Goal: Task Accomplishment & Management: Use online tool/utility

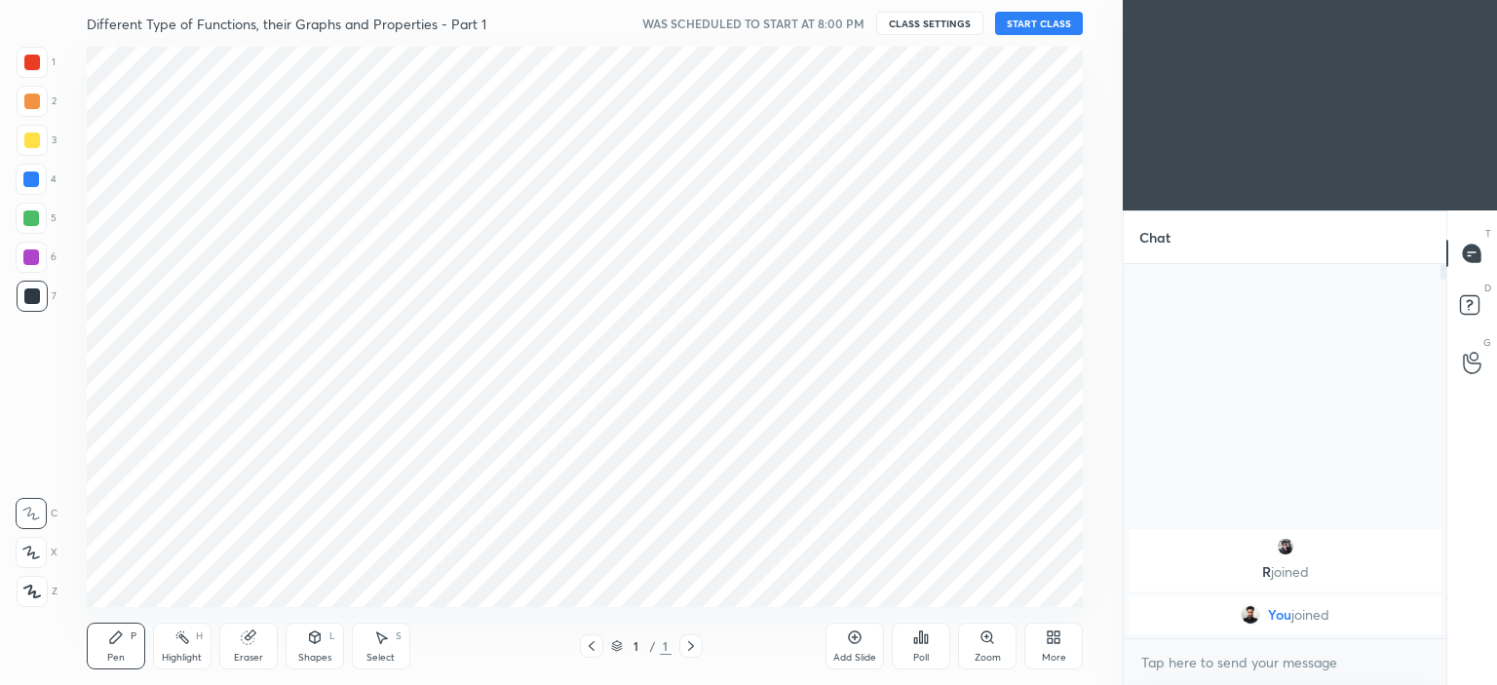
scroll to position [96895, 96411]
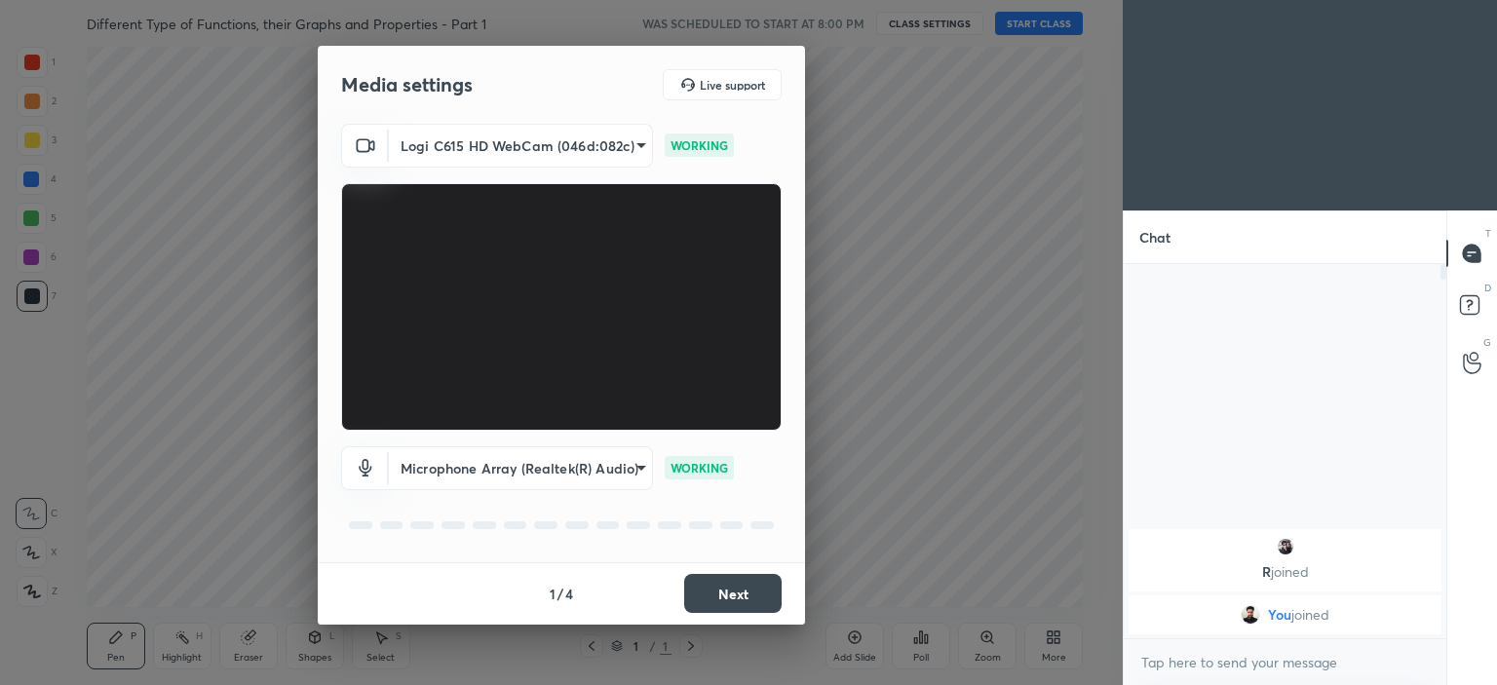
click at [732, 583] on button "Next" at bounding box center [732, 593] width 97 height 39
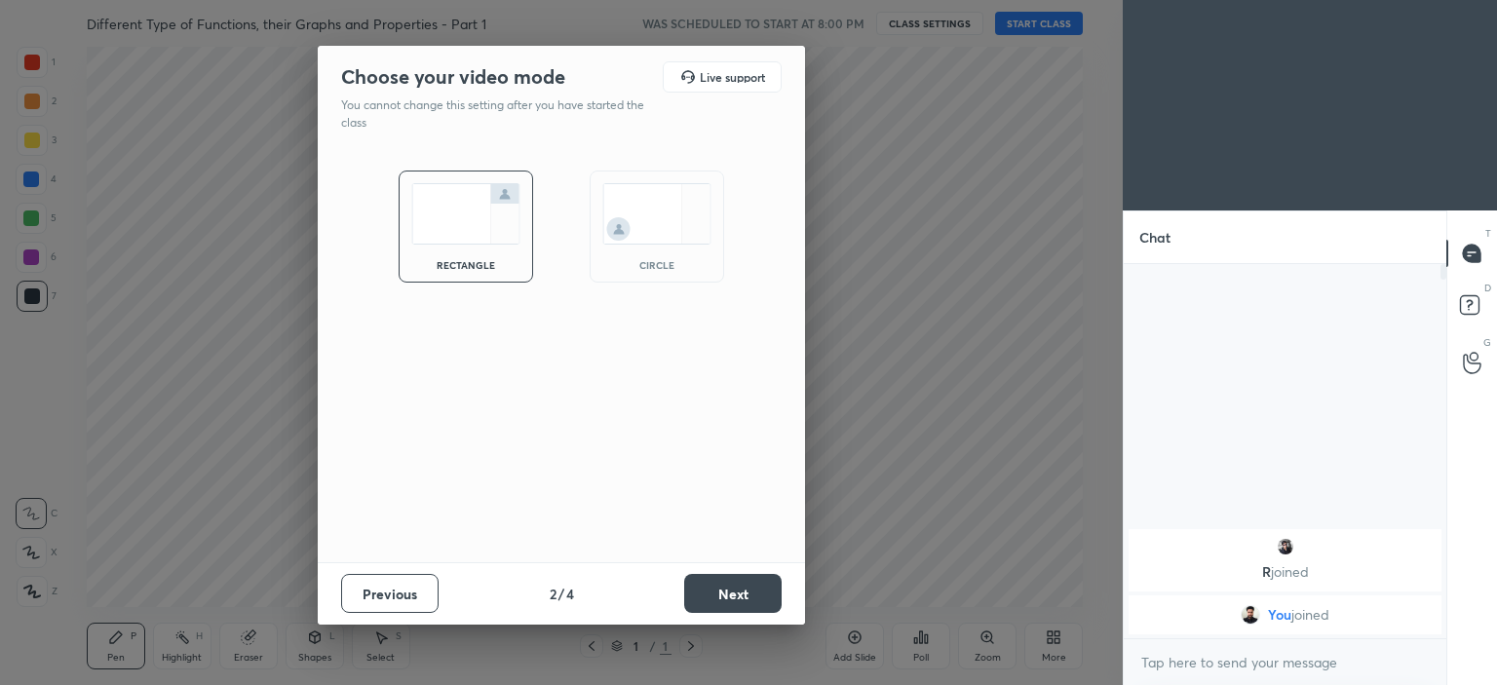
click at [668, 223] on img at bounding box center [656, 213] width 109 height 61
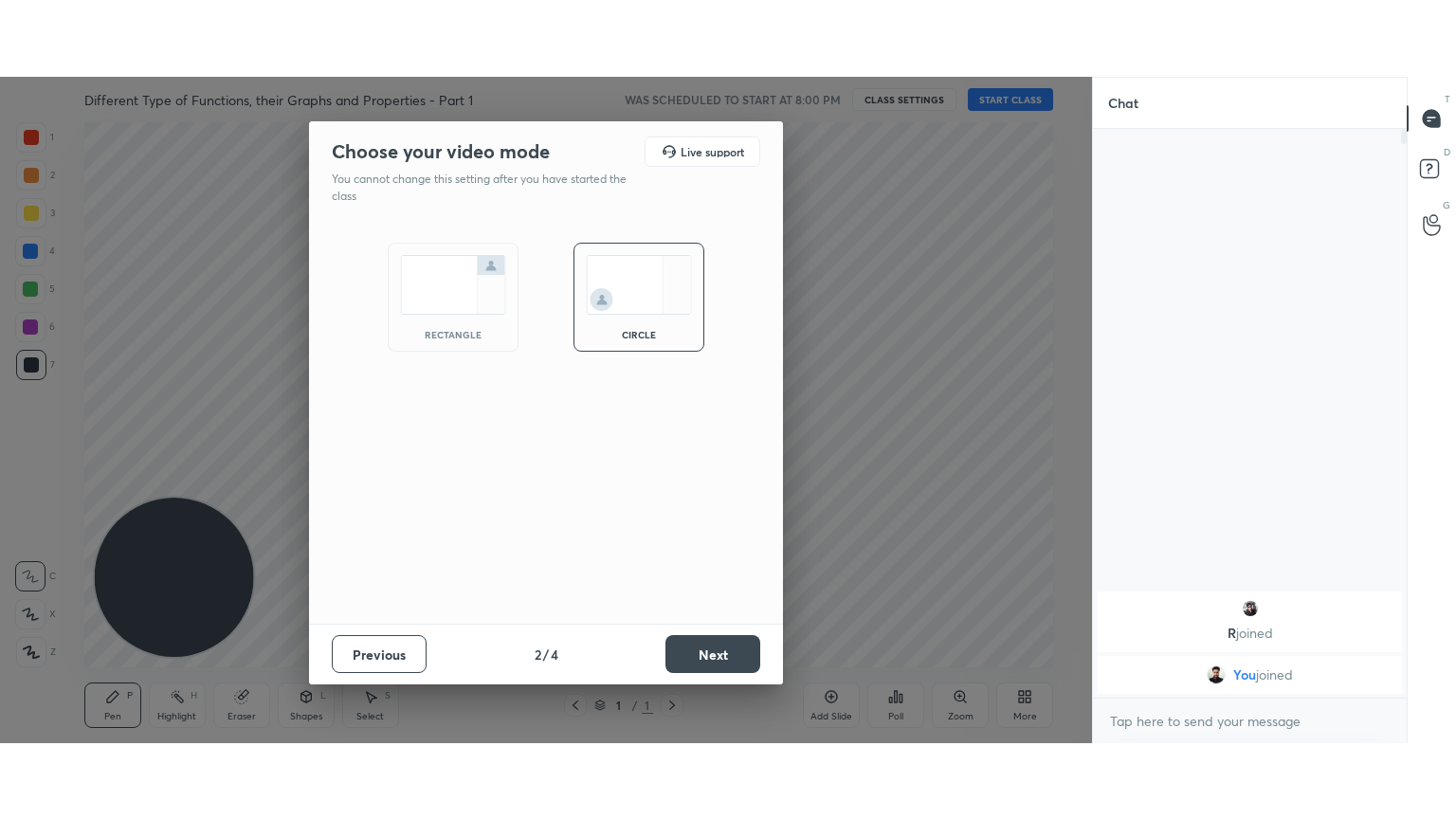
scroll to position [406, 308]
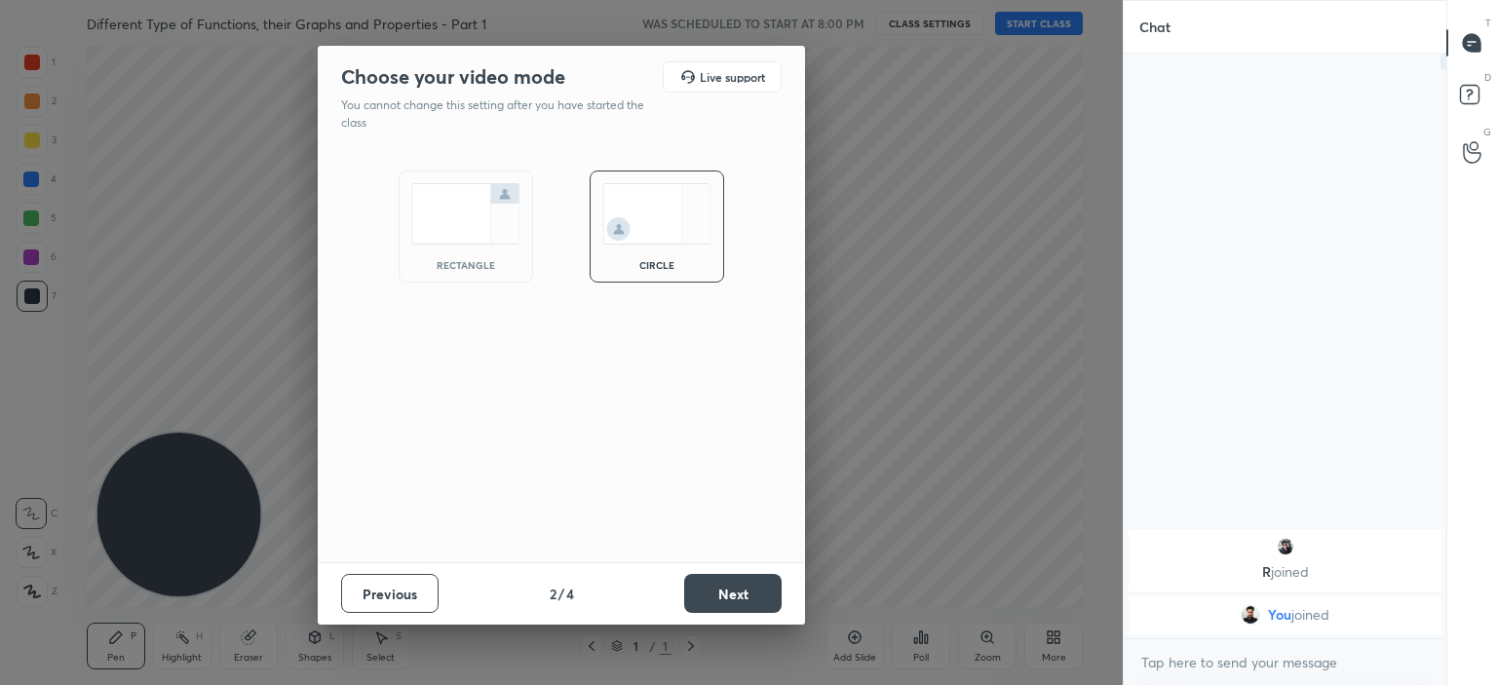
click at [738, 590] on button "Next" at bounding box center [732, 593] width 97 height 39
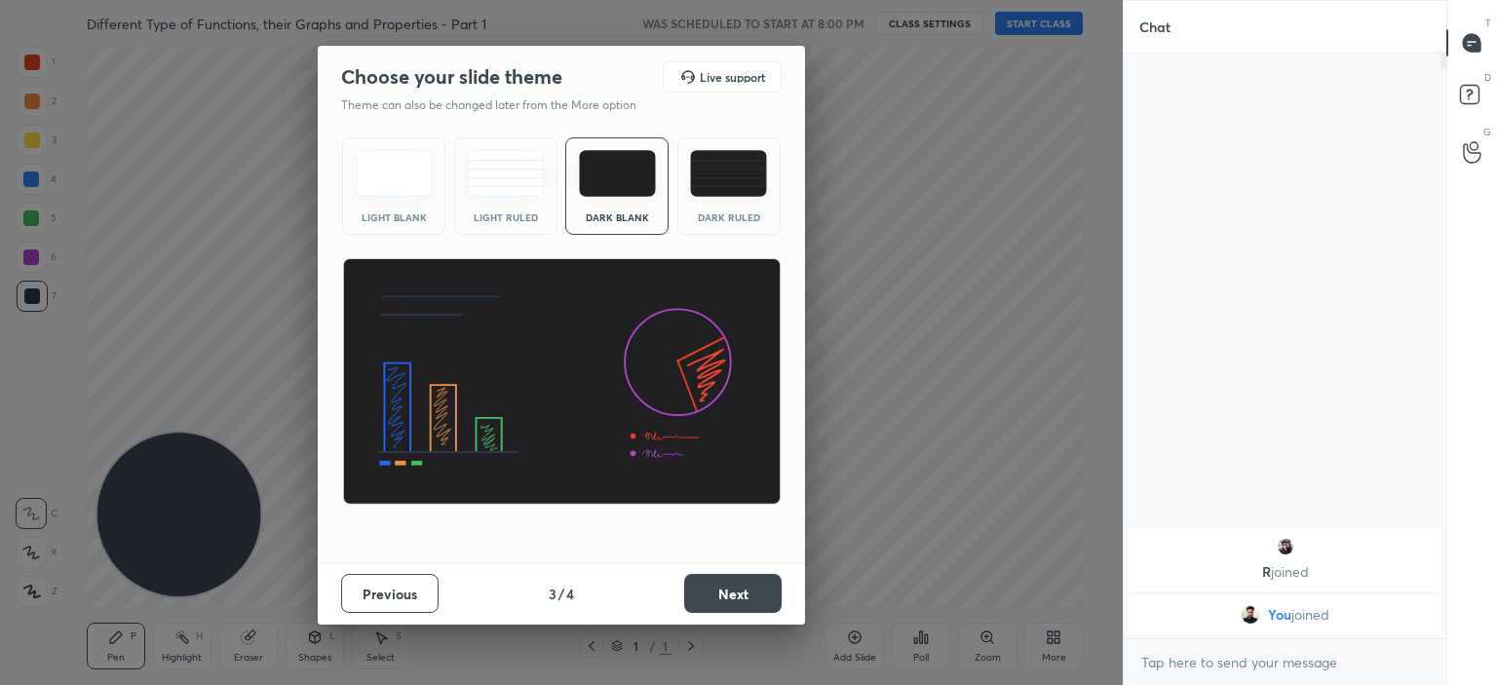
click at [780, 588] on button "Next" at bounding box center [732, 593] width 97 height 39
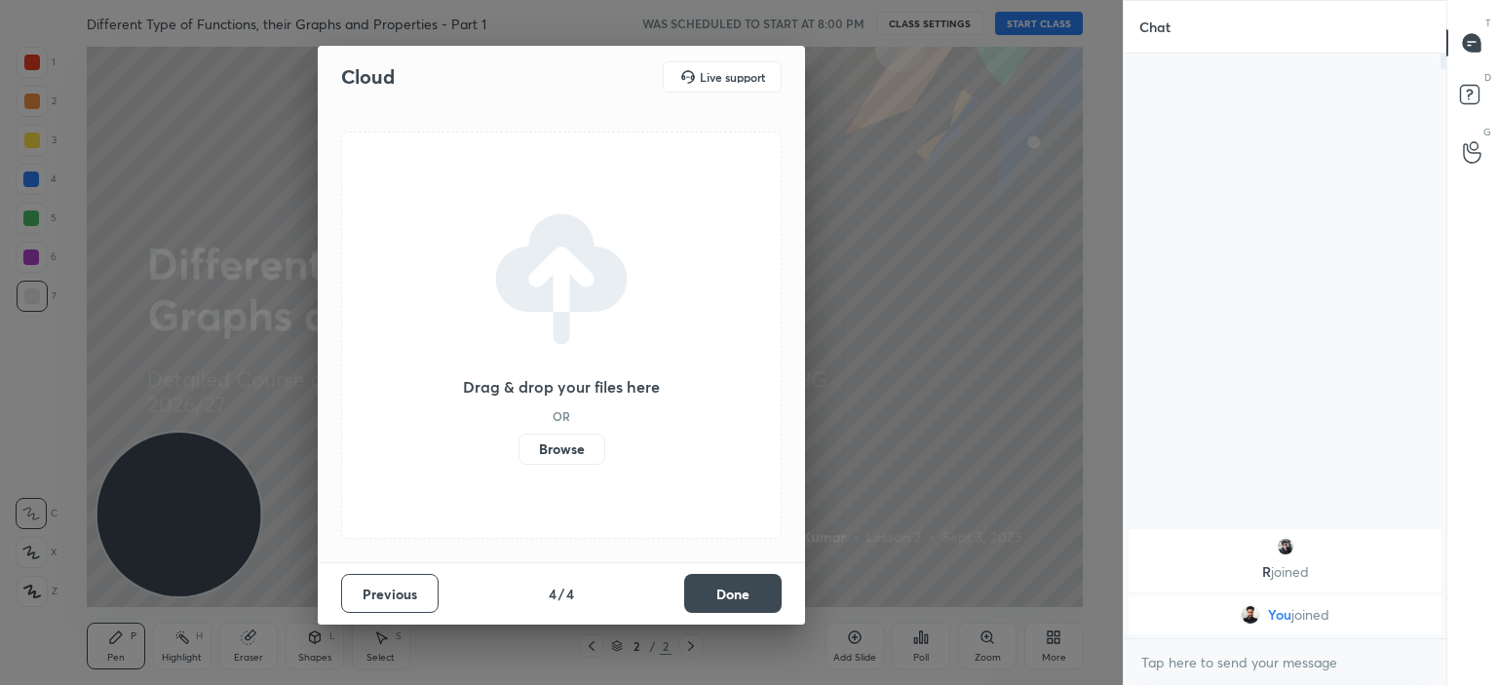
click at [550, 443] on label "Browse" at bounding box center [561, 449] width 87 height 31
click at [518, 443] on input "Browse" at bounding box center [518, 449] width 0 height 31
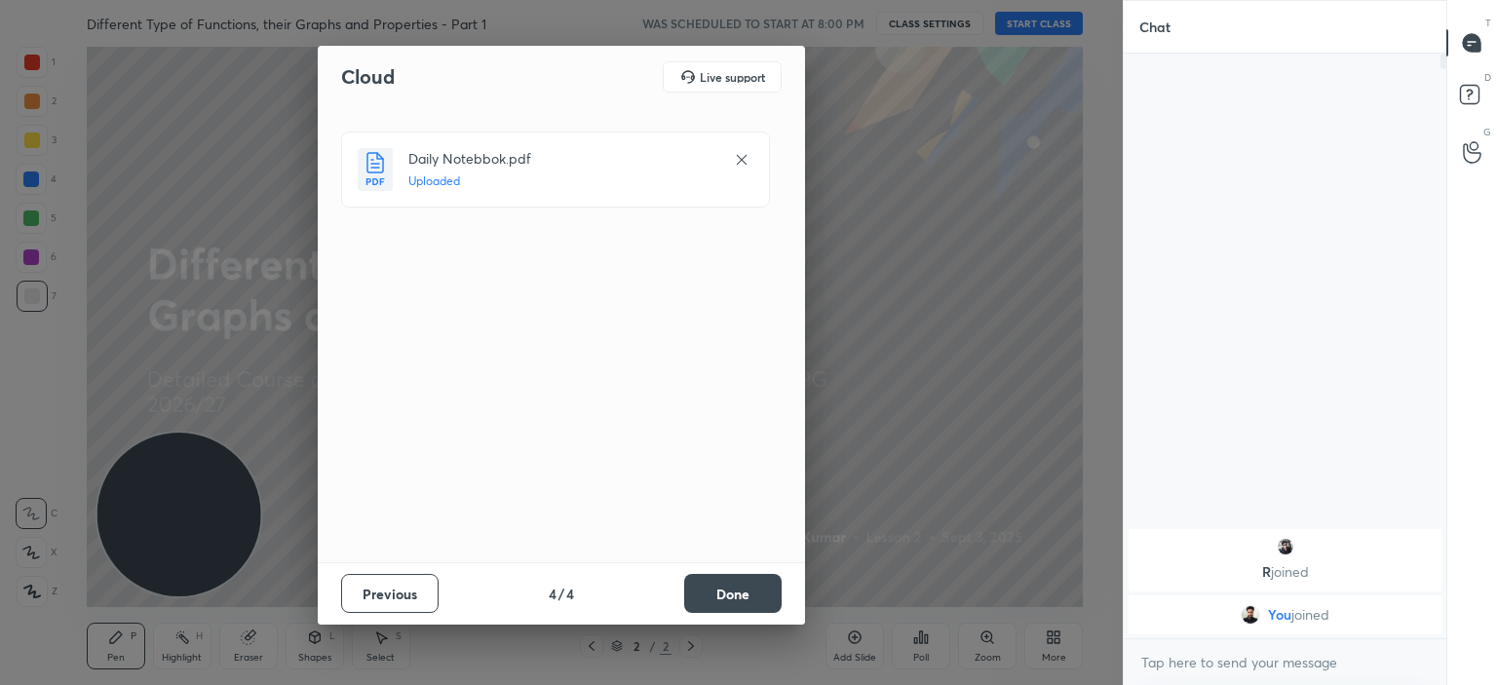
click at [693, 607] on button "Done" at bounding box center [732, 593] width 97 height 39
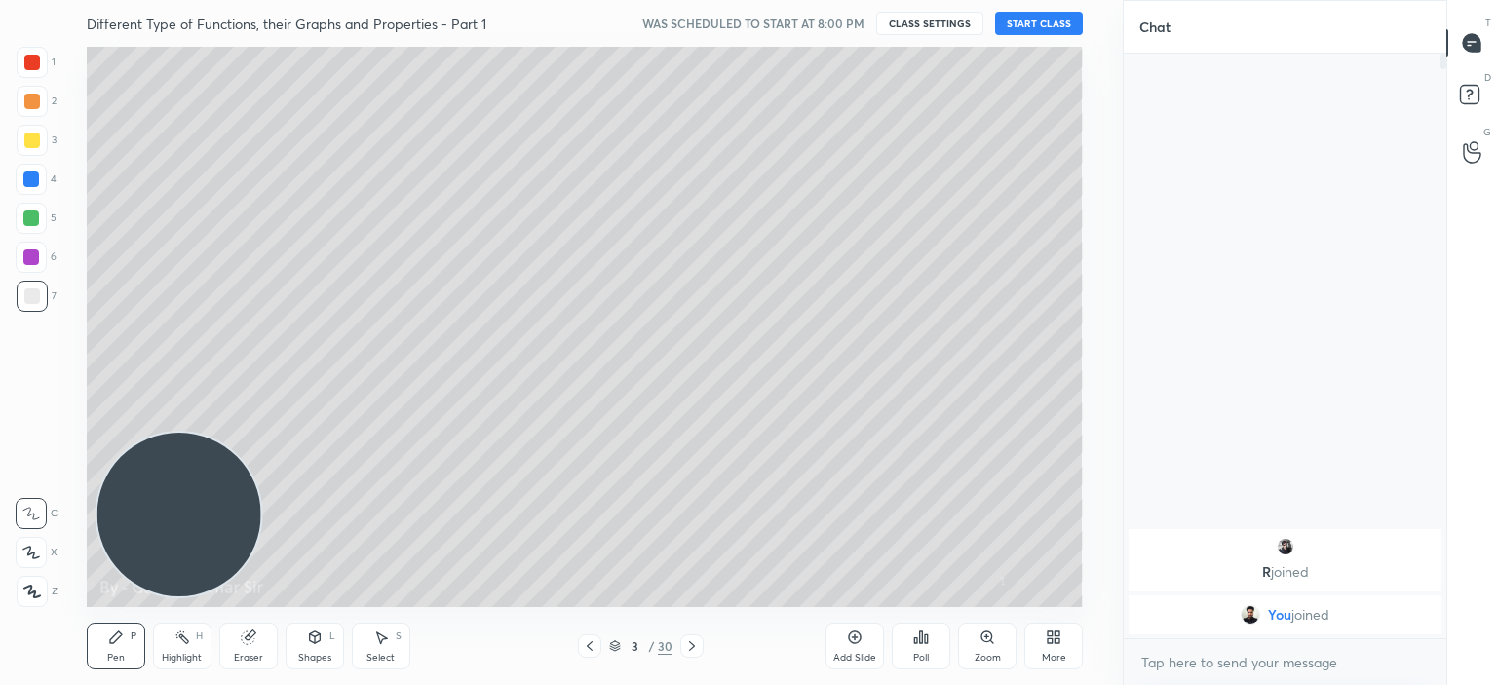
click at [596, 640] on icon at bounding box center [590, 646] width 16 height 16
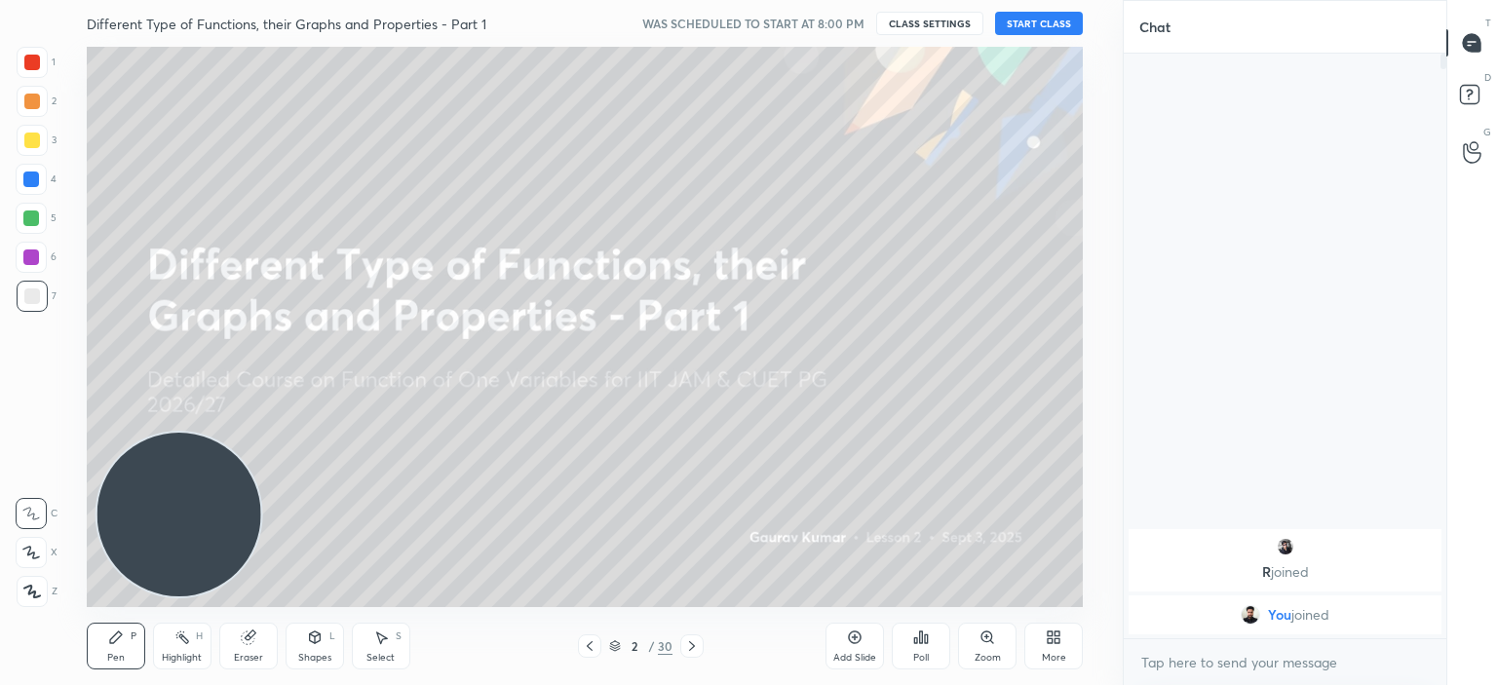
click at [1052, 18] on button "START CLASS" at bounding box center [1039, 23] width 88 height 23
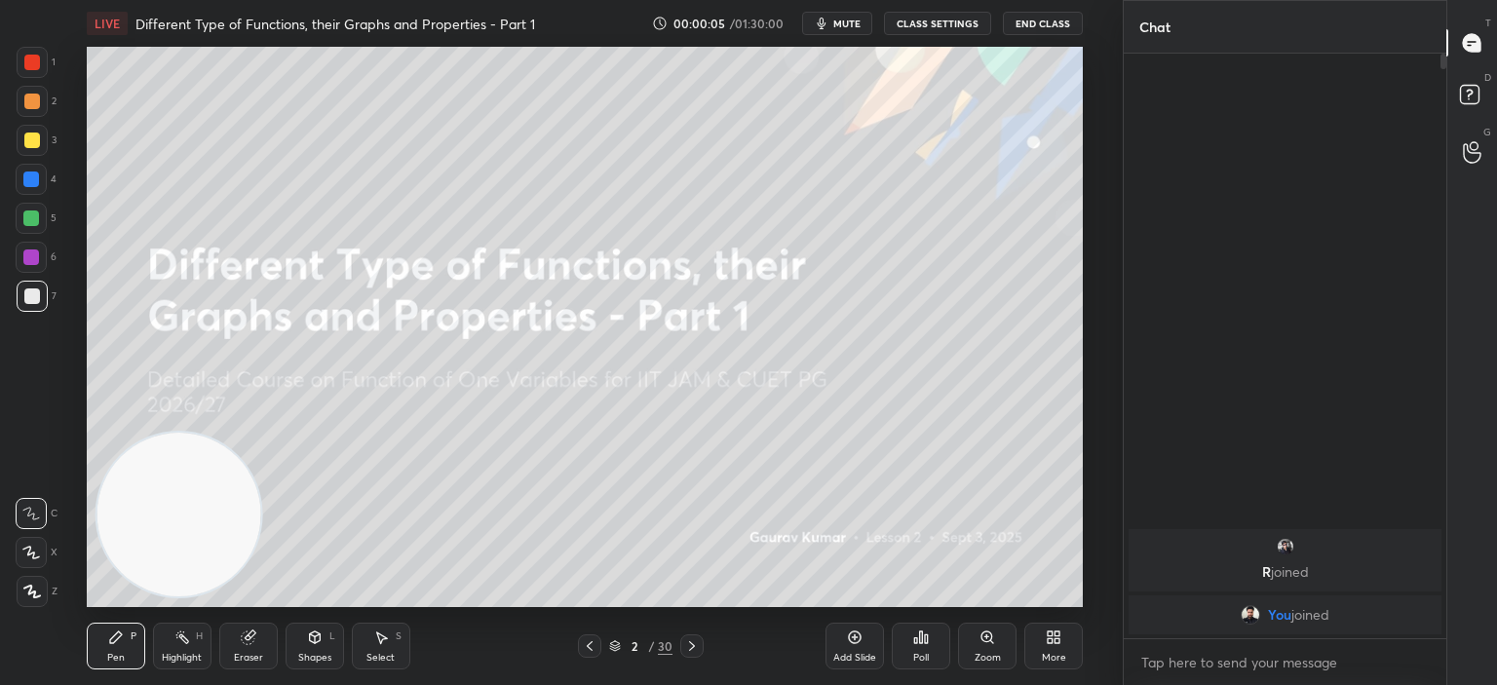
click at [1048, 643] on icon at bounding box center [1050, 640] width 5 height 5
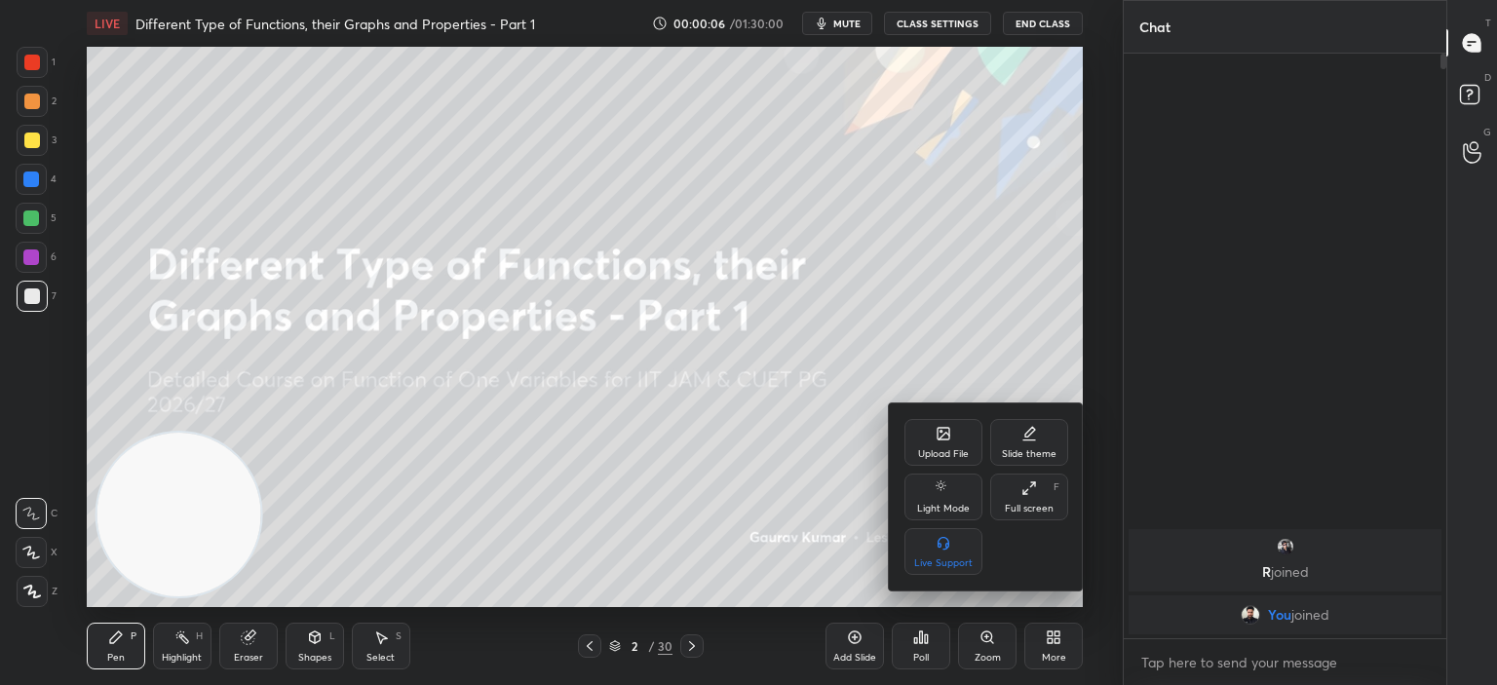
click at [1059, 498] on div "Full screen F" at bounding box center [1029, 497] width 78 height 47
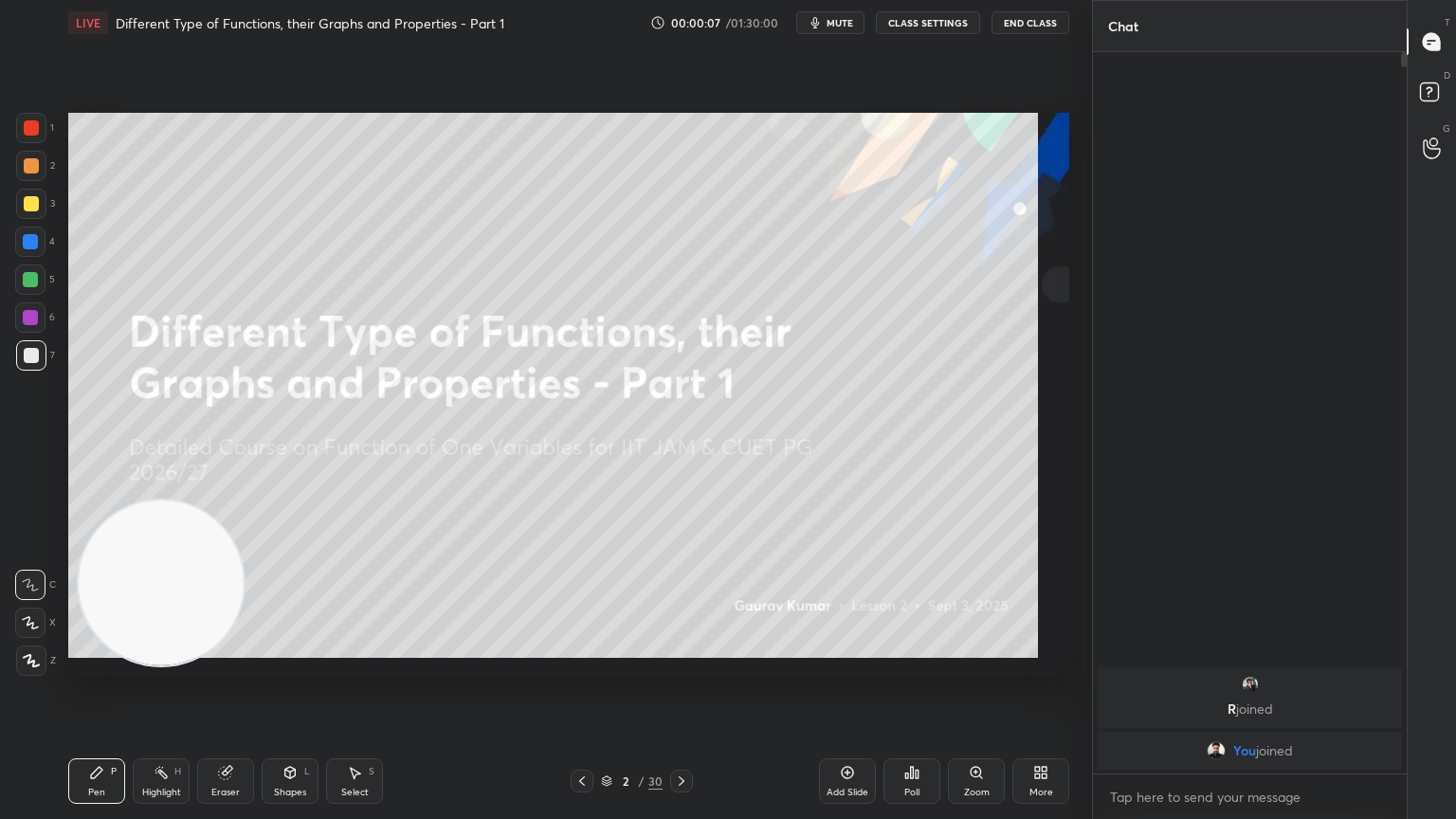
scroll to position [558, 308]
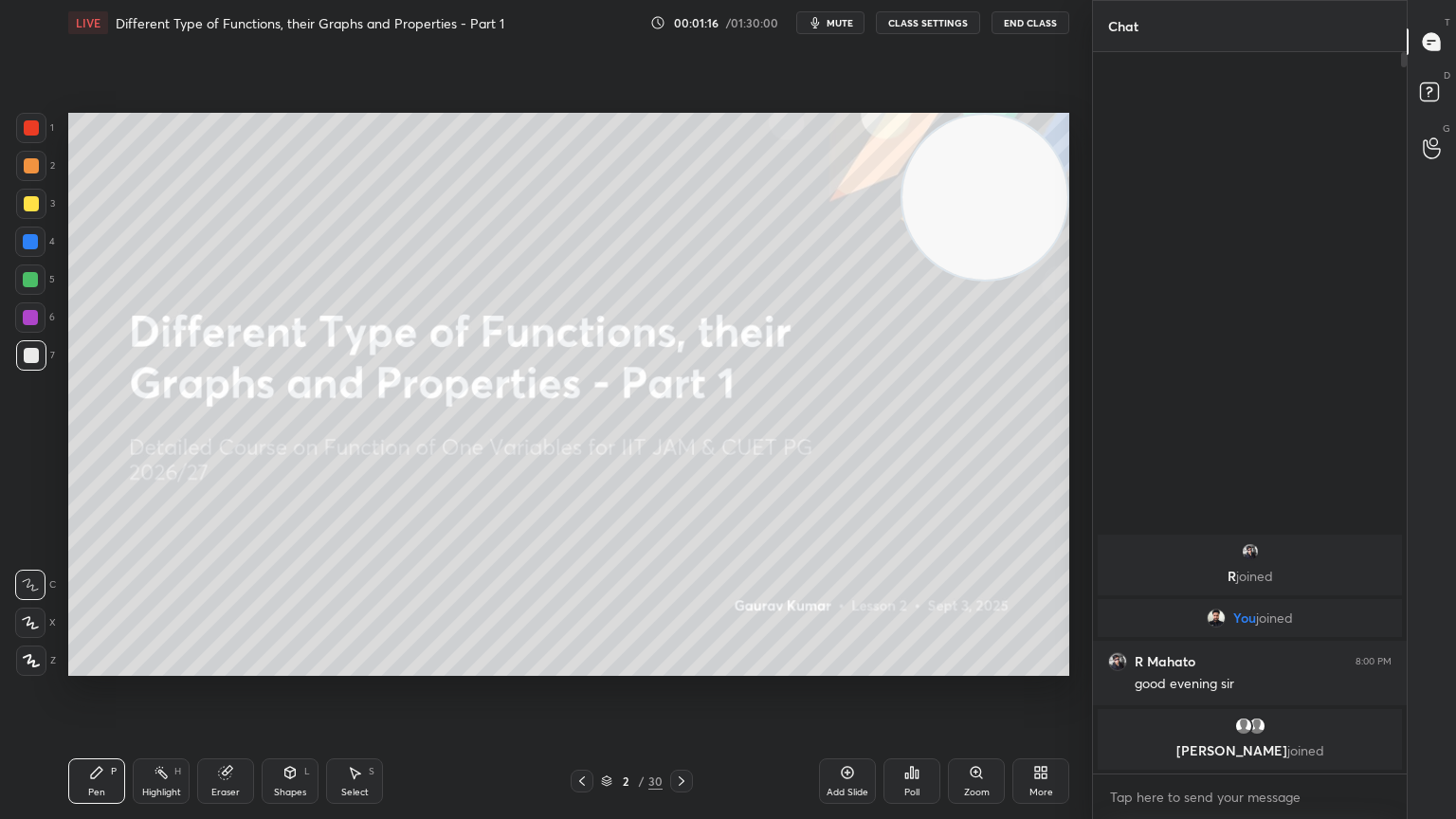
click at [680, 665] on icon at bounding box center [682, 781] width 16 height 16
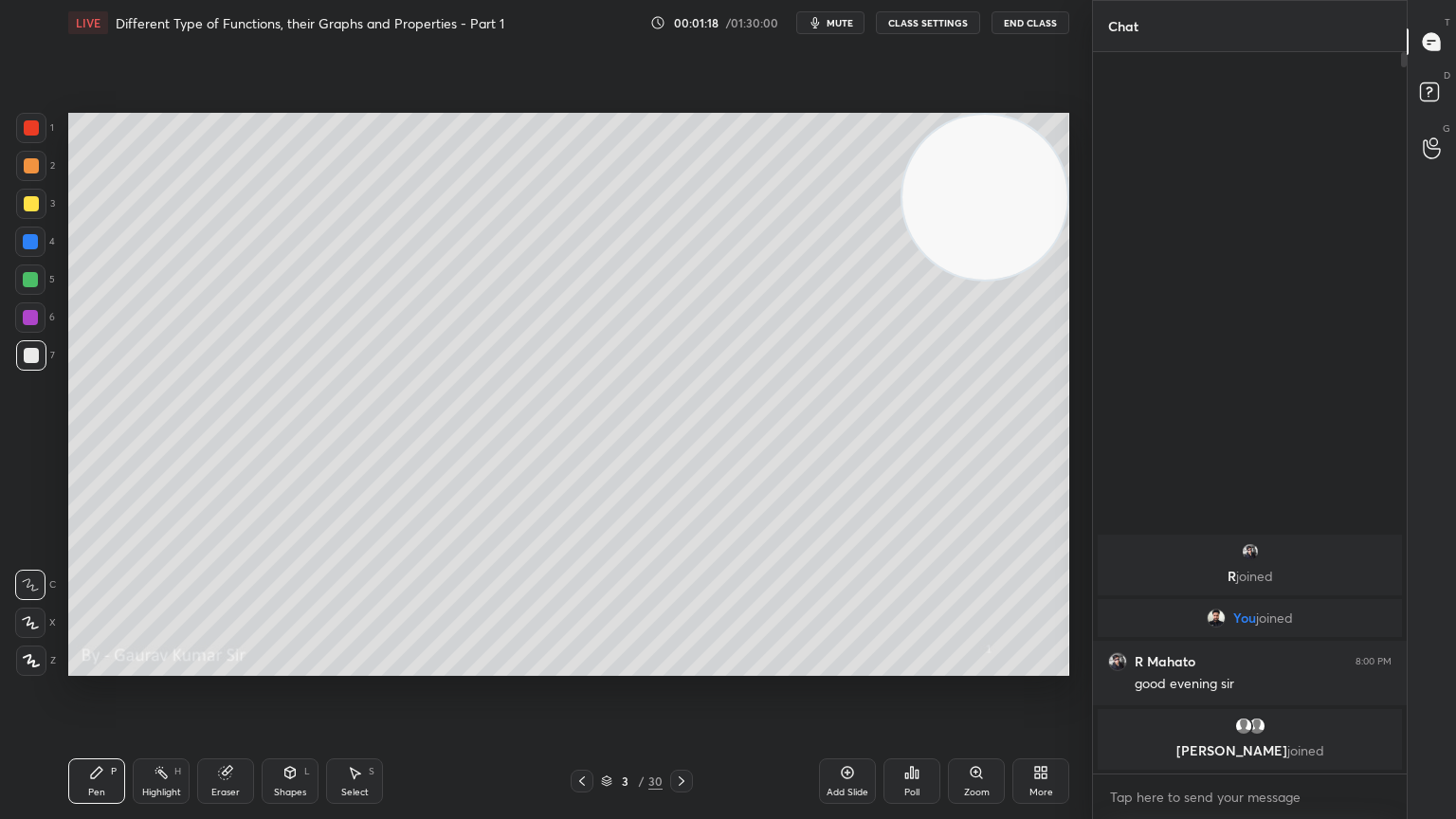
click at [31, 167] on div at bounding box center [31, 166] width 16 height 16
click at [31, 622] on icon at bounding box center [30, 623] width 16 height 12
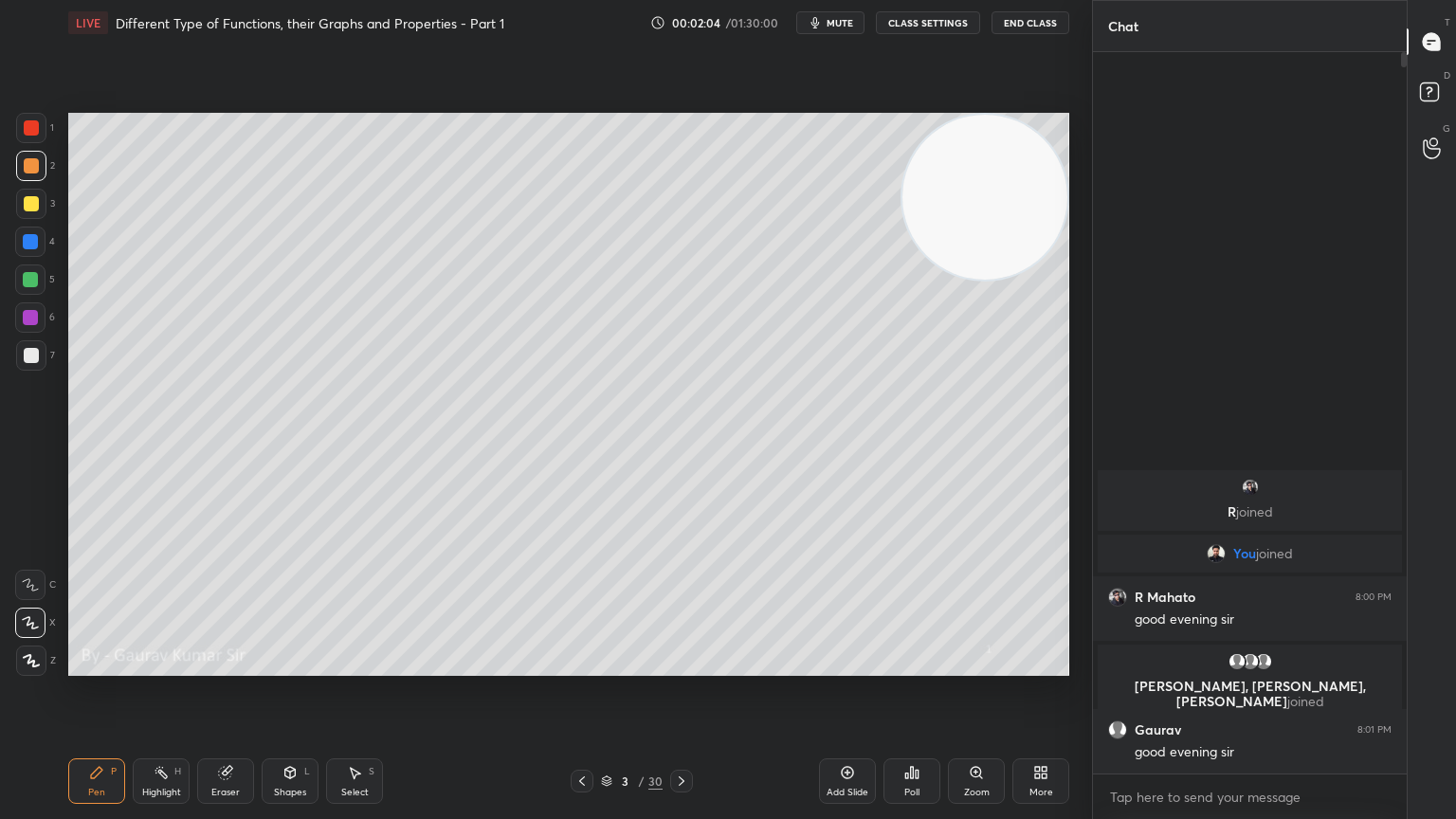
click at [27, 282] on div at bounding box center [30, 280] width 16 height 16
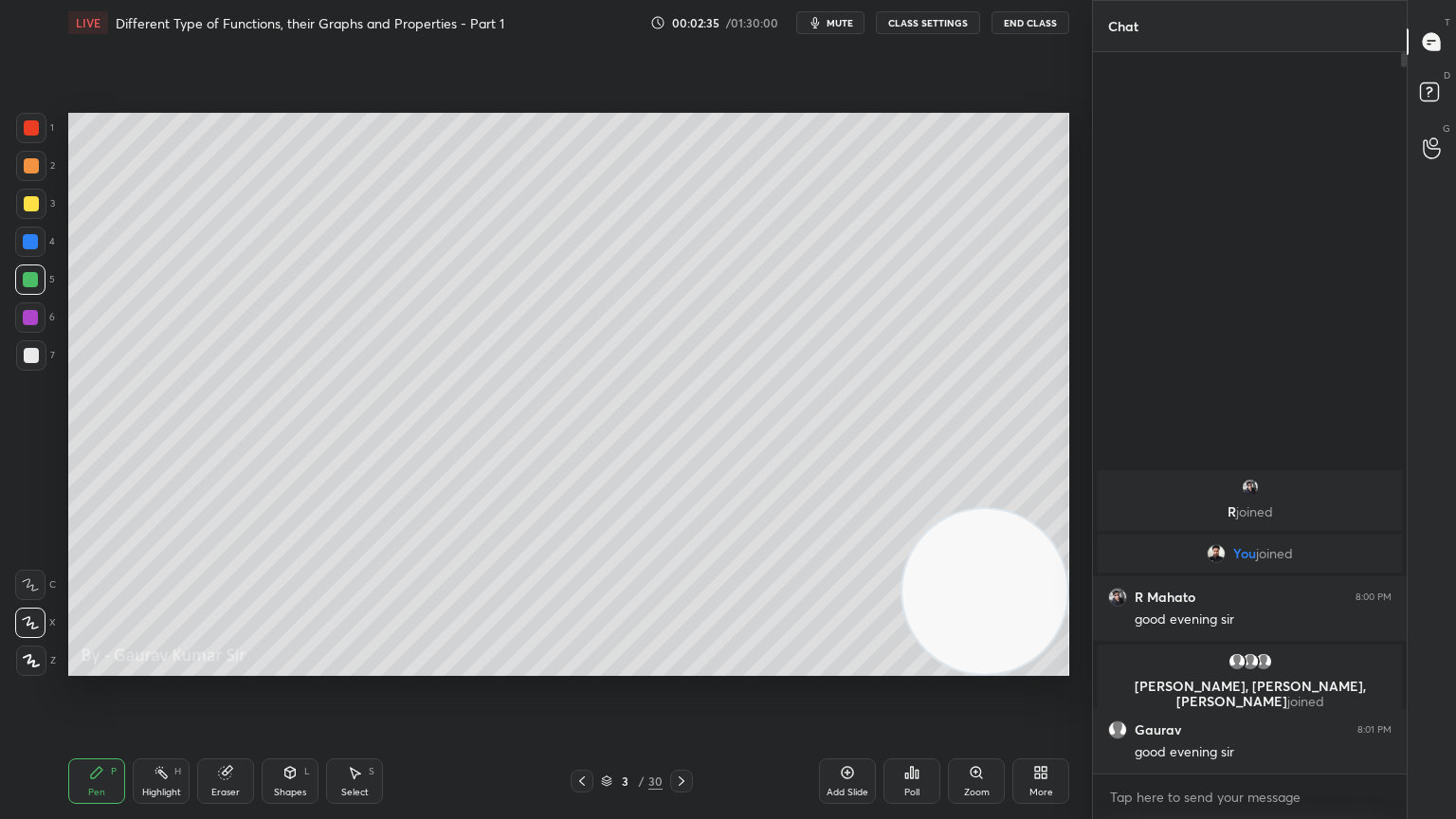
click at [227, 665] on icon at bounding box center [225, 772] width 13 height 13
click at [96, 665] on icon at bounding box center [97, 772] width 16 height 16
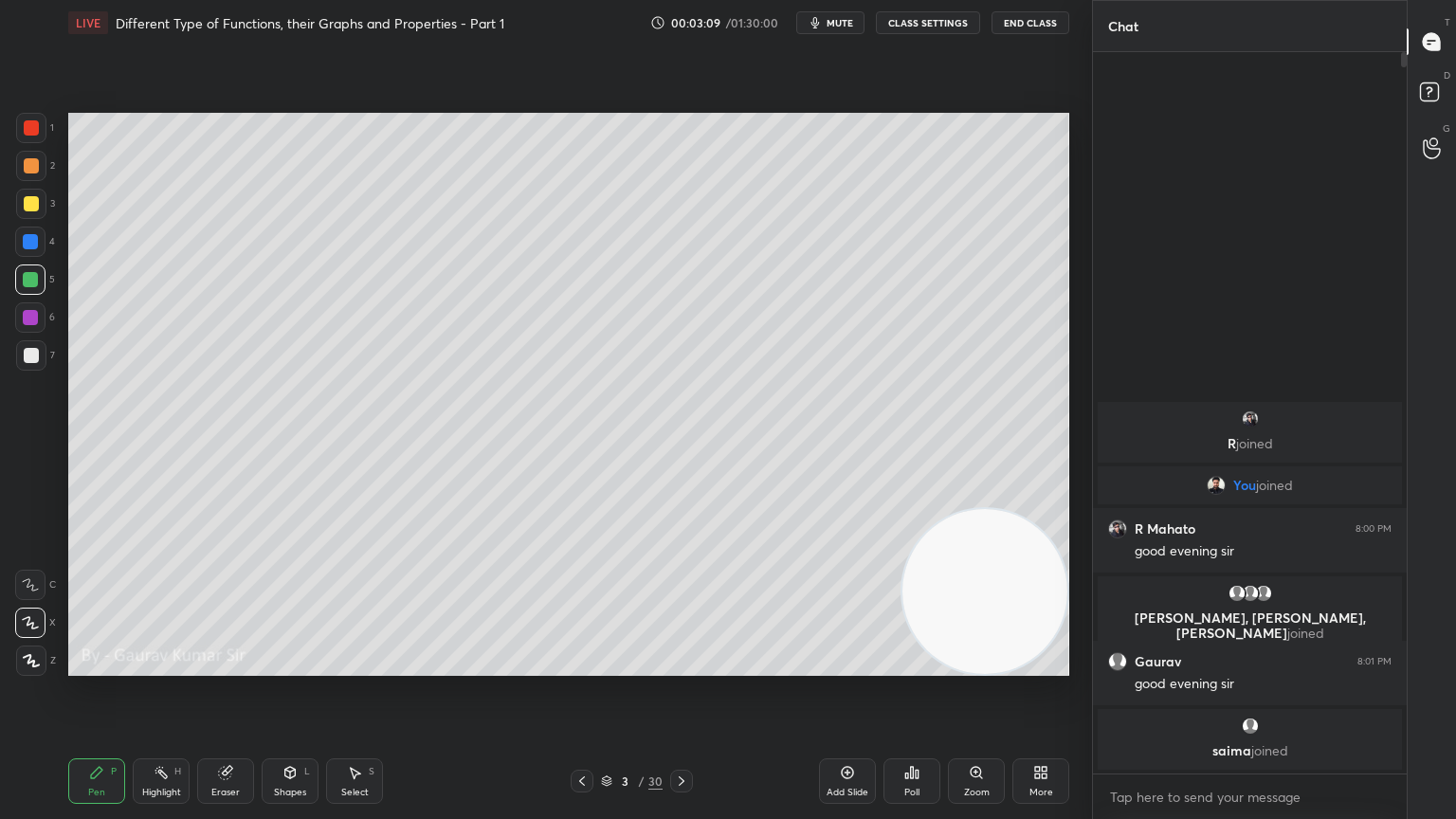
click at [31, 199] on div at bounding box center [31, 204] width 16 height 16
click at [27, 315] on div at bounding box center [30, 318] width 16 height 16
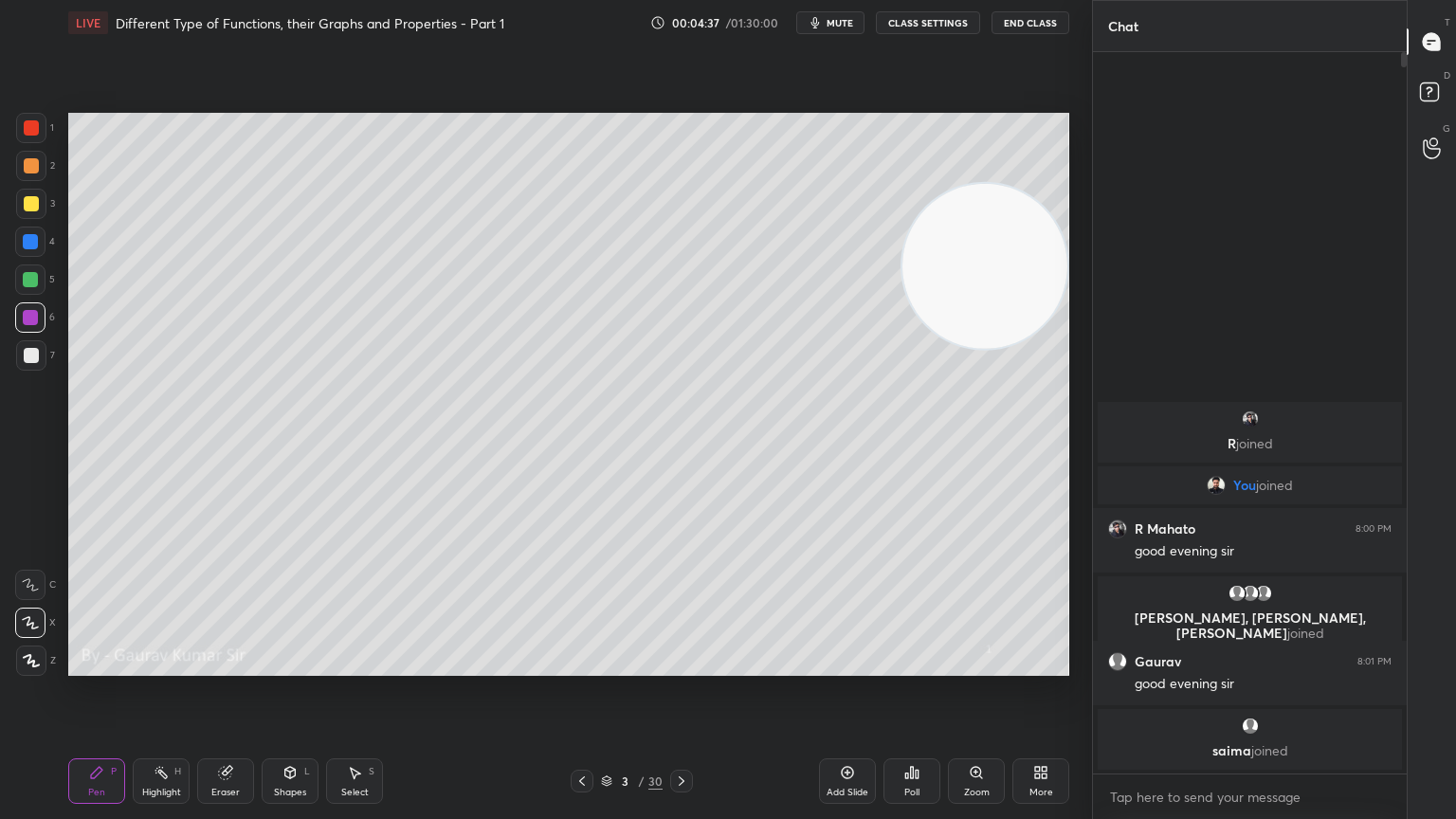
click at [34, 277] on div at bounding box center [30, 280] width 16 height 16
click at [235, 665] on div "Eraser" at bounding box center [226, 781] width 56 height 46
click at [95, 665] on icon at bounding box center [97, 772] width 12 height 12
click at [683, 665] on icon at bounding box center [682, 781] width 6 height 10
click at [30, 205] on div at bounding box center [31, 204] width 16 height 16
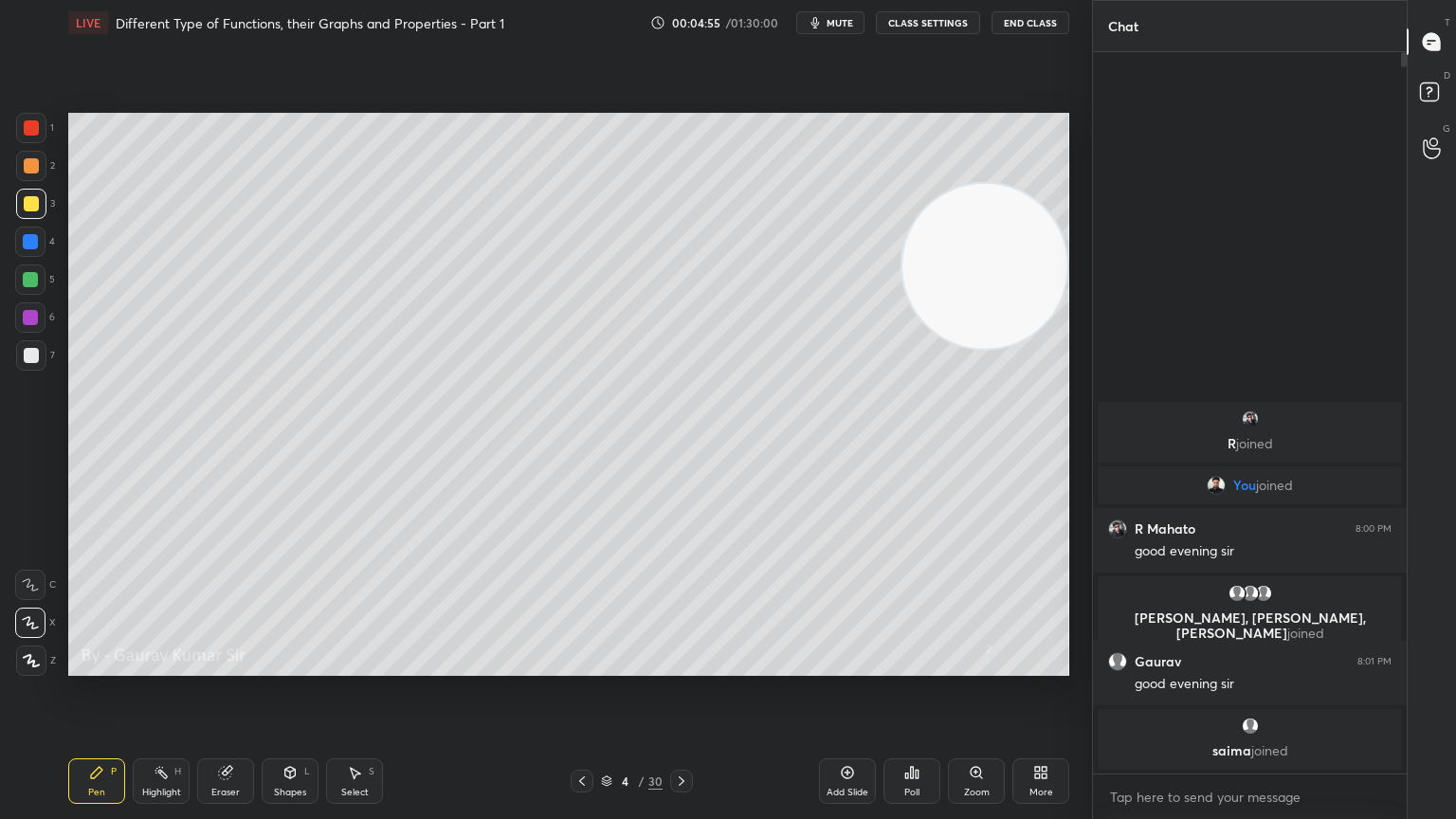
click at [575, 665] on icon at bounding box center [583, 781] width 16 height 16
click at [688, 665] on icon at bounding box center [682, 781] width 16 height 16
click at [576, 665] on icon at bounding box center [583, 781] width 16 height 16
click at [680, 665] on icon at bounding box center [682, 781] width 16 height 16
click at [26, 166] on div at bounding box center [31, 166] width 16 height 16
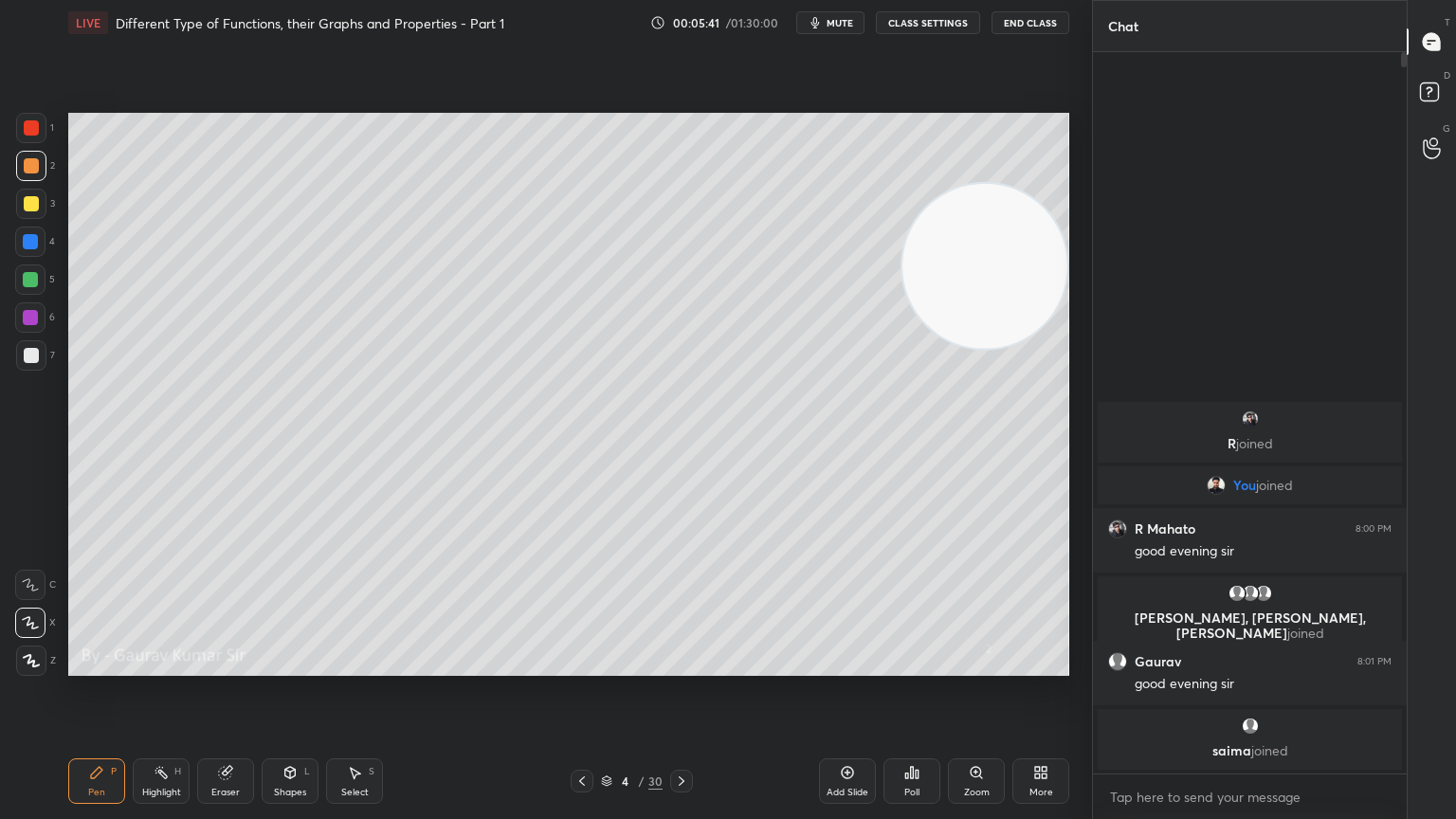
click at [26, 322] on div at bounding box center [30, 318] width 16 height 16
click at [679, 665] on icon at bounding box center [682, 781] width 16 height 16
click at [31, 205] on div at bounding box center [31, 204] width 16 height 16
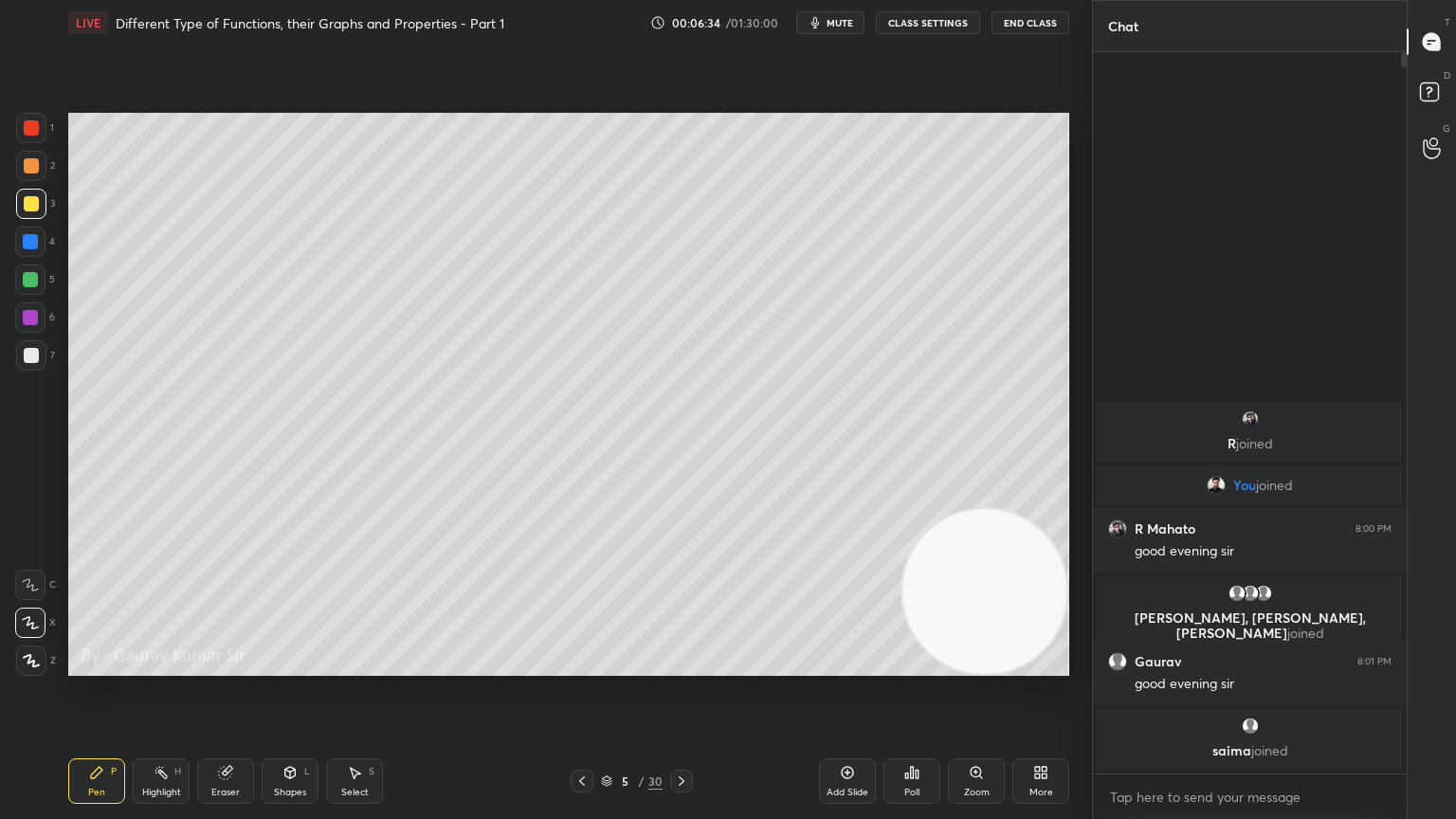
click at [30, 279] on div at bounding box center [30, 280] width 16 height 16
click at [24, 322] on div at bounding box center [30, 318] width 16 height 16
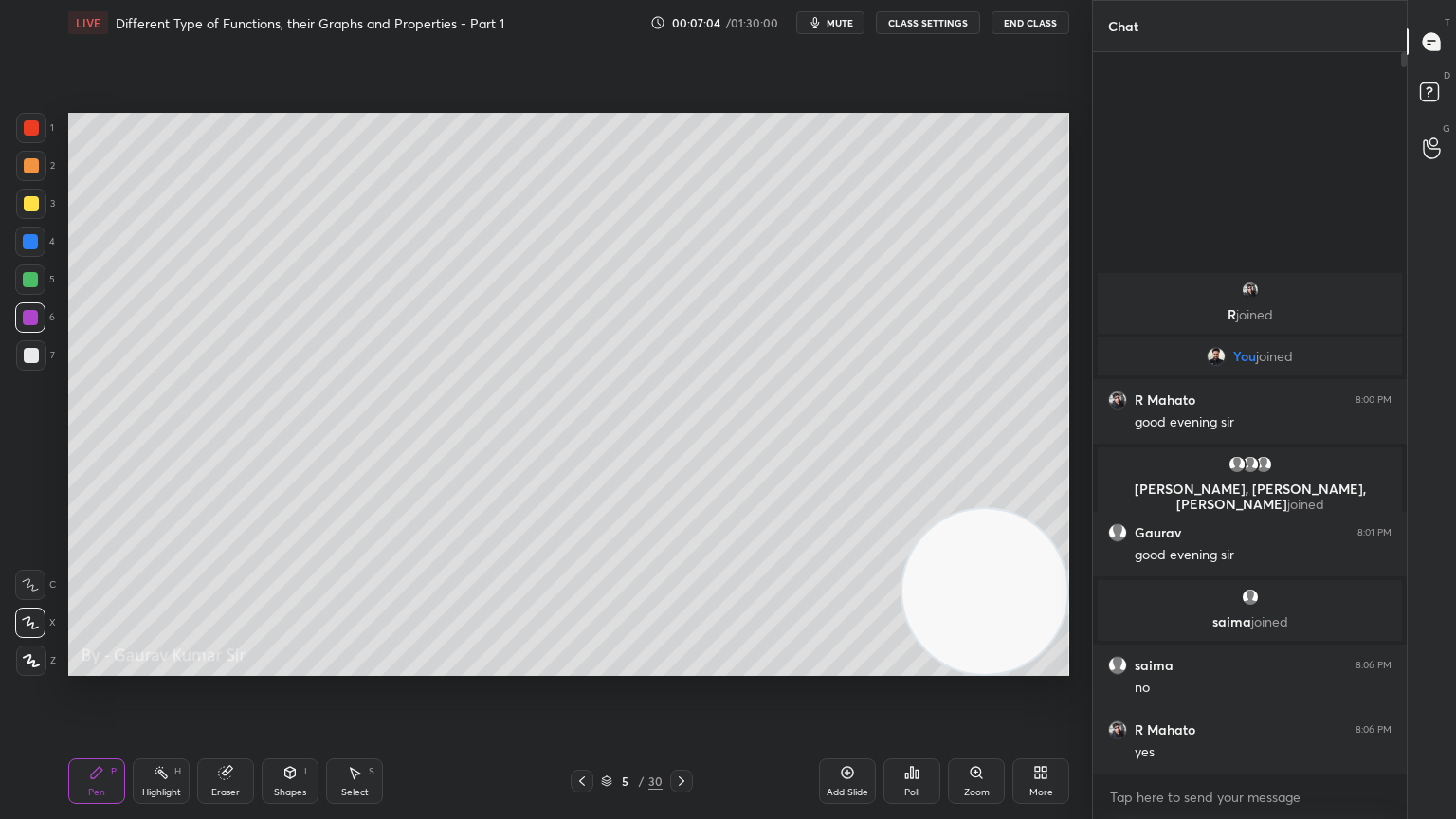
click at [30, 244] on div at bounding box center [30, 242] width 16 height 16
click at [31, 281] on div at bounding box center [30, 280] width 16 height 16
click at [216, 665] on div "Eraser" at bounding box center [226, 781] width 56 height 46
click at [106, 665] on div "Pen P" at bounding box center [96, 781] width 56 height 46
click at [27, 242] on div at bounding box center [30, 242] width 16 height 16
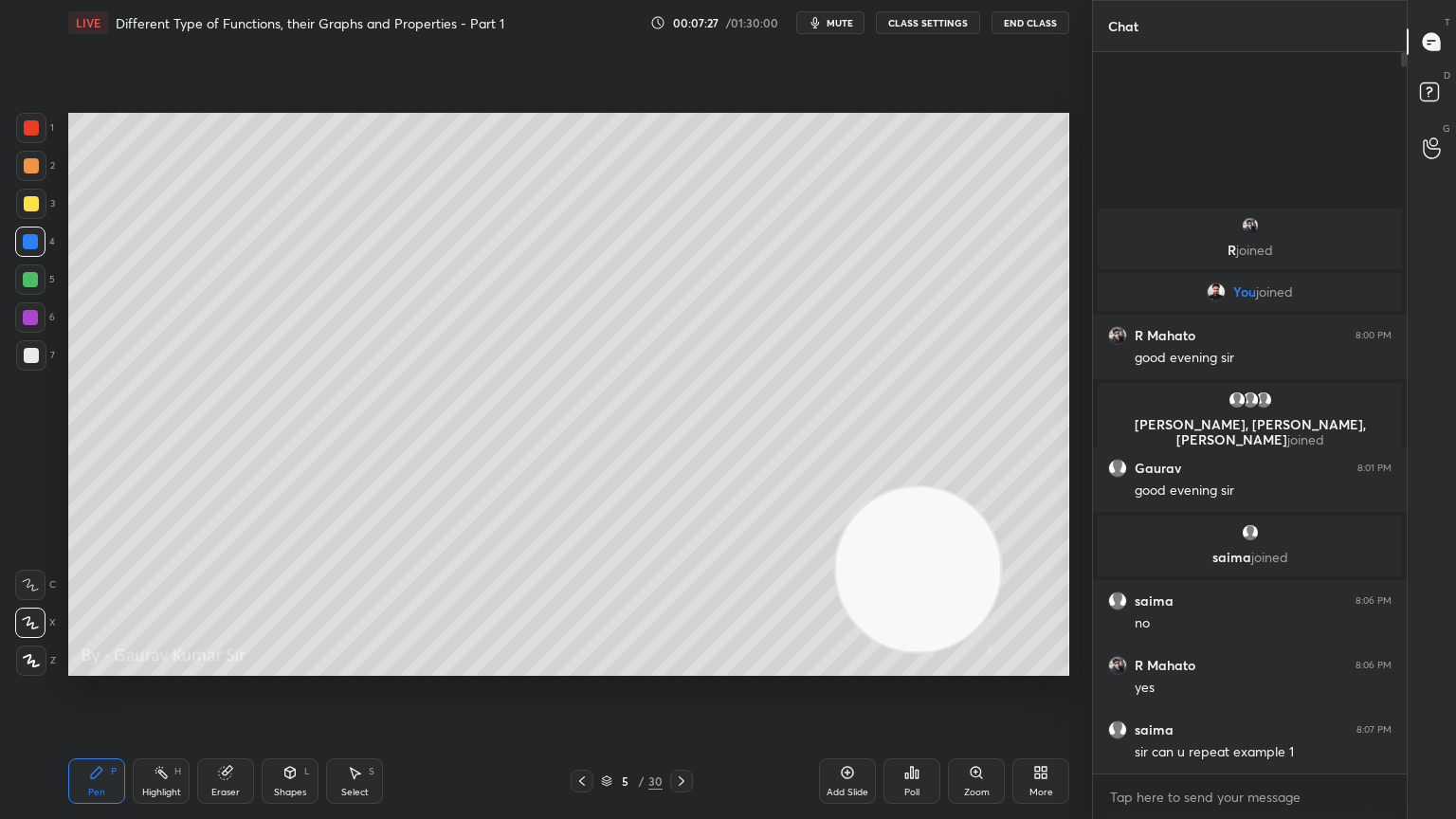
click at [26, 281] on div at bounding box center [30, 280] width 16 height 16
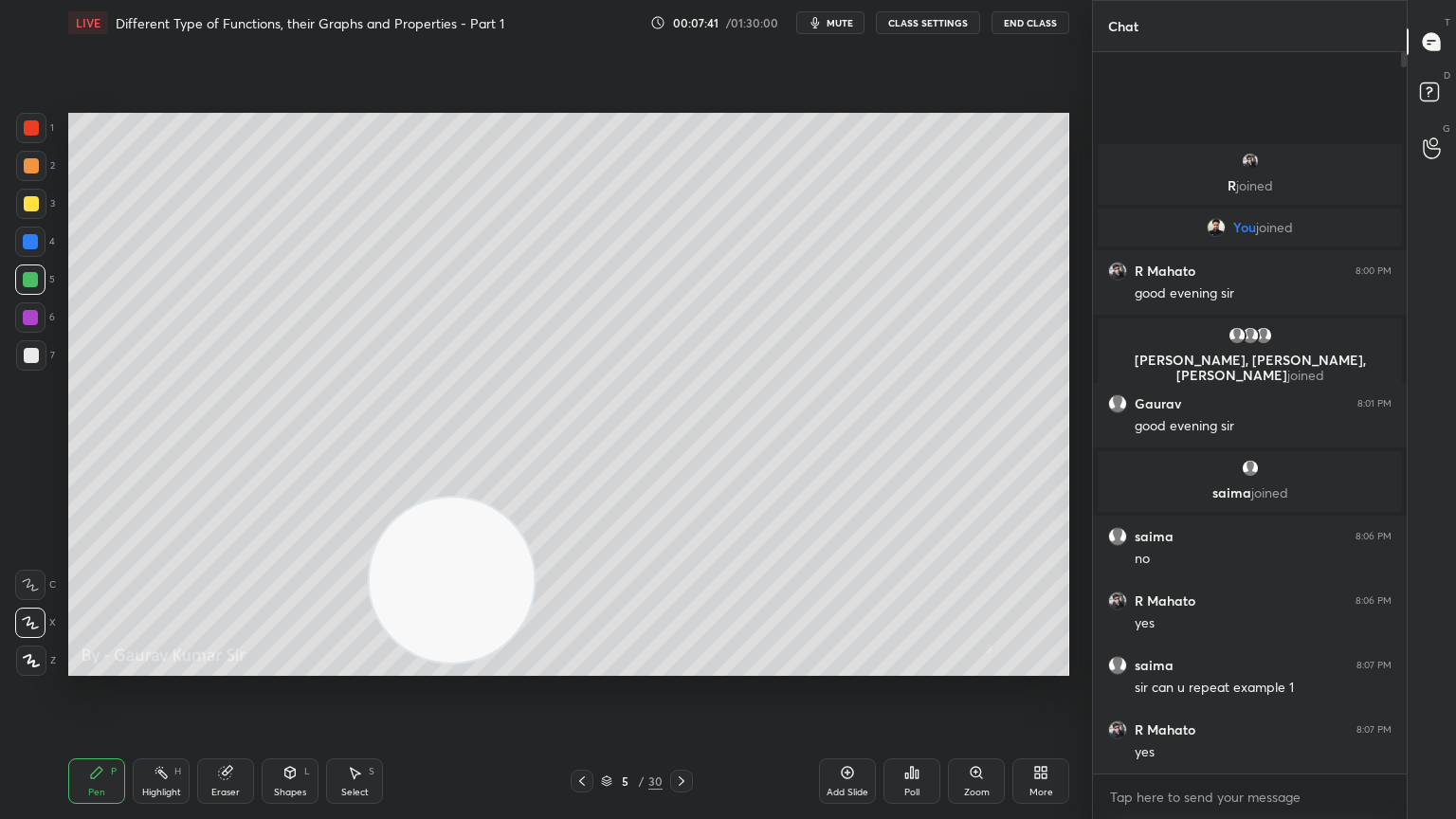
click at [581, 665] on icon at bounding box center [583, 781] width 16 height 16
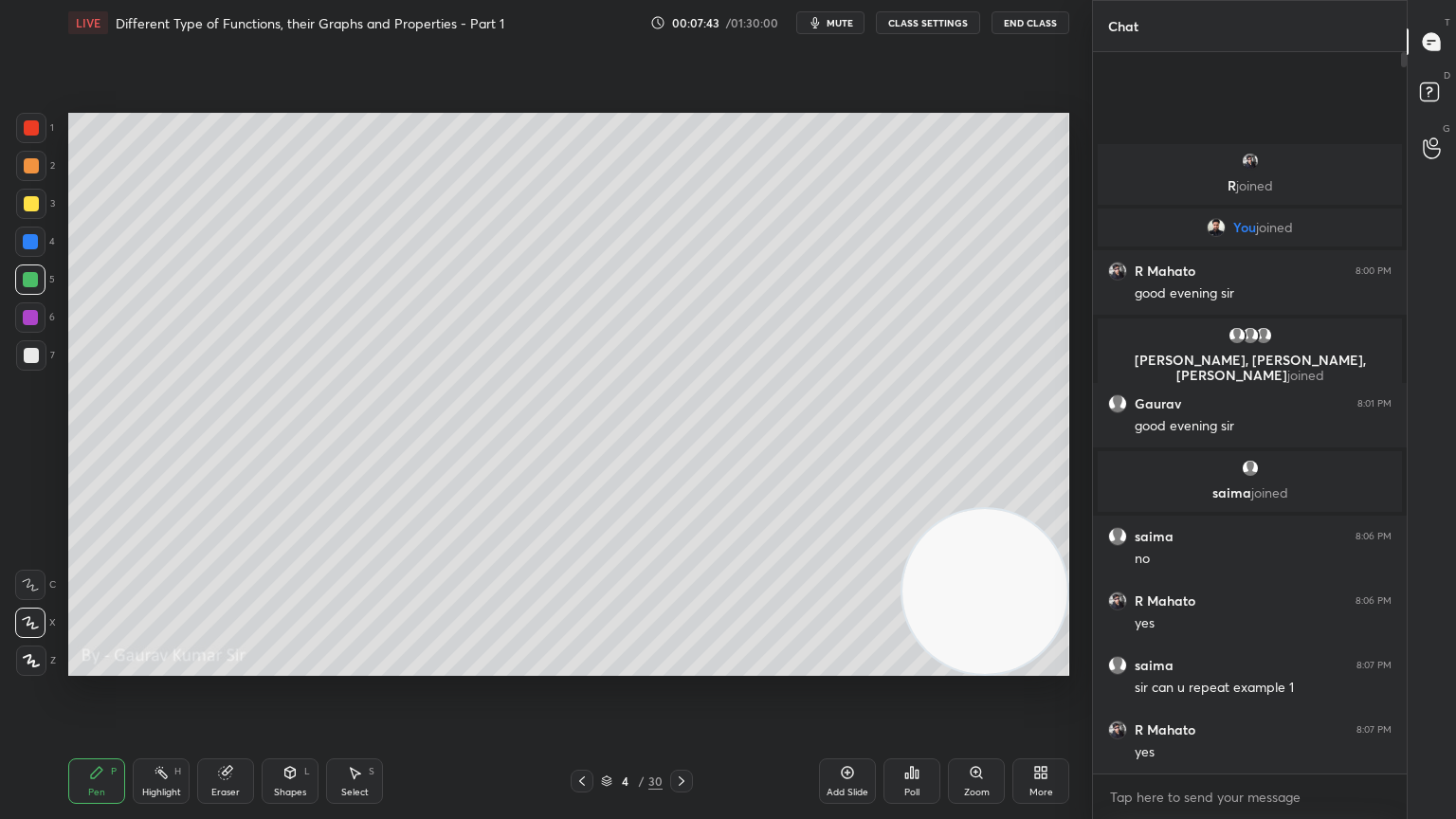
click at [586, 665] on icon at bounding box center [583, 781] width 16 height 16
click at [687, 665] on icon at bounding box center [682, 781] width 16 height 16
click at [30, 317] on div at bounding box center [30, 318] width 16 height 16
click at [35, 284] on div at bounding box center [30, 280] width 16 height 16
click at [685, 665] on icon at bounding box center [682, 781] width 16 height 16
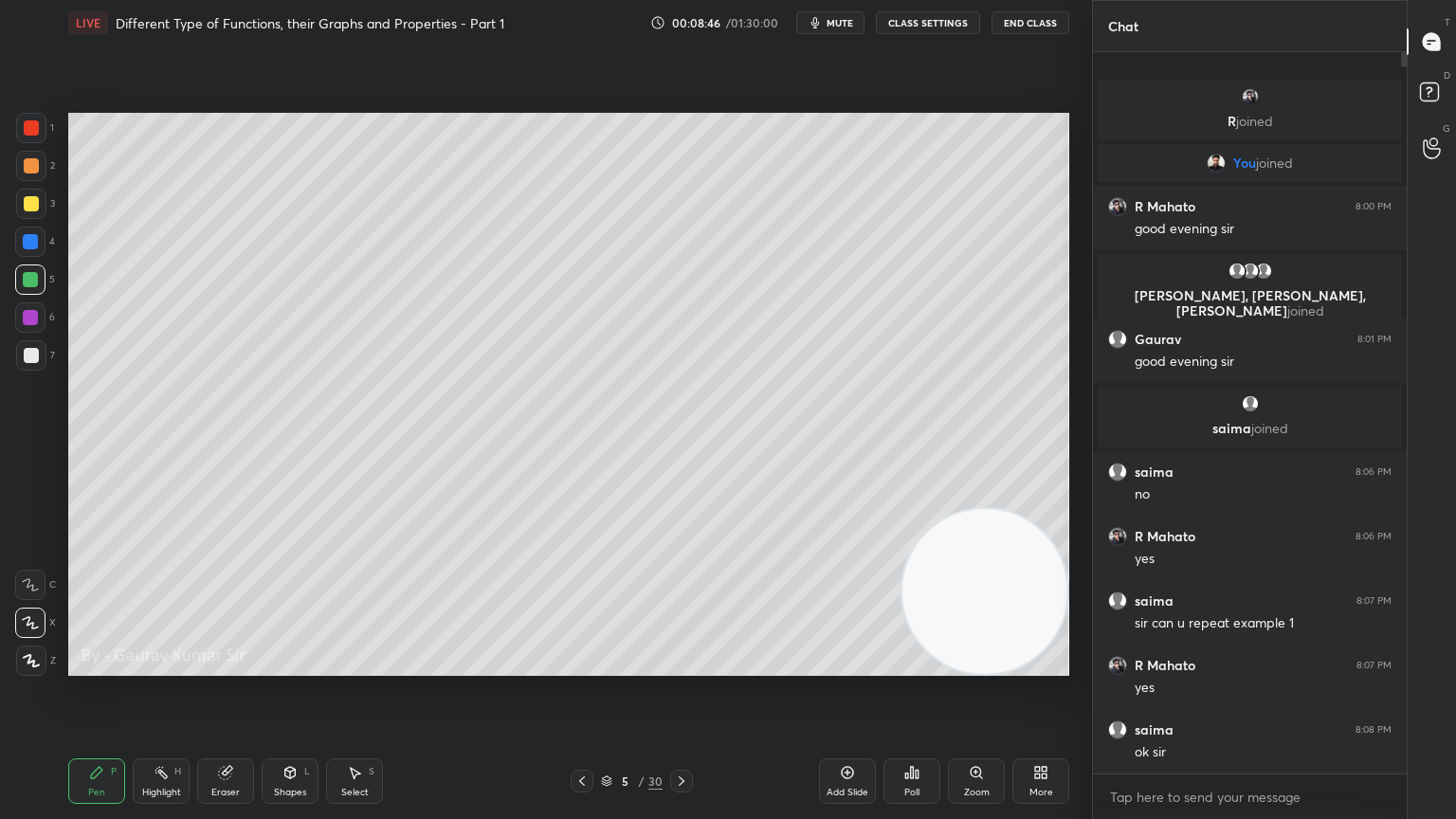
click at [685, 665] on icon at bounding box center [682, 781] width 16 height 16
click at [28, 239] on div at bounding box center [30, 242] width 16 height 16
click at [26, 205] on div at bounding box center [31, 204] width 16 height 16
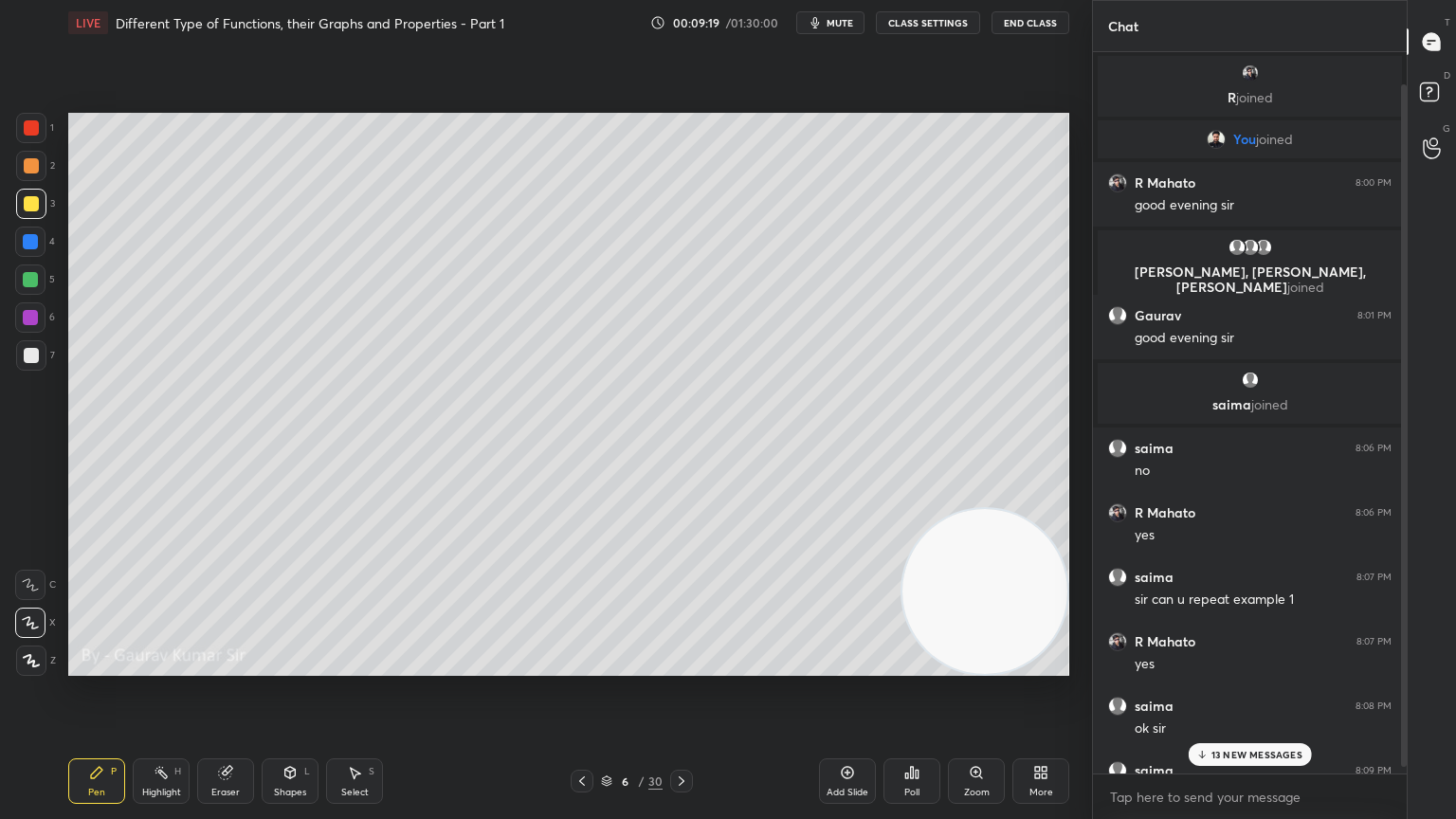
scroll to position [41, 0]
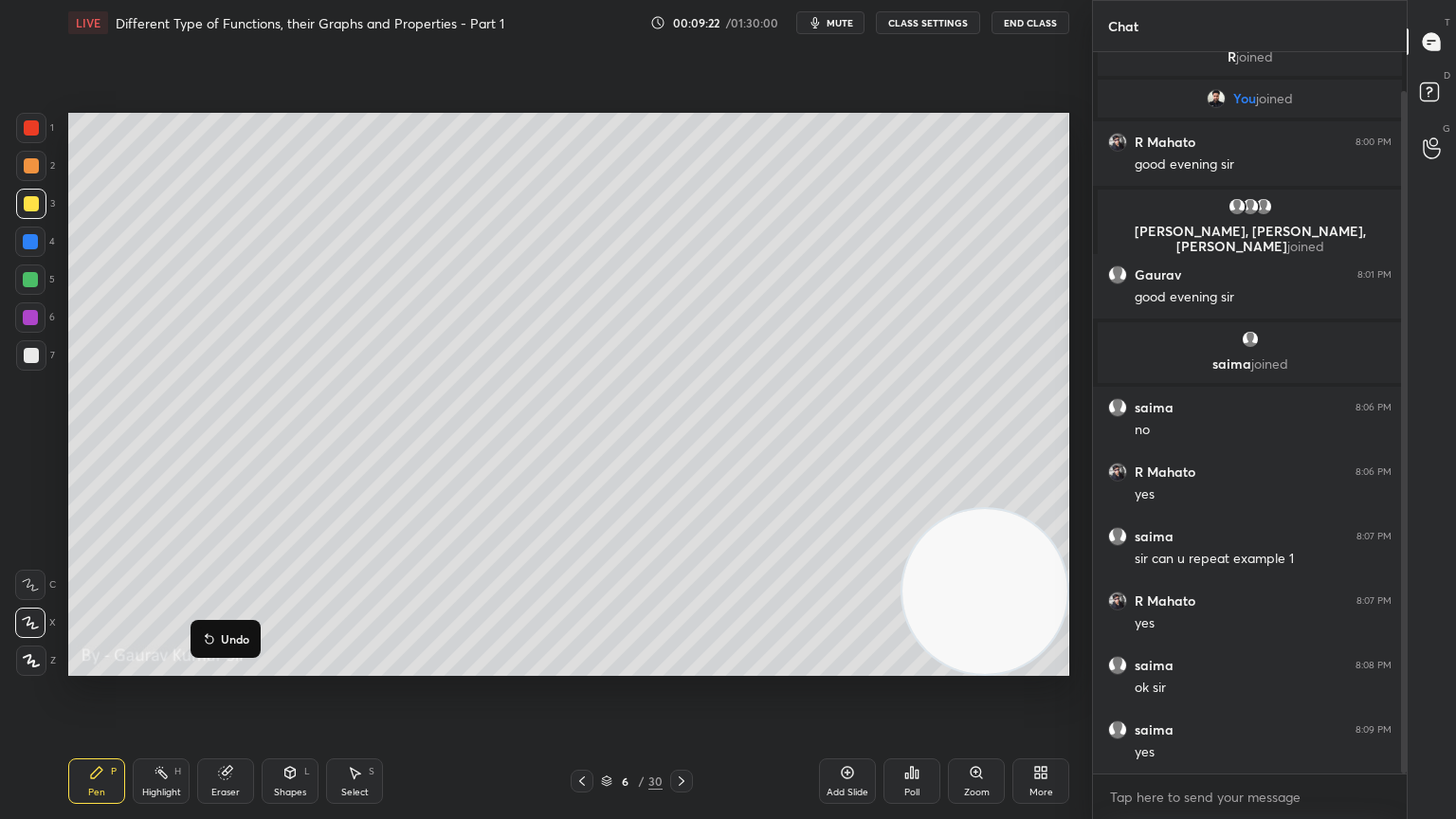
click at [30, 322] on div at bounding box center [30, 318] width 16 height 16
click at [34, 353] on div at bounding box center [31, 356] width 16 height 16
click at [228, 665] on div "Eraser" at bounding box center [226, 781] width 56 height 46
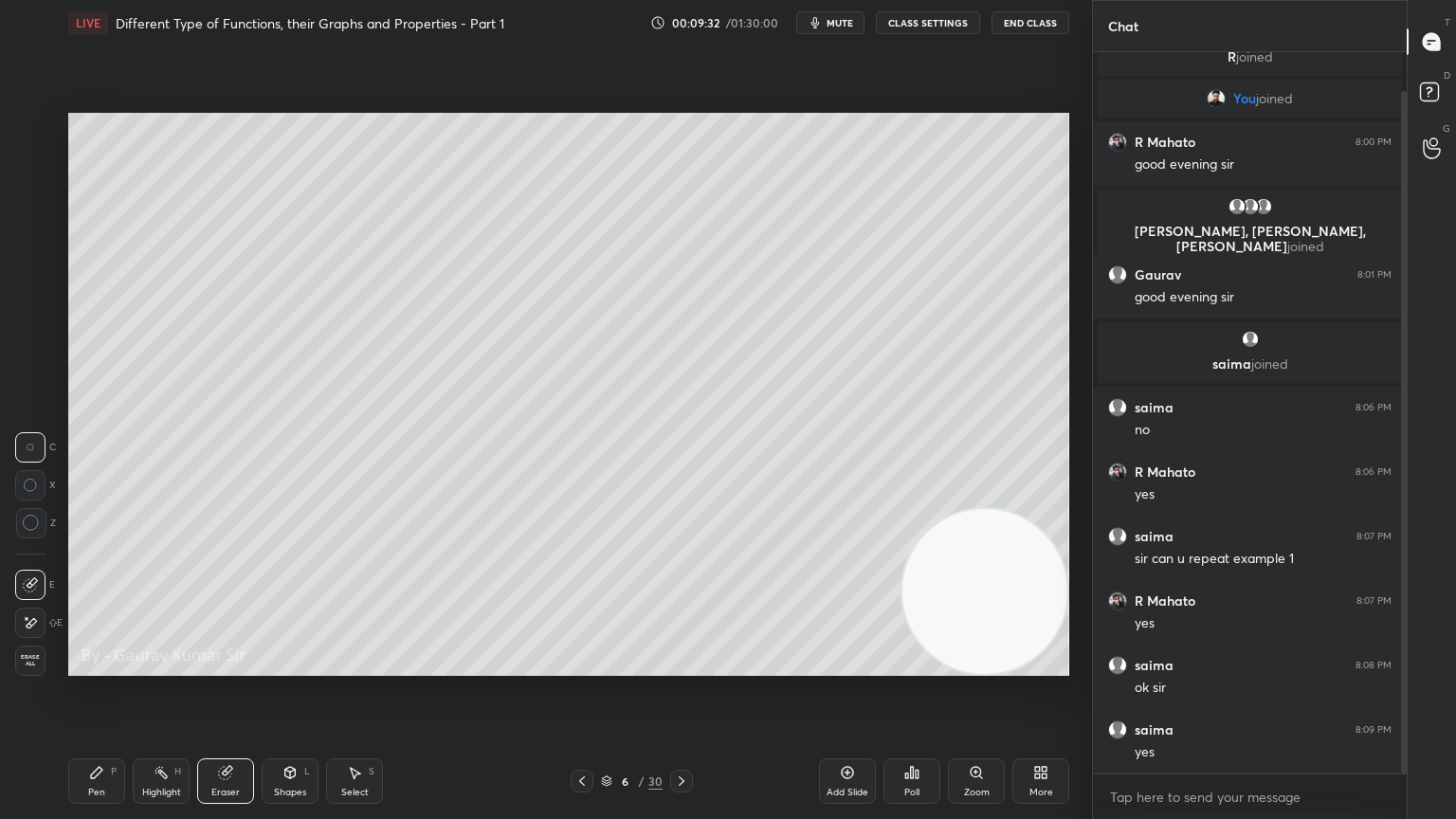
click at [34, 622] on icon at bounding box center [31, 623] width 11 height 10
click at [95, 665] on icon at bounding box center [97, 772] width 12 height 12
click at [1073, 379] on div "Setting up your live class Poll for secs No correct answer Start poll" at bounding box center [568, 394] width 1016 height 697
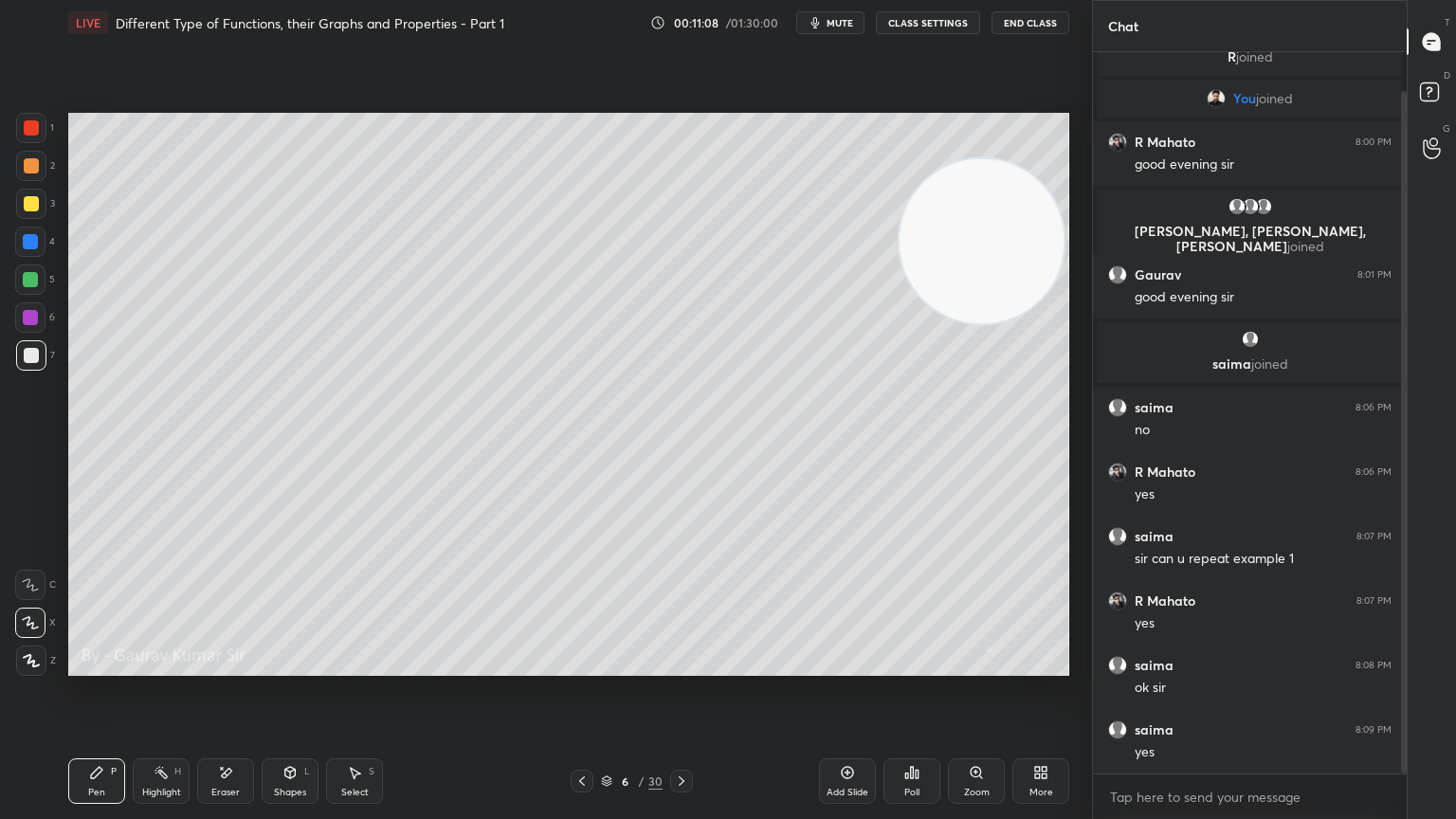
click at [682, 665] on icon at bounding box center [682, 781] width 6 height 10
click at [30, 324] on div at bounding box center [30, 318] width 16 height 16
click at [34, 280] on div at bounding box center [30, 280] width 16 height 16
click at [577, 665] on icon at bounding box center [583, 781] width 16 height 16
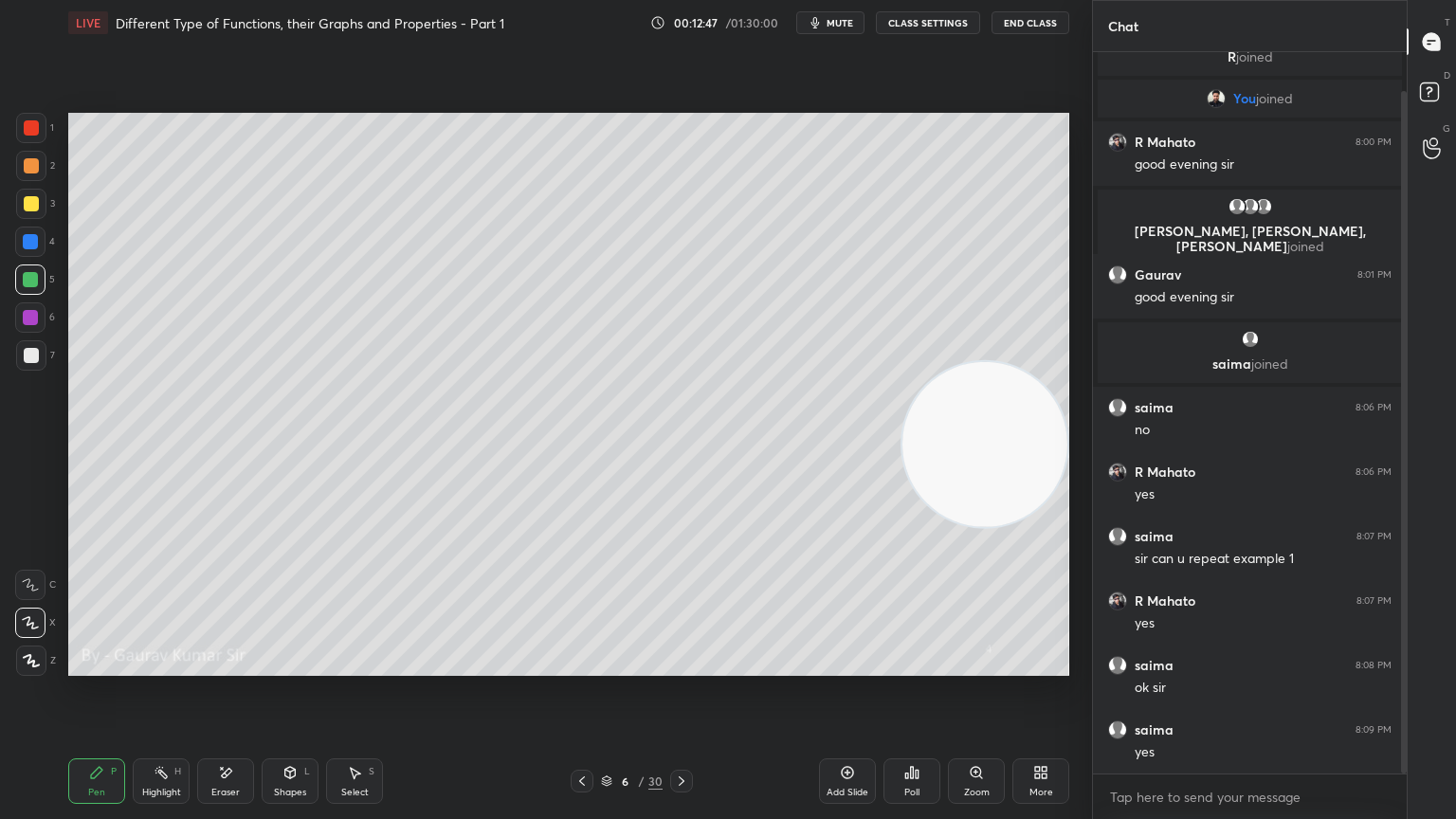
click at [680, 665] on icon at bounding box center [682, 781] width 16 height 16
click at [685, 665] on icon at bounding box center [682, 781] width 16 height 16
click at [30, 204] on div at bounding box center [31, 204] width 16 height 16
click at [33, 279] on div at bounding box center [30, 280] width 16 height 16
click at [28, 321] on div at bounding box center [30, 318] width 16 height 16
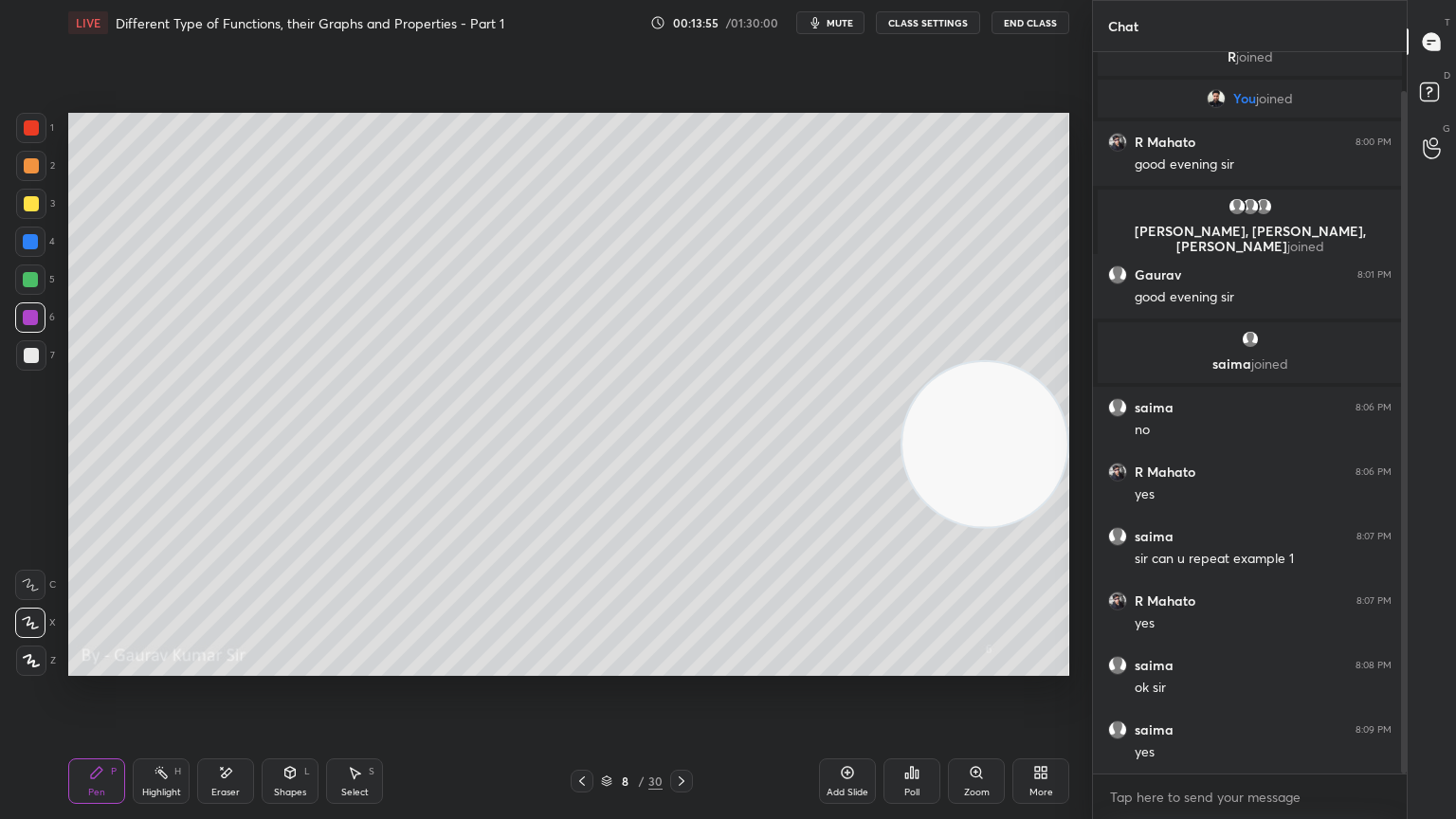
click at [33, 277] on div at bounding box center [30, 280] width 16 height 16
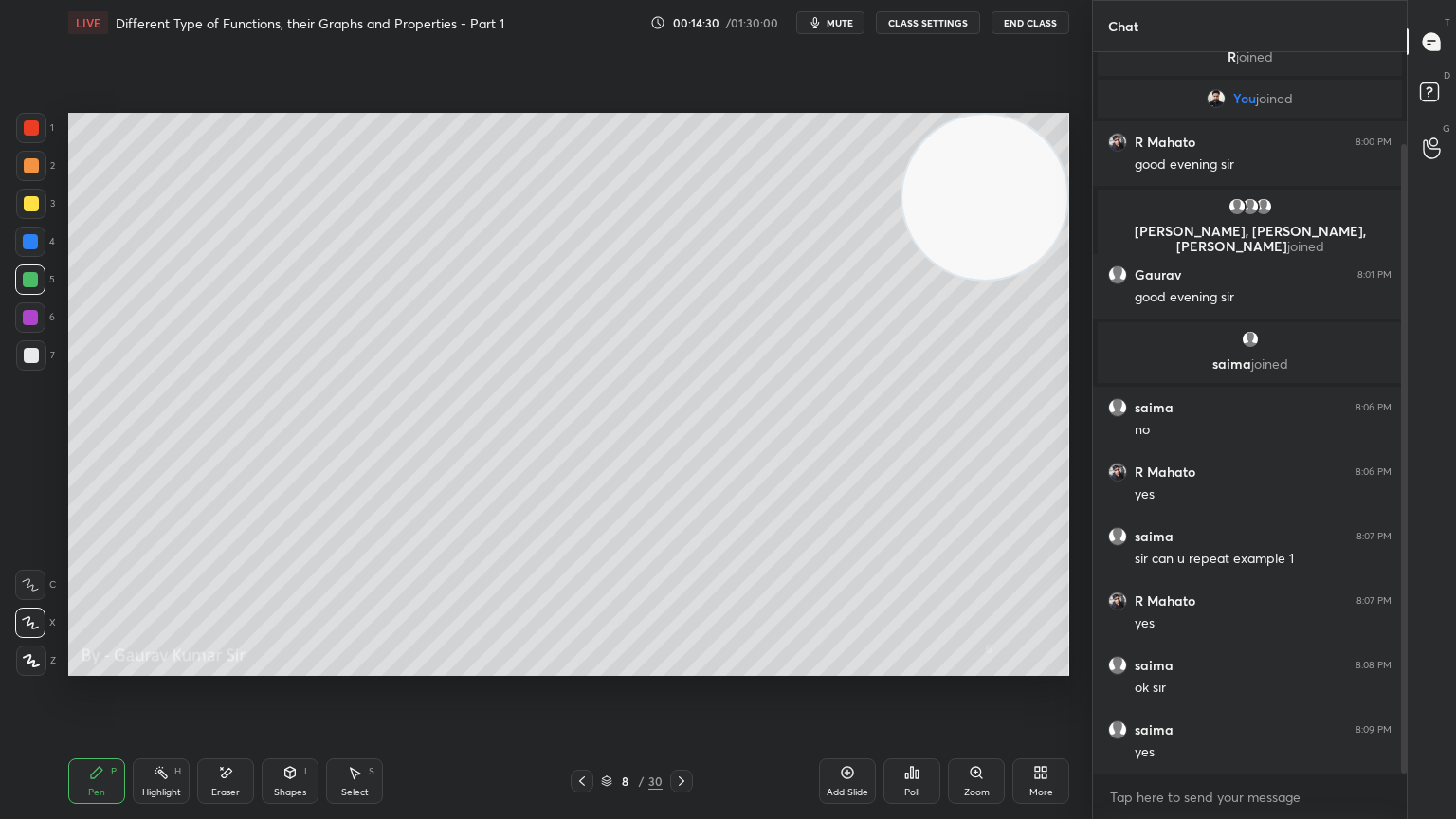
scroll to position [105, 0]
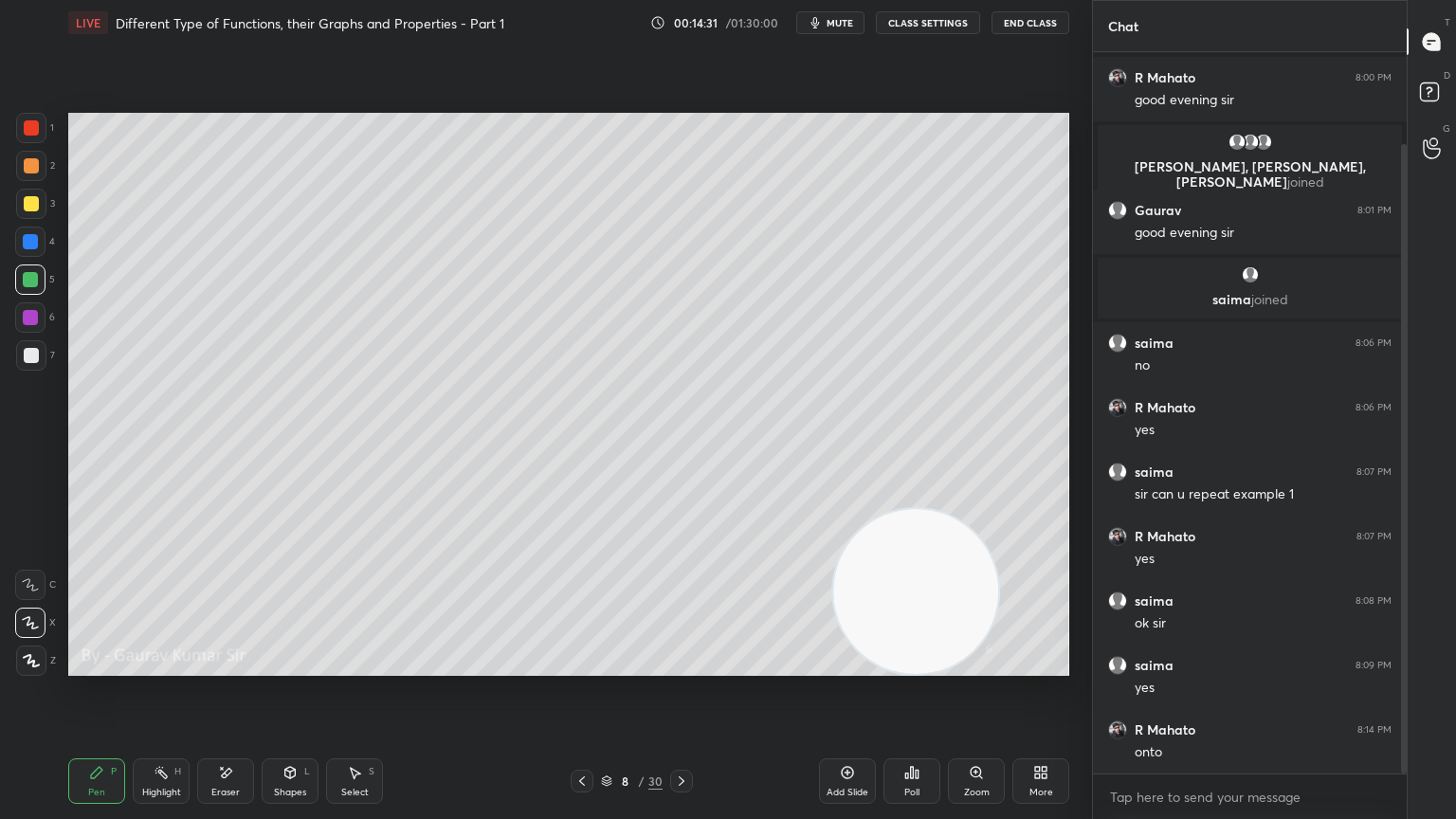
click at [37, 322] on div at bounding box center [30, 318] width 16 height 16
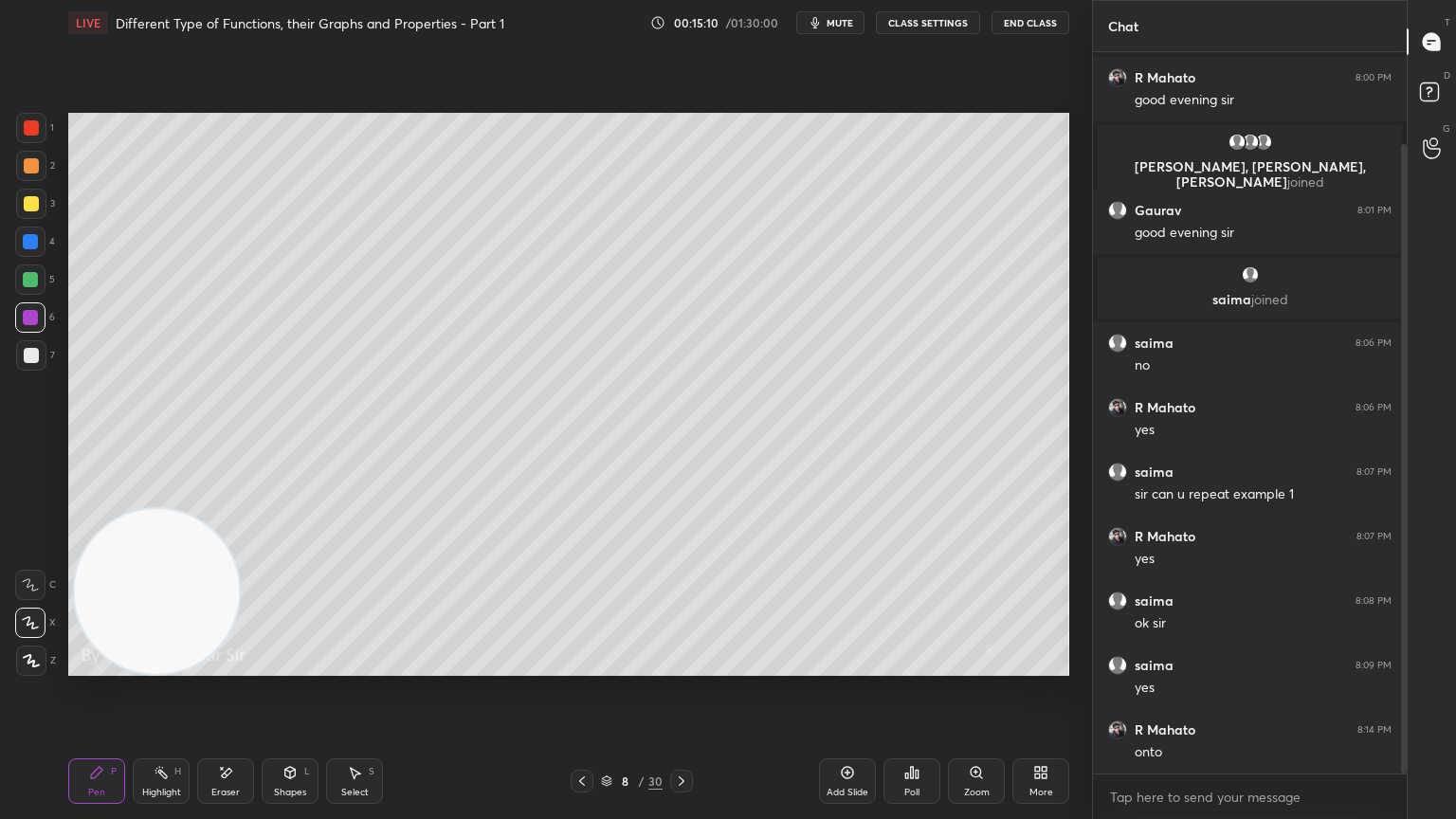
click at [28, 358] on div at bounding box center [31, 356] width 16 height 16
click at [578, 665] on icon at bounding box center [583, 781] width 16 height 16
click at [581, 665] on icon at bounding box center [583, 781] width 16 height 16
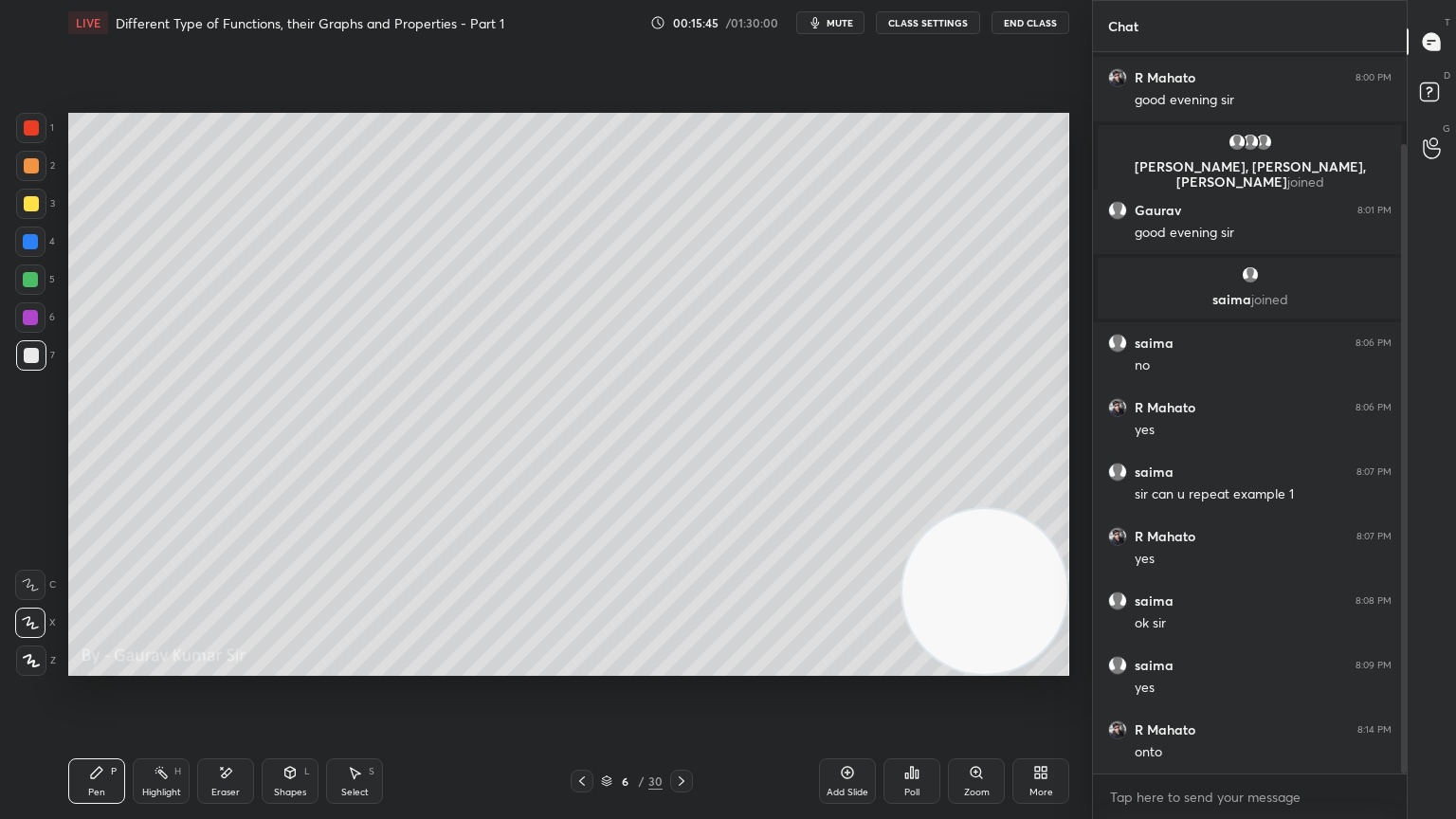
click at [581, 665] on icon at bounding box center [583, 781] width 16 height 16
click at [579, 665] on icon at bounding box center [583, 781] width 16 height 16
click at [581, 665] on icon at bounding box center [583, 781] width 16 height 16
click at [682, 665] on icon at bounding box center [682, 781] width 16 height 16
click at [32, 281] on div at bounding box center [30, 280] width 16 height 16
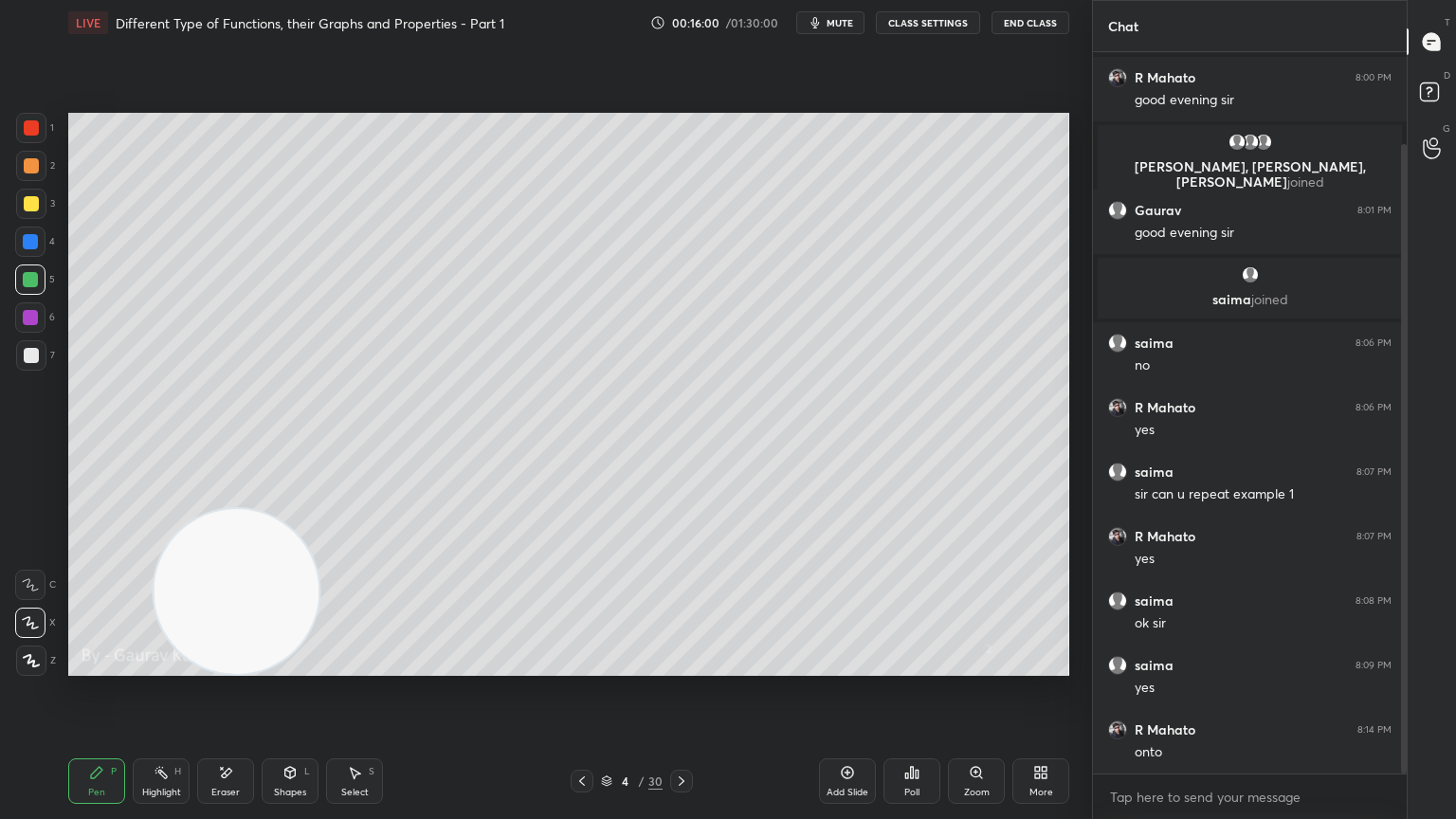
click at [686, 665] on icon at bounding box center [682, 781] width 16 height 16
click at [580, 665] on icon at bounding box center [582, 781] width 6 height 10
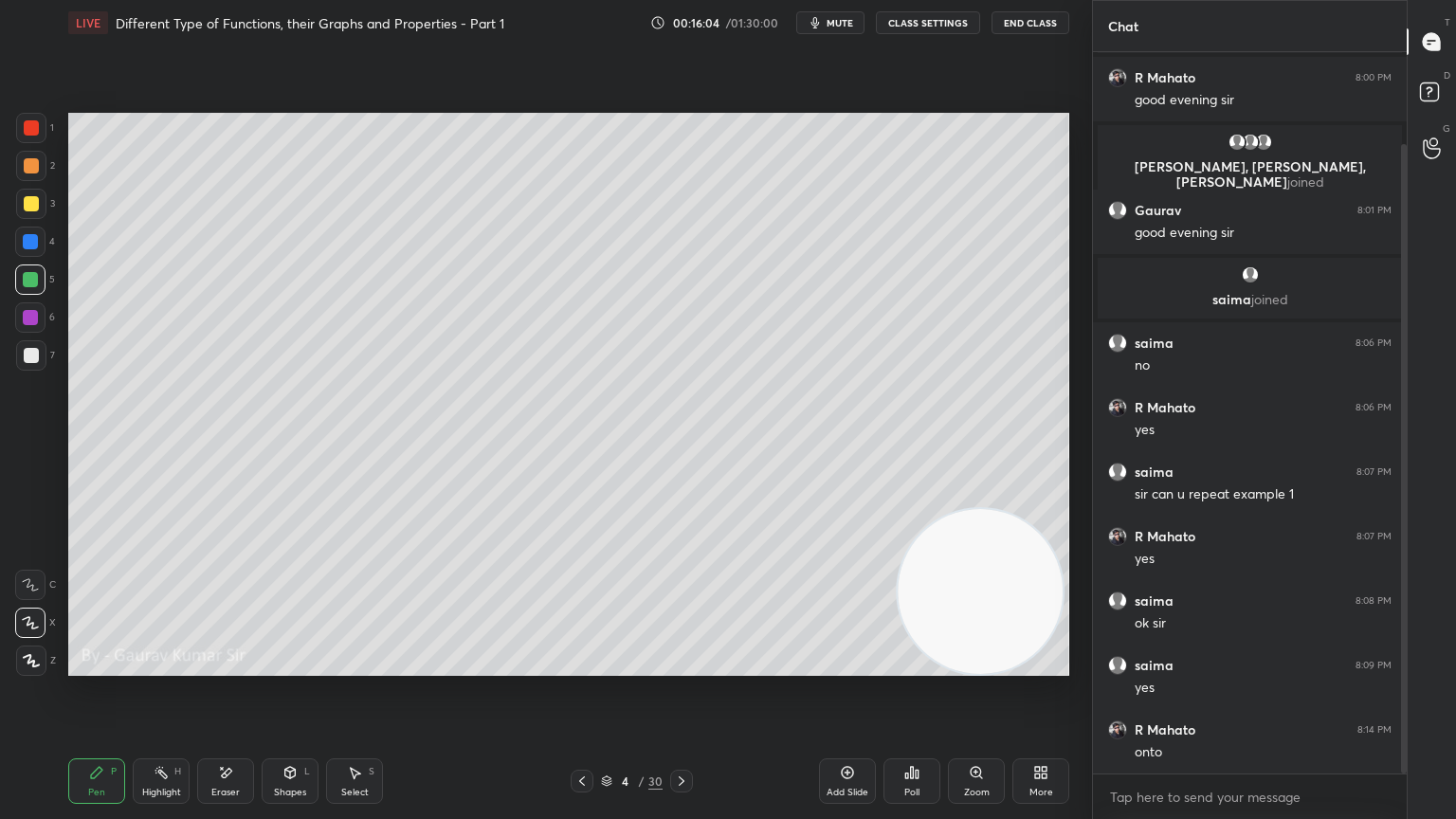
click at [851, 665] on div "Add Slide" at bounding box center [847, 781] width 56 height 46
click at [30, 205] on div at bounding box center [31, 204] width 16 height 16
click at [29, 280] on div at bounding box center [30, 280] width 16 height 16
click at [28, 321] on div at bounding box center [30, 318] width 16 height 16
click at [215, 665] on div "Eraser" at bounding box center [225, 793] width 28 height 10
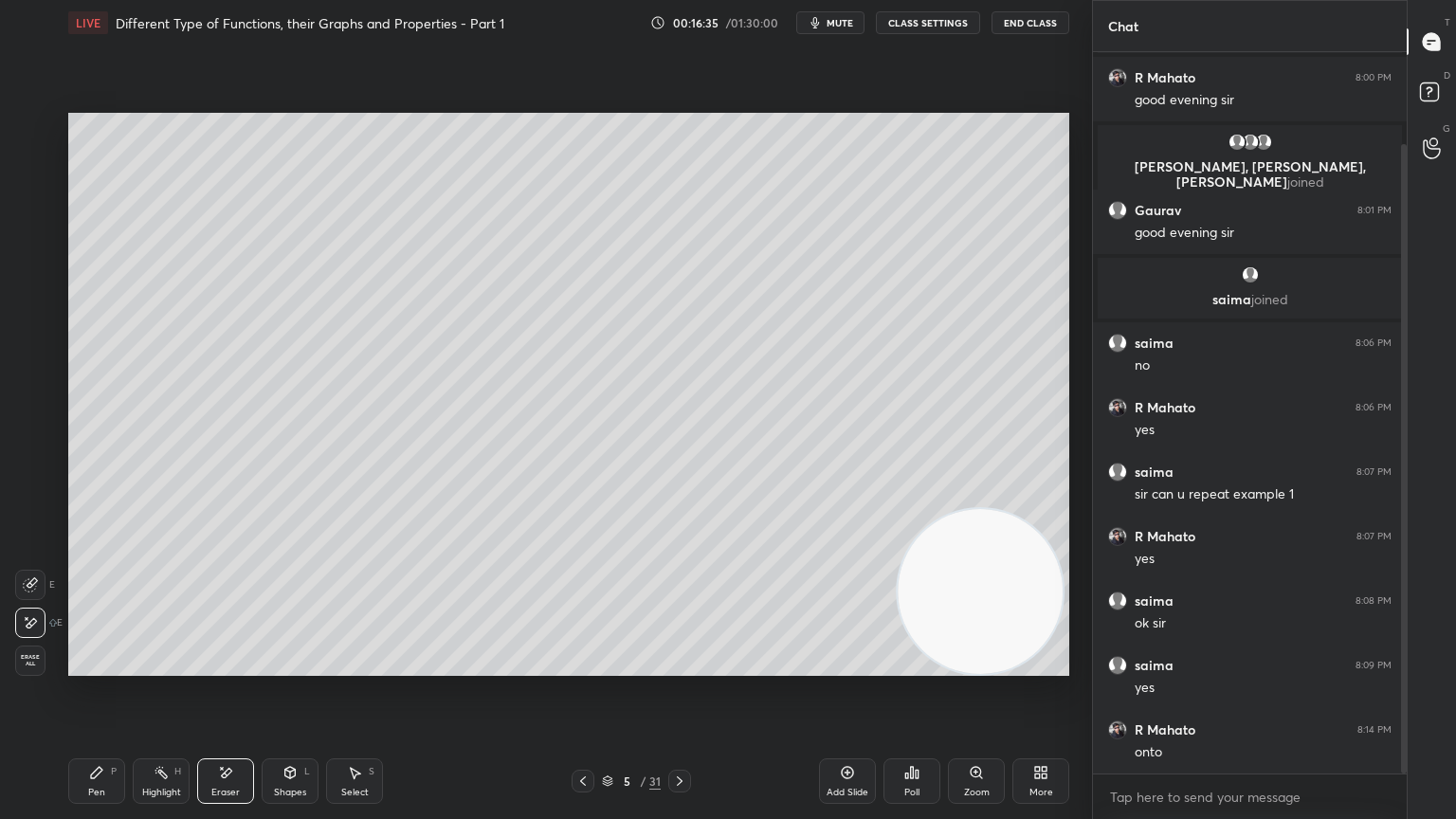
click at [96, 665] on div "Pen P" at bounding box center [96, 781] width 56 height 46
click at [232, 665] on div "Eraser" at bounding box center [226, 781] width 56 height 46
click at [109, 665] on div "Pen P" at bounding box center [96, 781] width 56 height 46
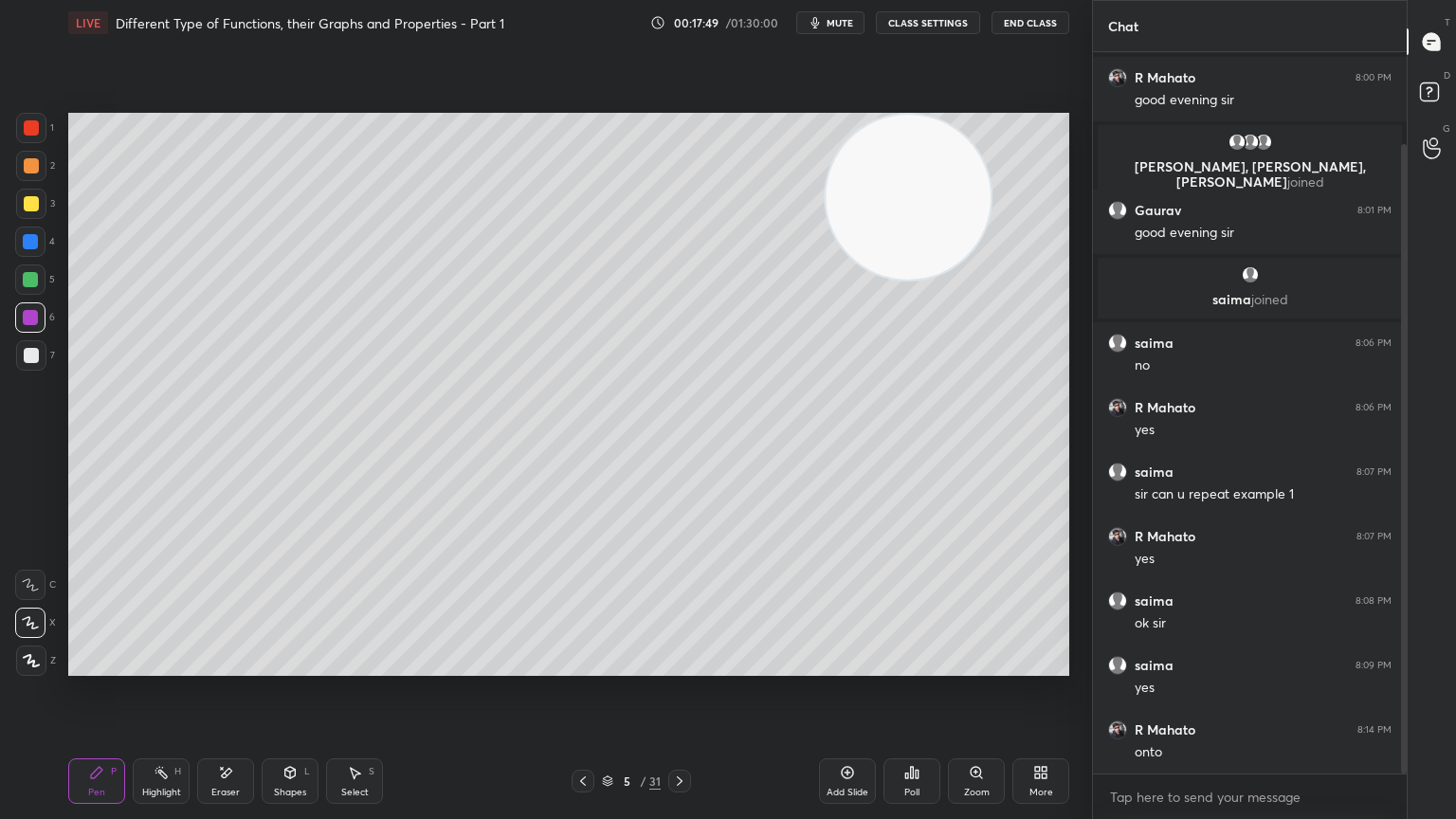
click at [682, 665] on icon at bounding box center [680, 781] width 16 height 16
click at [679, 665] on icon at bounding box center [680, 781] width 16 height 16
click at [682, 665] on icon at bounding box center [680, 781] width 6 height 10
click at [679, 665] on icon at bounding box center [680, 781] width 16 height 16
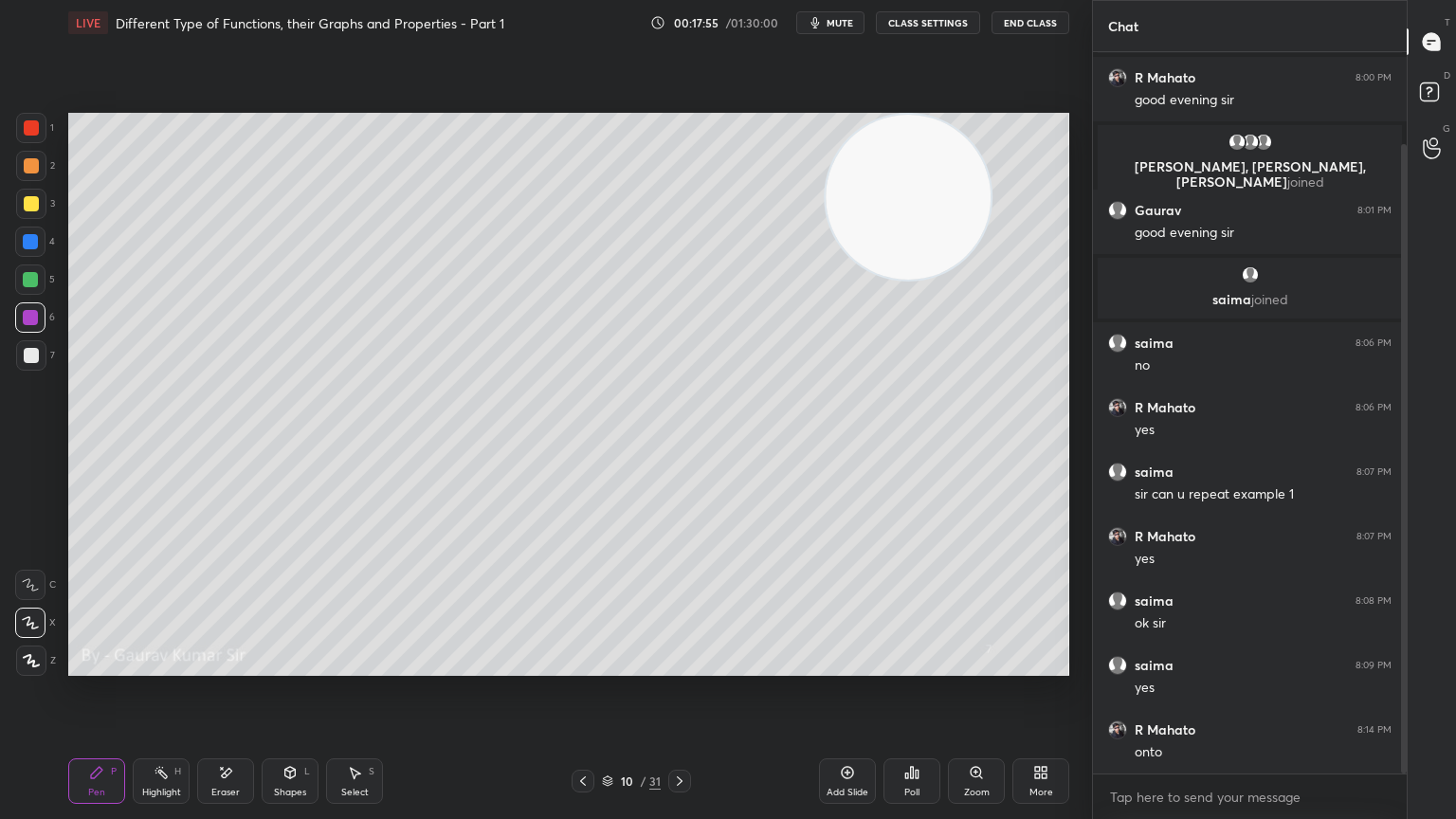
click at [34, 166] on div at bounding box center [31, 166] width 16 height 16
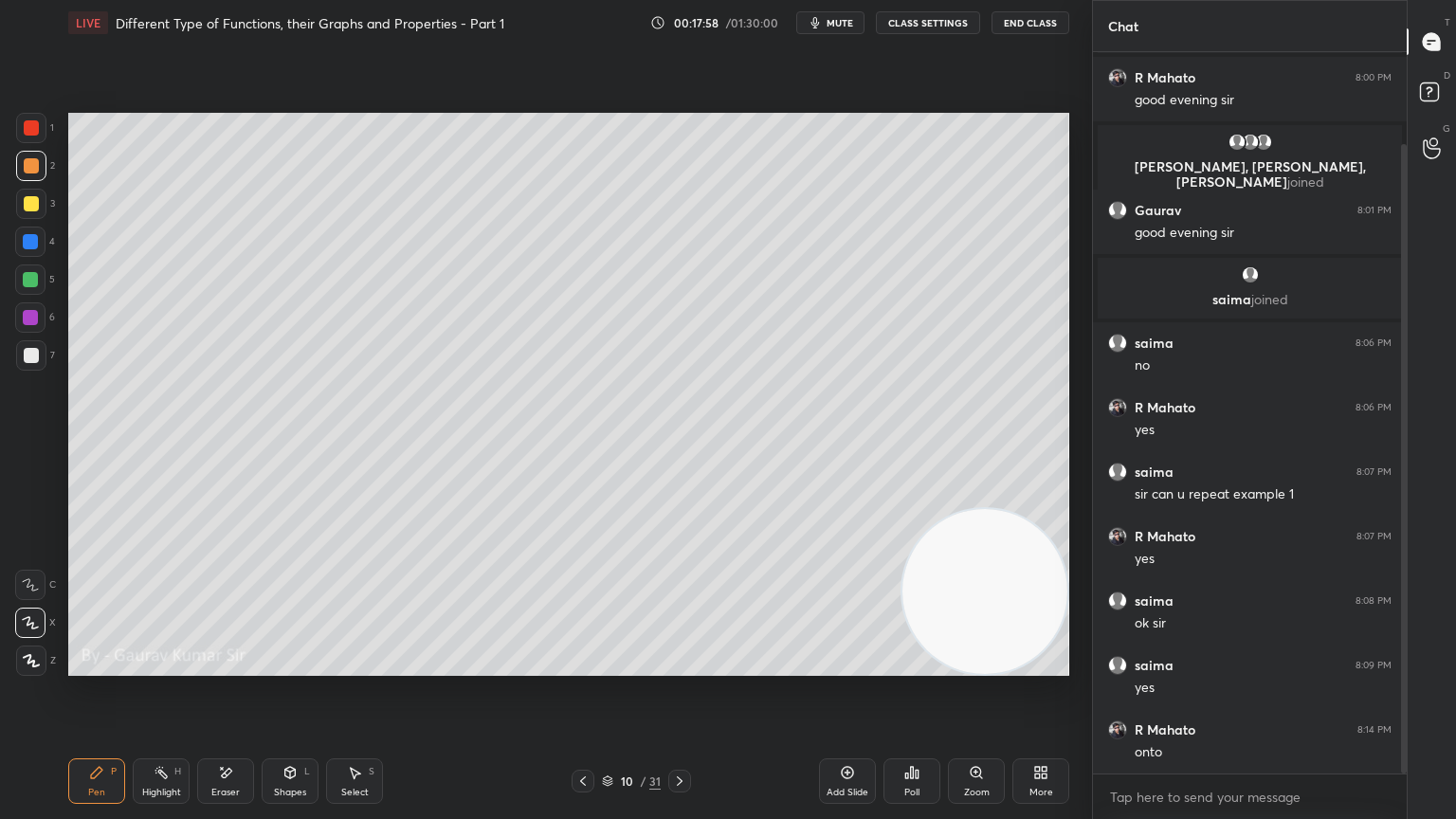
click at [34, 276] on div at bounding box center [30, 280] width 16 height 16
click at [231, 665] on icon at bounding box center [226, 772] width 16 height 17
click at [106, 665] on div "Pen P" at bounding box center [96, 781] width 56 height 46
click at [221, 665] on div "Eraser" at bounding box center [226, 781] width 56 height 46
click at [103, 665] on div "Pen" at bounding box center [97, 793] width 18 height 10
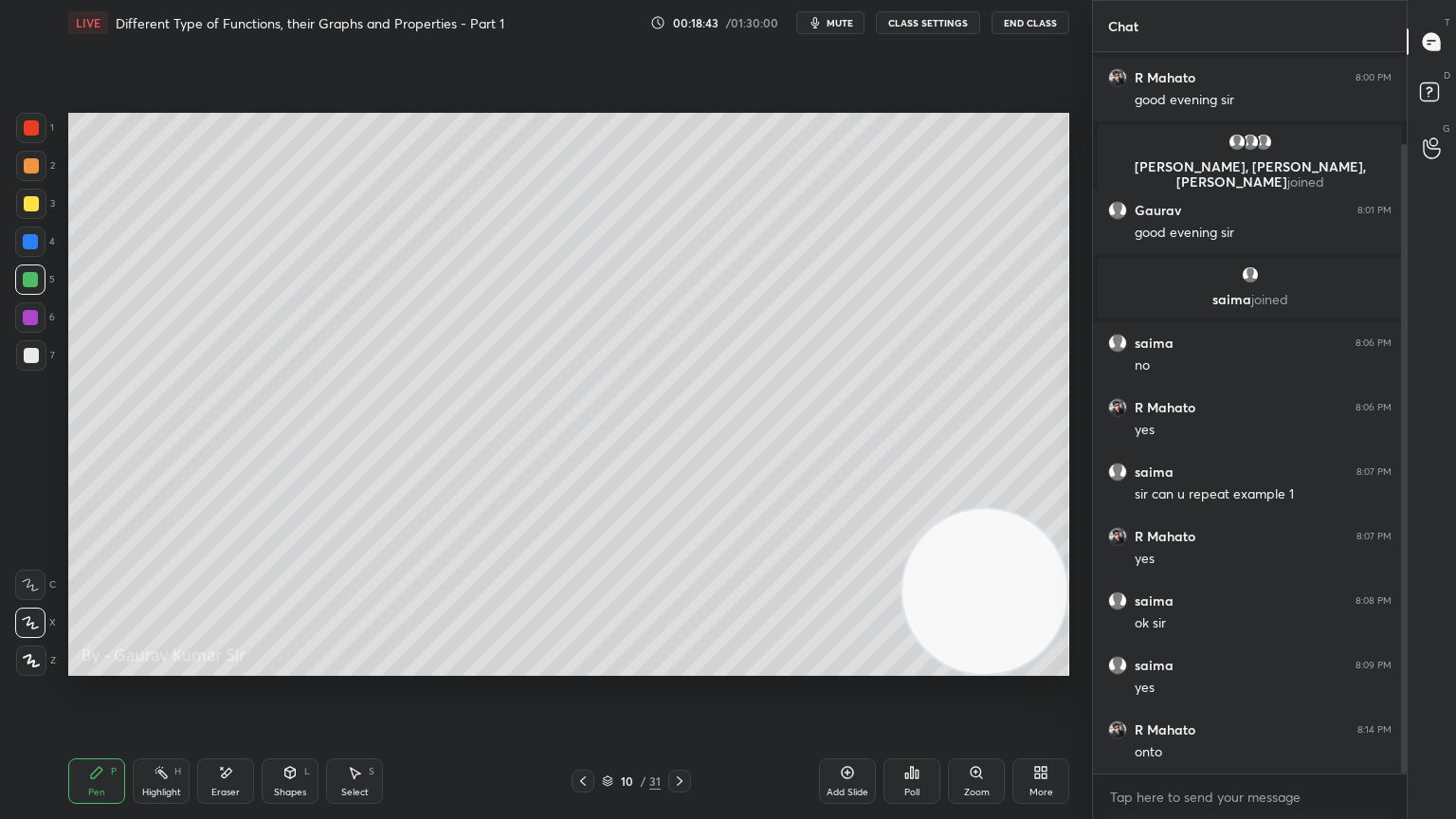
click at [28, 323] on div at bounding box center [30, 318] width 16 height 16
click at [35, 284] on div at bounding box center [30, 280] width 16 height 16
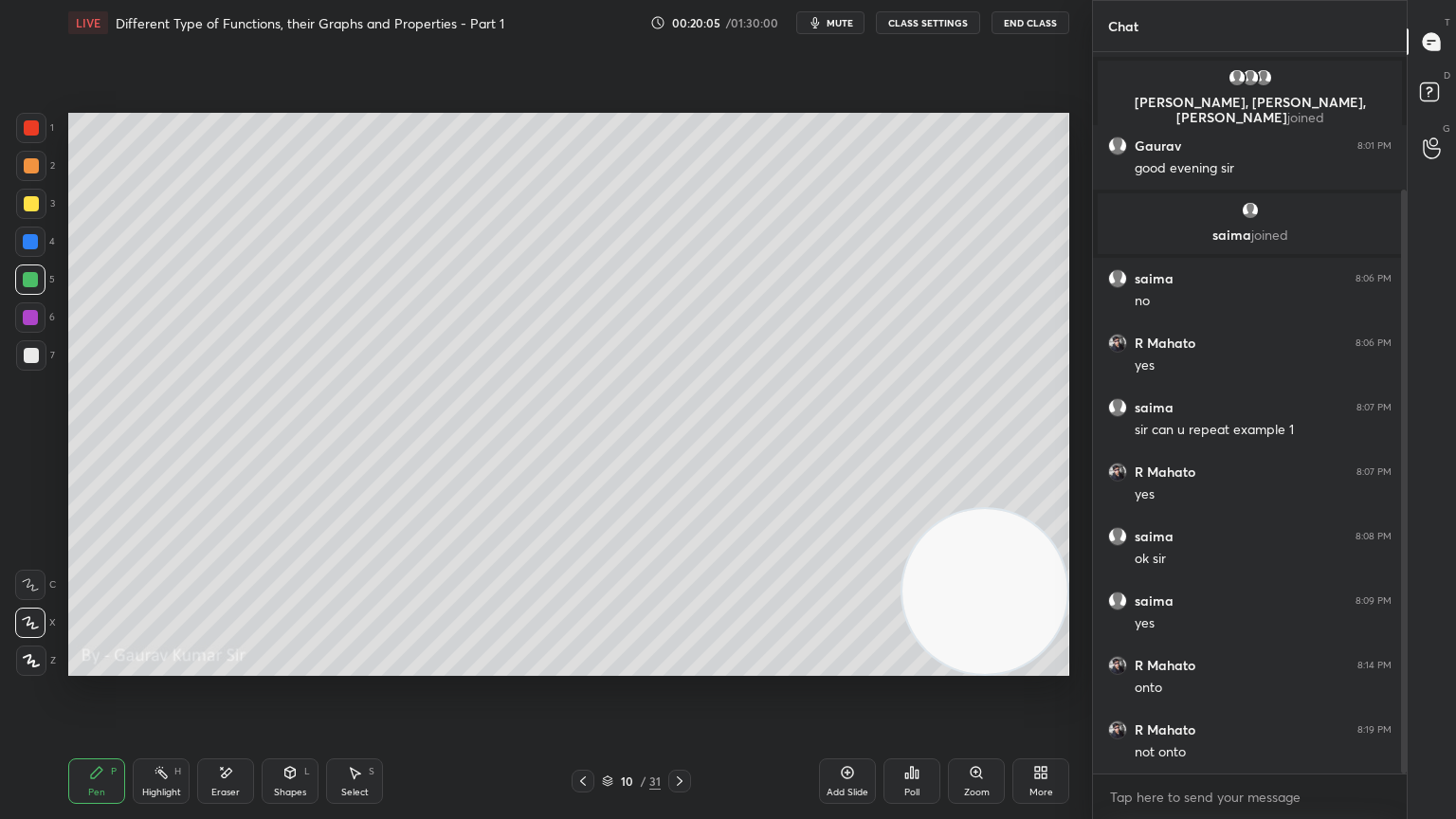
click at [29, 317] on div at bounding box center [30, 318] width 16 height 16
click at [233, 665] on div "Eraser" at bounding box center [225, 793] width 28 height 10
click at [93, 665] on div "Pen" at bounding box center [97, 793] width 18 height 10
click at [30, 128] on div at bounding box center [31, 128] width 16 height 16
click at [239, 665] on div "Eraser" at bounding box center [226, 781] width 56 height 46
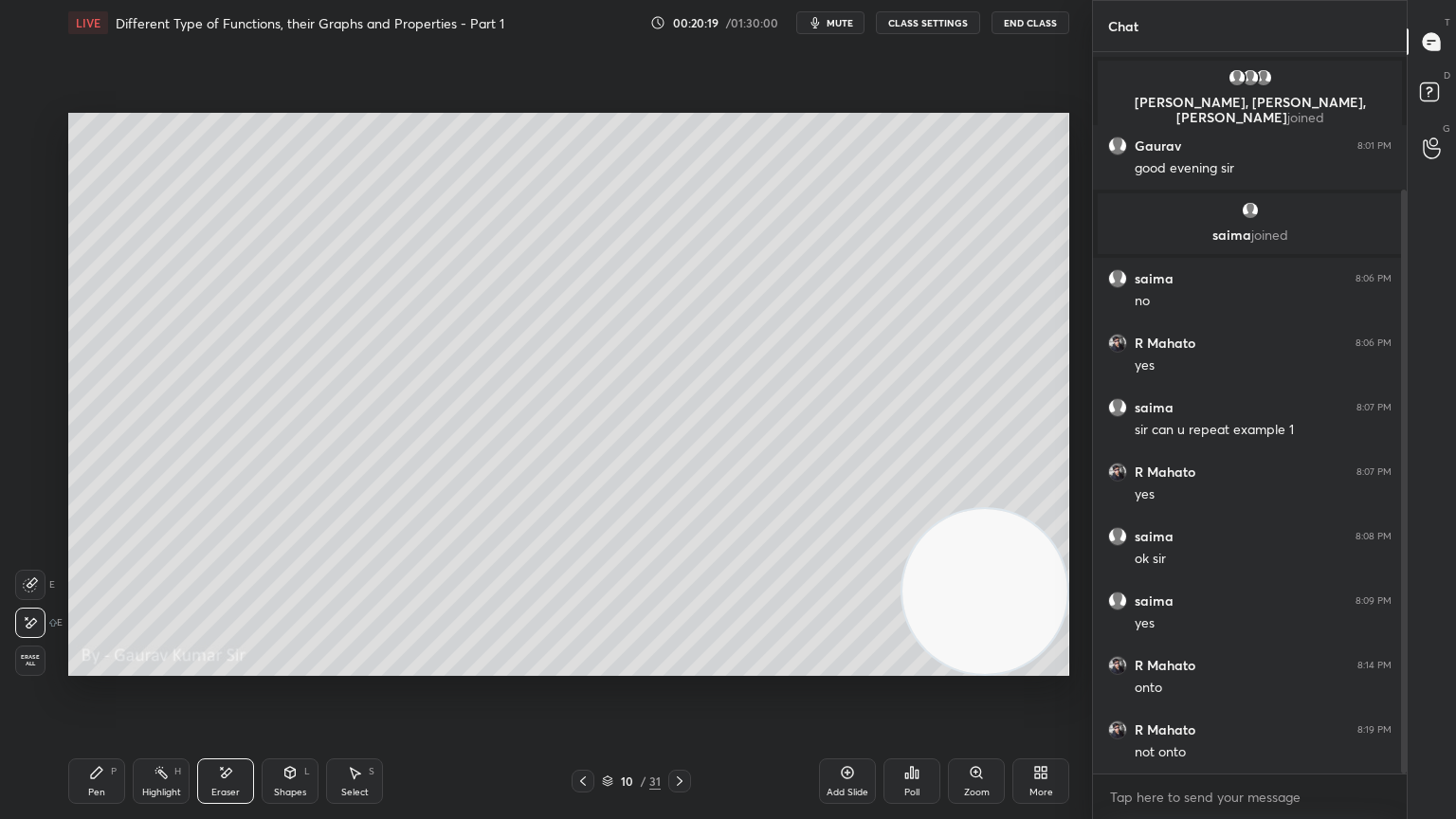
click at [108, 665] on div "Pen P" at bounding box center [96, 781] width 56 height 46
click at [227, 665] on icon at bounding box center [227, 772] width 11 height 10
click at [93, 665] on div "Pen" at bounding box center [97, 793] width 18 height 10
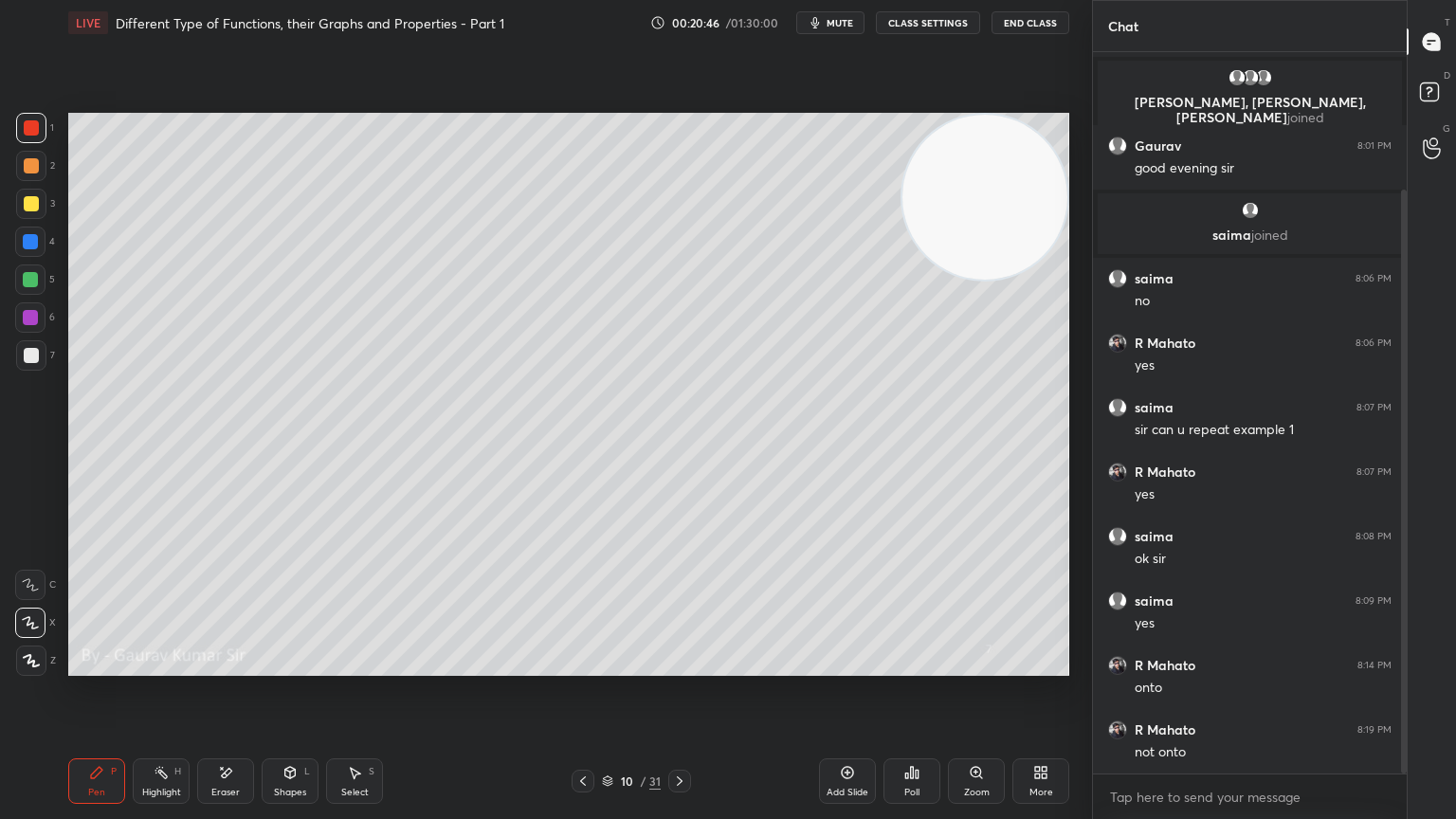
click at [235, 665] on div "Eraser" at bounding box center [225, 793] width 28 height 10
click at [101, 665] on div "Pen" at bounding box center [97, 793] width 18 height 10
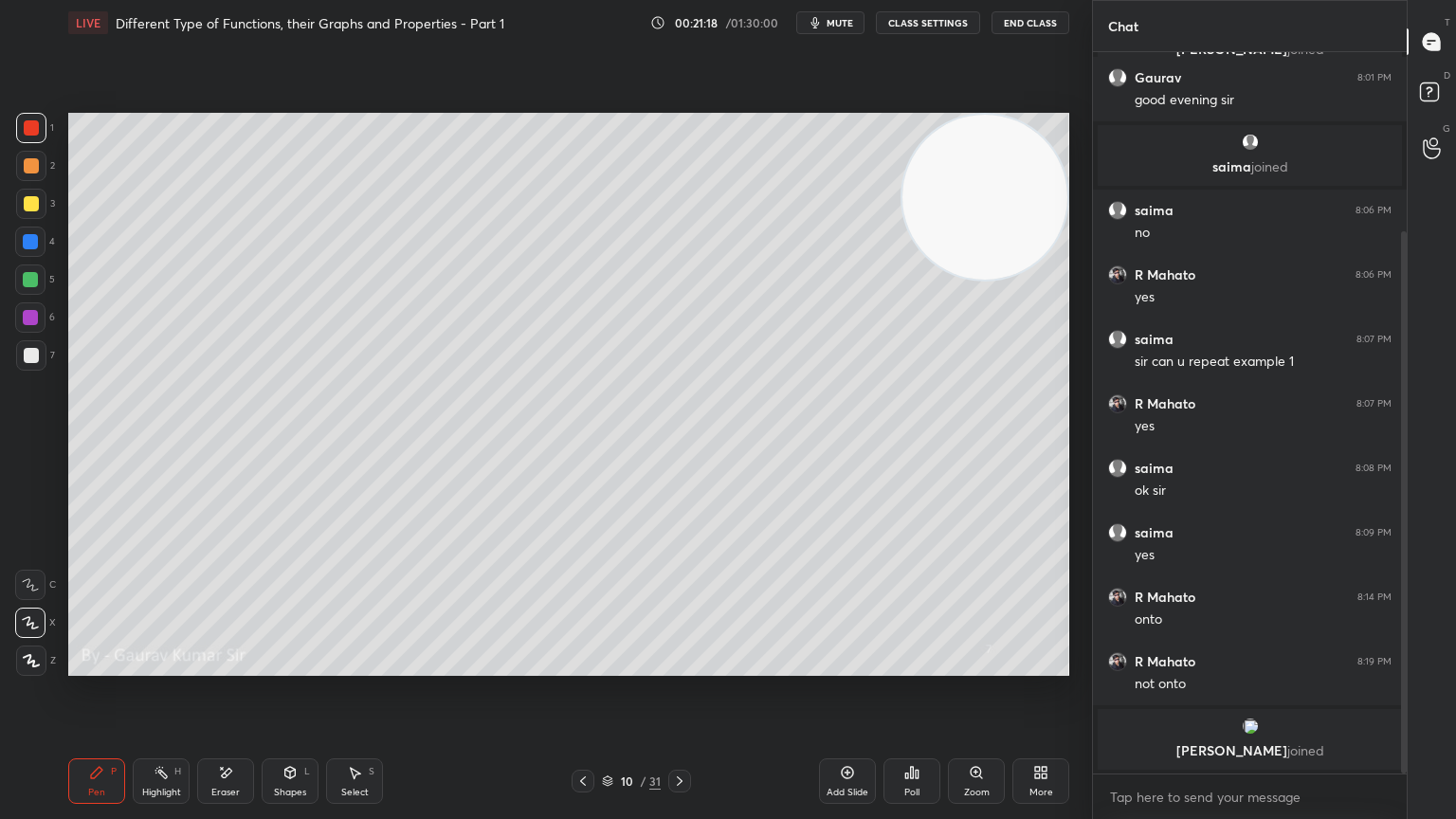
click at [239, 665] on div "Eraser" at bounding box center [226, 781] width 56 height 46
click at [102, 665] on div "Pen" at bounding box center [97, 793] width 18 height 10
click at [231, 665] on icon at bounding box center [226, 772] width 16 height 17
click at [115, 665] on div "Pen P" at bounding box center [96, 781] width 56 height 46
click at [683, 665] on icon at bounding box center [680, 781] width 16 height 16
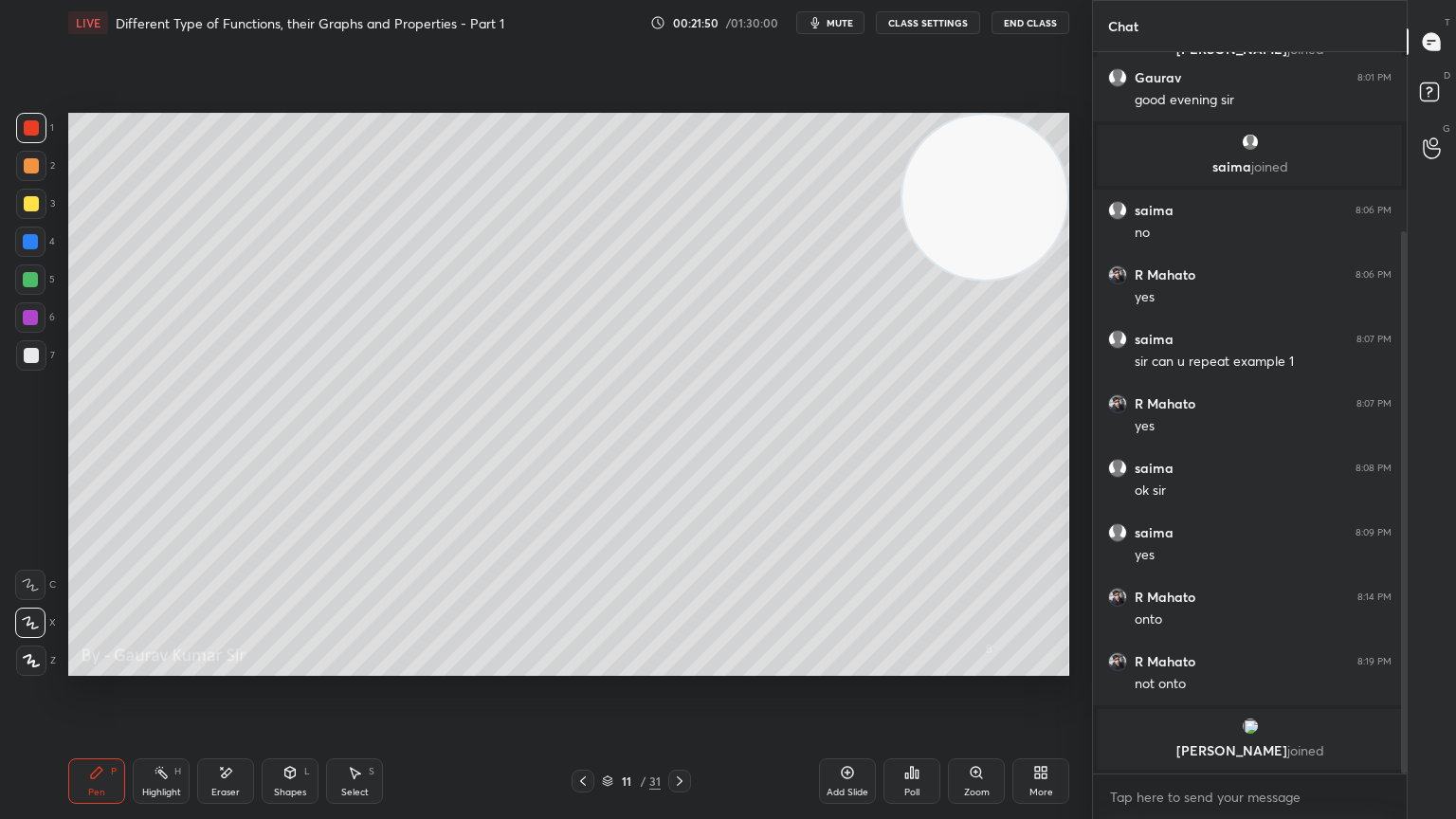
click at [28, 164] on div at bounding box center [31, 166] width 16 height 16
click at [35, 125] on div at bounding box center [31, 128] width 16 height 16
click at [27, 205] on div at bounding box center [31, 204] width 16 height 16
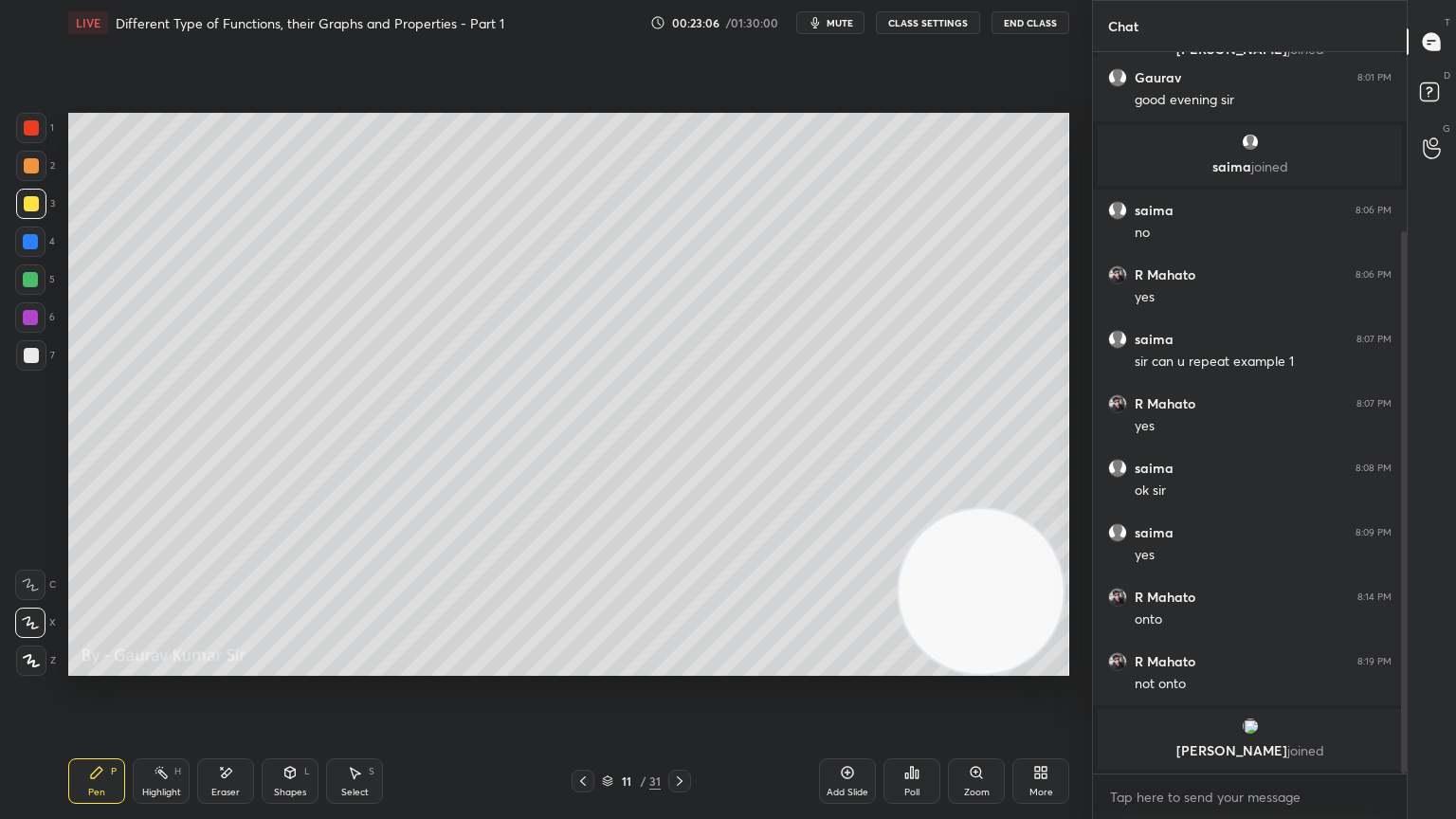
click at [34, 322] on div at bounding box center [30, 318] width 16 height 16
click at [27, 201] on div at bounding box center [31, 204] width 16 height 16
click at [1008, 514] on video at bounding box center [981, 591] width 165 height 165
click at [30, 322] on div at bounding box center [30, 318] width 16 height 16
click at [32, 356] on div at bounding box center [31, 356] width 16 height 16
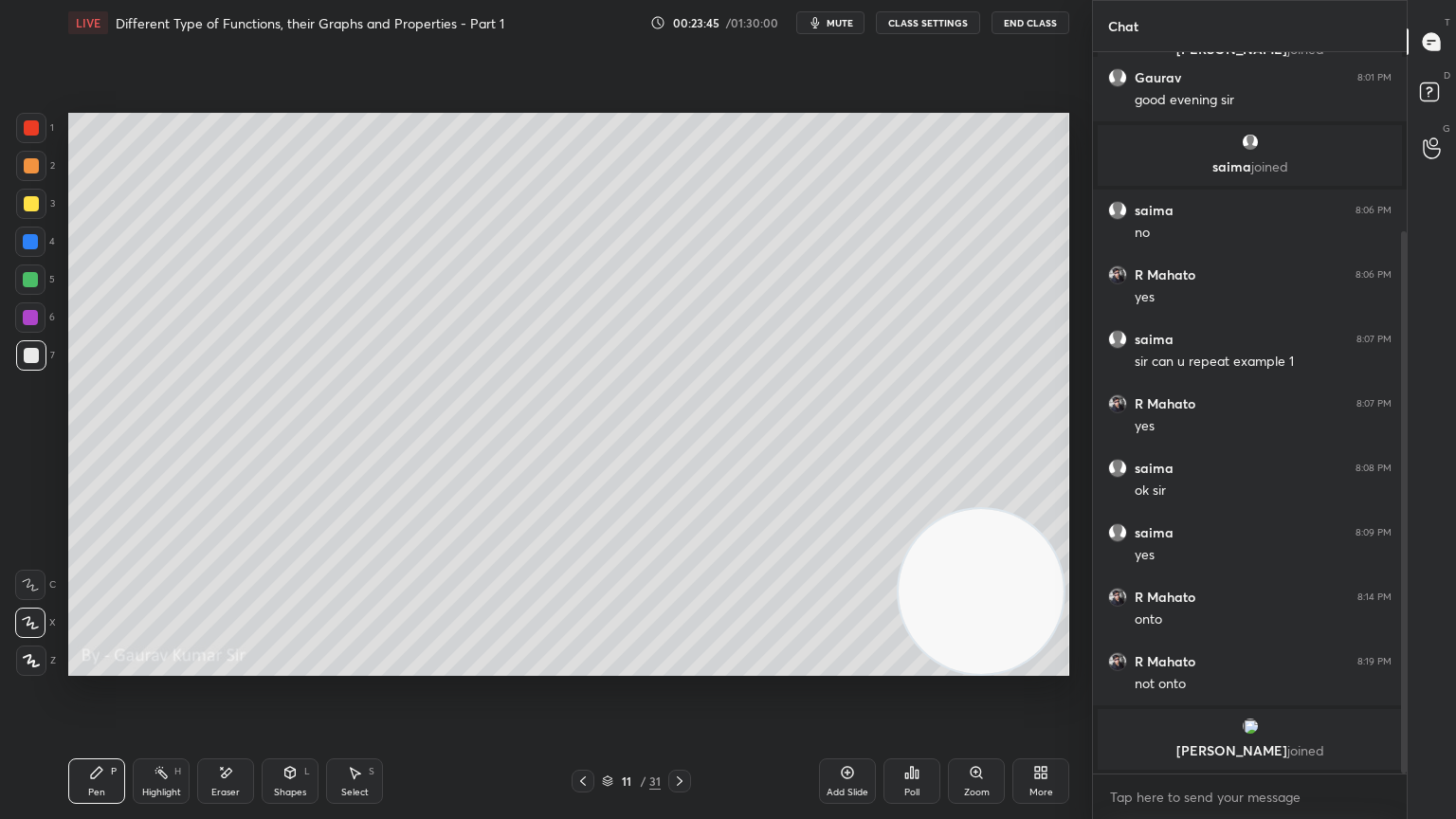
click at [215, 665] on div "Eraser" at bounding box center [226, 781] width 56 height 46
click at [94, 665] on div "Pen P" at bounding box center [96, 781] width 56 height 46
click at [215, 665] on div "Eraser" at bounding box center [225, 793] width 28 height 10
click at [108, 665] on div "Pen P" at bounding box center [96, 781] width 56 height 46
click at [29, 317] on div at bounding box center [30, 318] width 16 height 16
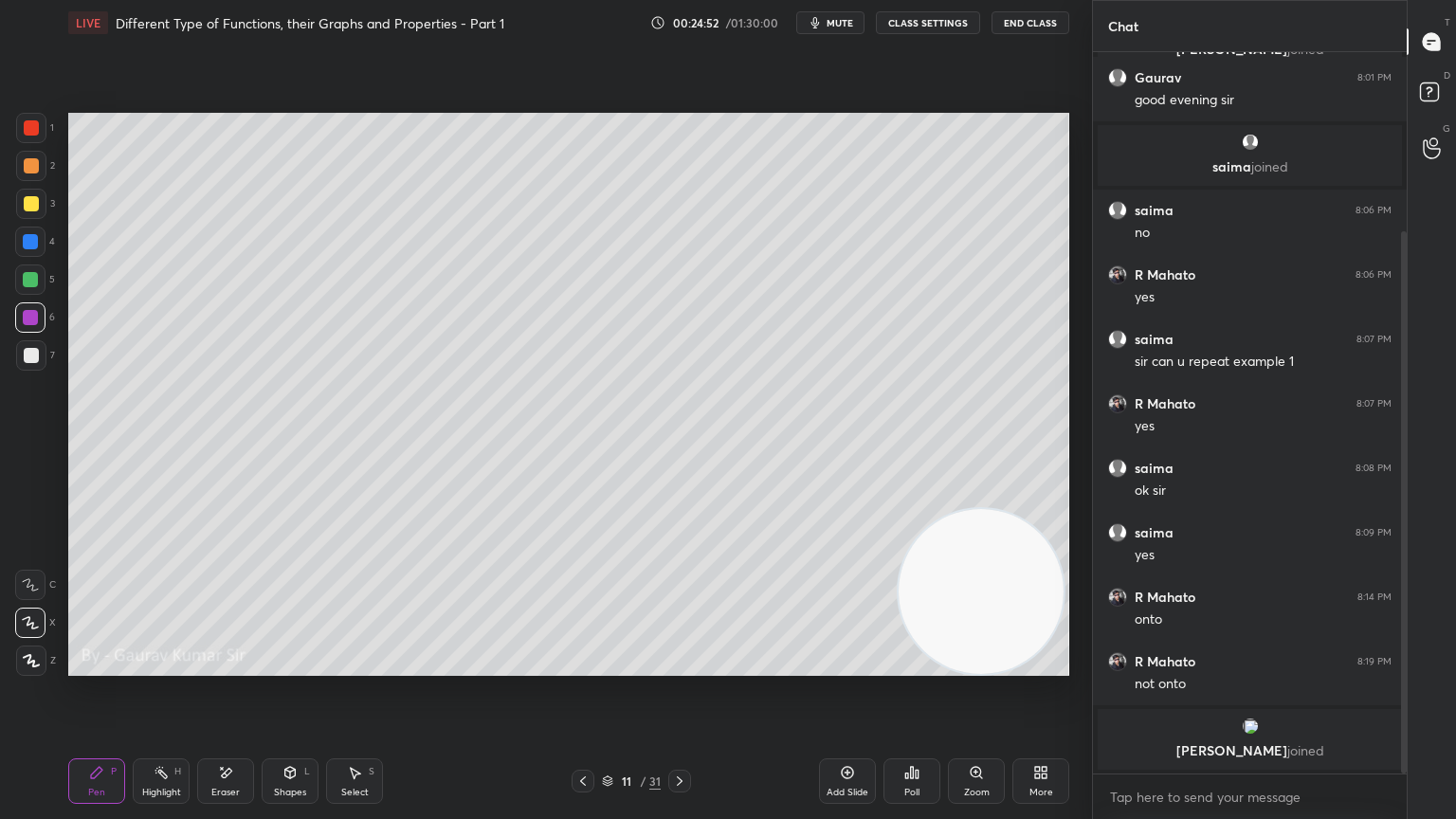
click at [311, 665] on div "Setting up your live class Poll for secs No correct answer Start poll" at bounding box center [568, 394] width 1016 height 697
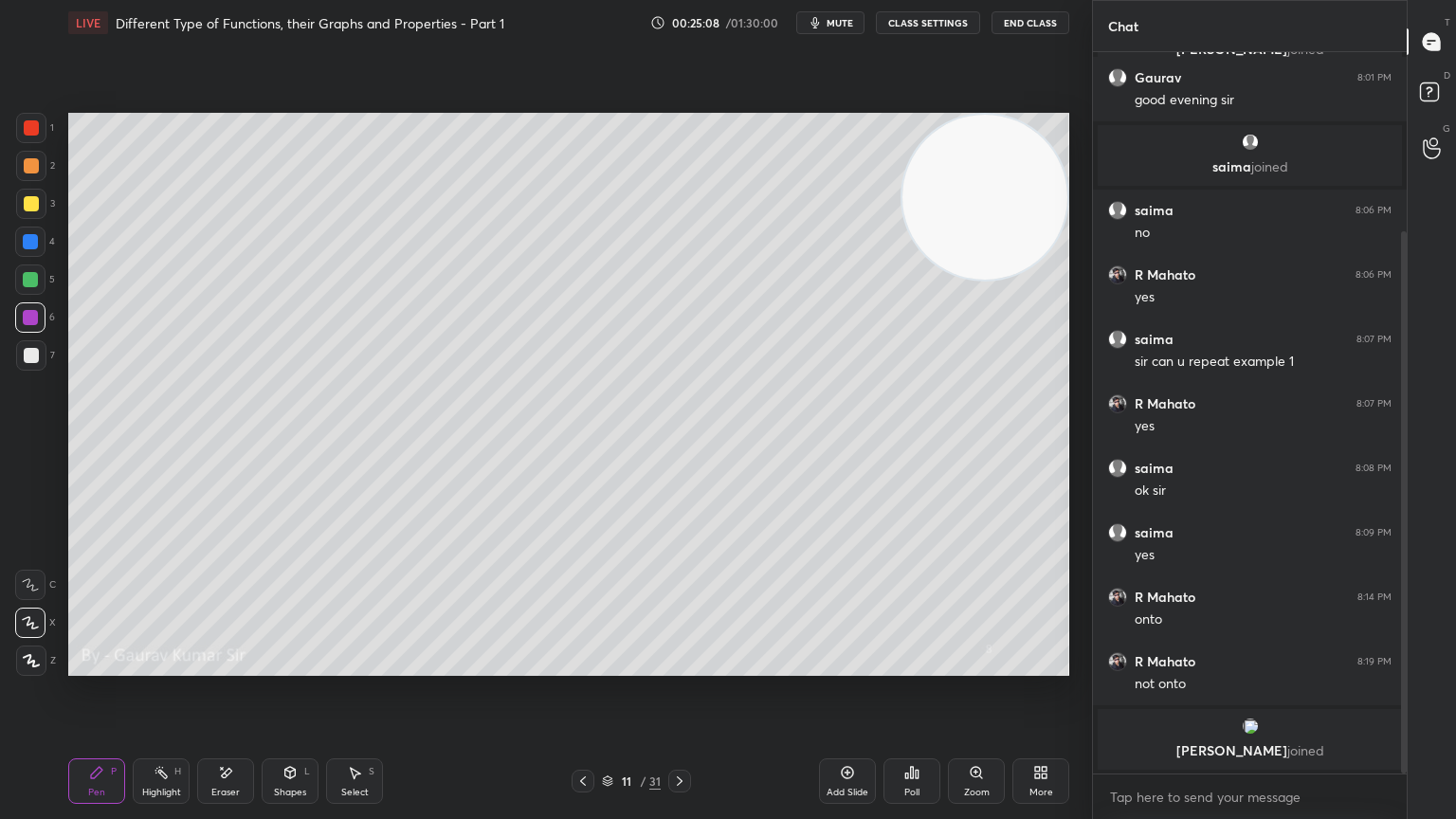
click at [235, 665] on div "Eraser" at bounding box center [226, 781] width 56 height 46
click at [98, 665] on icon at bounding box center [97, 772] width 12 height 12
click at [682, 665] on icon at bounding box center [680, 781] width 6 height 10
click at [26, 203] on div at bounding box center [31, 204] width 16 height 16
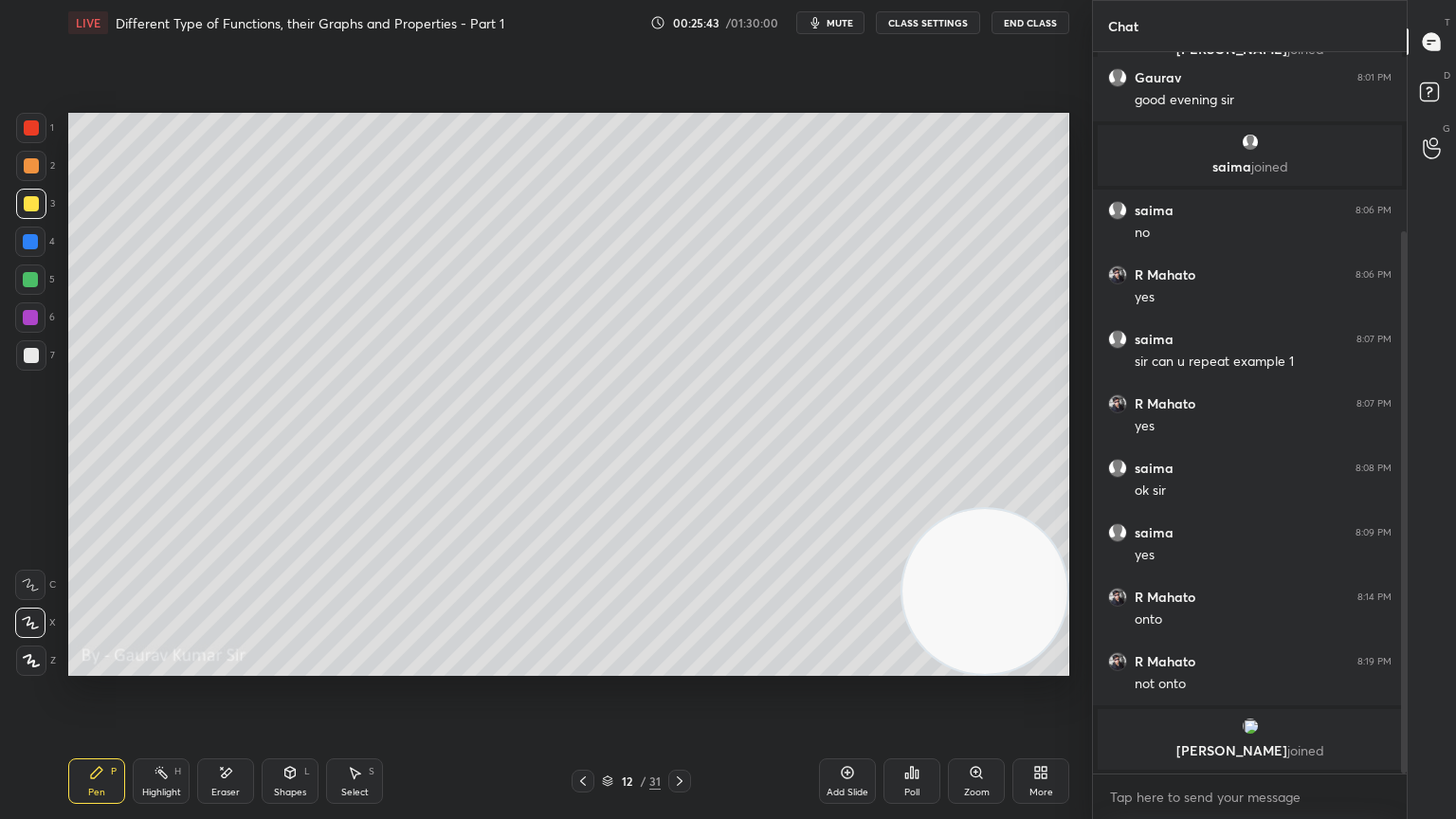
click at [29, 316] on div at bounding box center [30, 318] width 16 height 16
click at [35, 279] on div at bounding box center [30, 280] width 16 height 16
click at [28, 315] on div at bounding box center [30, 318] width 16 height 16
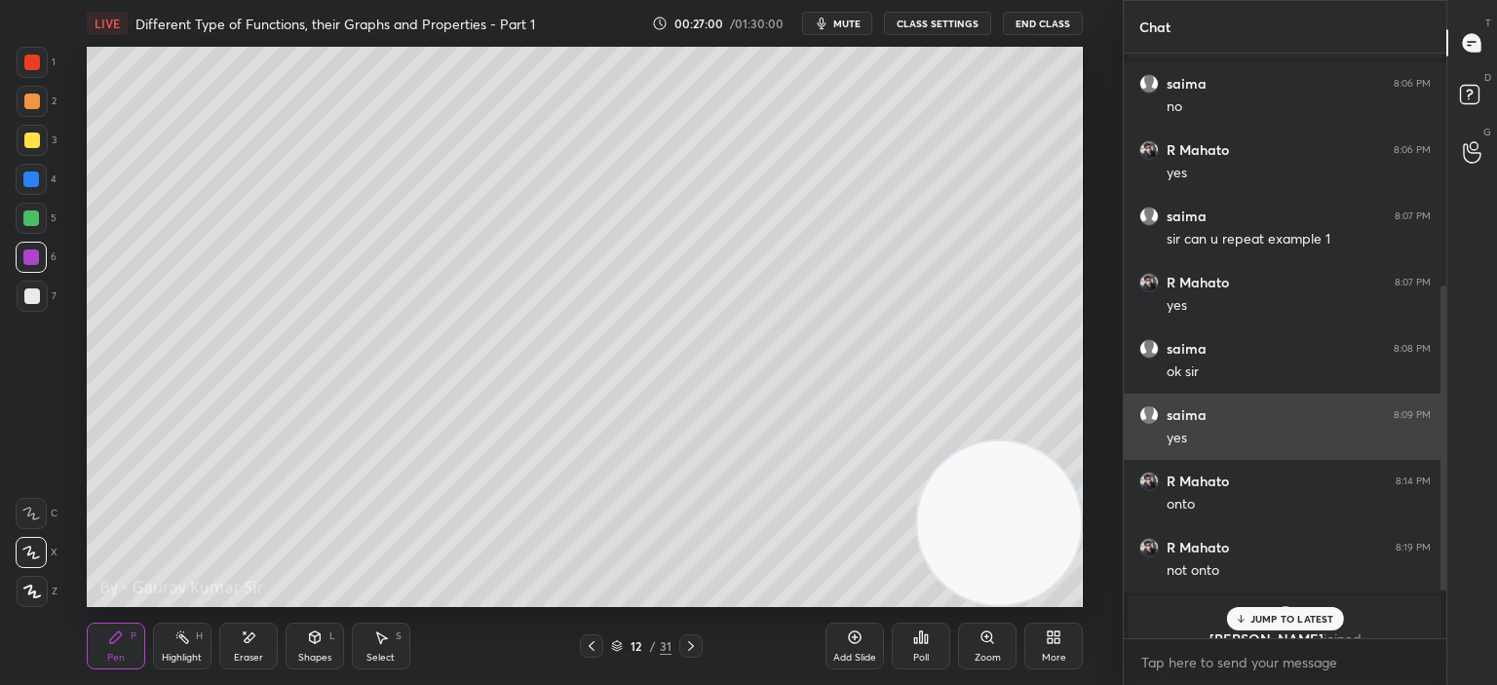
scroll to position [534, 0]
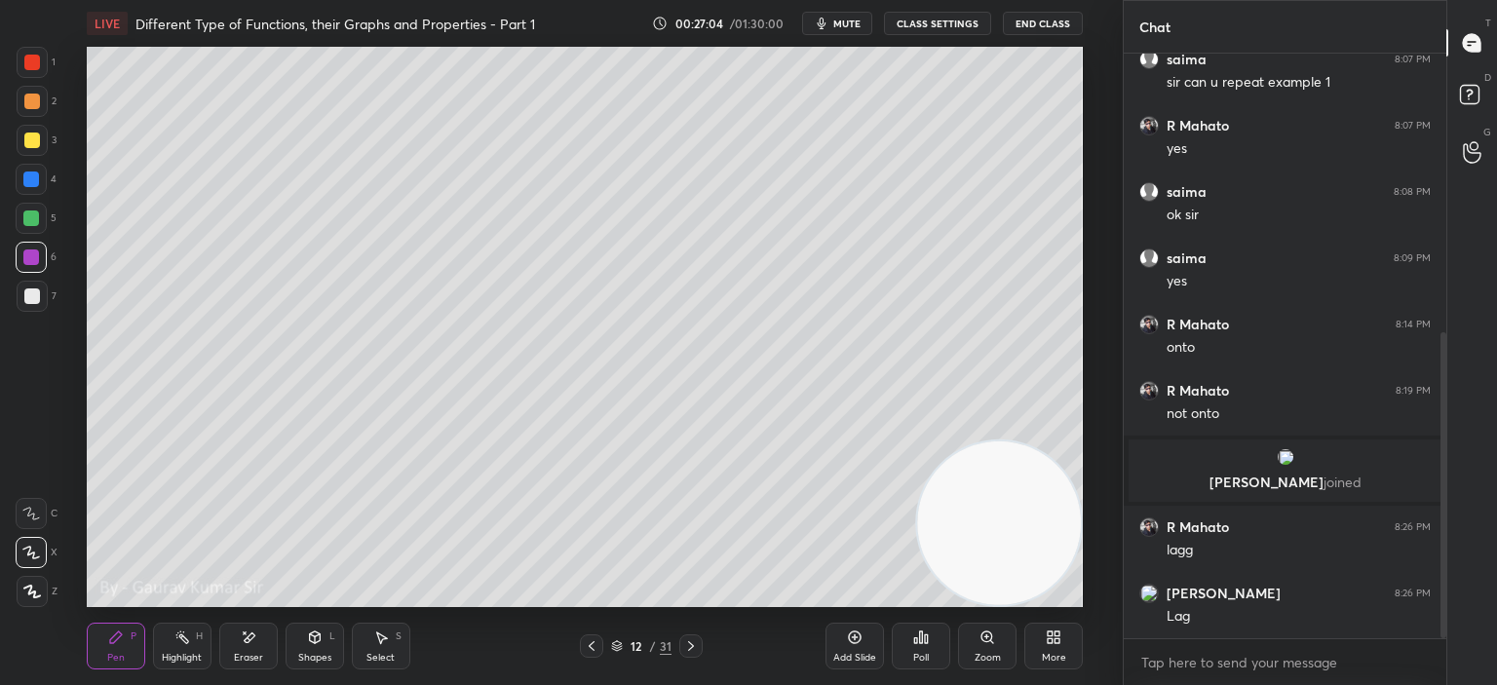
click at [1052, 648] on div "More" at bounding box center [1053, 646] width 58 height 47
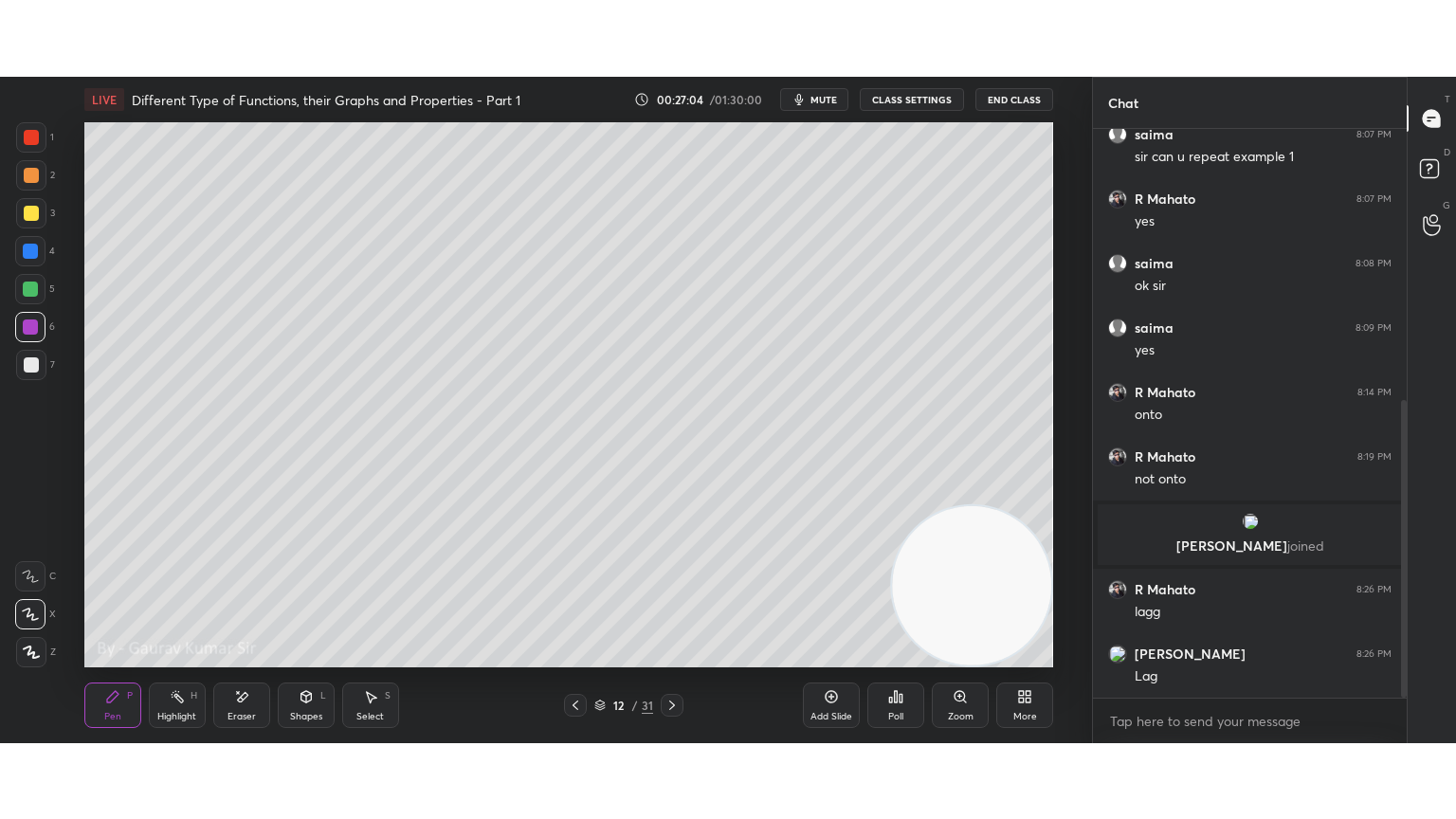
scroll to position [584, 0]
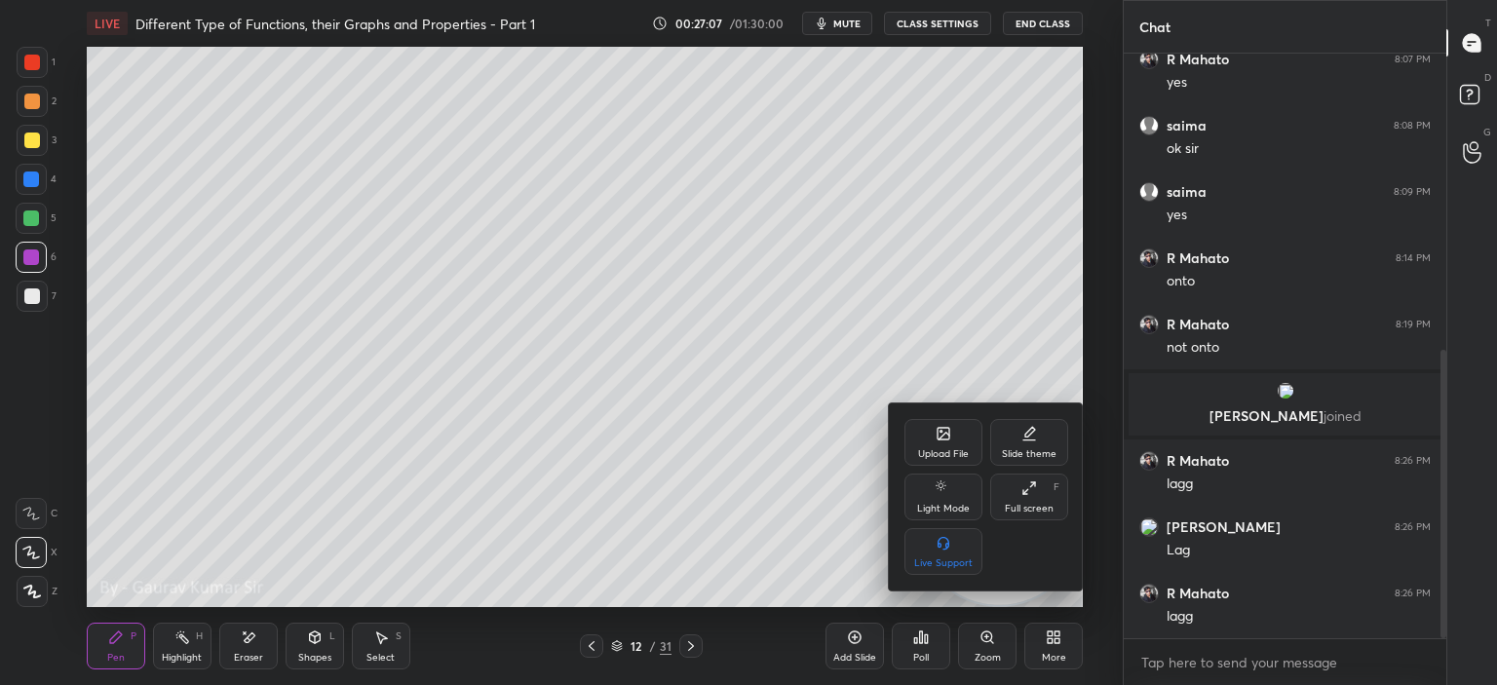
click at [1041, 498] on div "Full screen F" at bounding box center [1029, 497] width 78 height 47
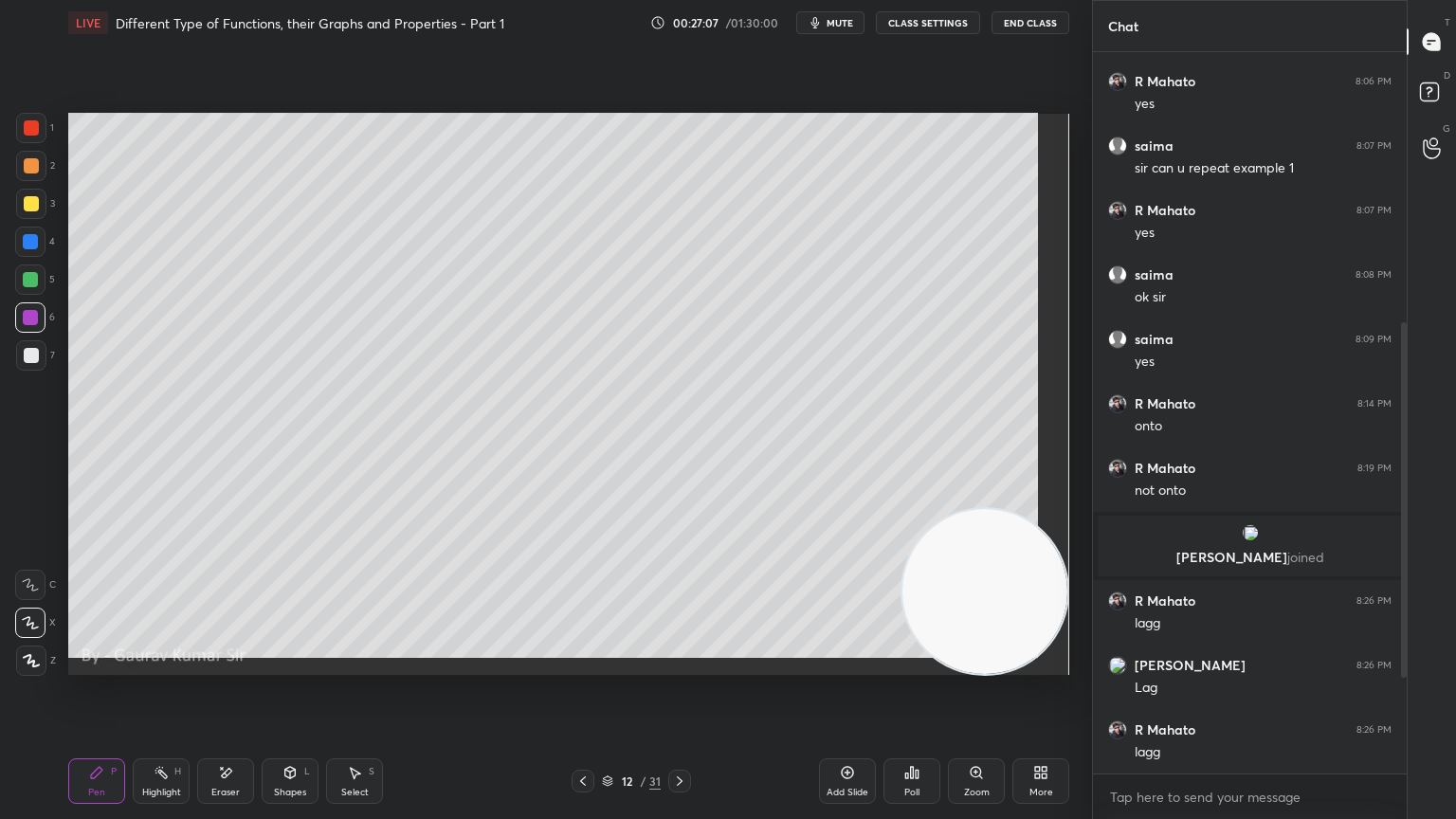
scroll to position [431, 0]
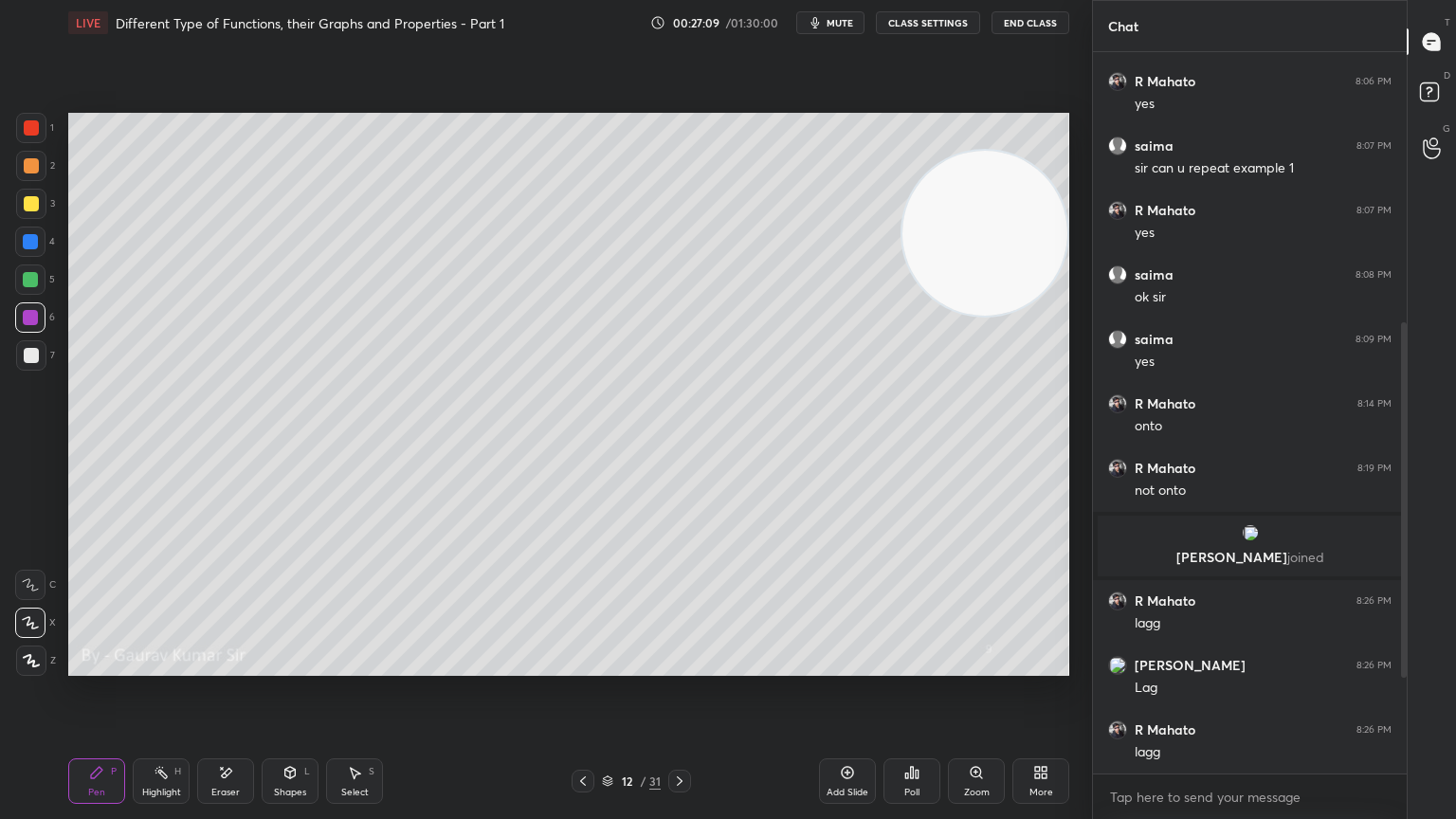
drag, startPoint x: 984, startPoint y: 583, endPoint x: 1024, endPoint y: 209, distance: 376.1
click at [1024, 209] on video at bounding box center [985, 233] width 165 height 165
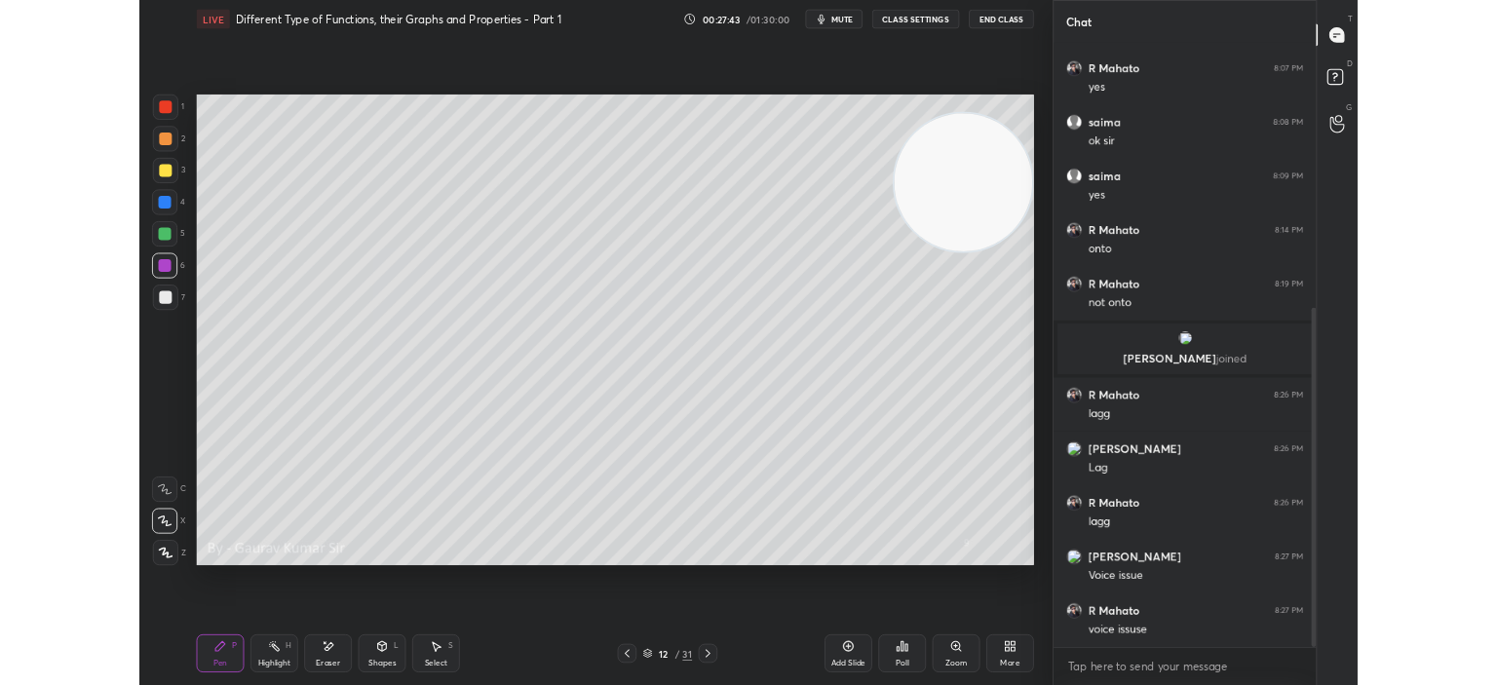
scroll to position [560, 1045]
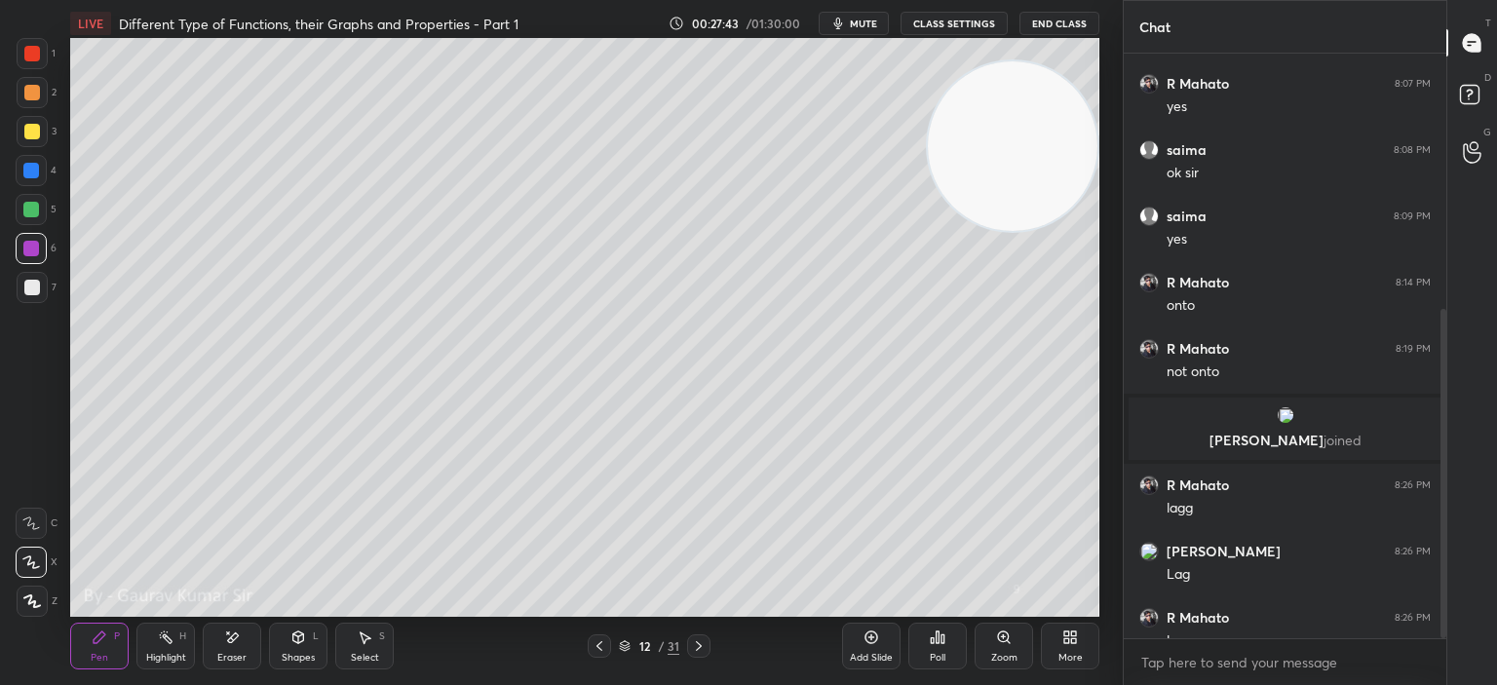
type textarea "x"
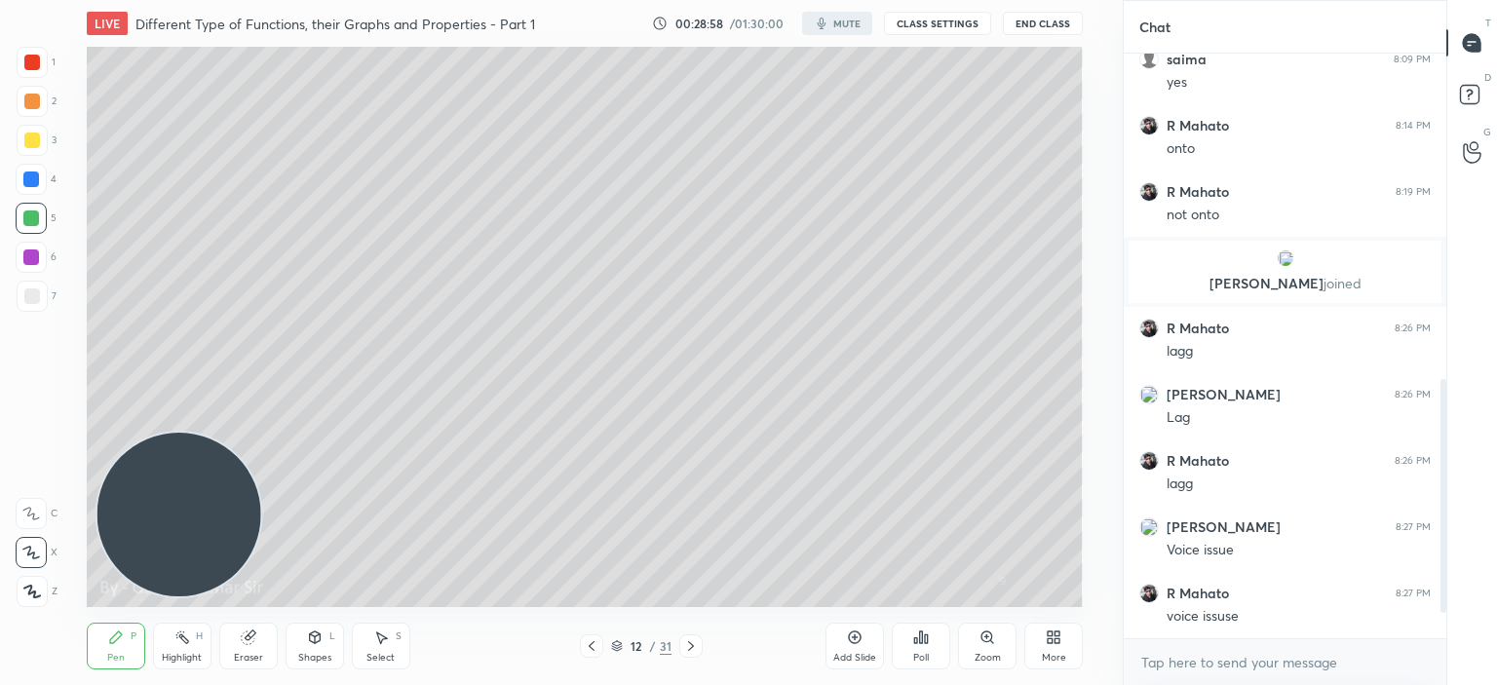
scroll to position [733, 0]
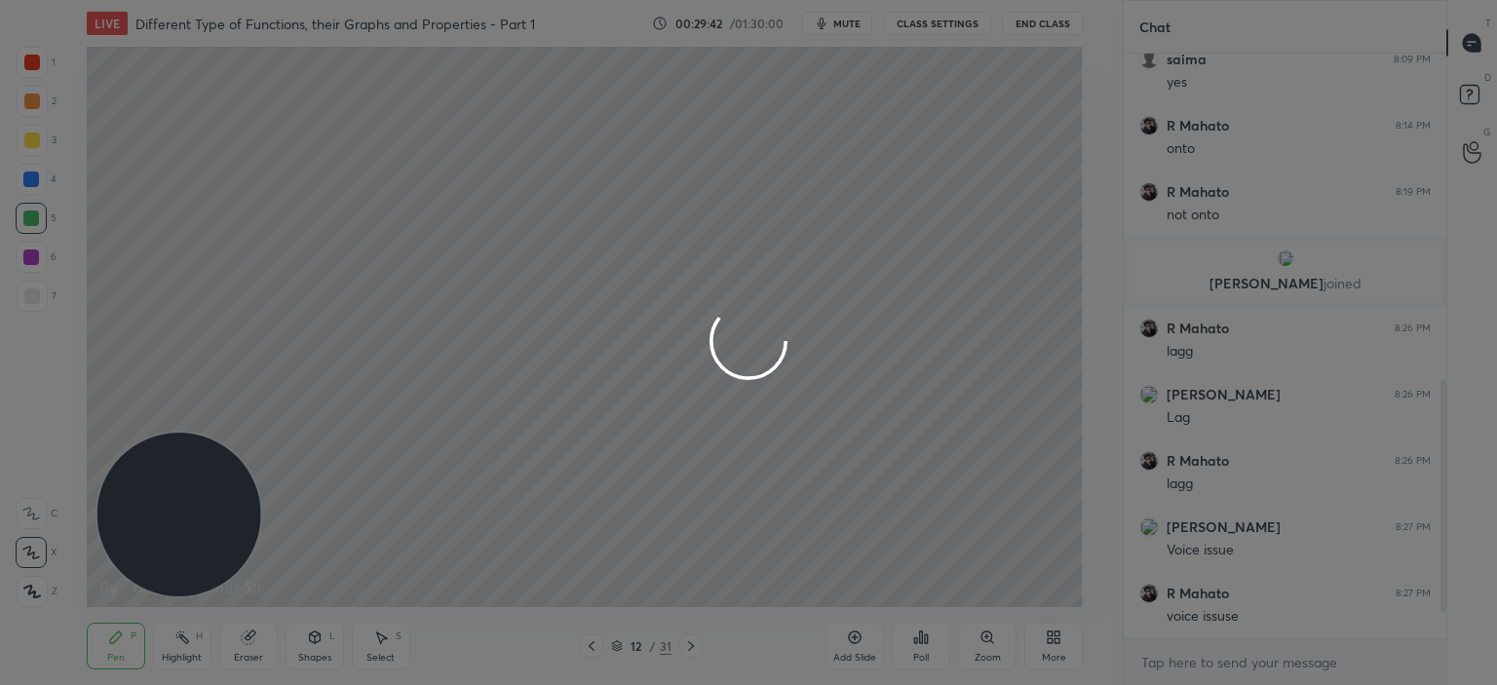
click at [1194, 650] on div at bounding box center [748, 342] width 1497 height 685
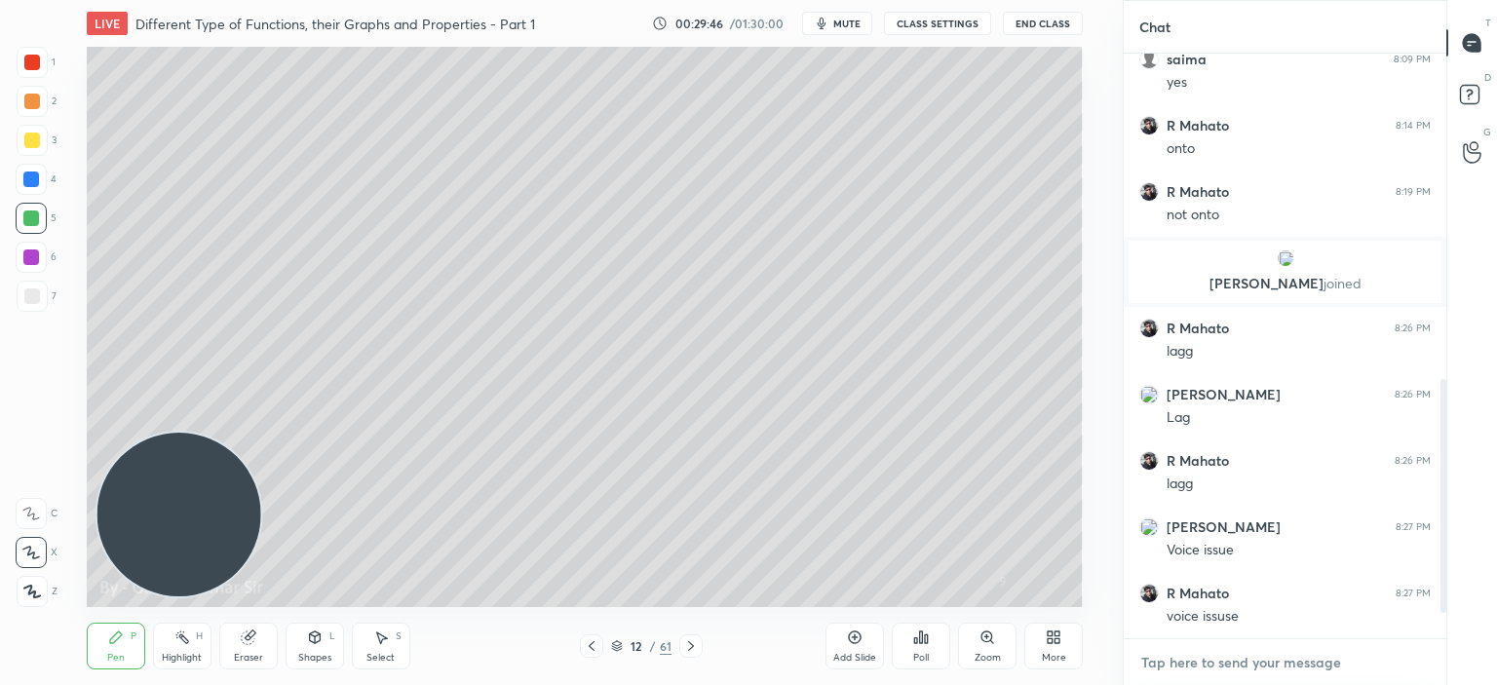
click at [1177, 662] on textarea at bounding box center [1284, 662] width 291 height 31
type textarea "wait for few minutes"
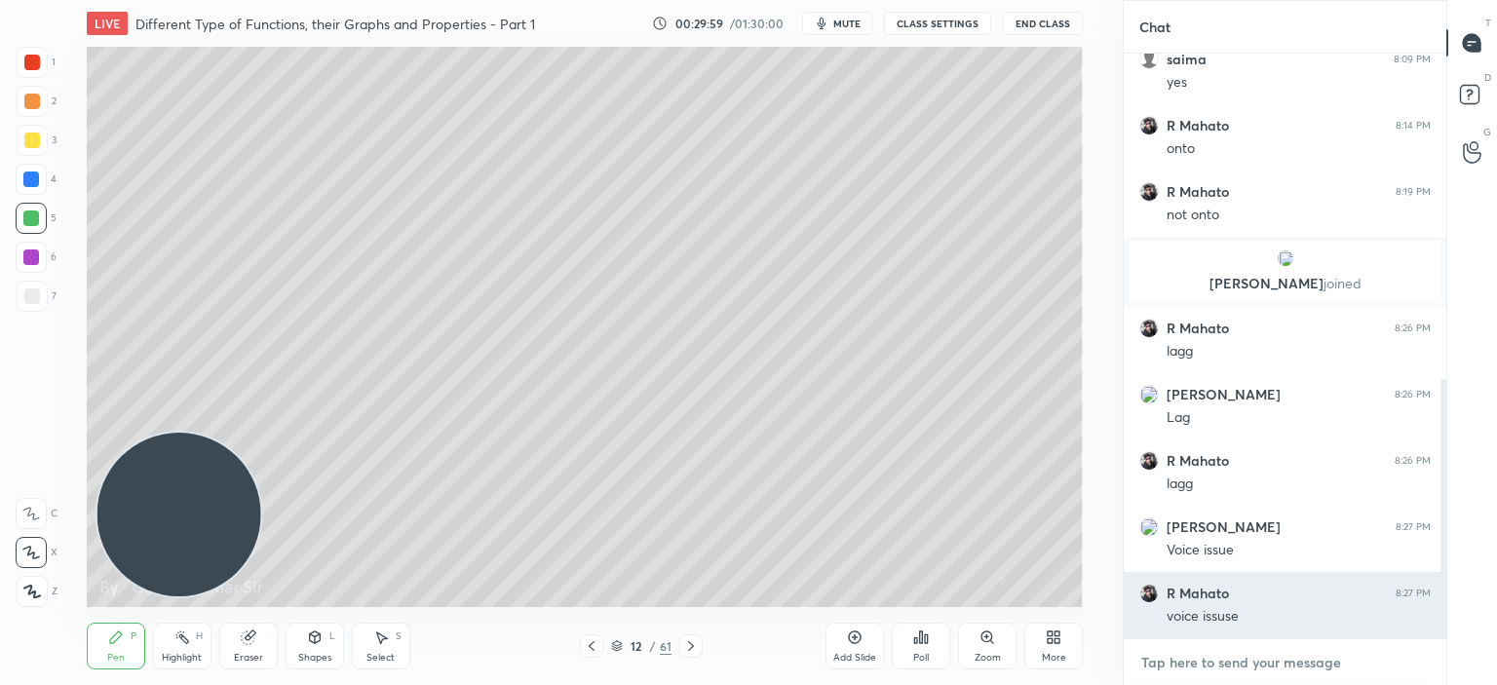
scroll to position [842, 0]
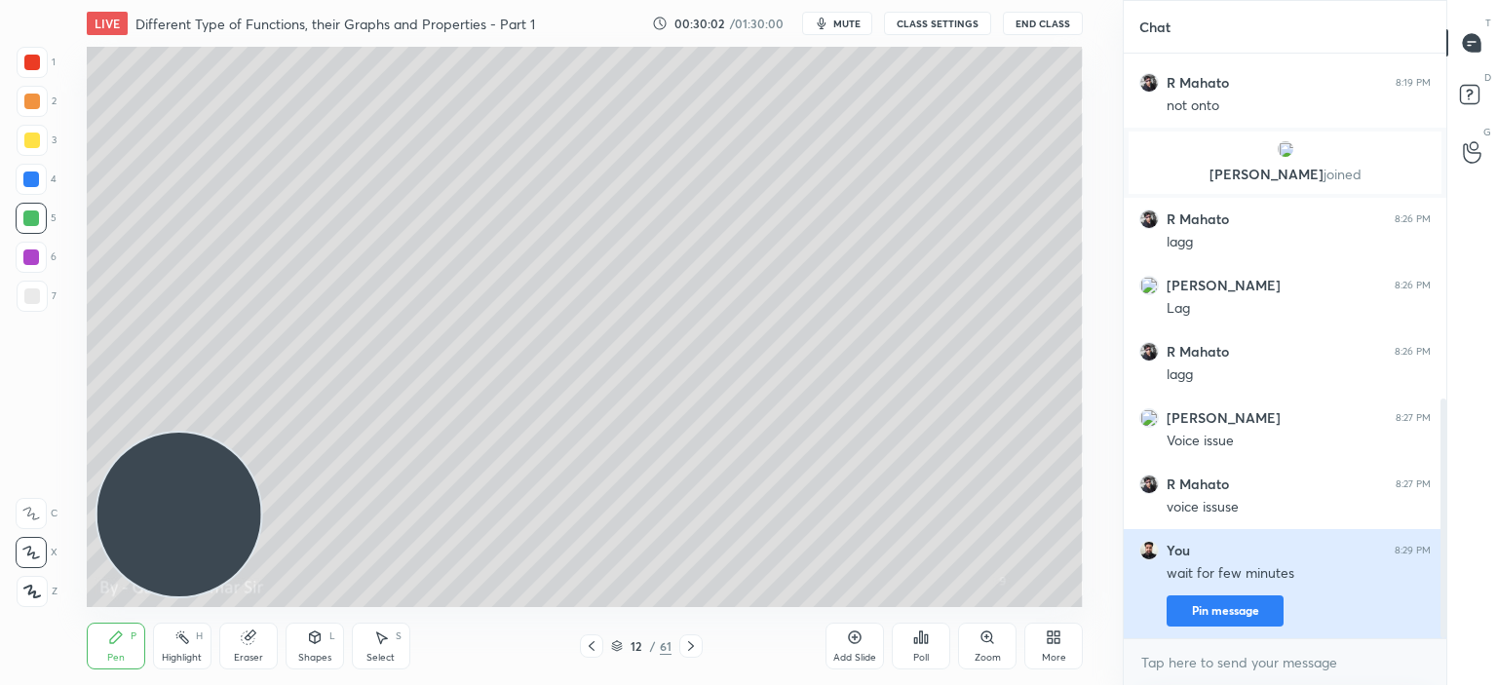
click at [1234, 604] on button "Pin message" at bounding box center [1225, 610] width 117 height 31
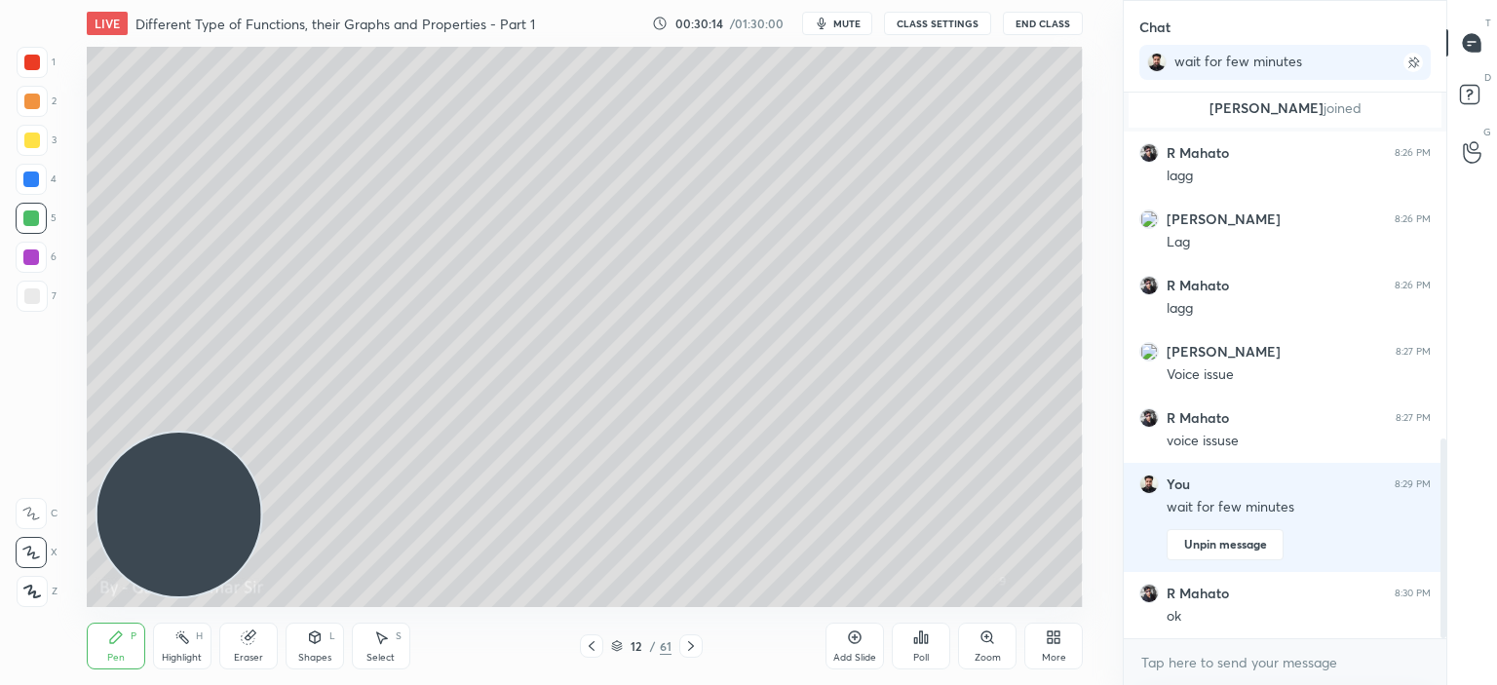
scroll to position [1014, 0]
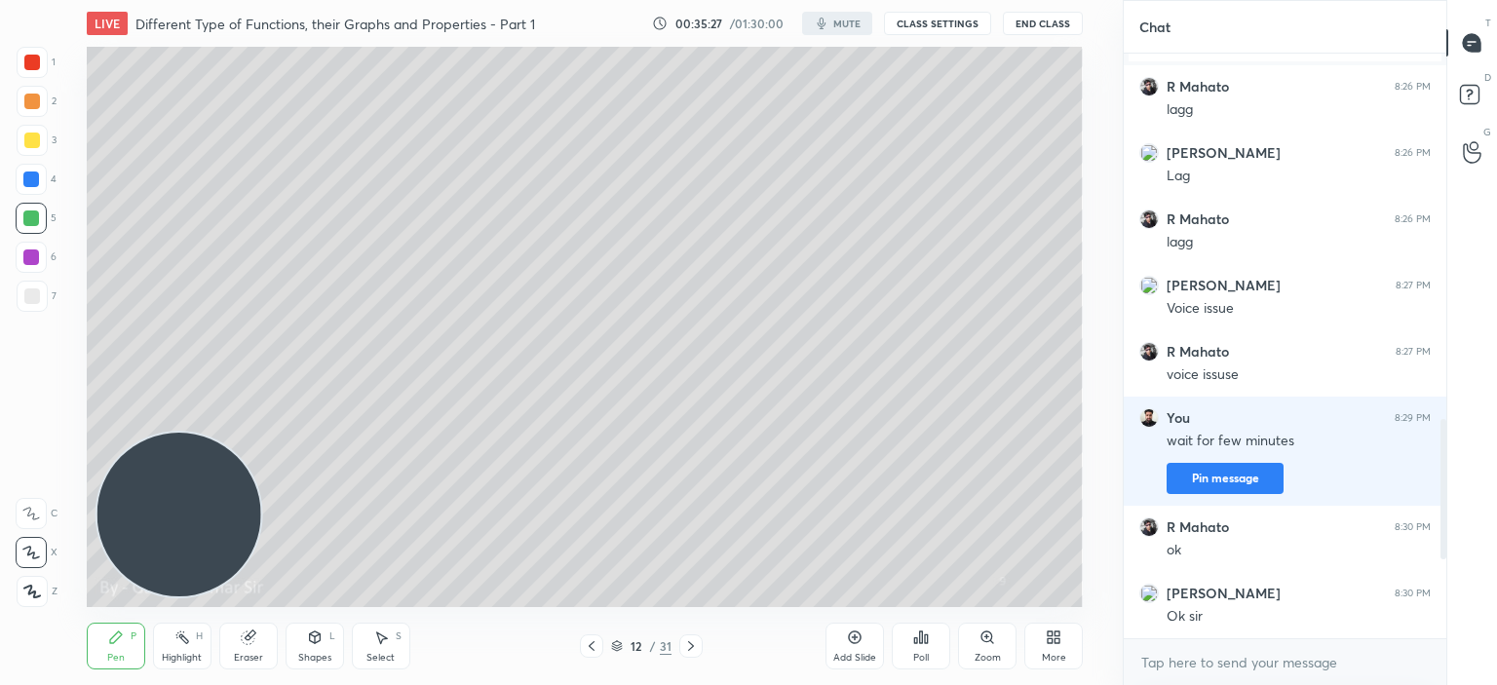
click at [1047, 634] on icon at bounding box center [1054, 638] width 16 height 16
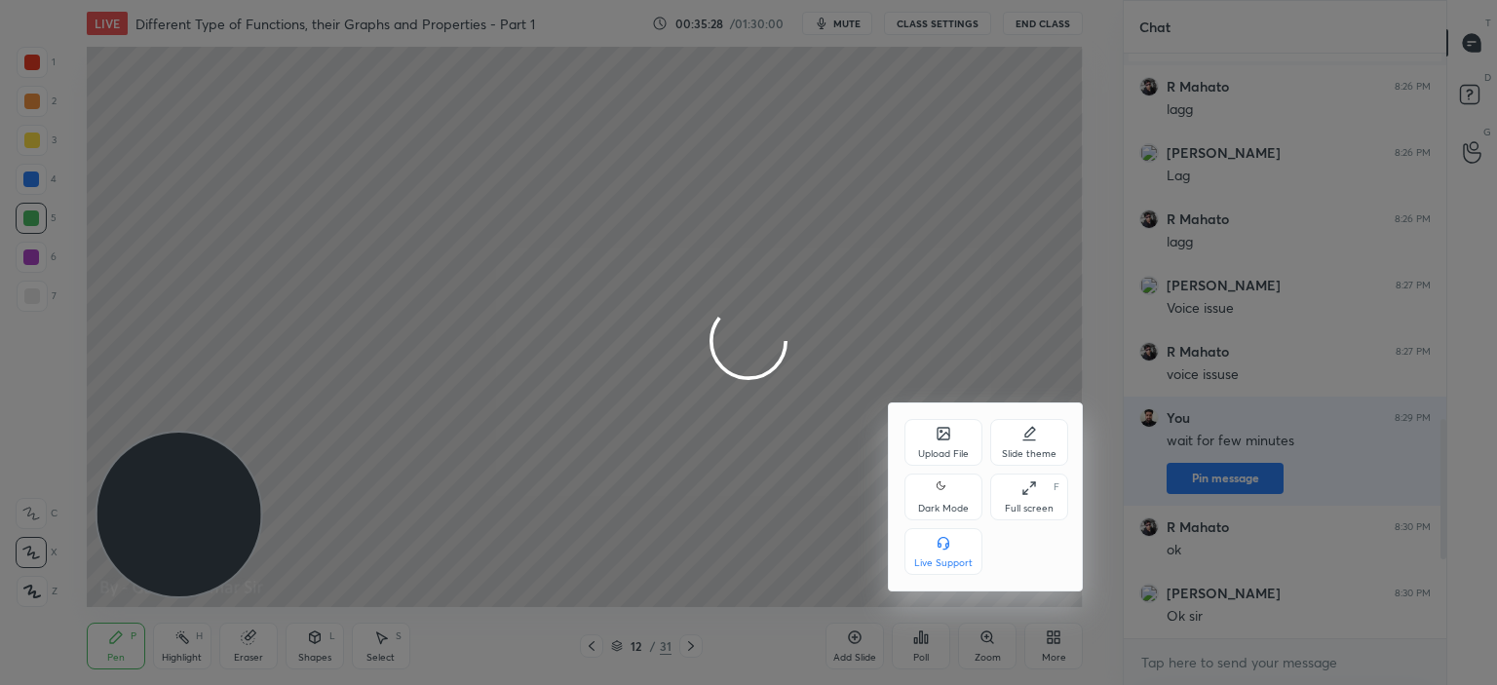
click at [1017, 484] on div "Full screen F" at bounding box center [1029, 497] width 78 height 47
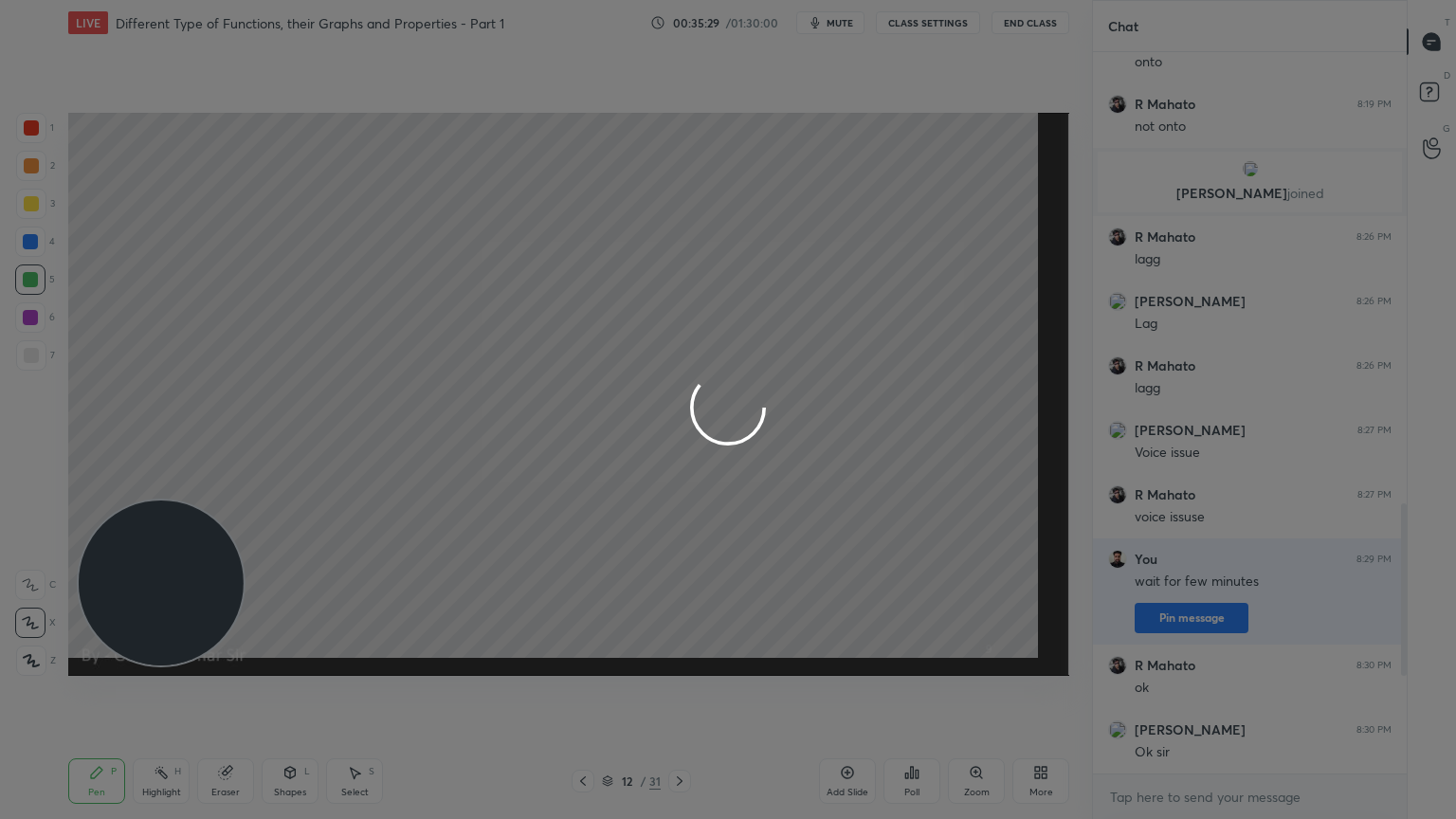
scroll to position [796, 0]
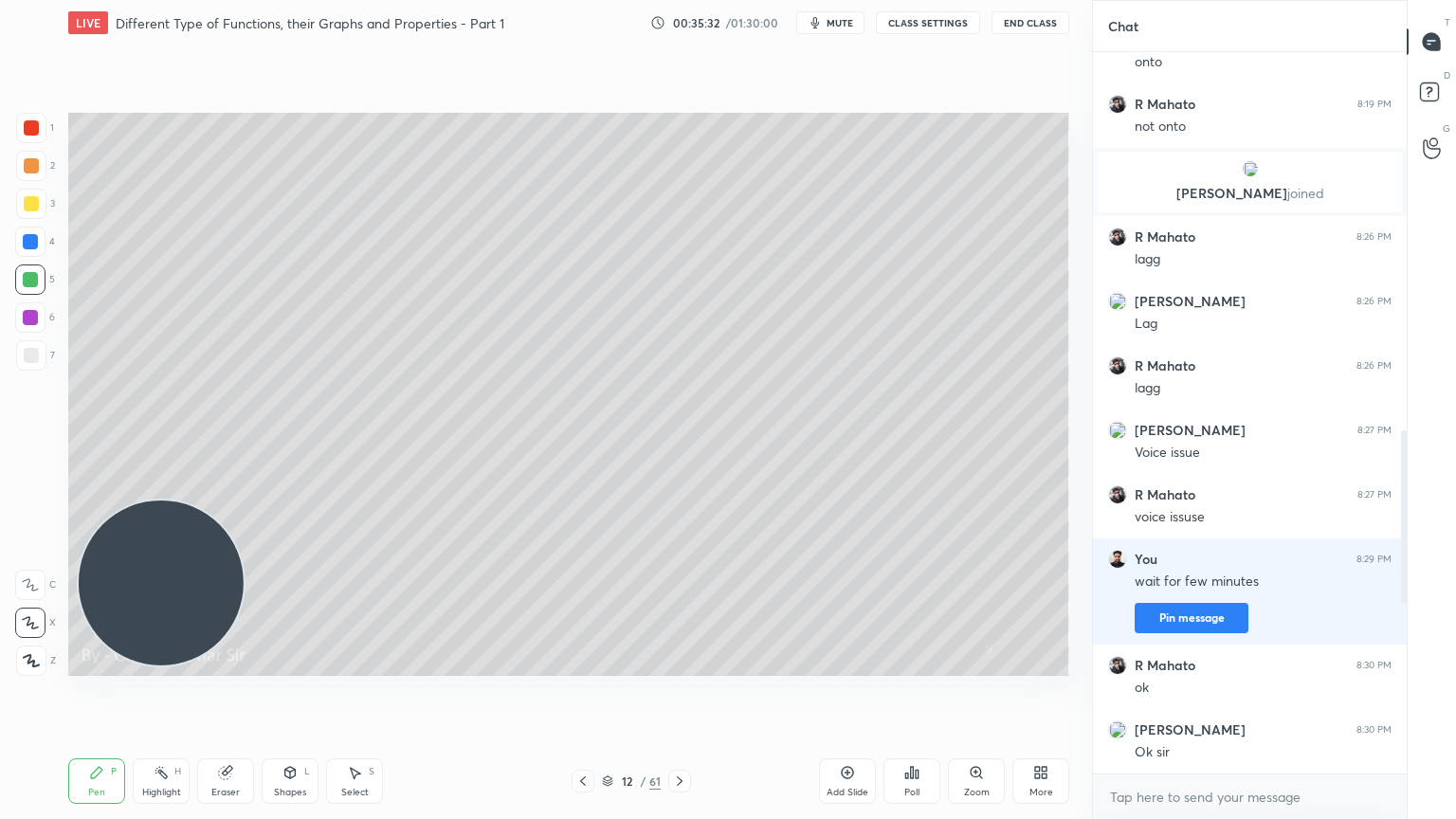
click at [1039, 665] on icon at bounding box center [1037, 775] width 5 height 5
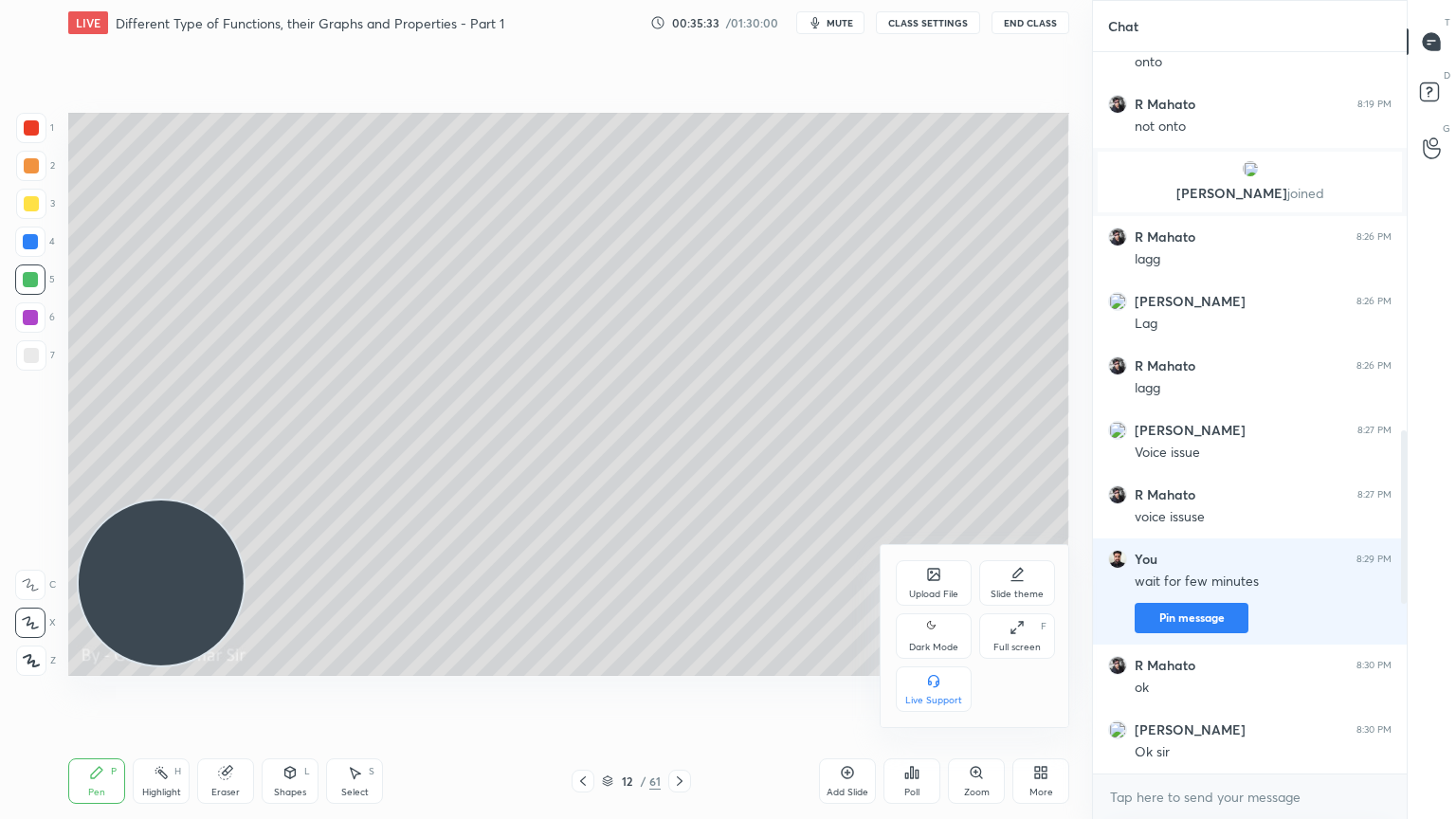
click at [925, 643] on div "Dark Mode" at bounding box center [934, 648] width 50 height 10
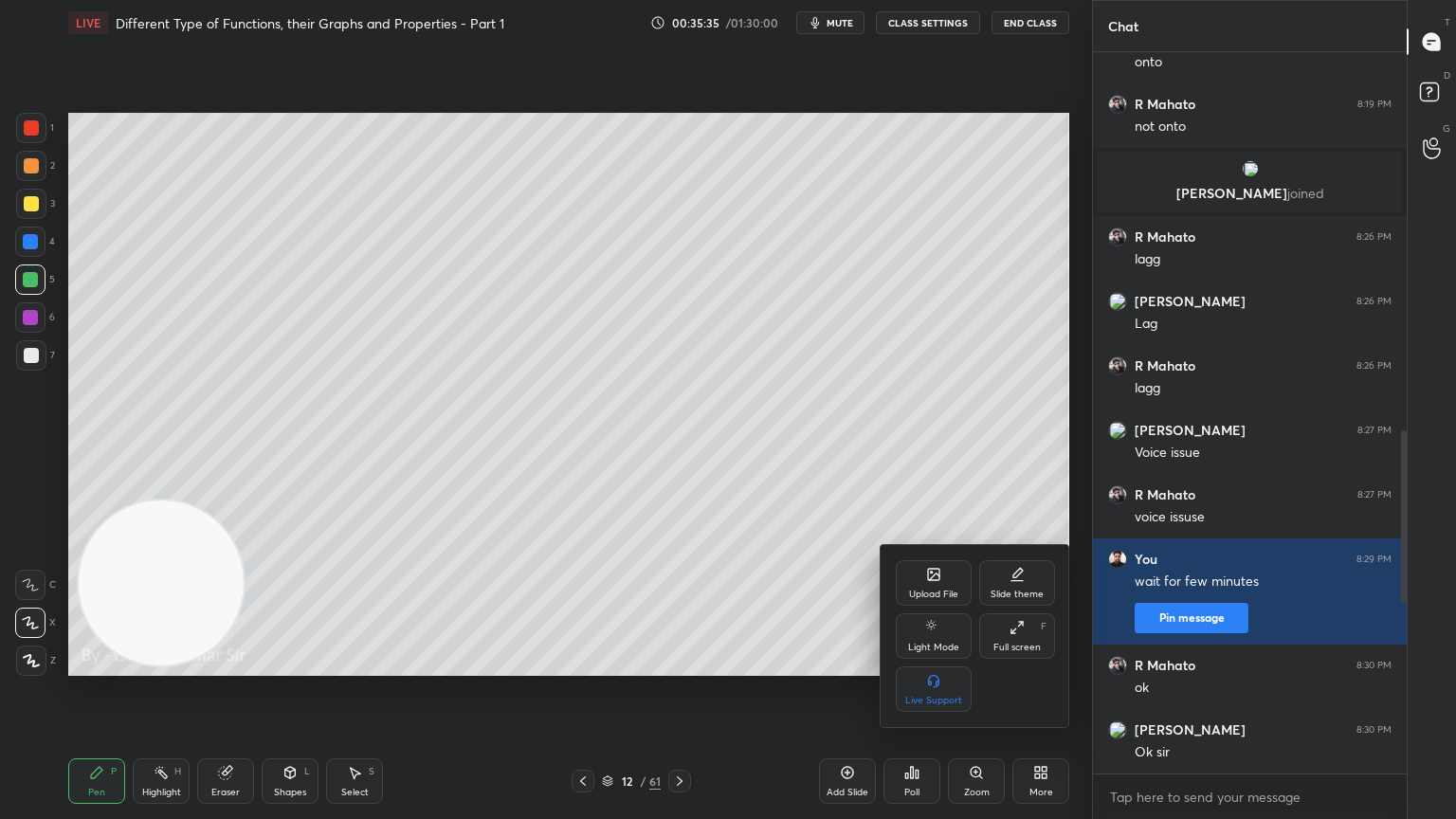
click at [873, 480] on div at bounding box center [728, 410] width 1456 height 819
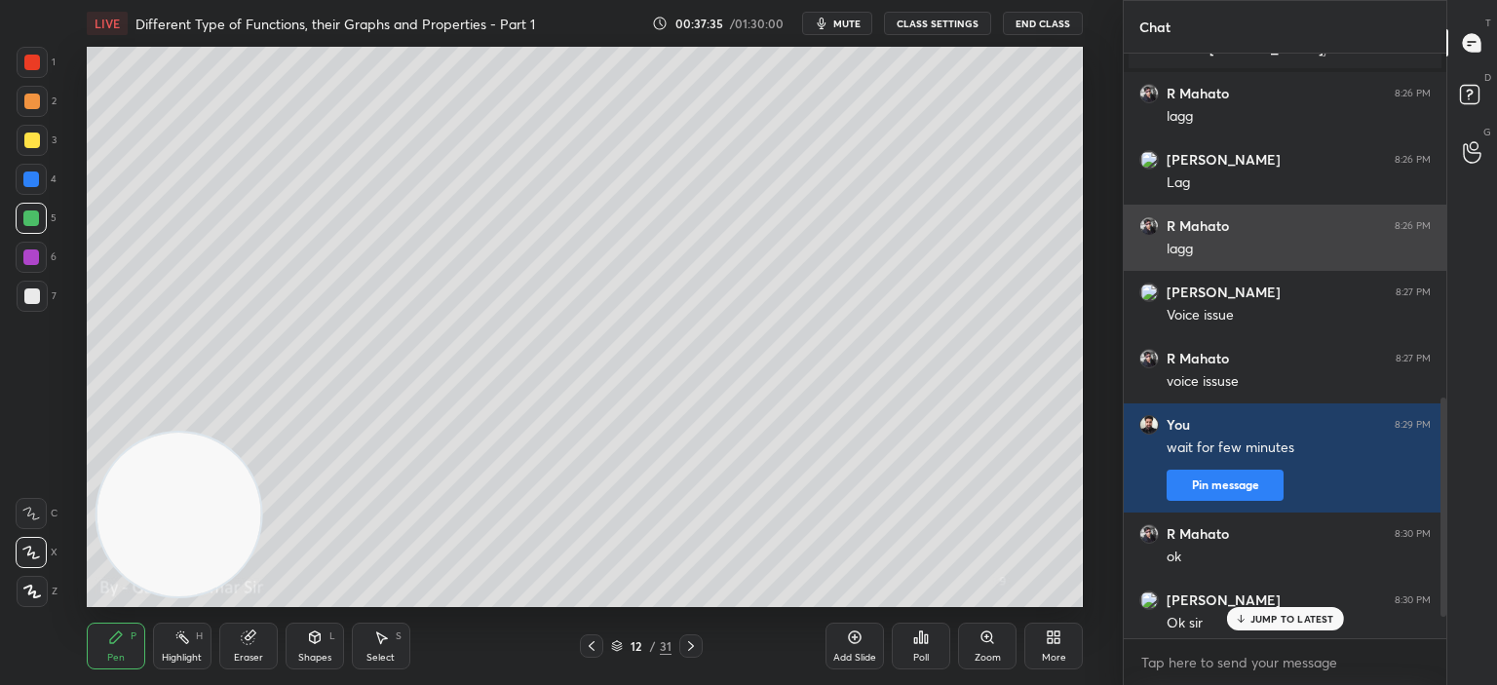
scroll to position [975, 0]
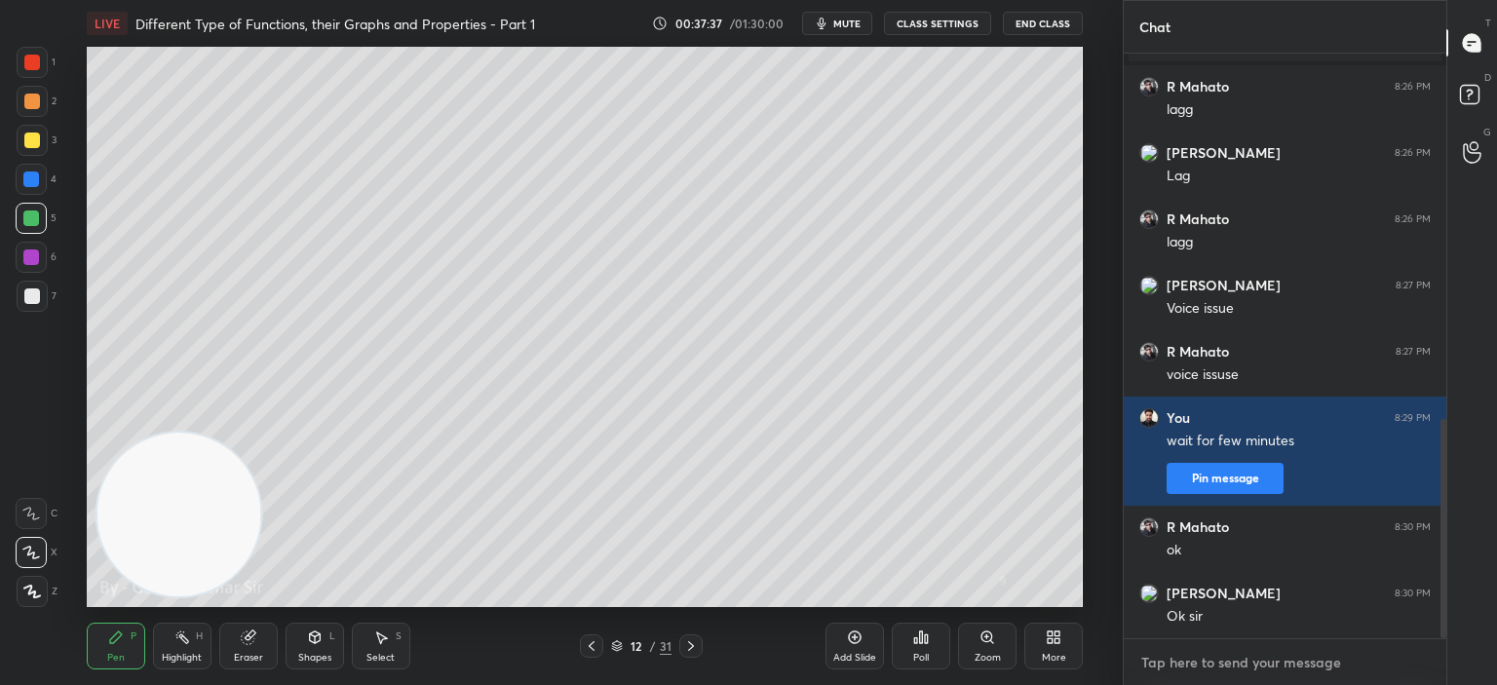
type textarea "x"
click at [1179, 658] on textarea at bounding box center [1284, 662] width 291 height 31
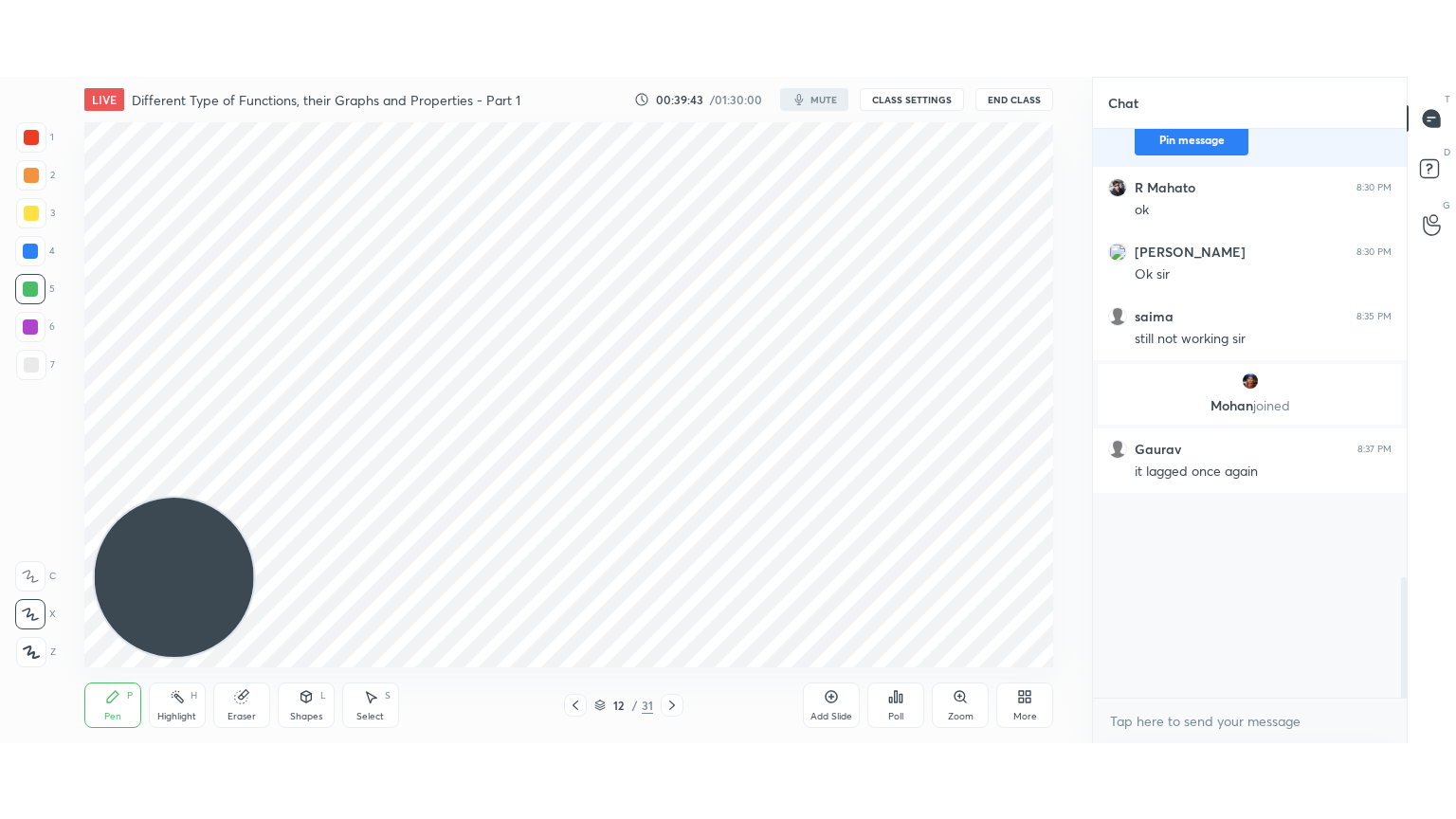
scroll to position [1145, 0]
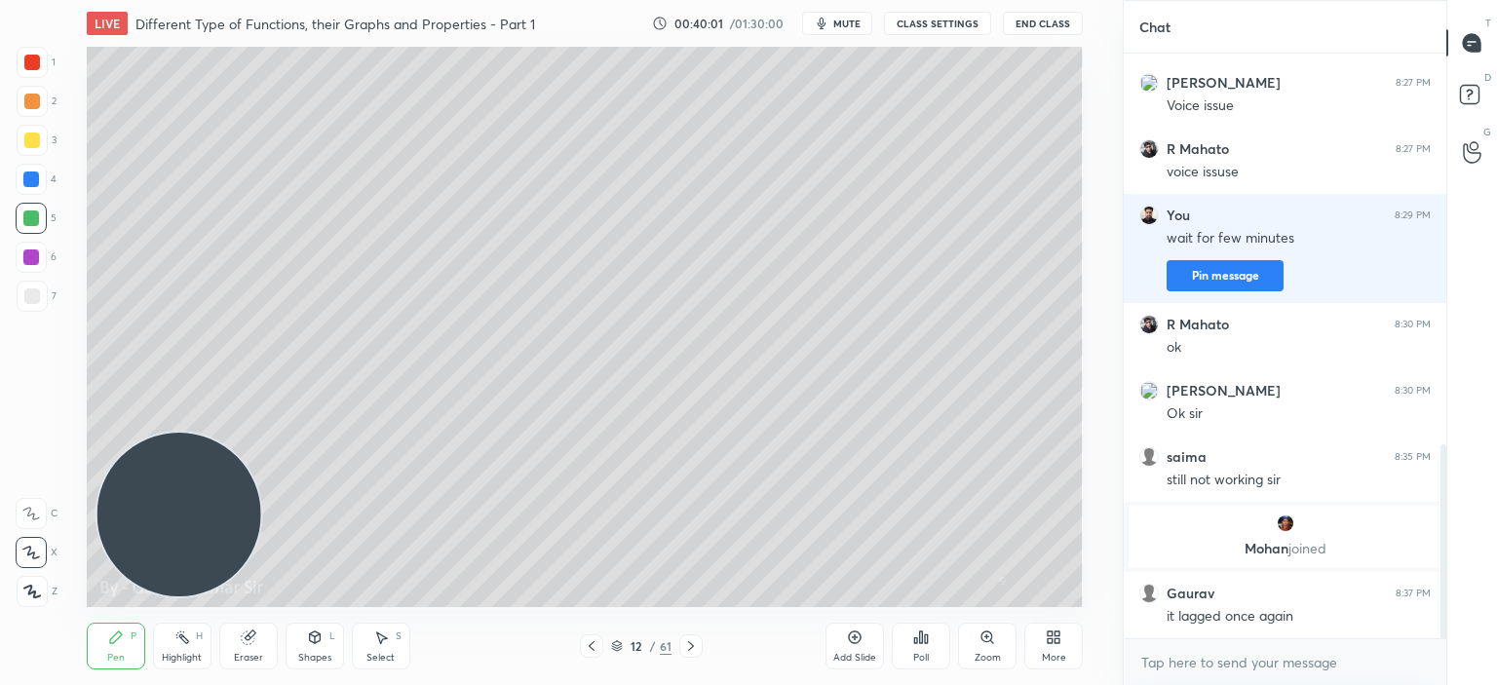
click at [1051, 640] on icon at bounding box center [1050, 640] width 5 height 5
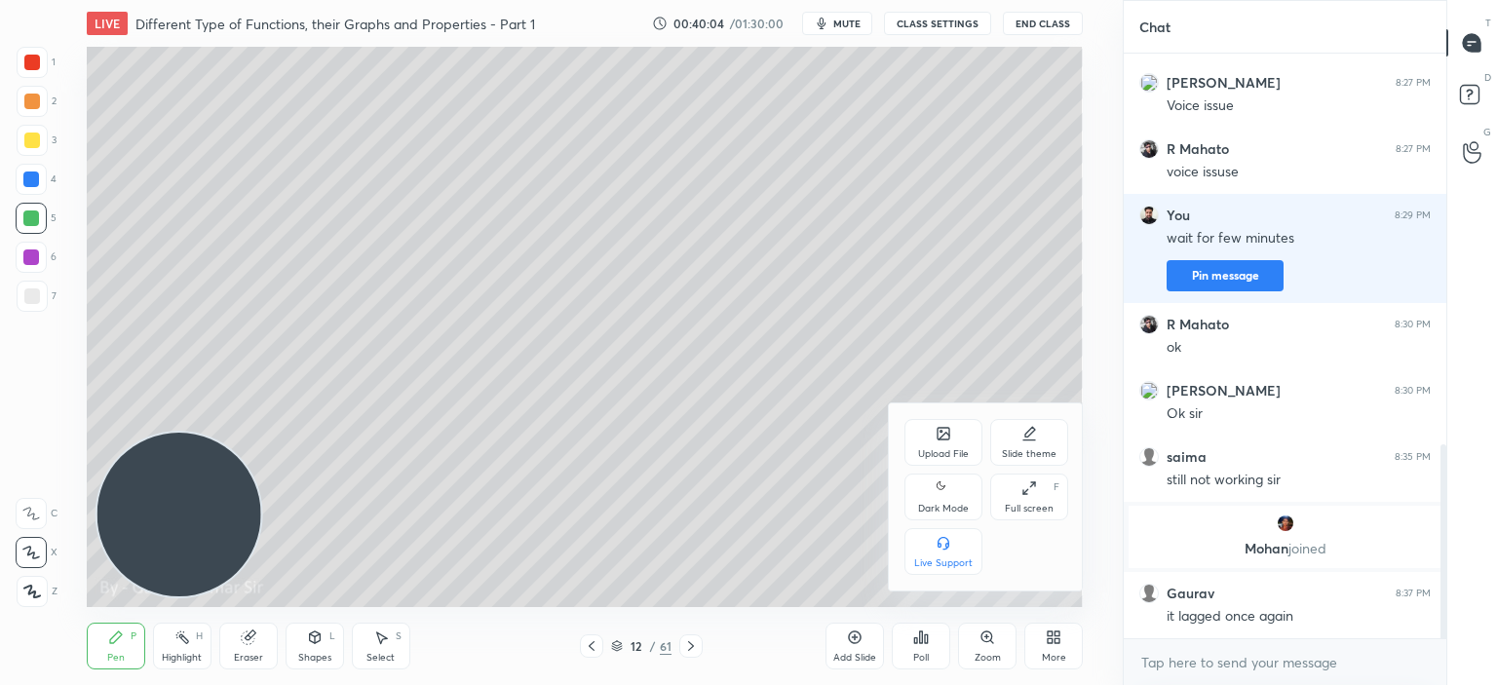
click at [1020, 495] on div "Full screen F" at bounding box center [1029, 497] width 78 height 47
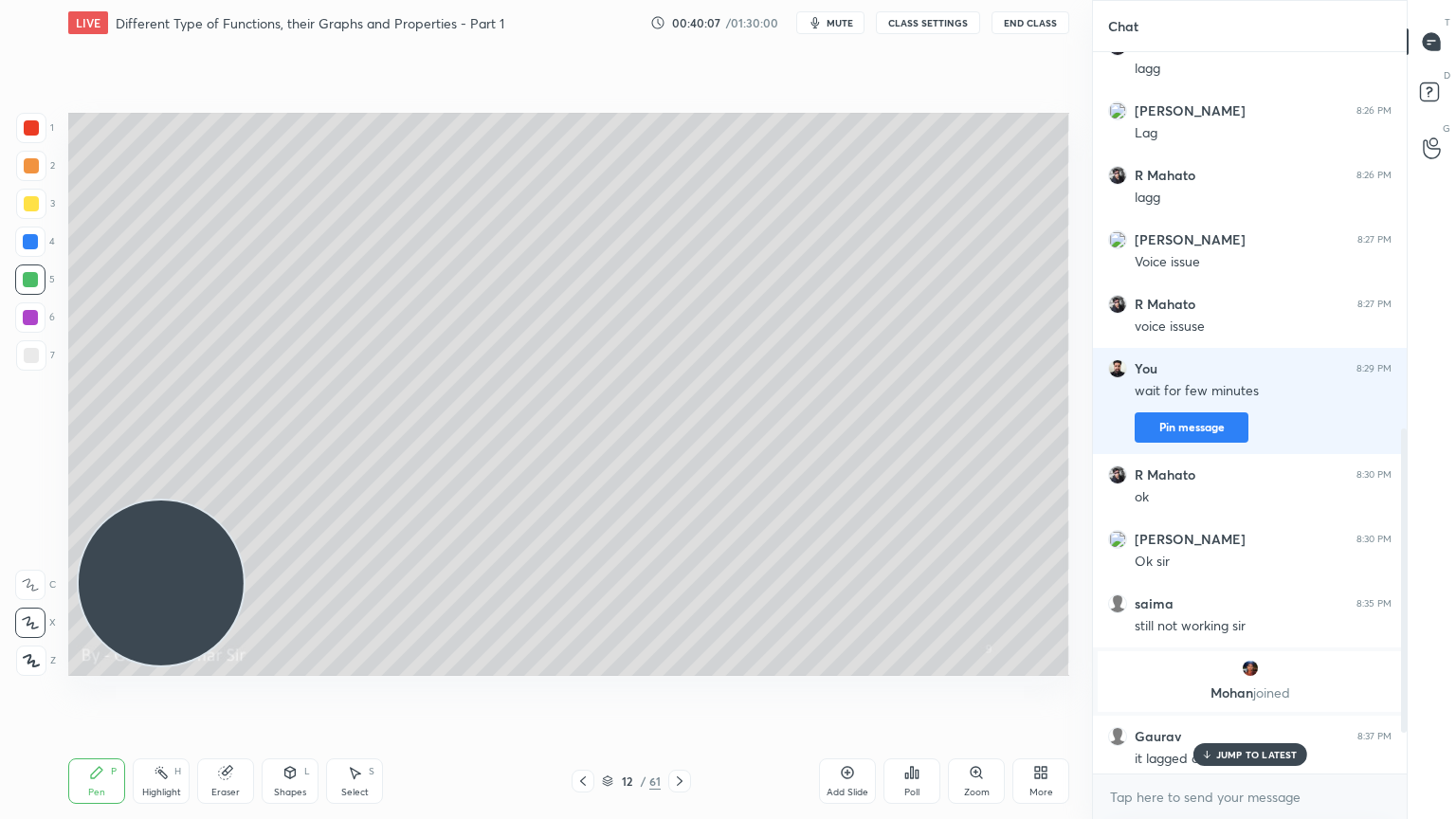
scroll to position [992, 0]
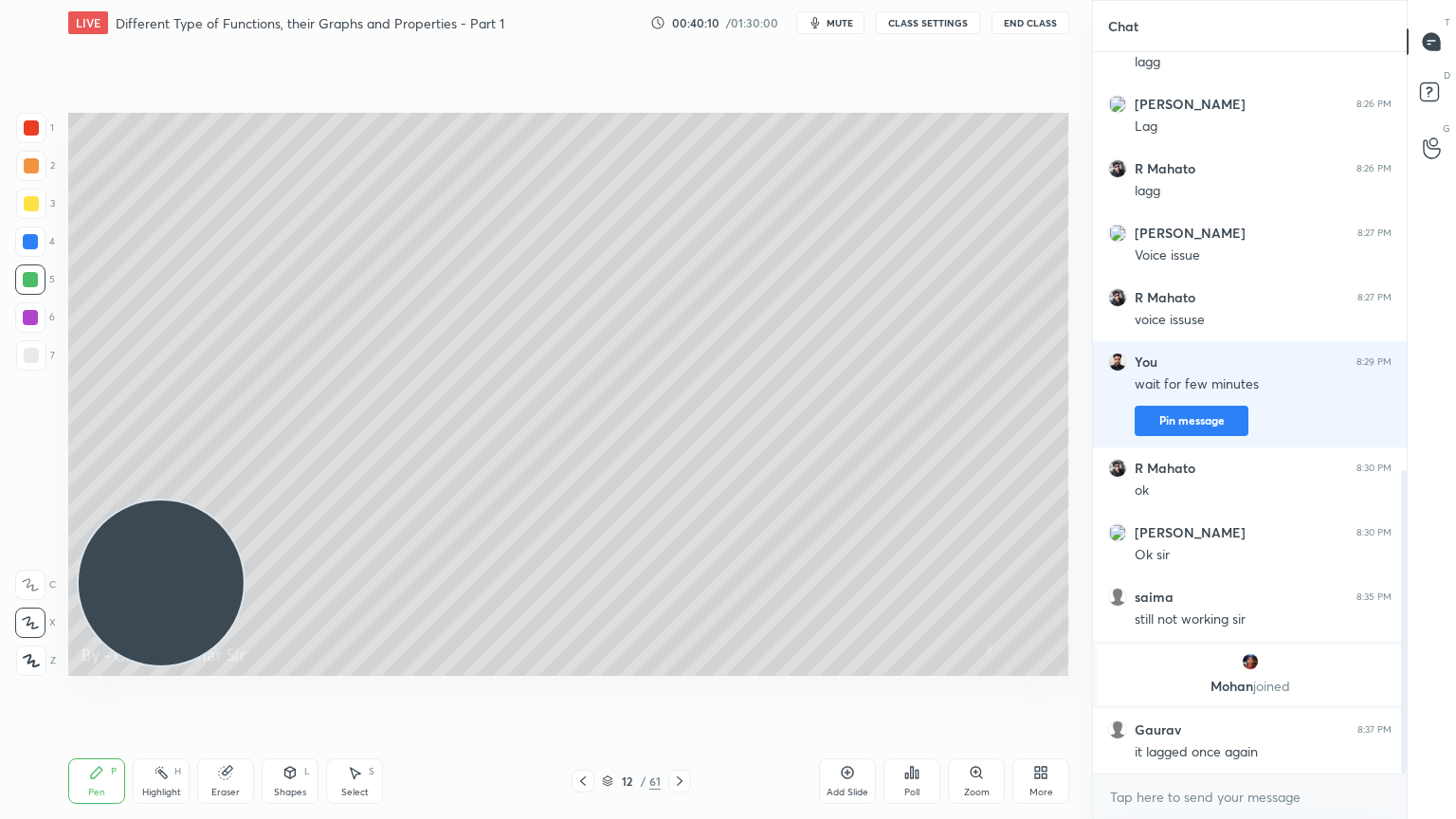
click at [1043, 665] on icon at bounding box center [1044, 775] width 5 height 5
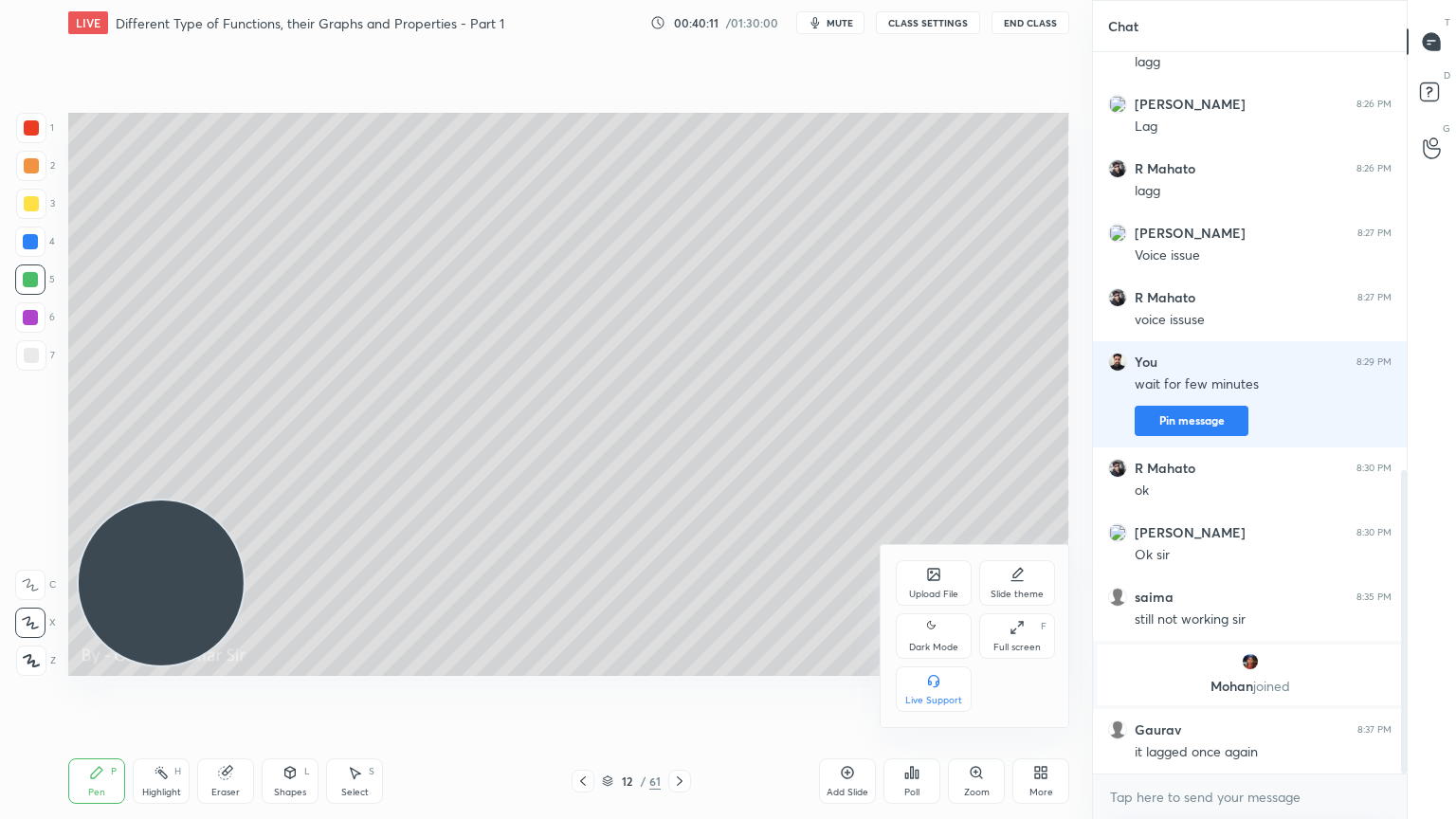
click at [940, 636] on icon at bounding box center [934, 626] width 16 height 22
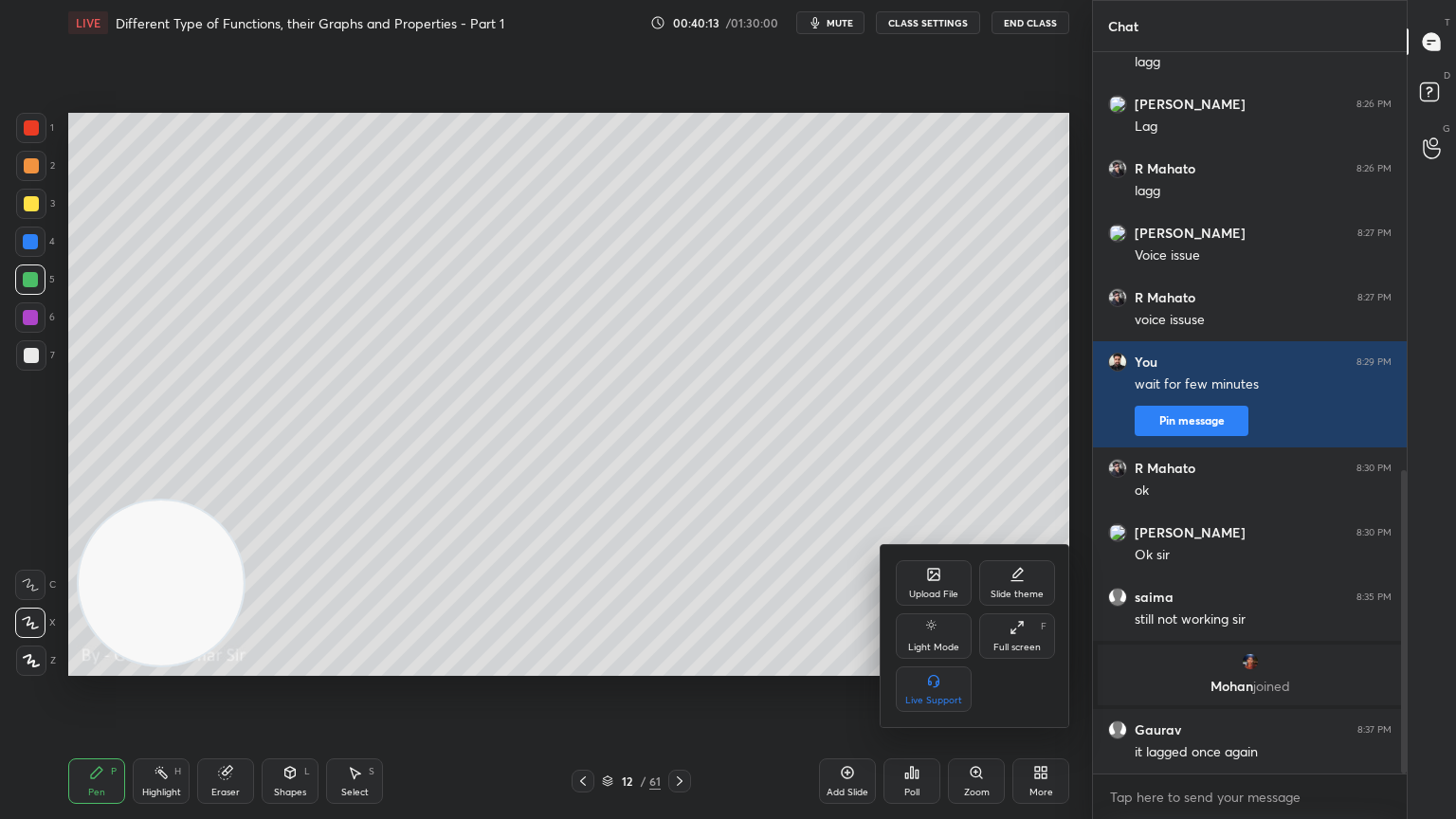
click at [675, 665] on div at bounding box center [728, 410] width 1456 height 819
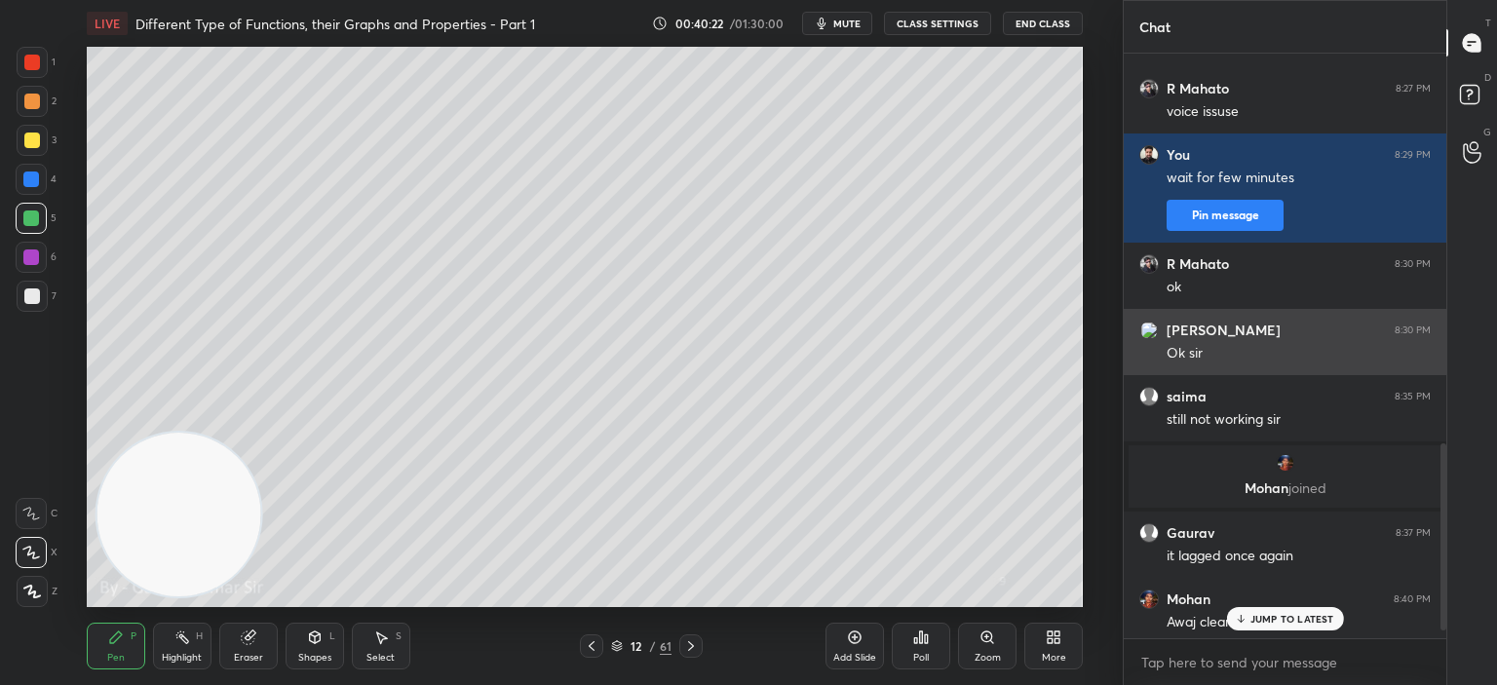
scroll to position [0, 0]
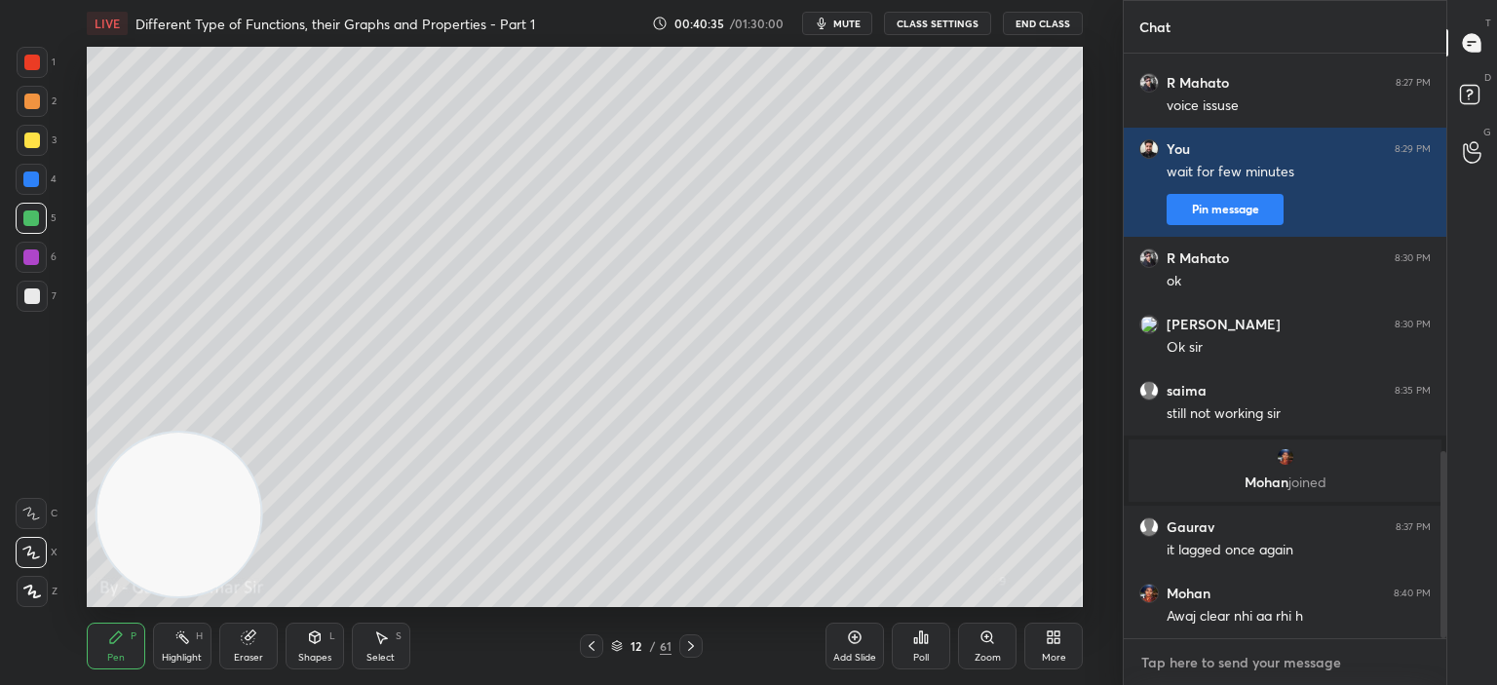
click at [1176, 670] on textarea at bounding box center [1284, 662] width 291 height 31
click at [1162, 665] on textarea at bounding box center [1284, 662] width 291 height 31
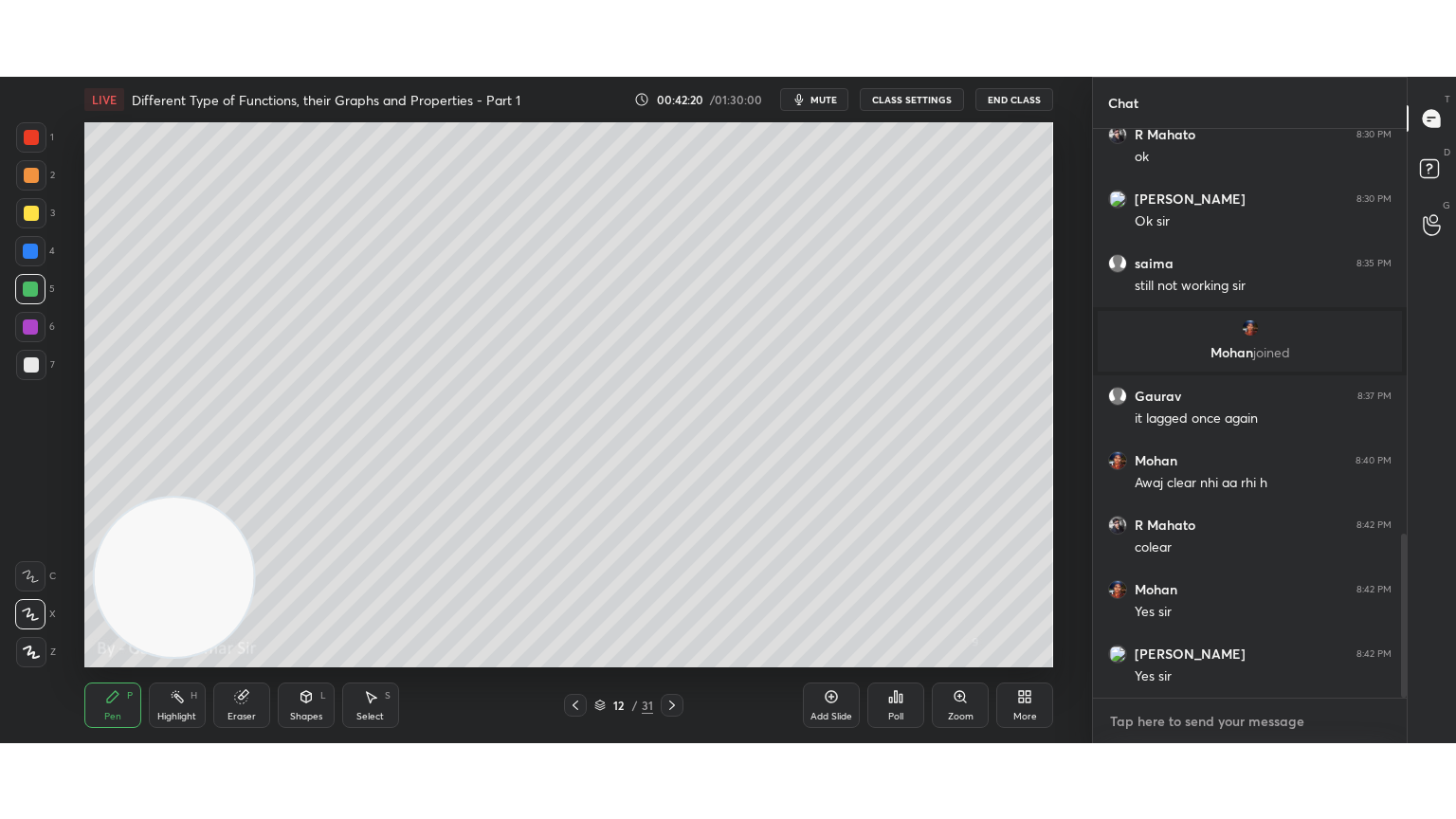
scroll to position [1468, 0]
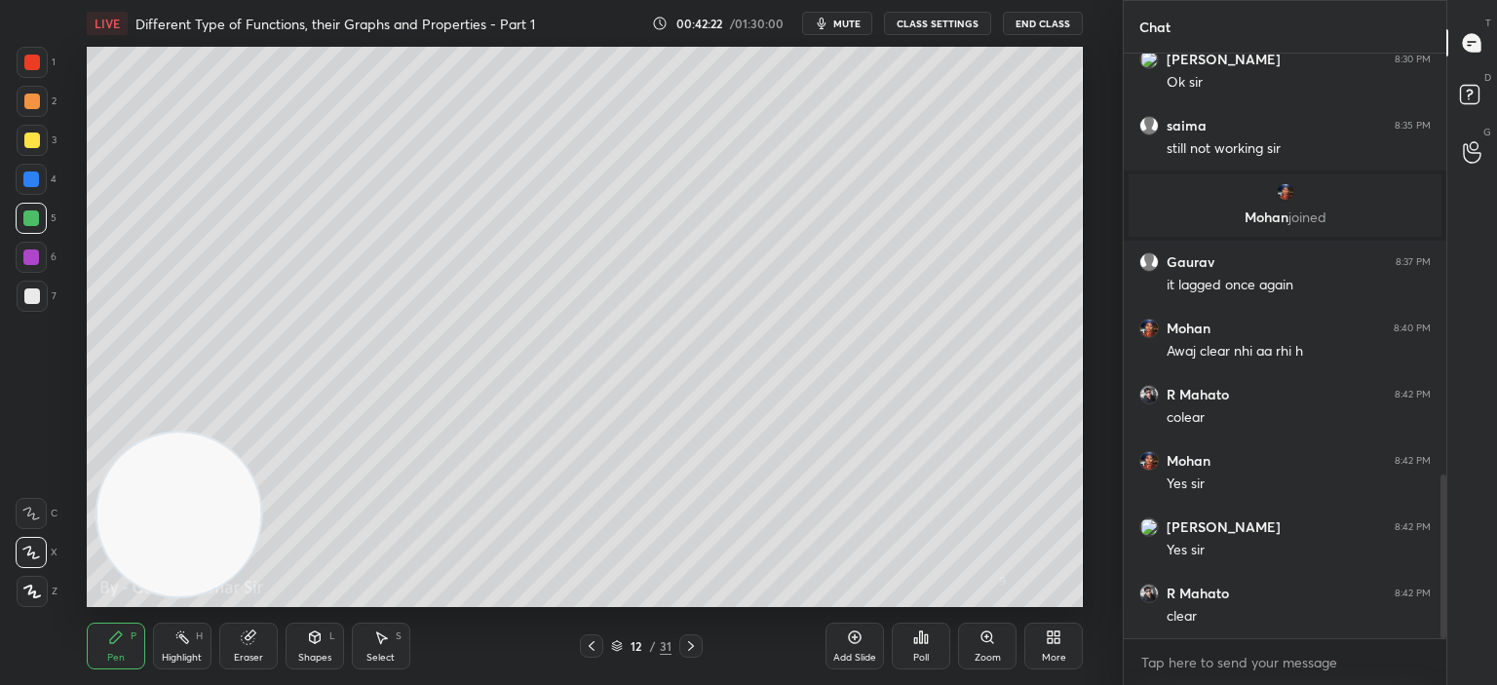
click at [1055, 642] on icon at bounding box center [1057, 640] width 5 height 5
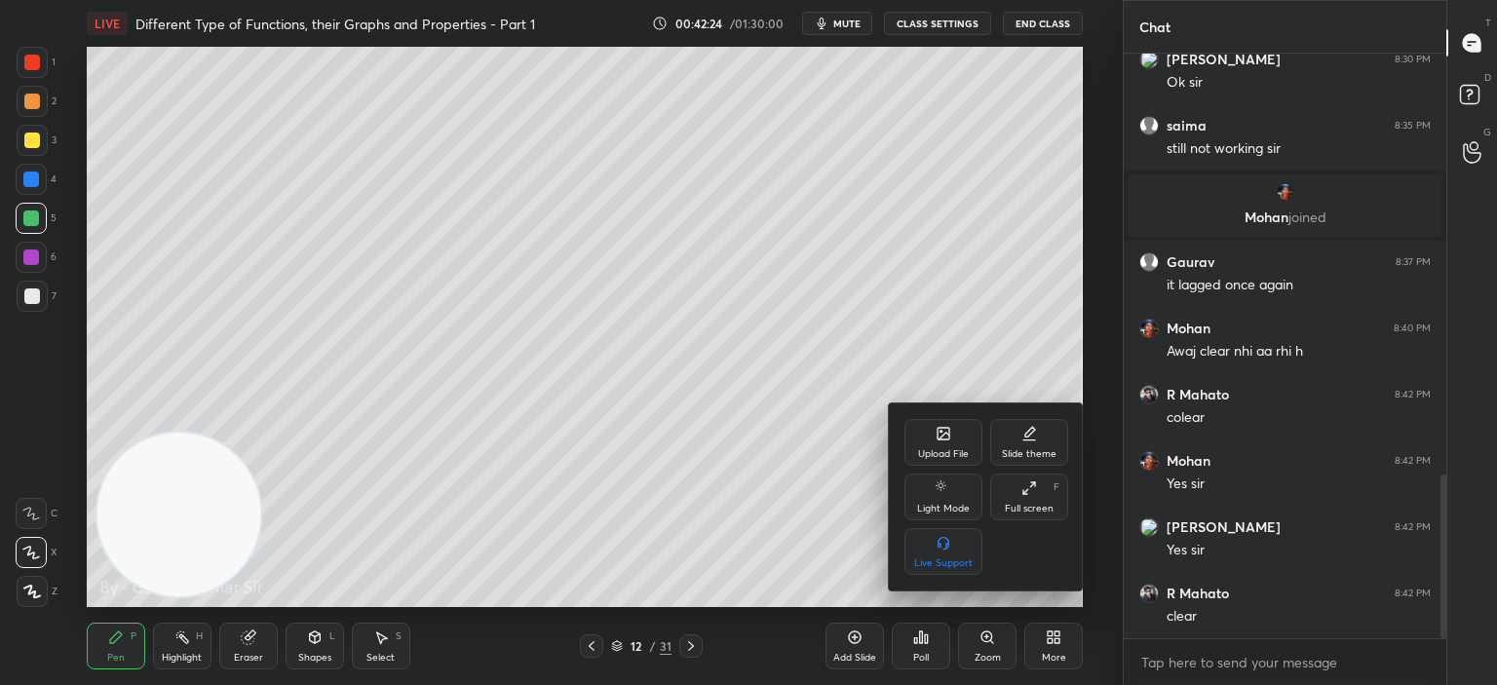
click at [1021, 482] on icon at bounding box center [1029, 488] width 16 height 16
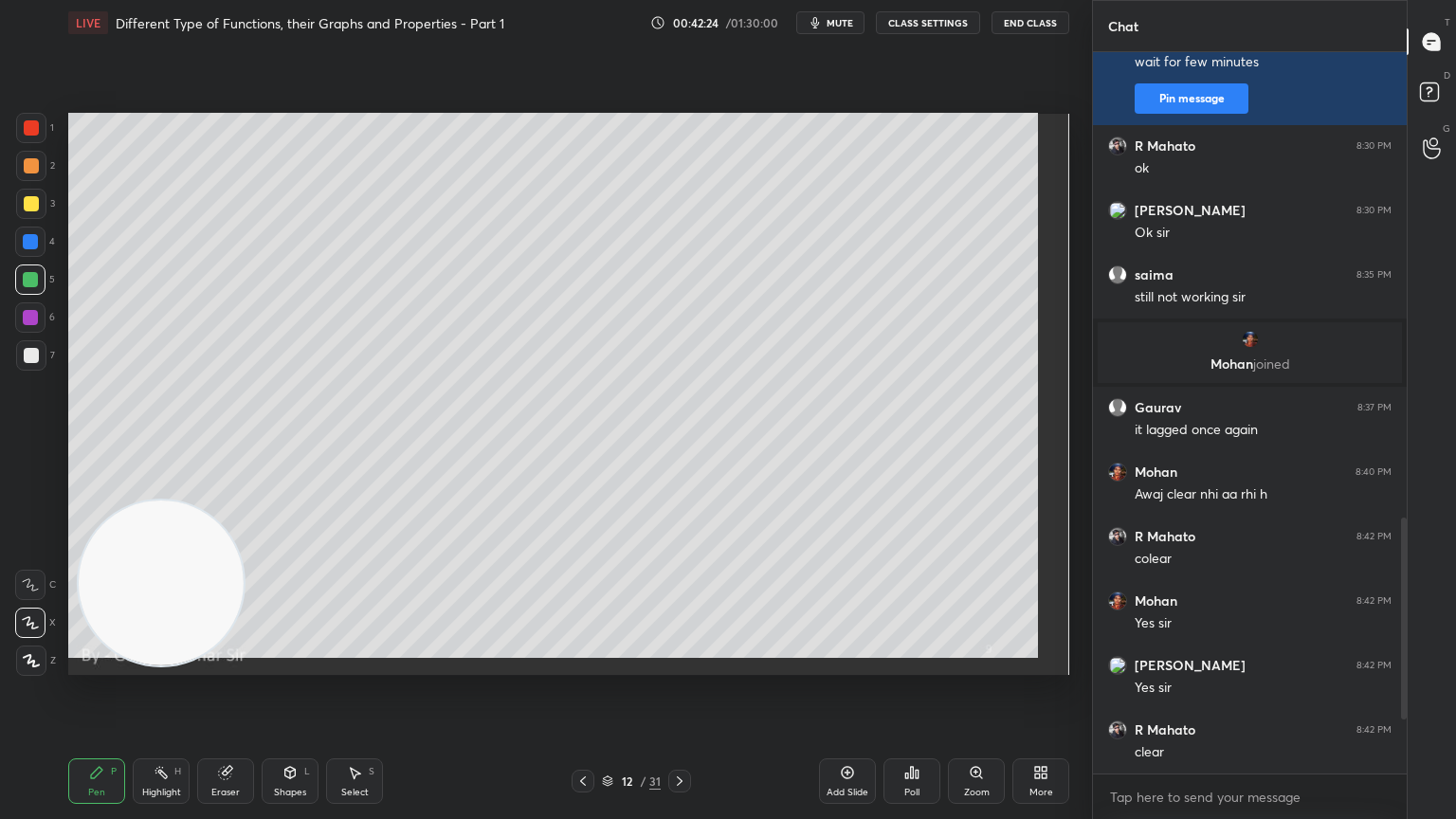
scroll to position [1315, 0]
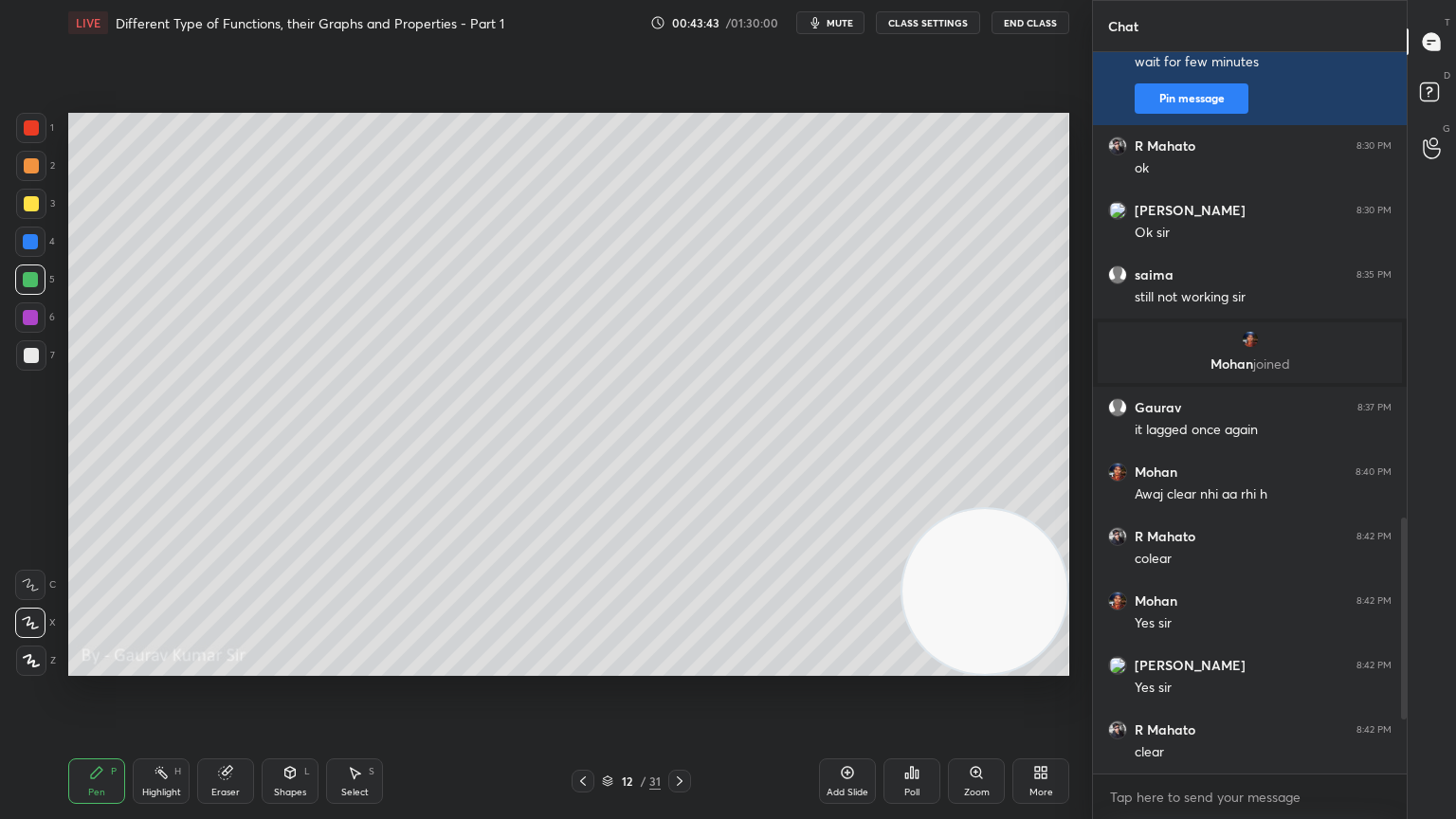
click at [685, 665] on icon at bounding box center [680, 781] width 16 height 16
click at [223, 665] on div "Eraser" at bounding box center [225, 793] width 28 height 10
click at [95, 665] on icon at bounding box center [97, 772] width 12 height 12
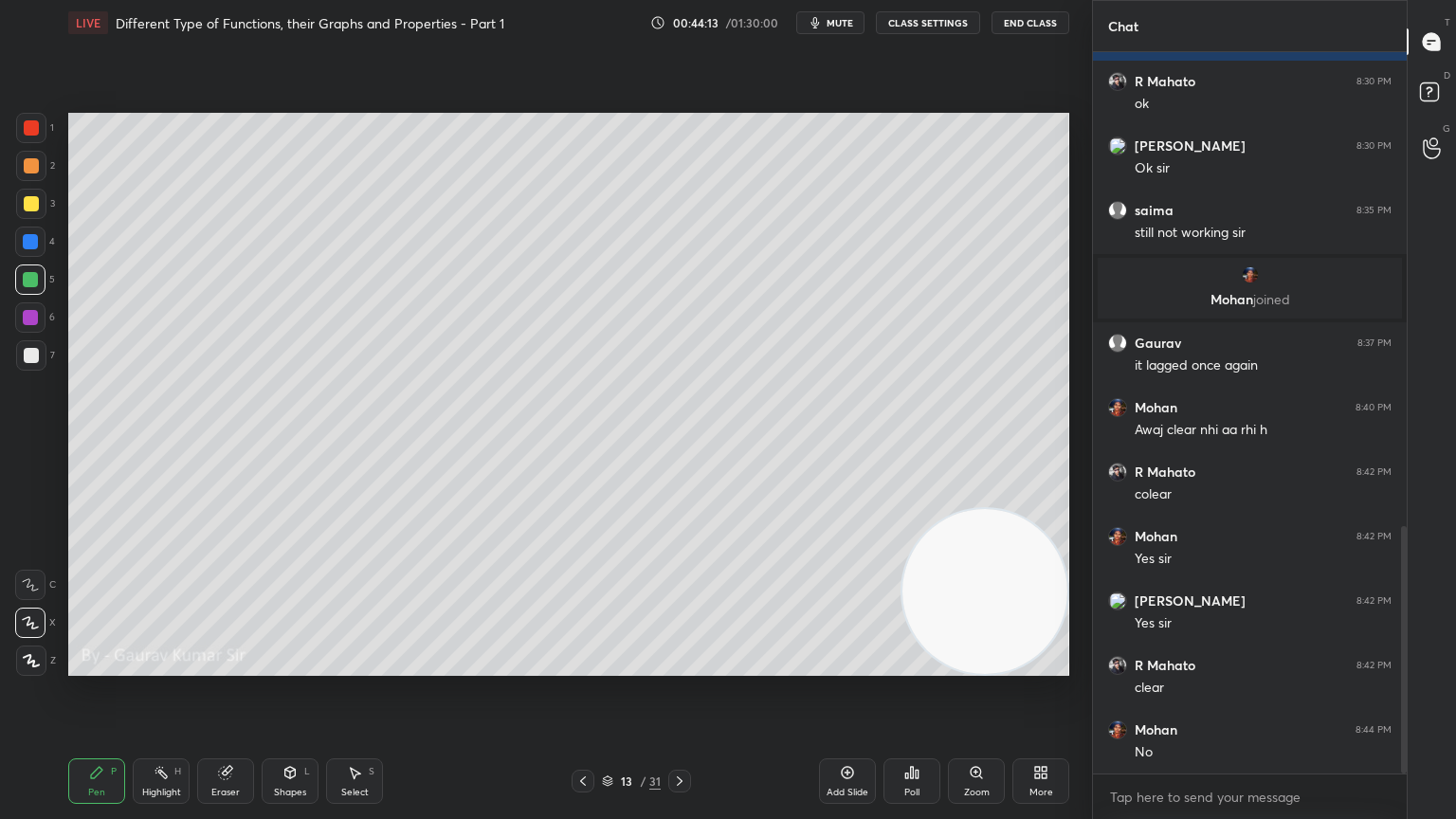
click at [30, 354] on div at bounding box center [31, 356] width 16 height 16
click at [31, 278] on div at bounding box center [30, 280] width 16 height 16
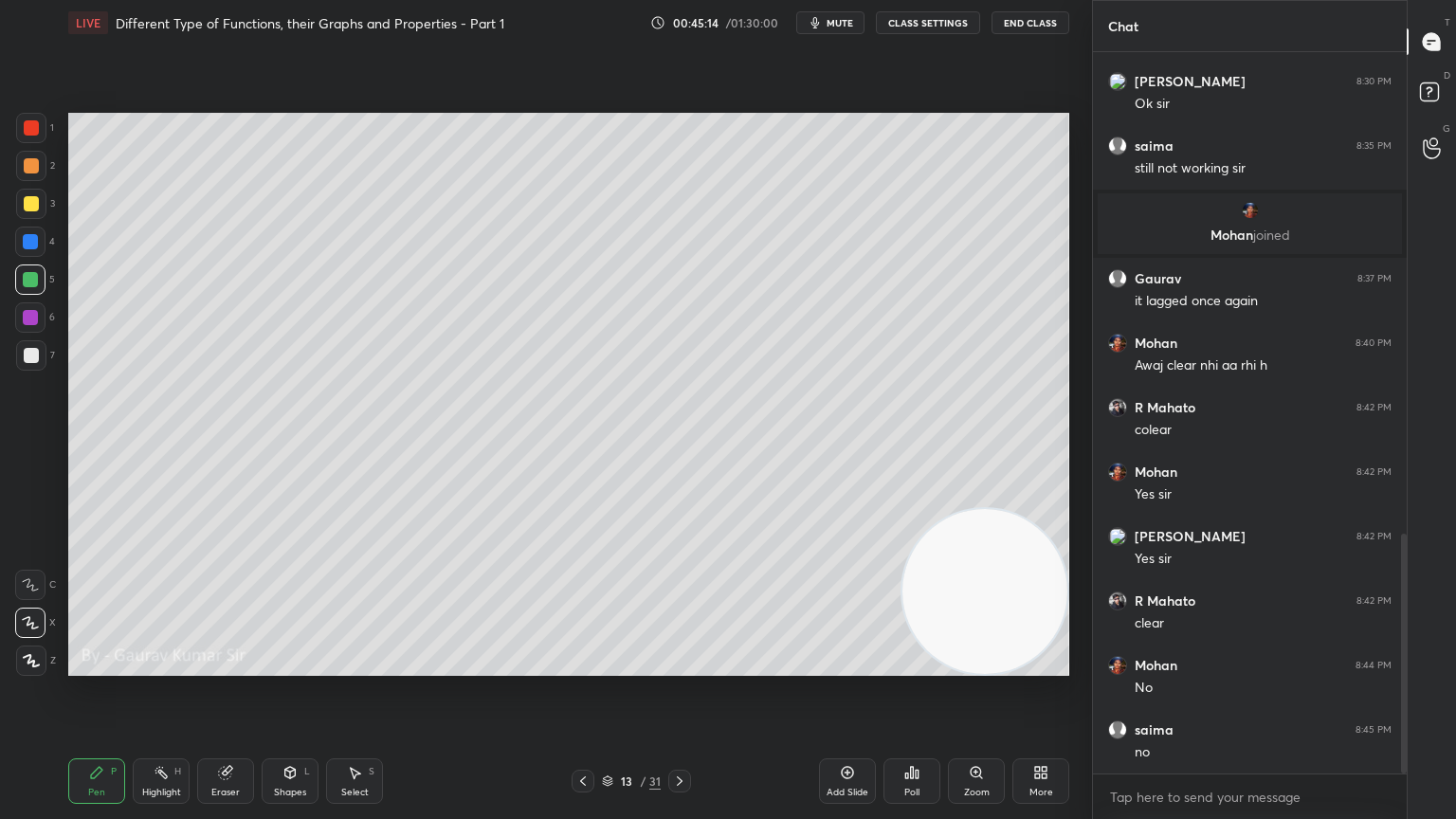
click at [33, 317] on div at bounding box center [30, 318] width 16 height 16
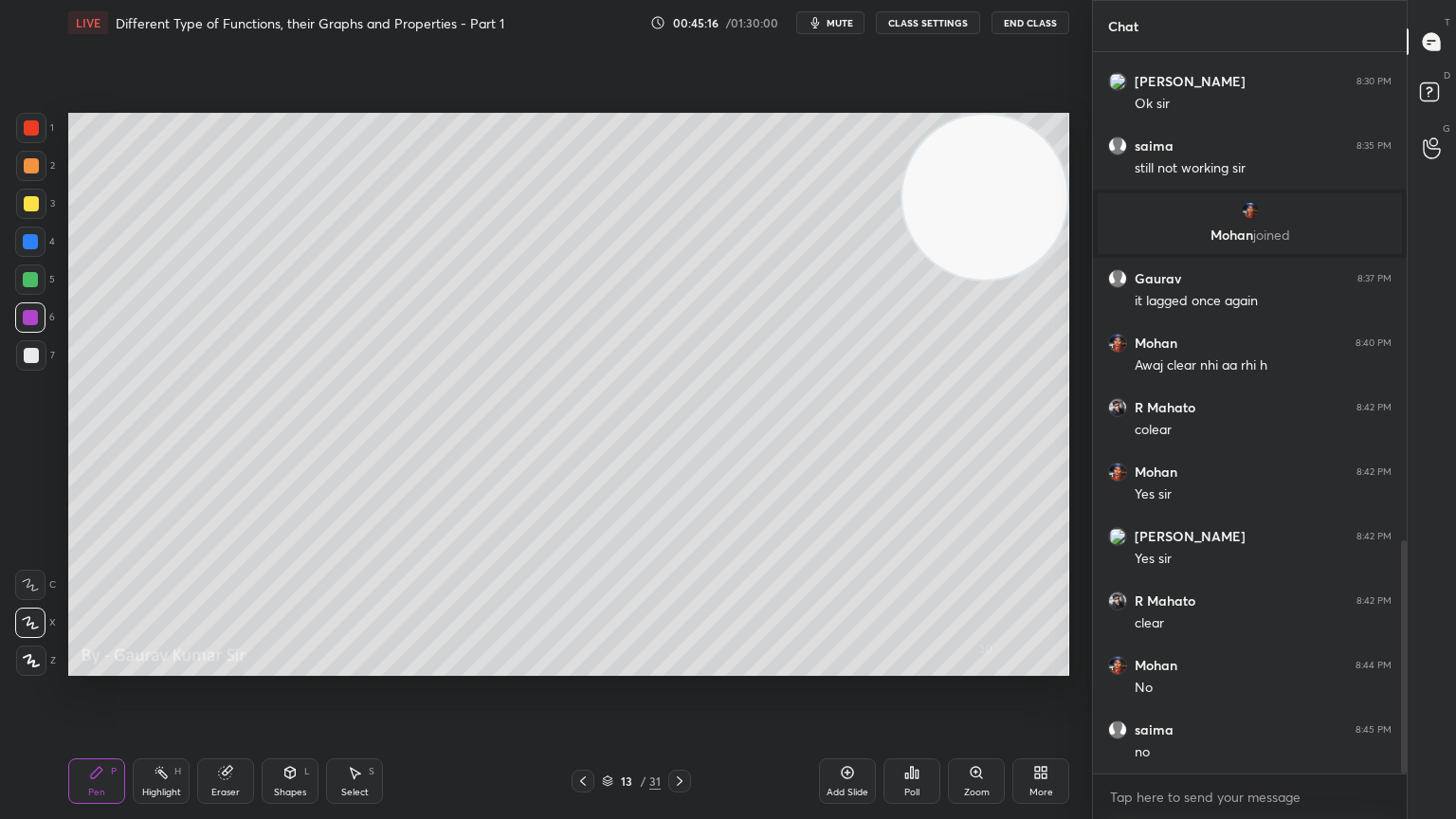
scroll to position [1509, 0]
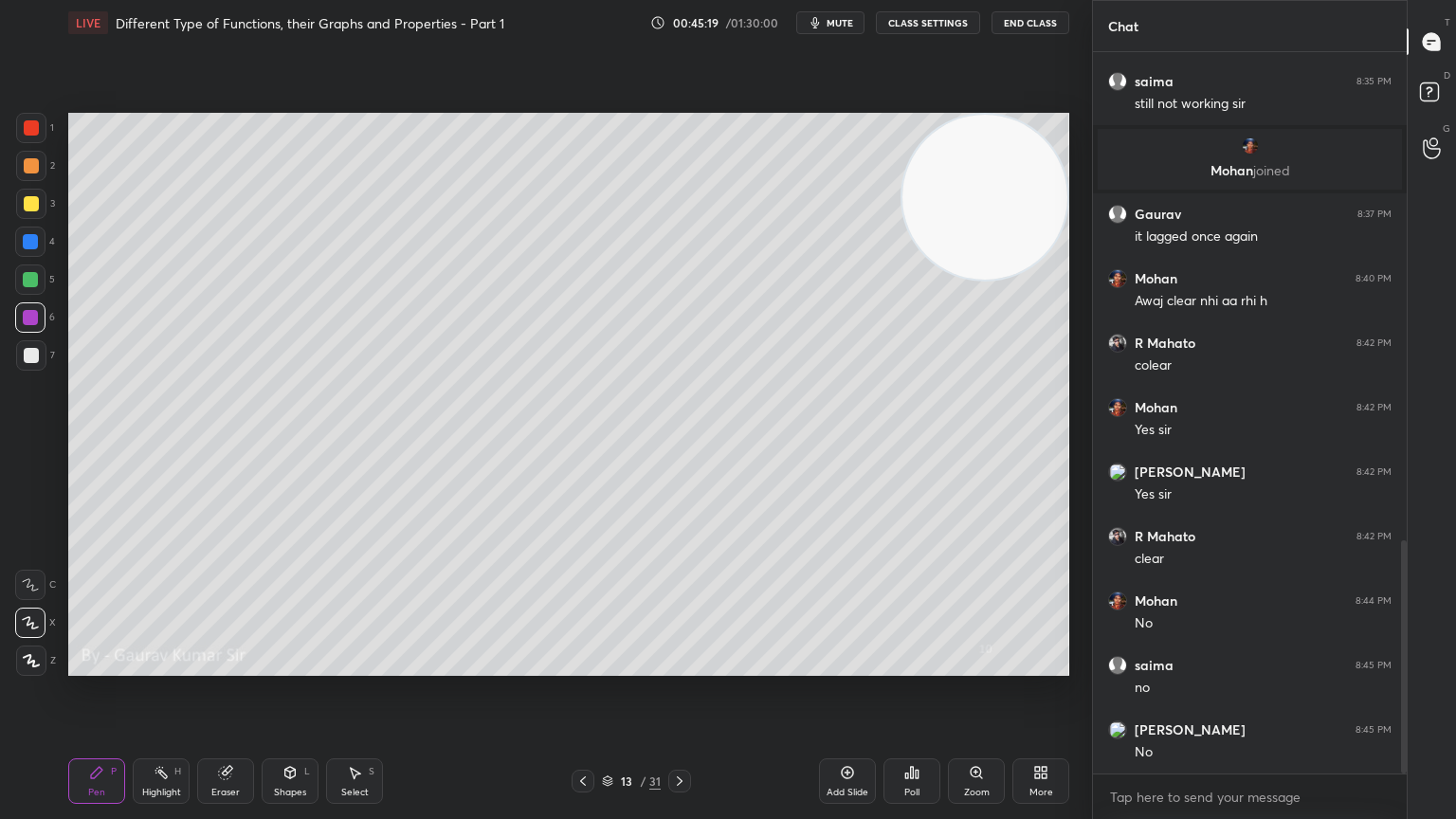
click at [33, 277] on div at bounding box center [30, 280] width 16 height 16
click at [26, 235] on div at bounding box center [30, 242] width 16 height 16
click at [679, 665] on icon at bounding box center [680, 781] width 6 height 10
click at [27, 167] on div at bounding box center [31, 166] width 16 height 16
click at [226, 665] on div "Eraser" at bounding box center [225, 793] width 28 height 10
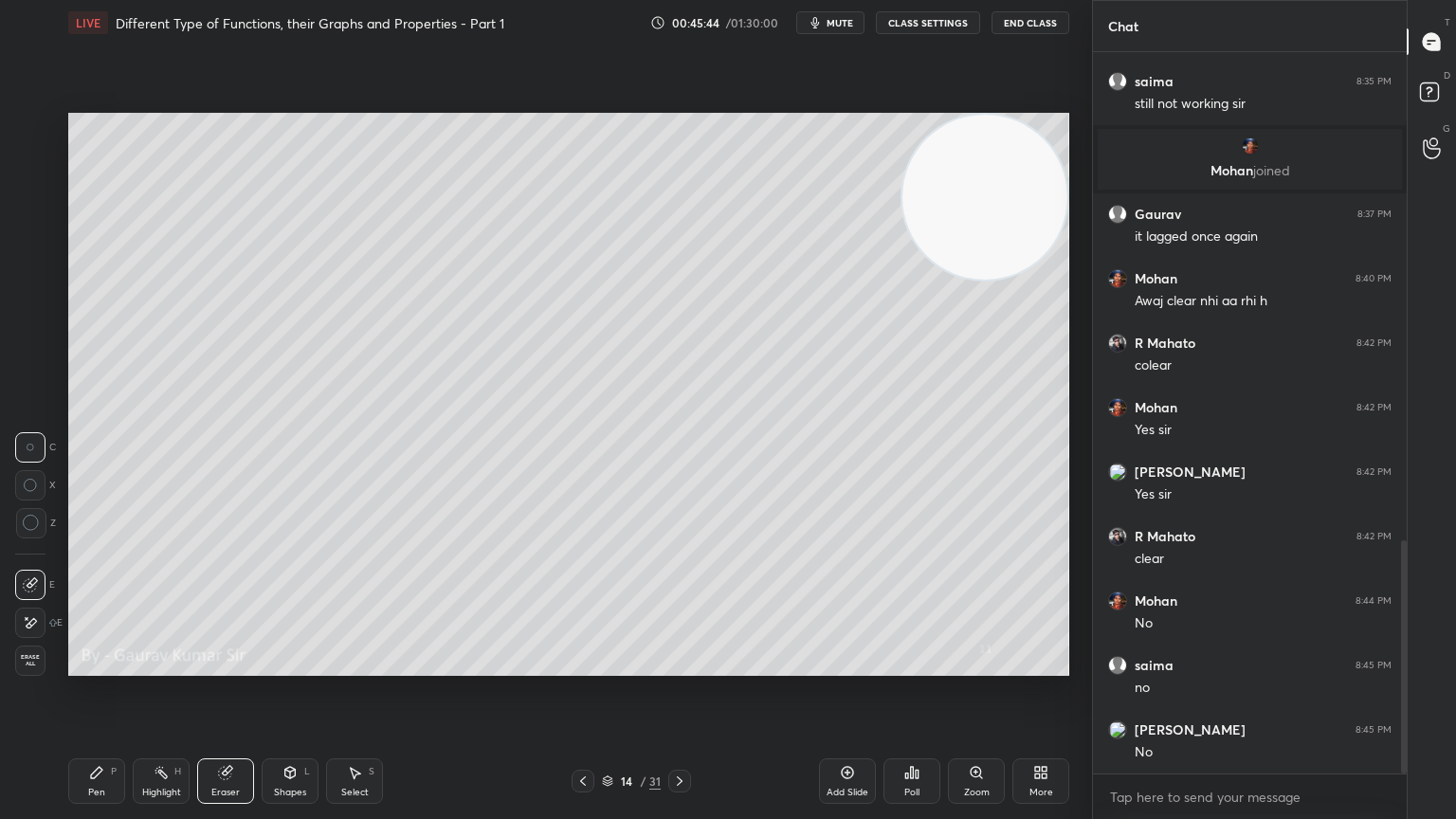
click at [106, 665] on div "Pen P" at bounding box center [96, 781] width 56 height 46
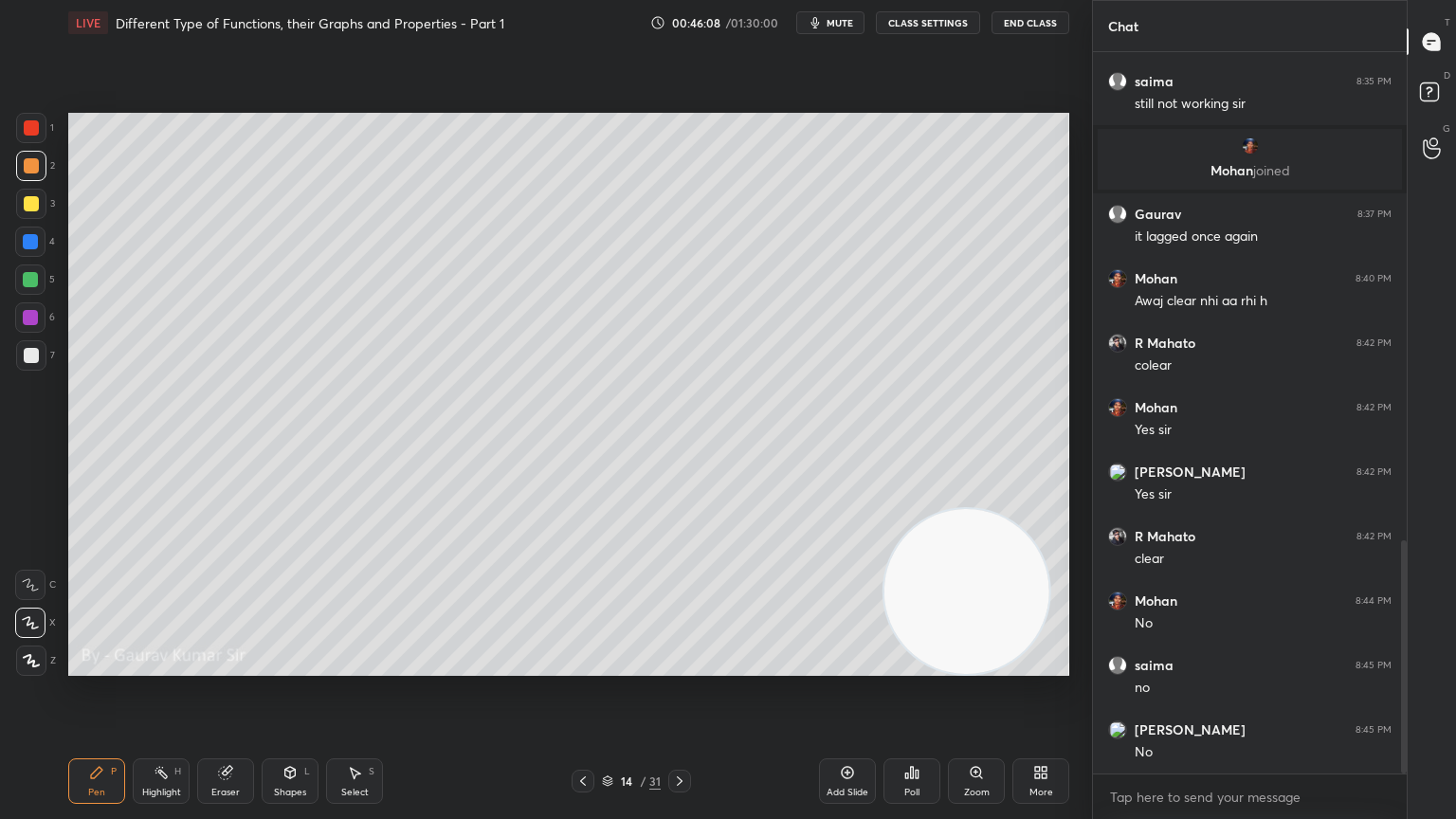
click at [27, 285] on div at bounding box center [30, 280] width 16 height 16
click at [232, 665] on div "Eraser" at bounding box center [226, 781] width 56 height 46
click at [94, 665] on div "Pen P" at bounding box center [96, 781] width 56 height 46
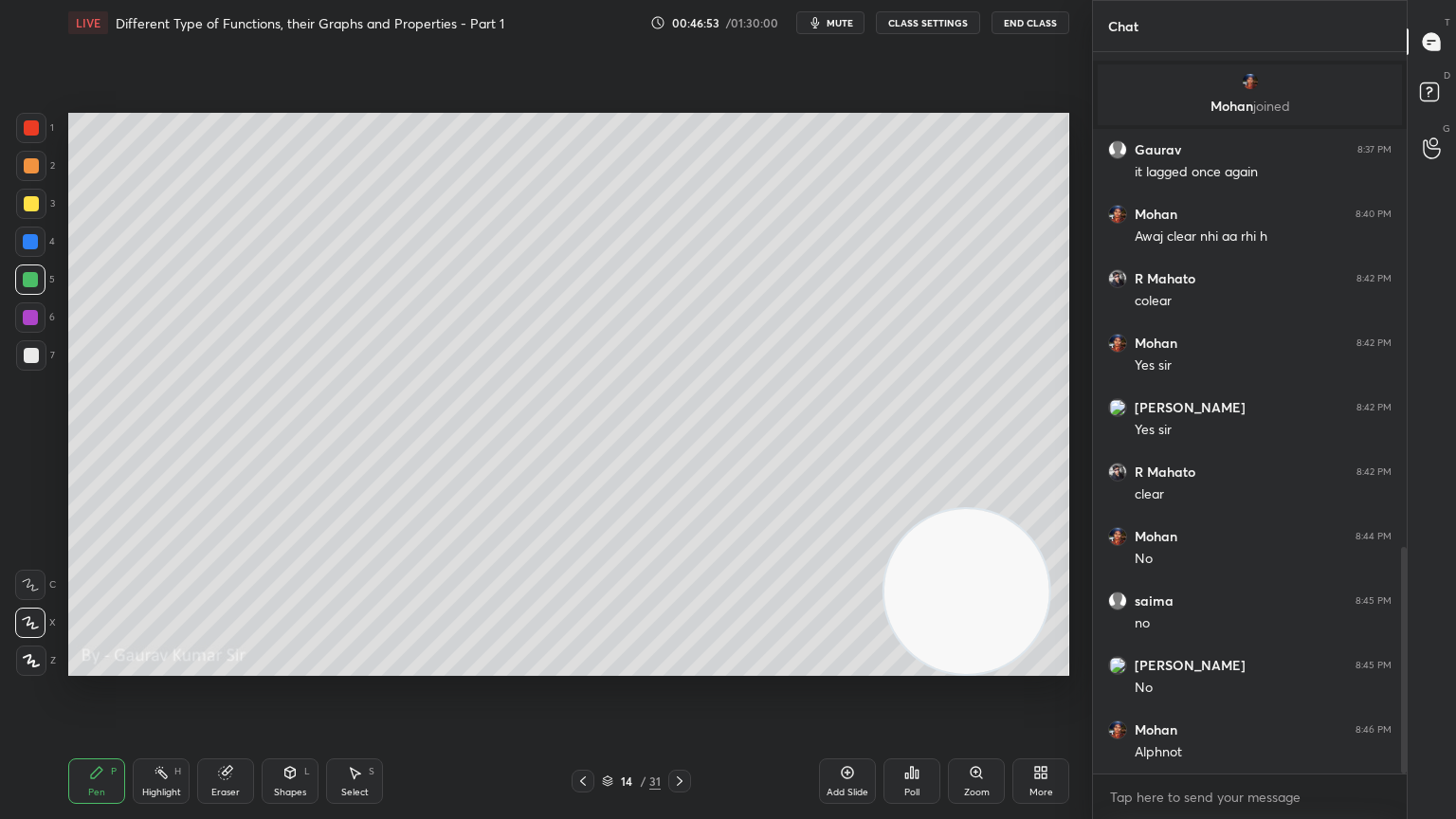
click at [30, 320] on div at bounding box center [30, 318] width 16 height 16
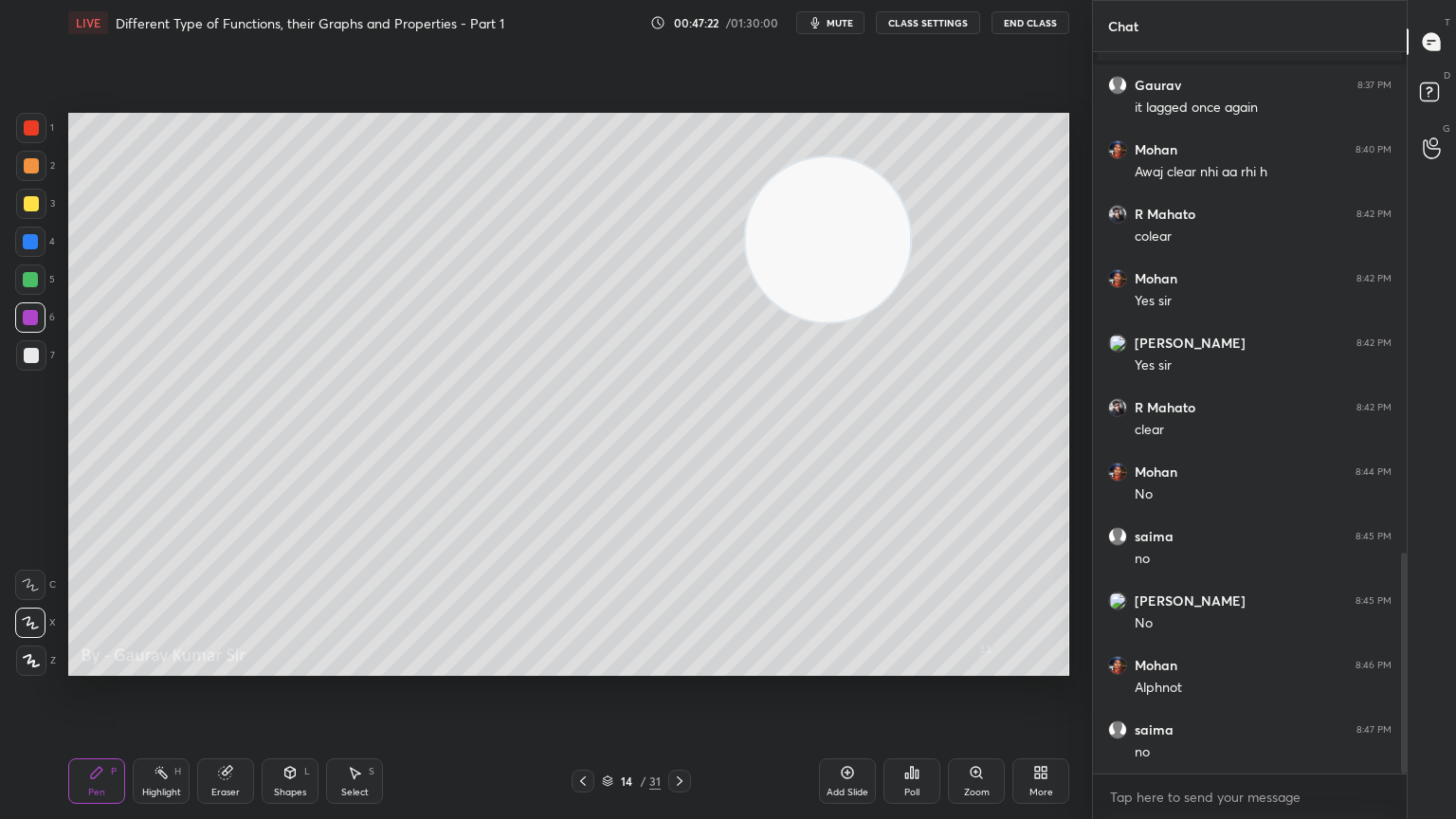
click at [31, 286] on div at bounding box center [30, 280] width 16 height 16
click at [679, 665] on icon at bounding box center [680, 781] width 16 height 16
click at [34, 205] on div at bounding box center [31, 204] width 16 height 16
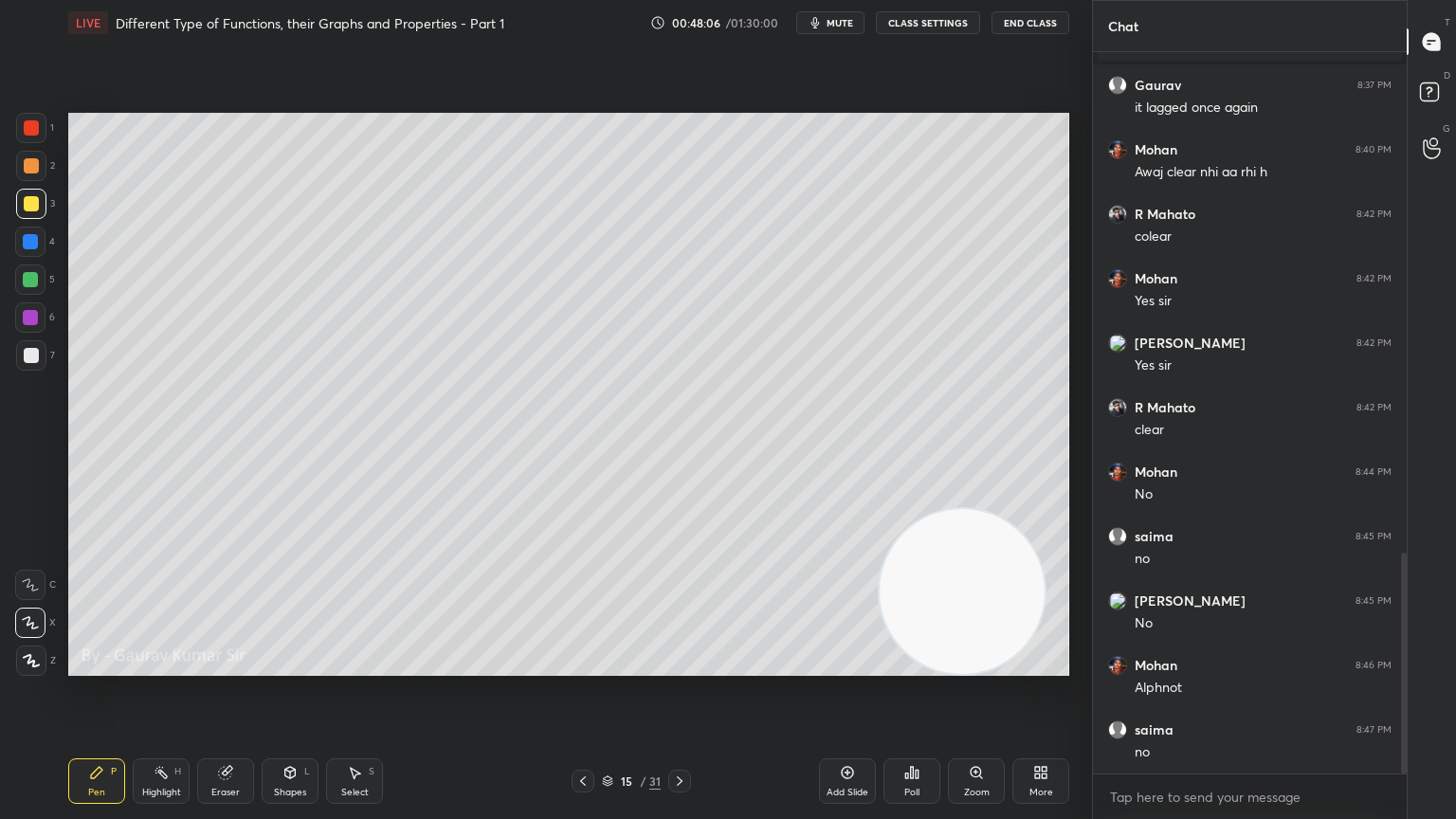
click at [231, 665] on icon at bounding box center [226, 772] width 16 height 16
click at [91, 665] on div "Pen" at bounding box center [97, 793] width 18 height 10
click at [36, 278] on div at bounding box center [30, 280] width 16 height 16
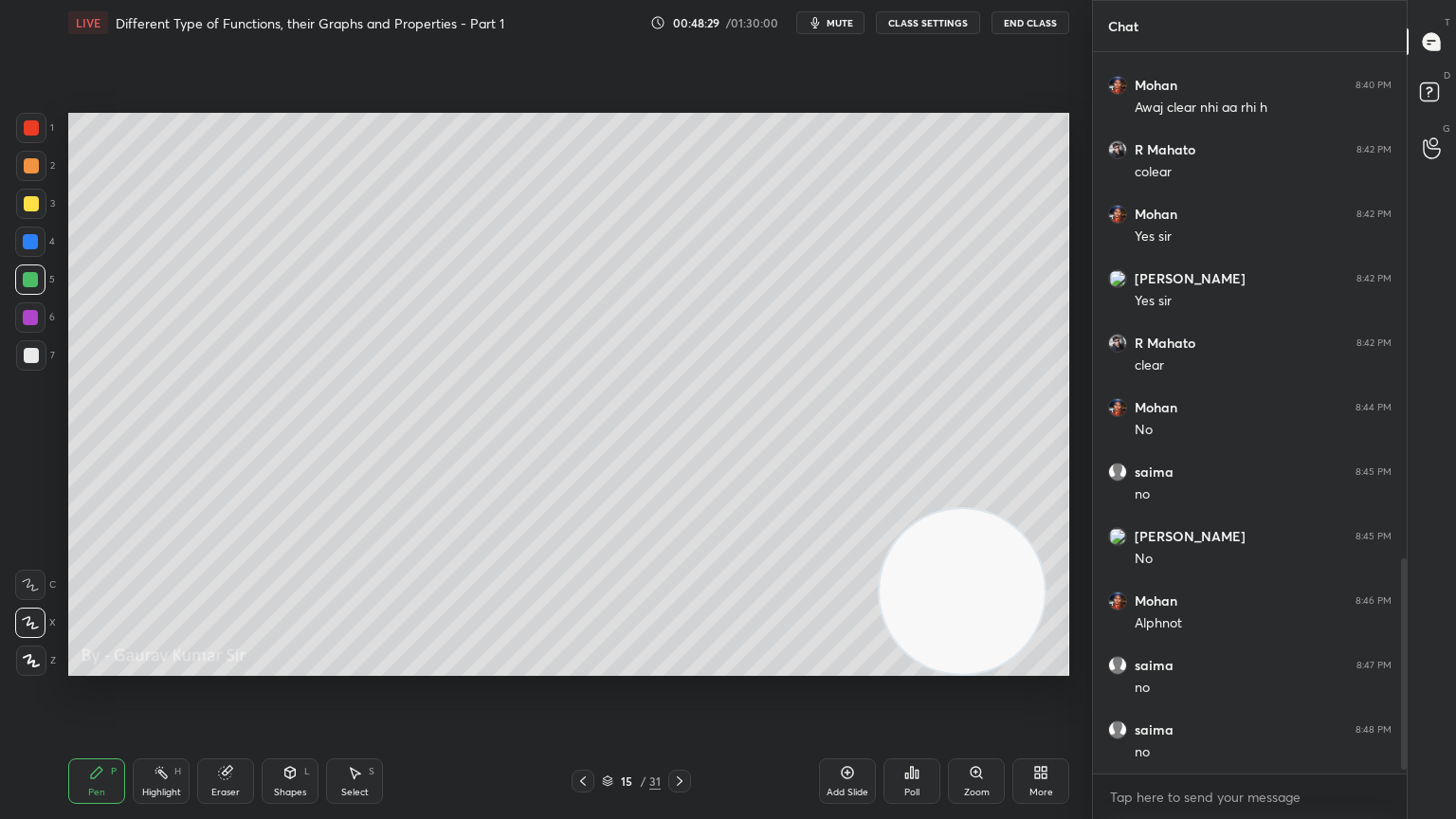
scroll to position [1766, 0]
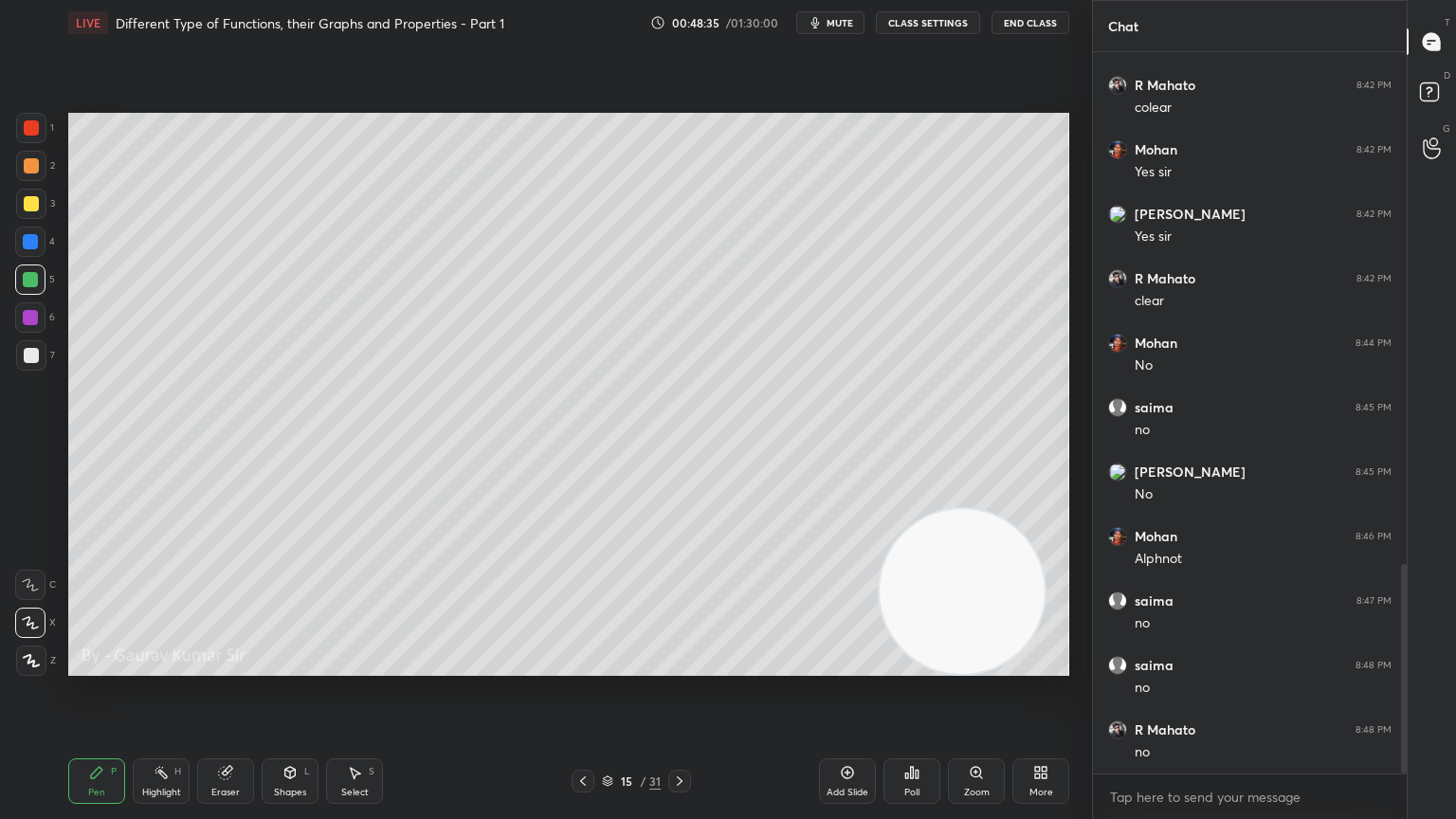
click at [31, 318] on div at bounding box center [30, 318] width 16 height 16
click at [932, 665] on div "Poll" at bounding box center [911, 780] width 56 height 106
click at [30, 277] on div at bounding box center [30, 280] width 16 height 16
click at [683, 665] on icon at bounding box center [680, 781] width 16 height 16
click at [38, 125] on div at bounding box center [31, 128] width 16 height 16
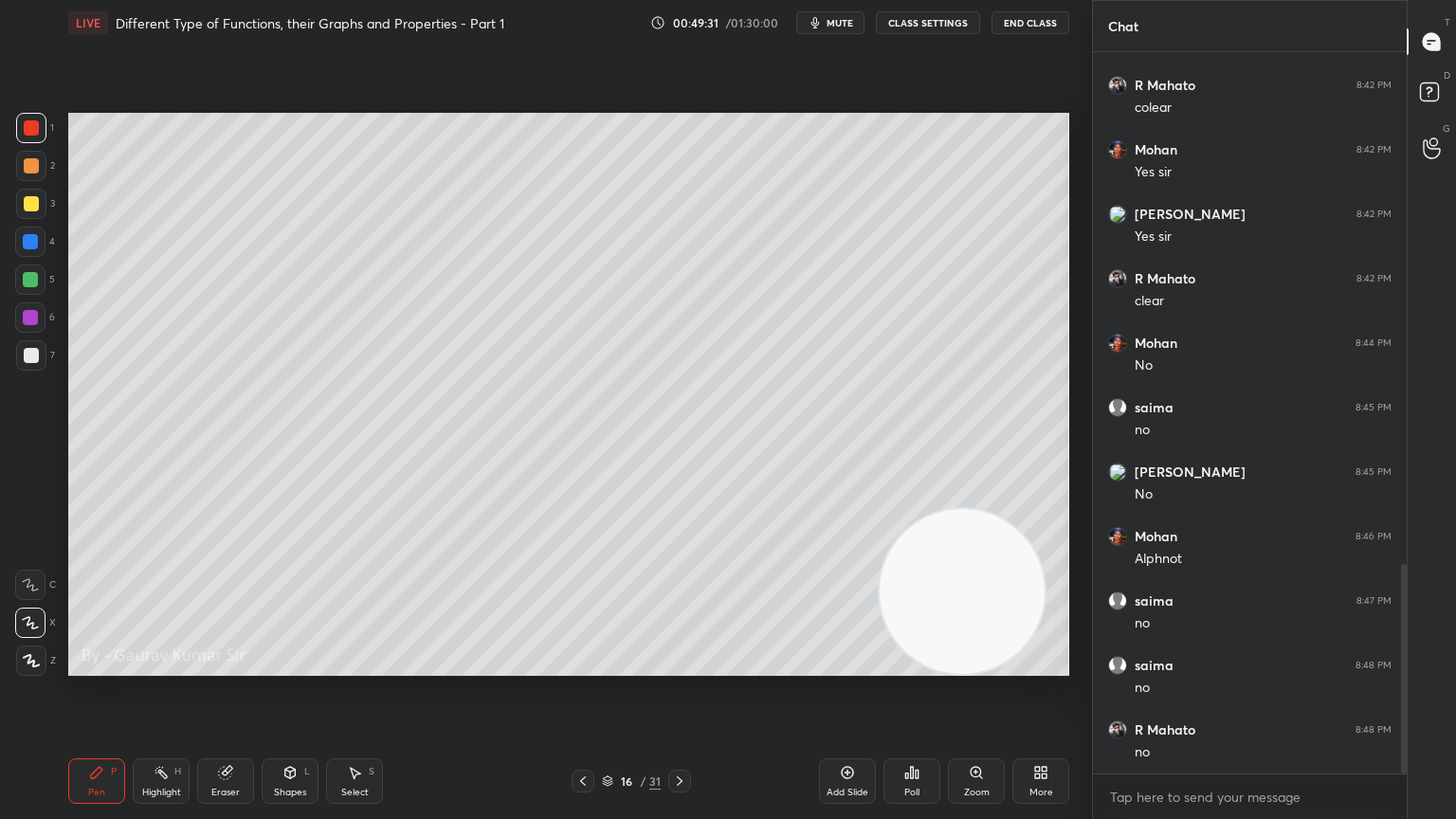
click at [29, 280] on div at bounding box center [30, 280] width 16 height 16
click at [34, 318] on div at bounding box center [30, 318] width 16 height 16
click at [235, 665] on div "Eraser" at bounding box center [226, 781] width 56 height 46
click at [98, 665] on div "Pen" at bounding box center [97, 793] width 18 height 10
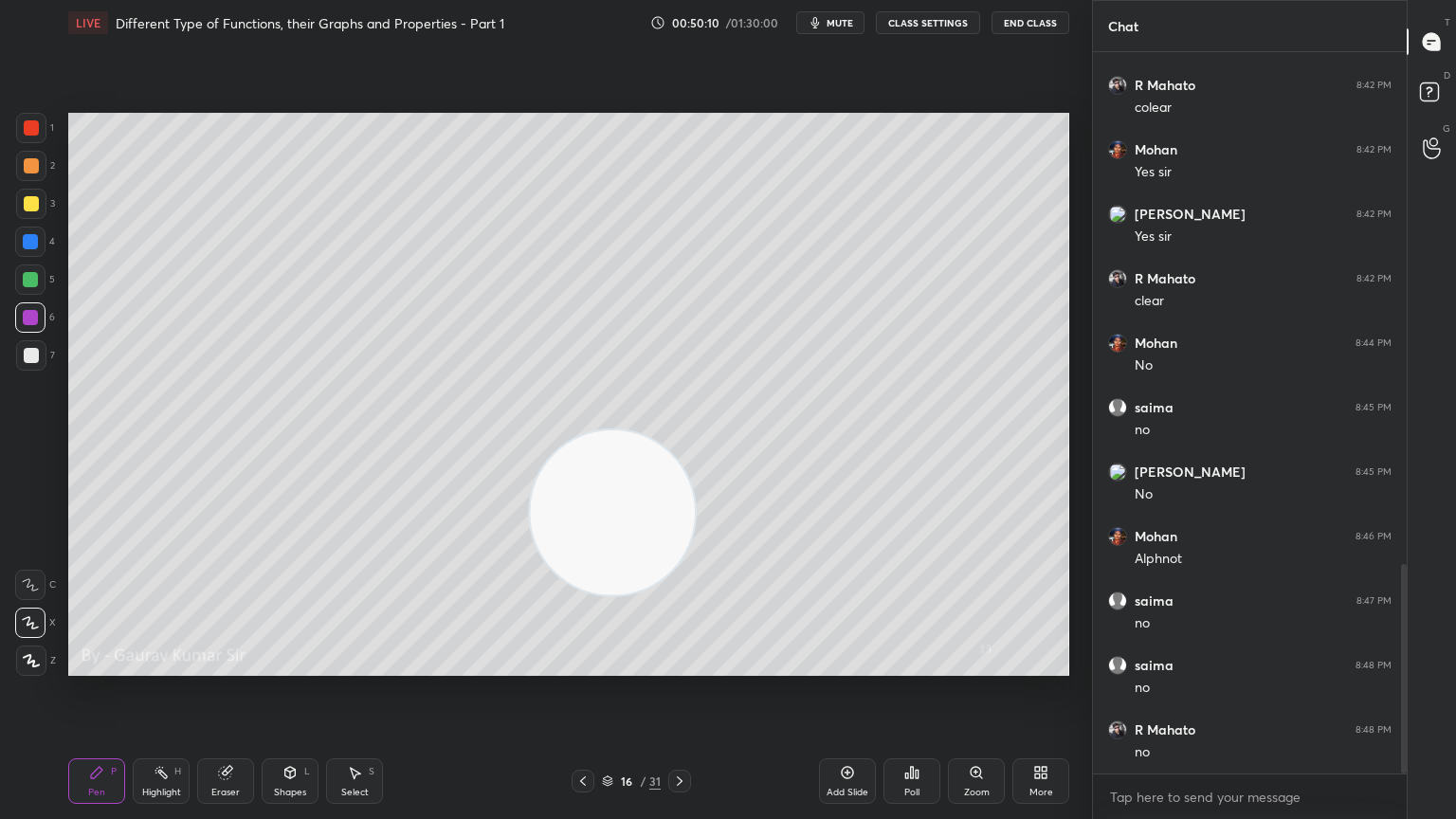
click at [25, 359] on div at bounding box center [31, 356] width 16 height 16
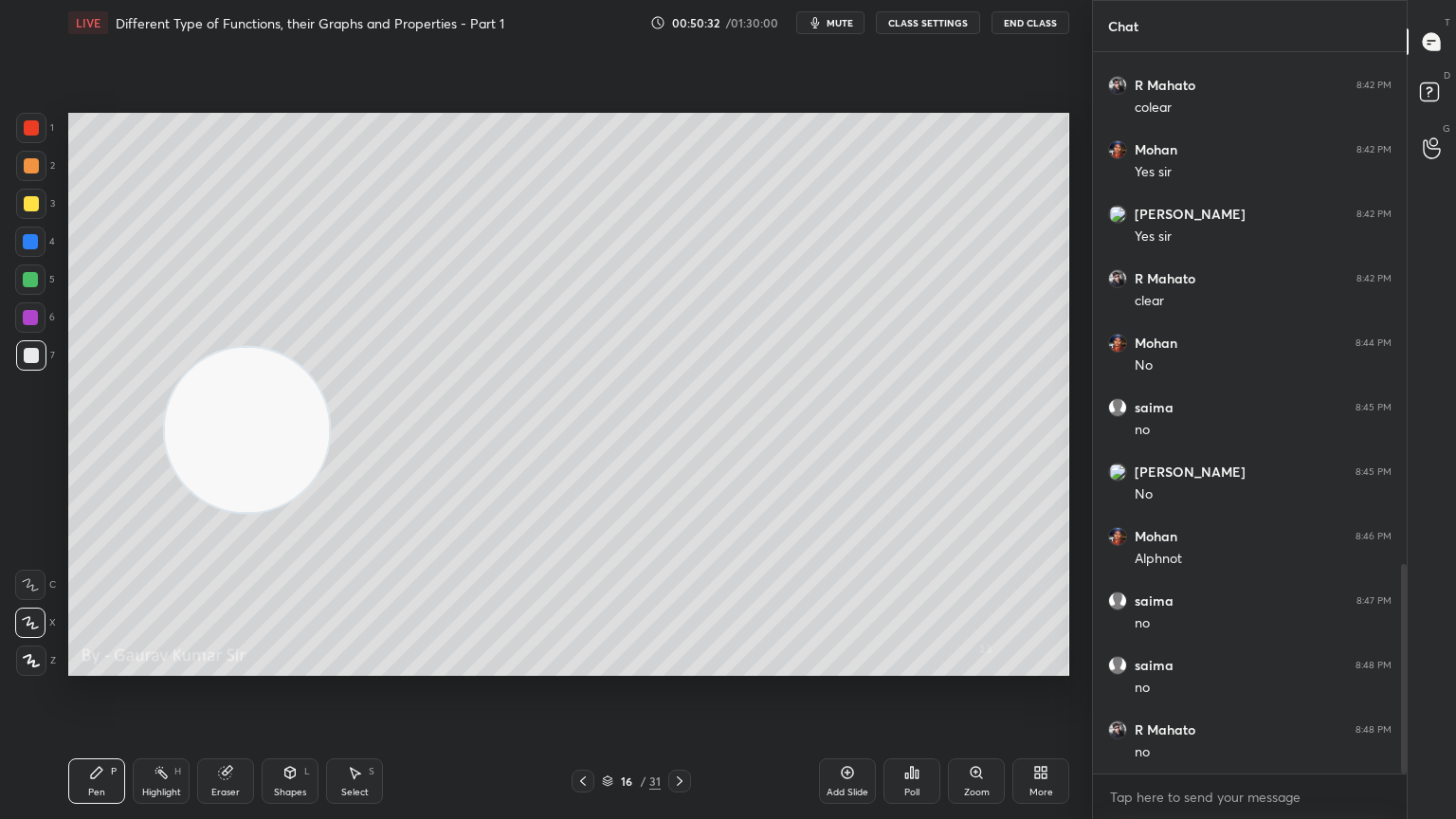
click at [235, 665] on div "Eraser" at bounding box center [225, 793] width 28 height 10
click at [164, 665] on div "Highlight" at bounding box center [161, 793] width 39 height 10
click at [222, 665] on icon at bounding box center [226, 772] width 16 height 16
click at [31, 622] on icon at bounding box center [30, 623] width 16 height 17
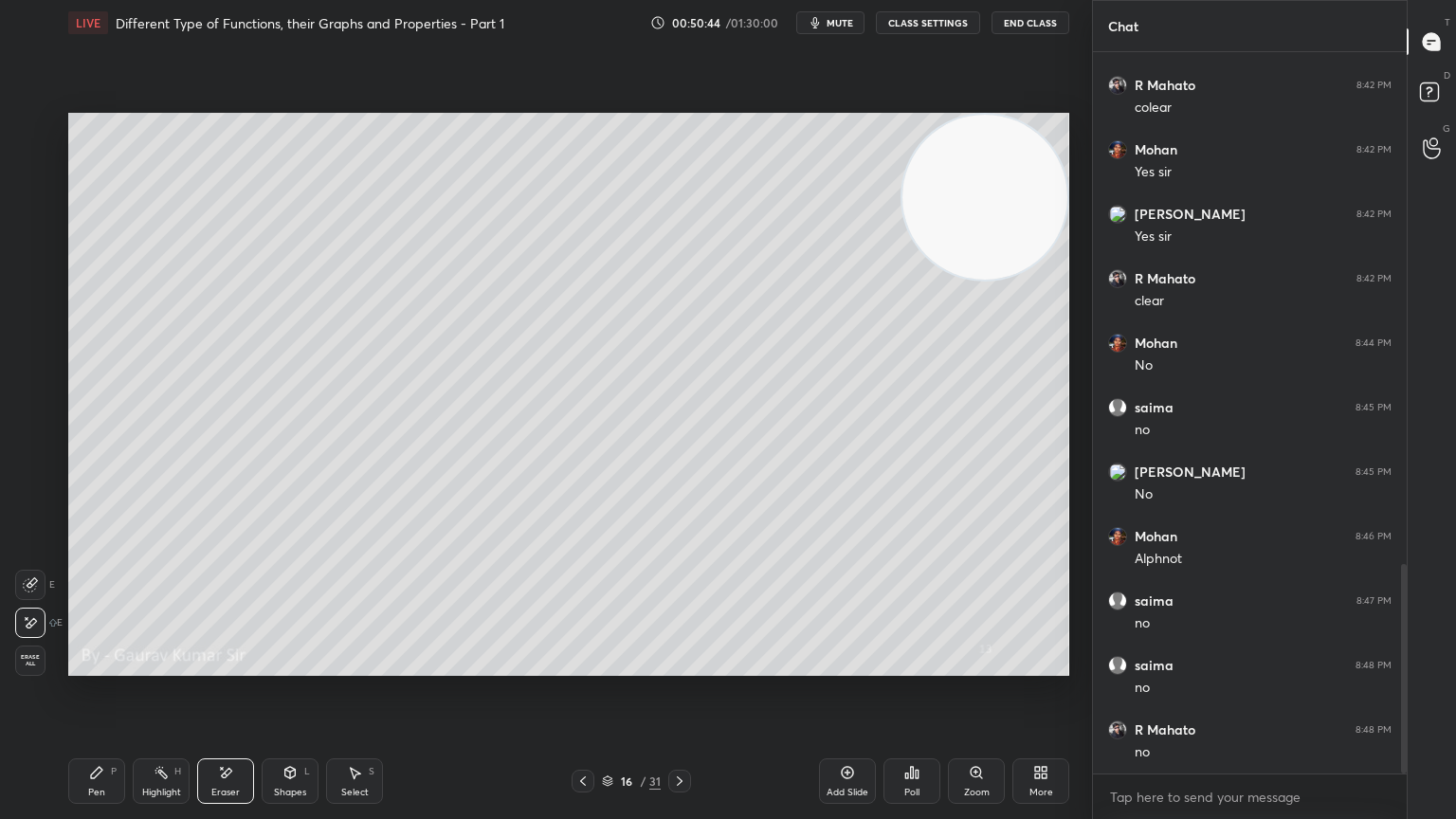
click at [106, 665] on div "Pen P" at bounding box center [96, 781] width 56 height 46
click at [30, 207] on div at bounding box center [31, 204] width 16 height 16
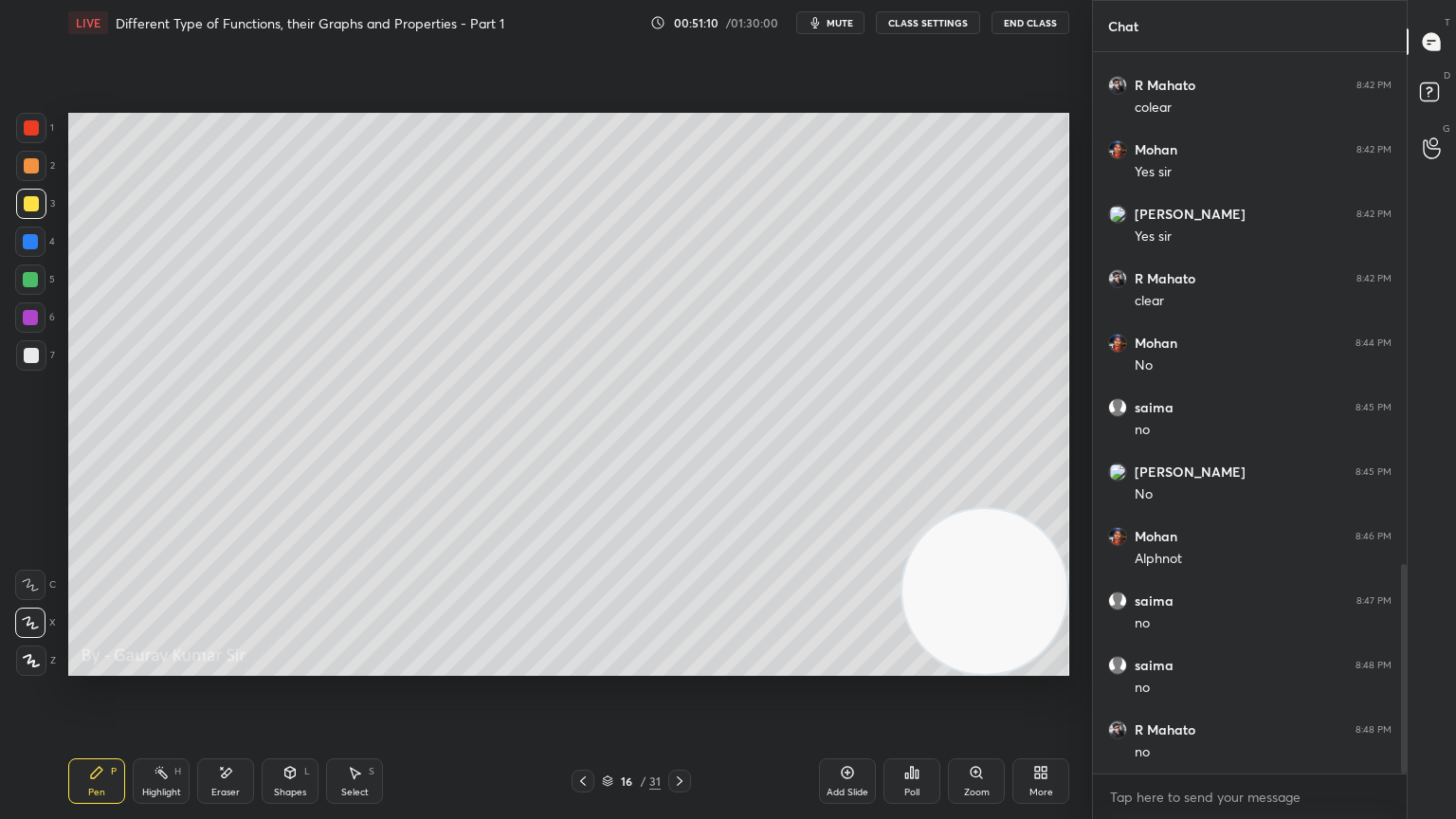
click at [232, 665] on div "Eraser" at bounding box center [226, 781] width 56 height 46
click at [94, 665] on div "Pen P" at bounding box center [96, 781] width 56 height 46
click at [283, 665] on div "Shapes L" at bounding box center [290, 781] width 56 height 46
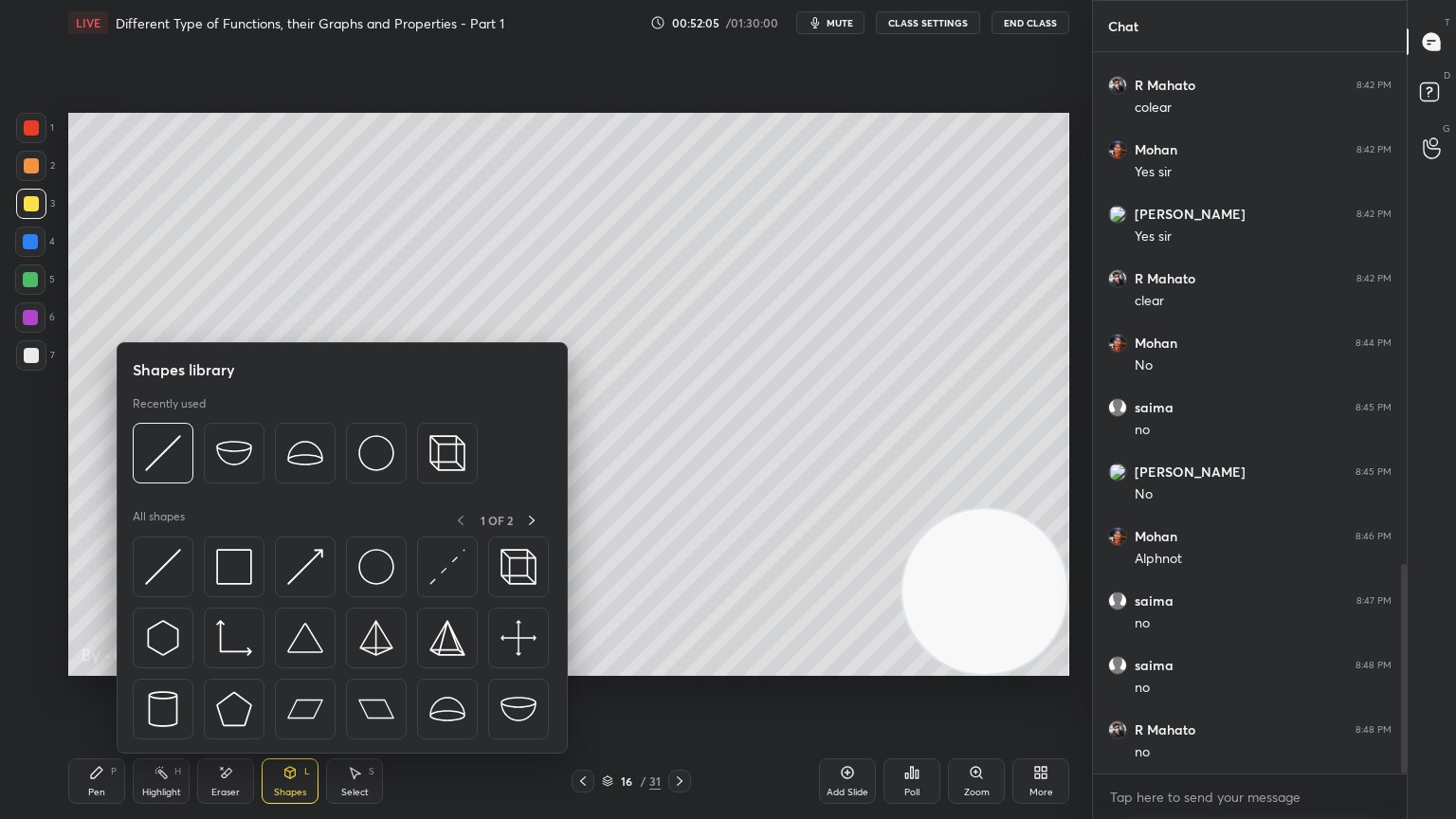
click at [229, 665] on div "Eraser" at bounding box center [226, 781] width 56 height 46
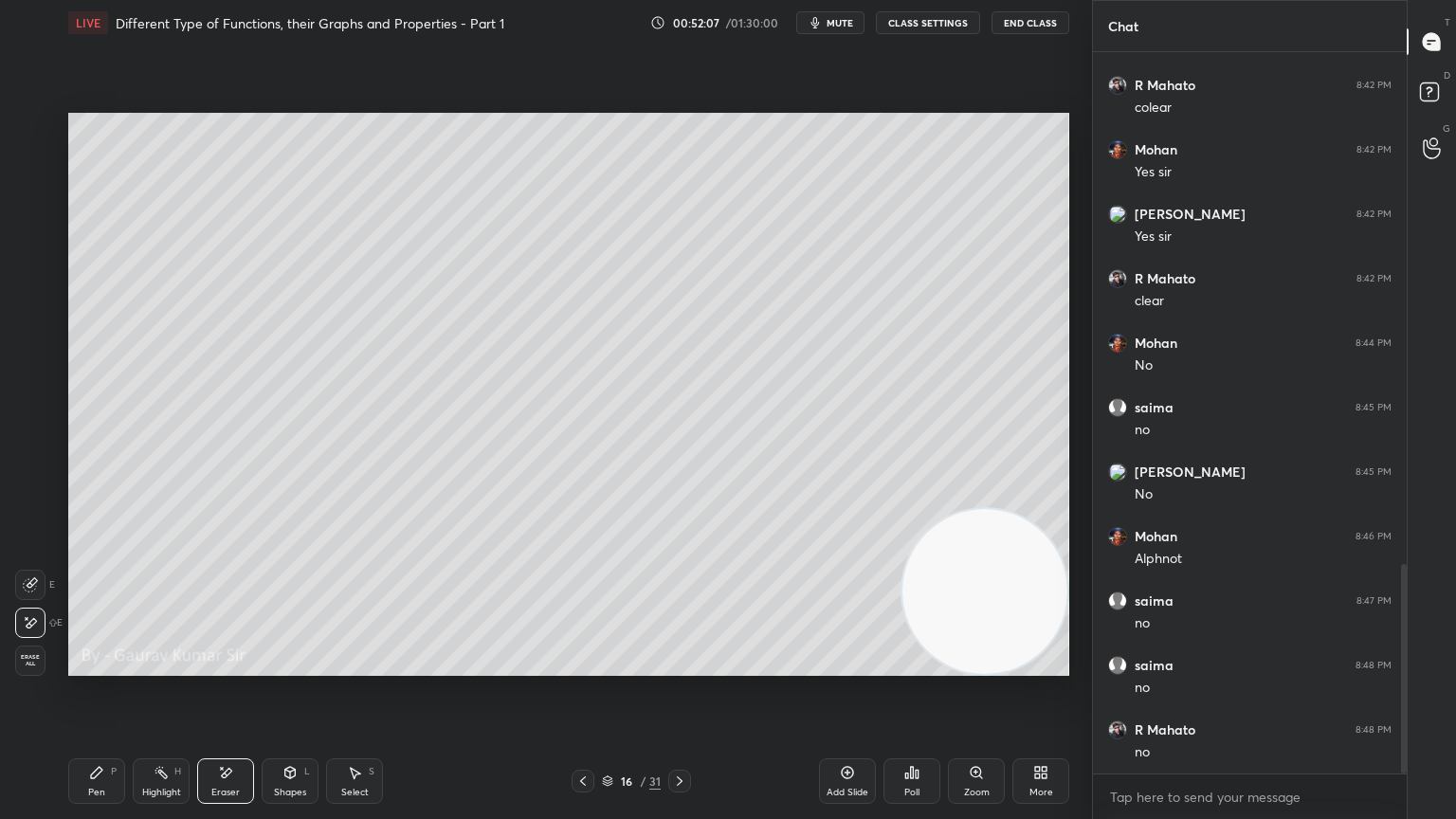
click at [95, 665] on div "Pen" at bounding box center [97, 793] width 18 height 10
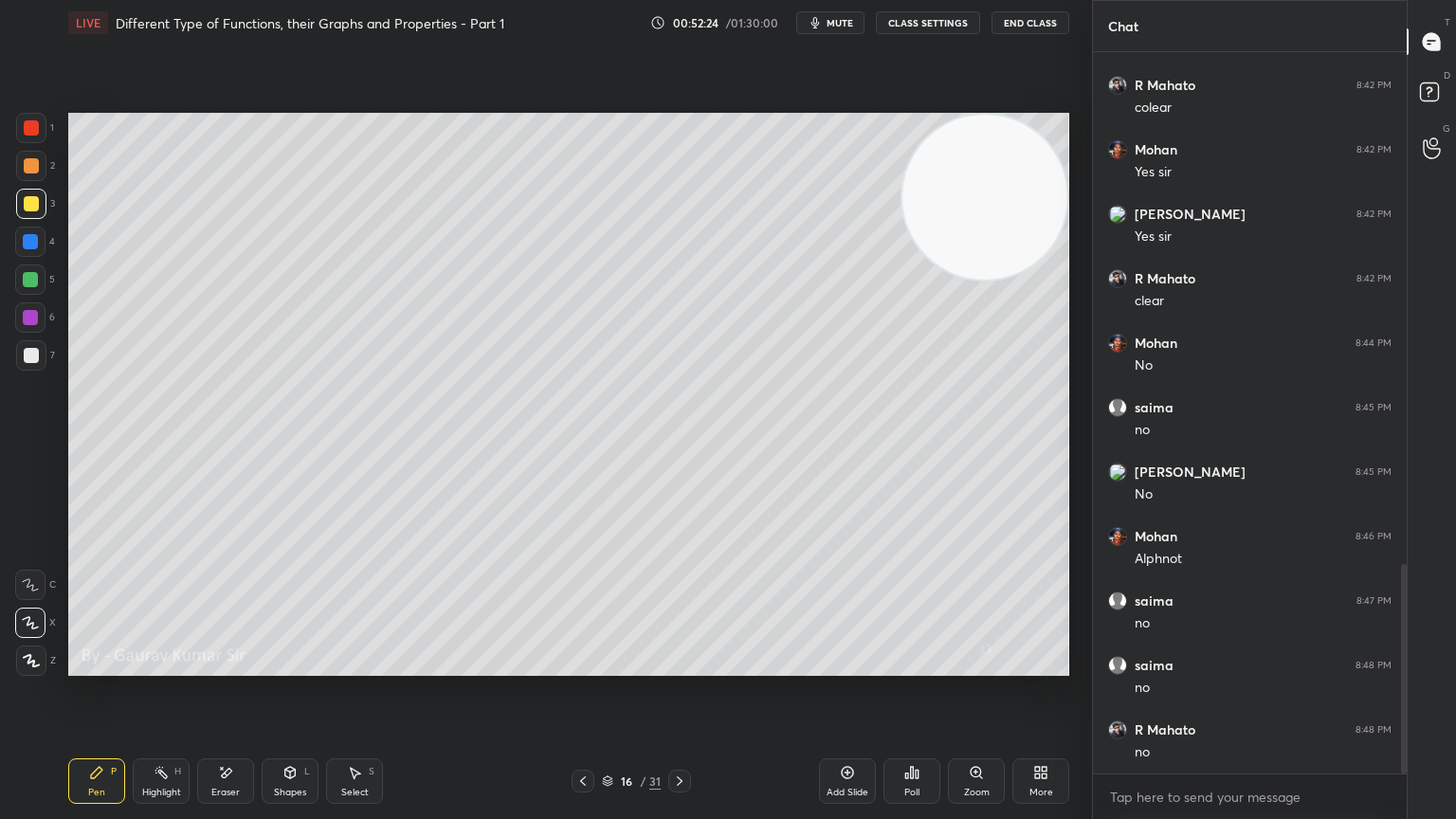
click at [26, 317] on div at bounding box center [30, 318] width 16 height 16
click at [682, 665] on icon at bounding box center [680, 781] width 16 height 16
click at [35, 168] on div at bounding box center [31, 166] width 16 height 16
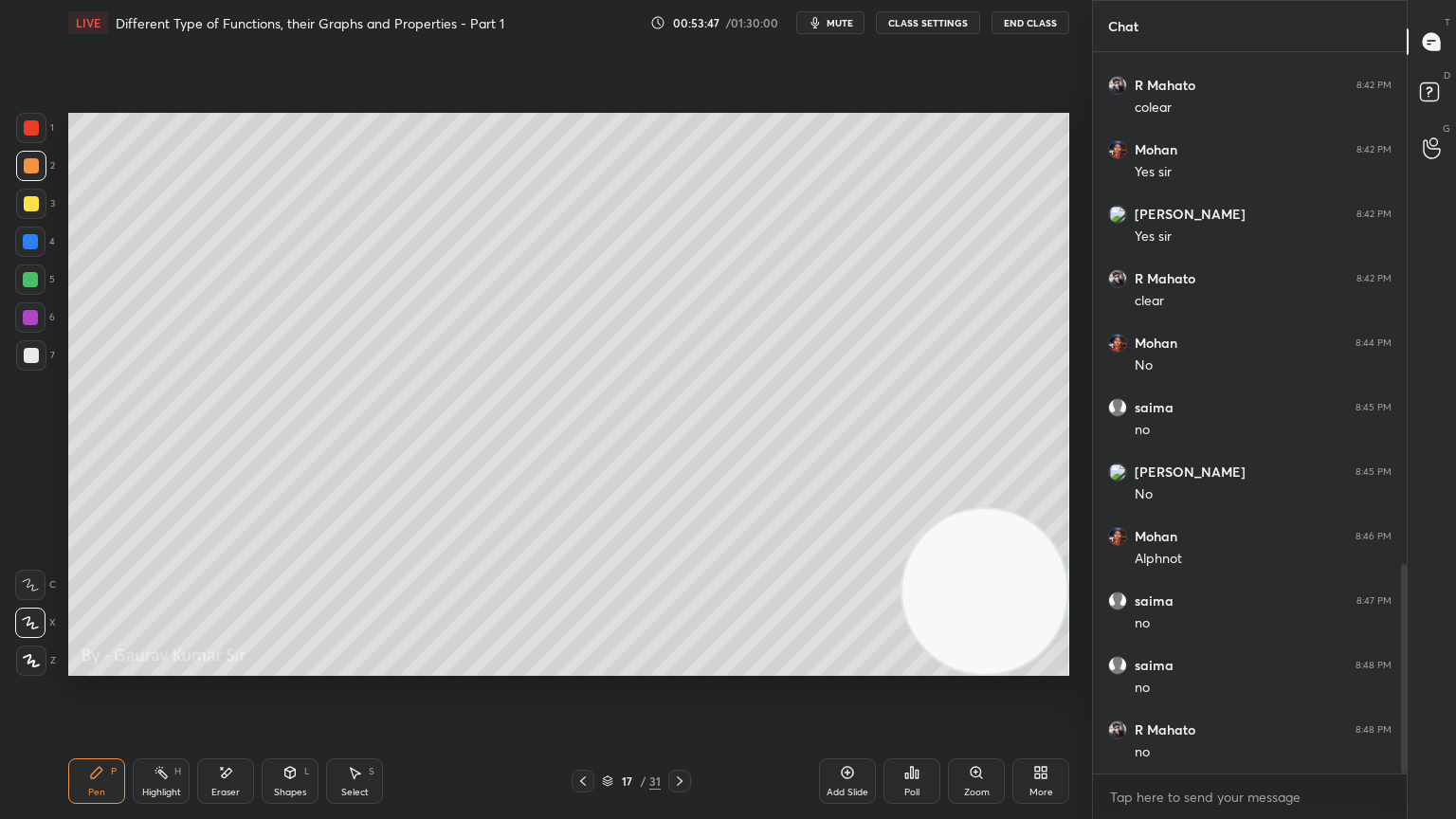
click at [34, 128] on div at bounding box center [31, 128] width 16 height 16
click at [34, 201] on div at bounding box center [31, 204] width 16 height 16
click at [231, 665] on icon at bounding box center [226, 772] width 16 height 17
click at [91, 665] on icon at bounding box center [97, 772] width 12 height 12
click at [36, 315] on div at bounding box center [30, 318] width 16 height 16
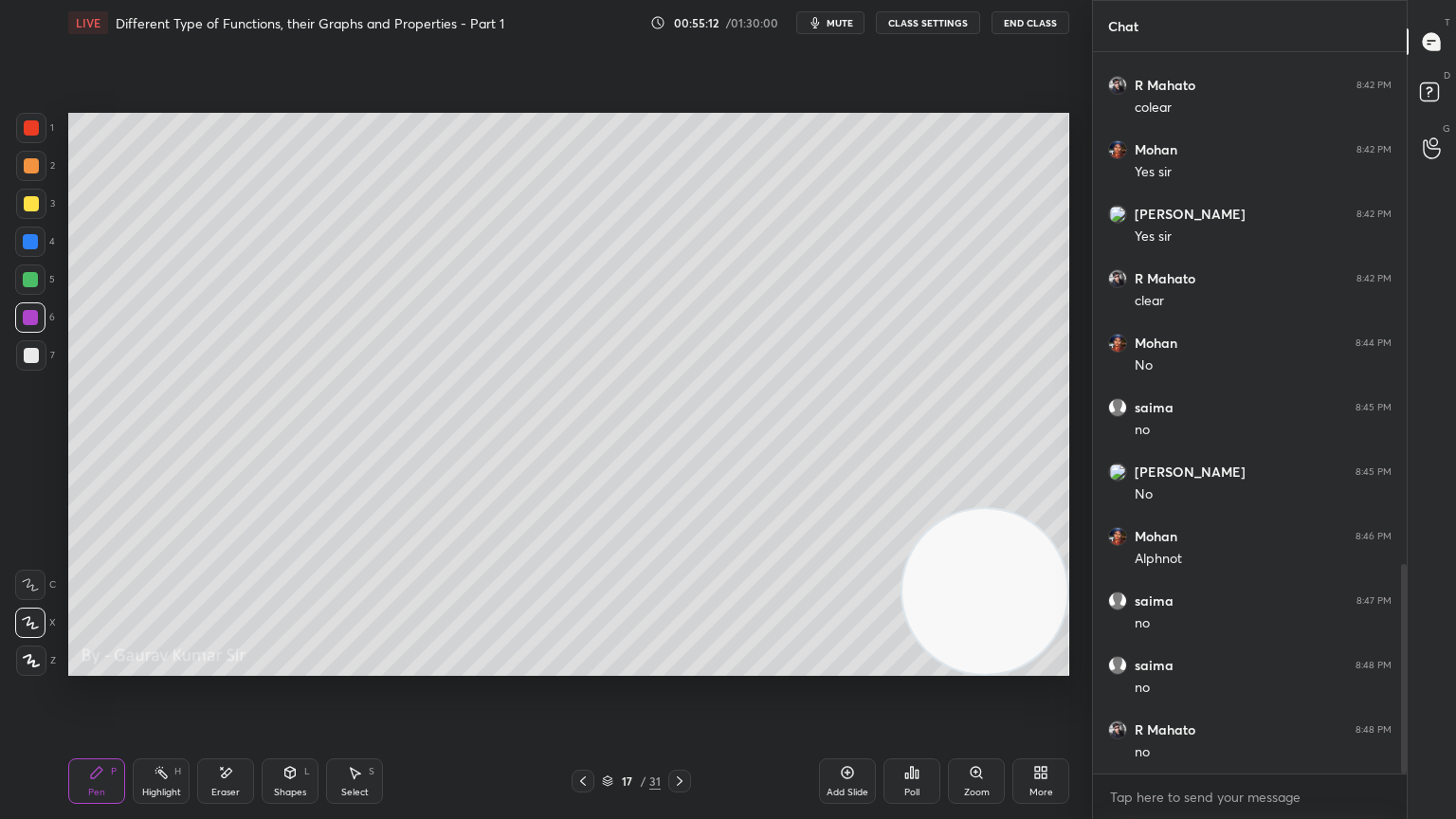
click at [26, 280] on div at bounding box center [30, 280] width 16 height 16
click at [30, 207] on div at bounding box center [31, 204] width 16 height 16
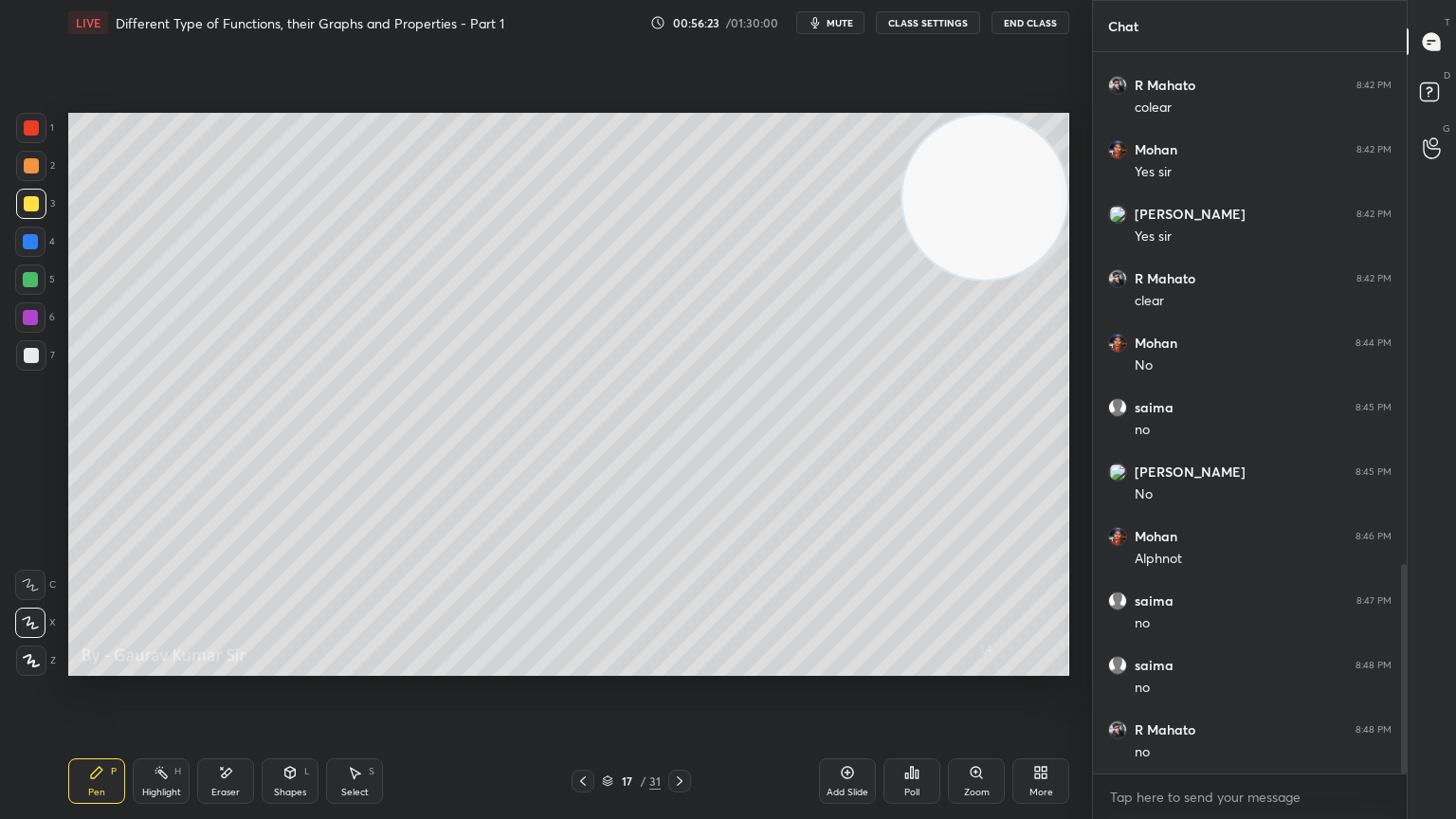
click at [32, 280] on div at bounding box center [30, 280] width 16 height 16
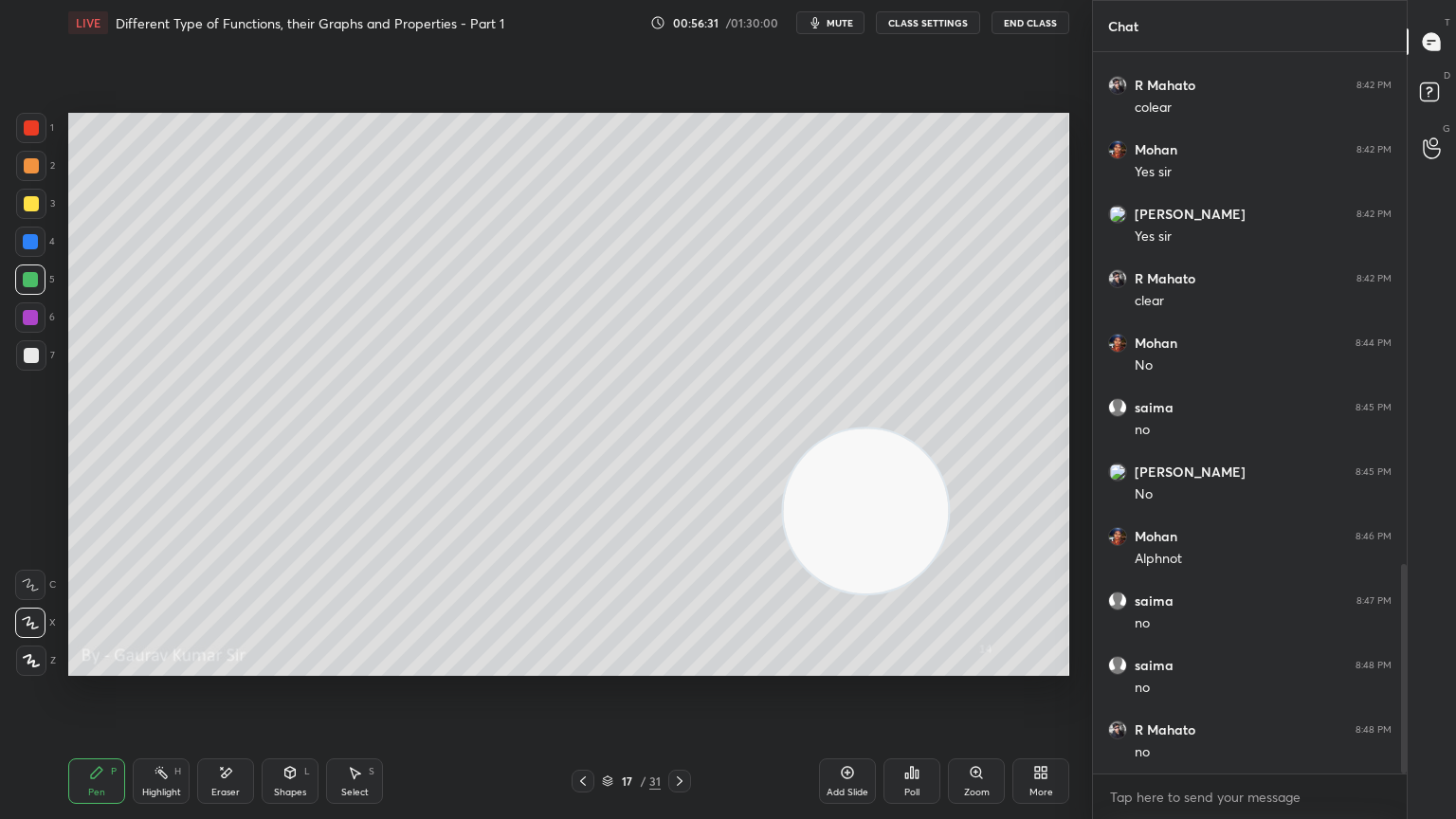
click at [687, 665] on icon at bounding box center [680, 781] width 16 height 16
click at [229, 665] on div "Eraser" at bounding box center [226, 781] width 56 height 46
click at [96, 665] on div "Pen" at bounding box center [97, 793] width 18 height 10
click at [231, 665] on div "Eraser" at bounding box center [225, 793] width 28 height 10
click at [577, 665] on icon at bounding box center [584, 781] width 16 height 16
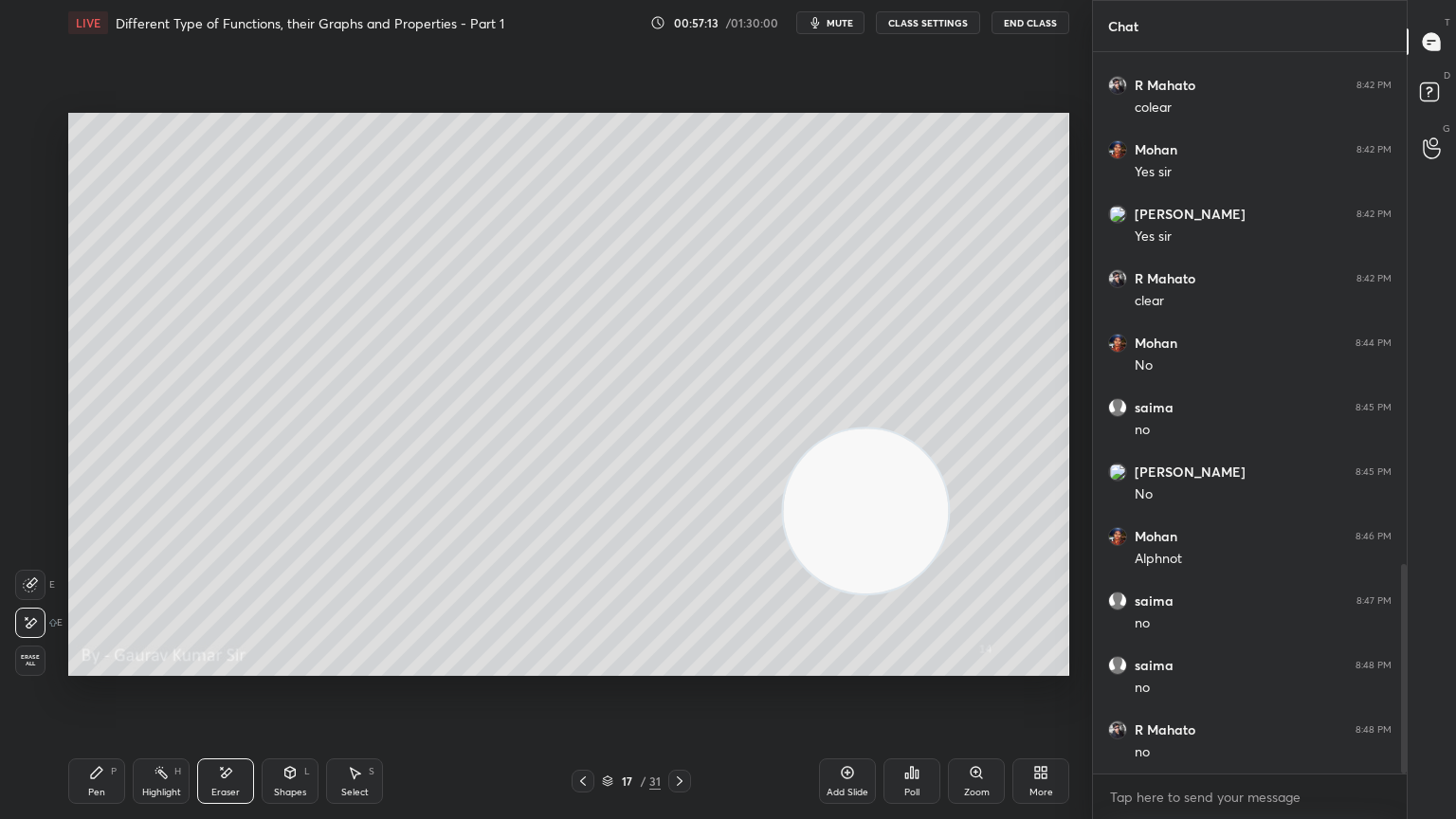
click at [682, 665] on icon at bounding box center [680, 781] width 16 height 16
click at [99, 665] on div "Pen P" at bounding box center [96, 781] width 56 height 46
click at [231, 665] on icon at bounding box center [226, 772] width 16 height 17
click at [94, 665] on icon at bounding box center [97, 772] width 16 height 16
click at [578, 665] on icon at bounding box center [584, 781] width 16 height 16
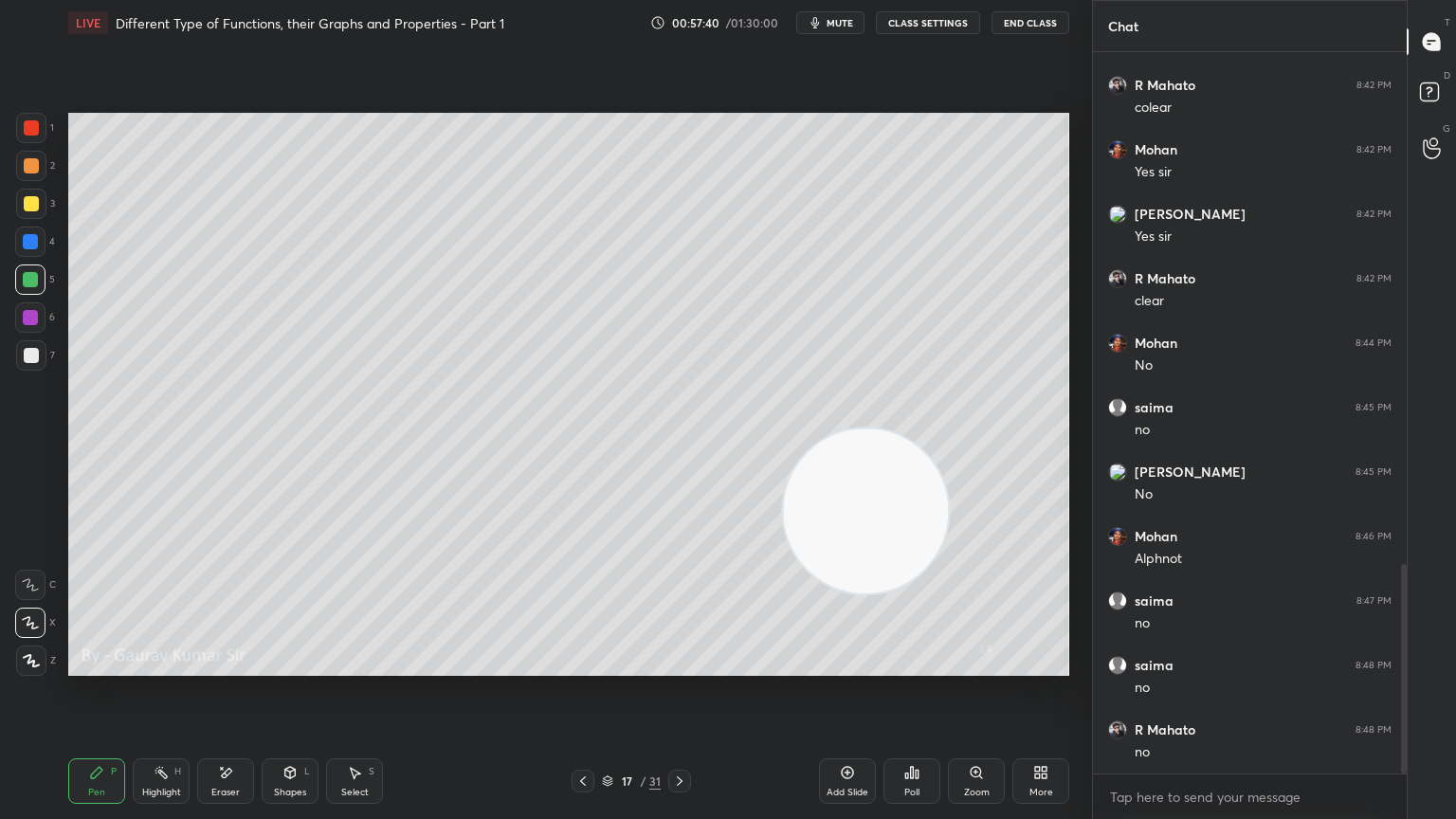
click at [684, 665] on icon at bounding box center [680, 781] width 16 height 16
click at [239, 665] on div "Eraser" at bounding box center [226, 781] width 56 height 46
click at [118, 665] on div "Pen P" at bounding box center [96, 781] width 56 height 46
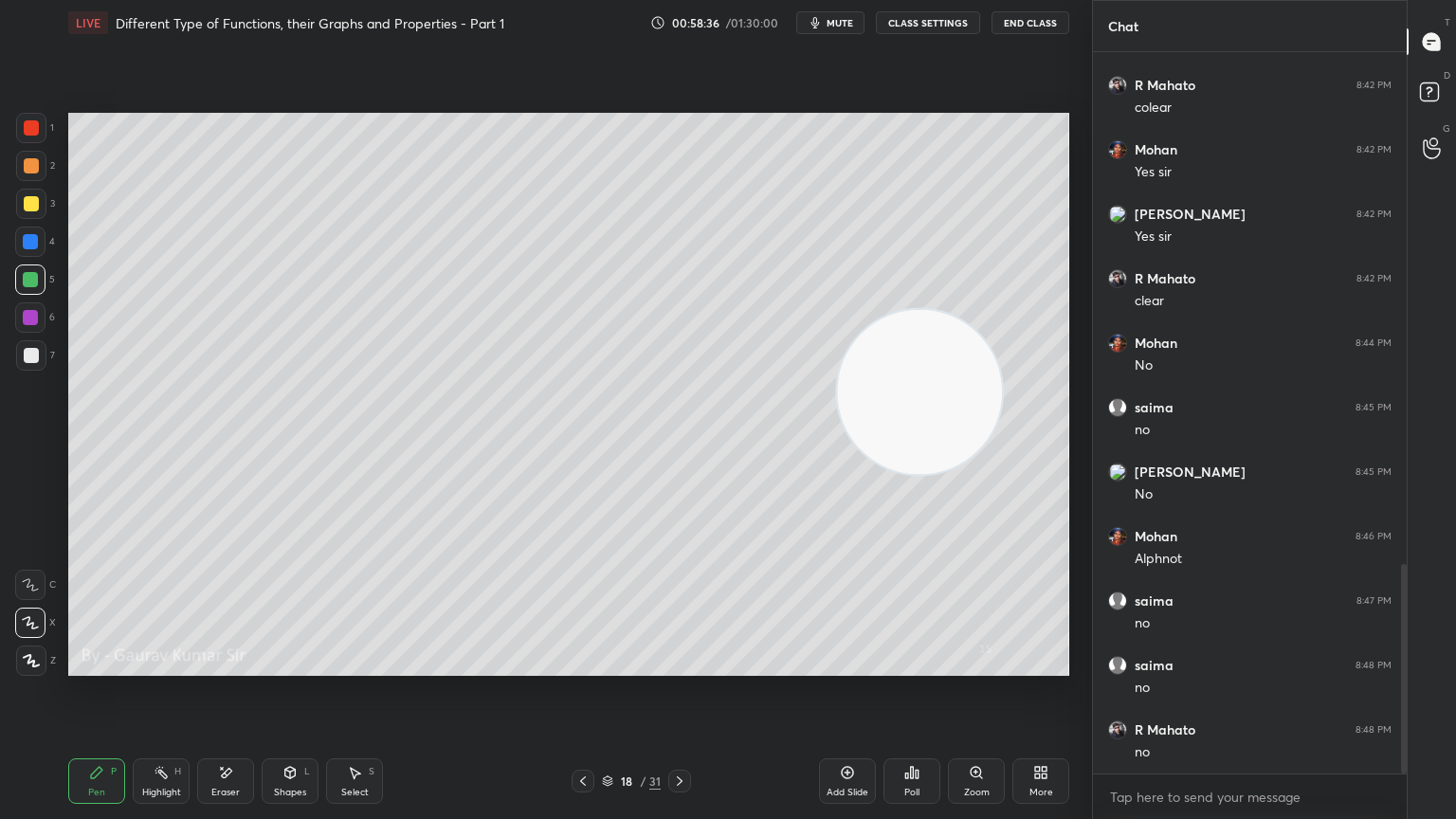
click at [26, 318] on div at bounding box center [30, 318] width 16 height 16
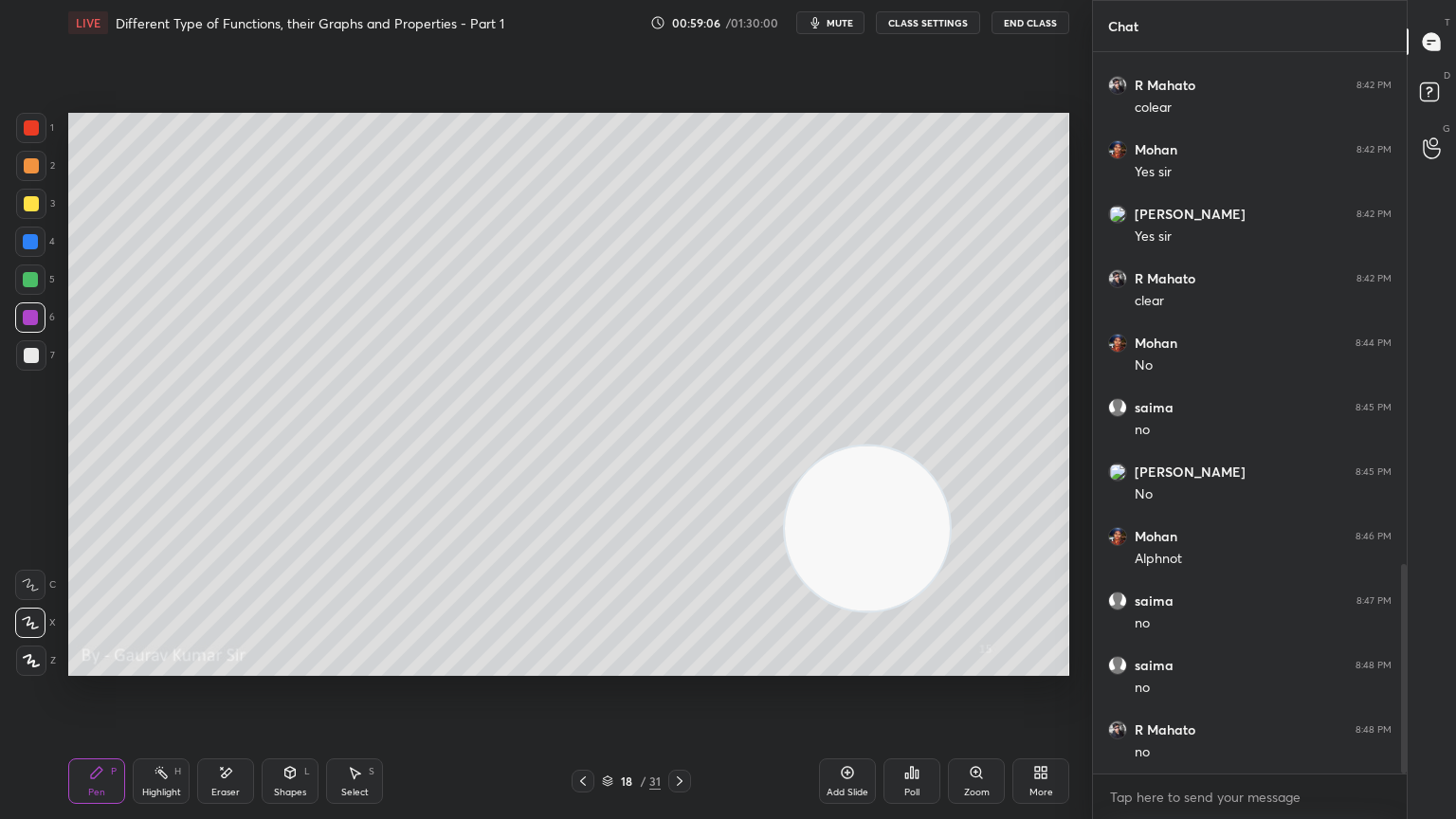
click at [234, 665] on div "Eraser" at bounding box center [225, 793] width 28 height 10
click at [98, 665] on div "Pen" at bounding box center [97, 793] width 18 height 10
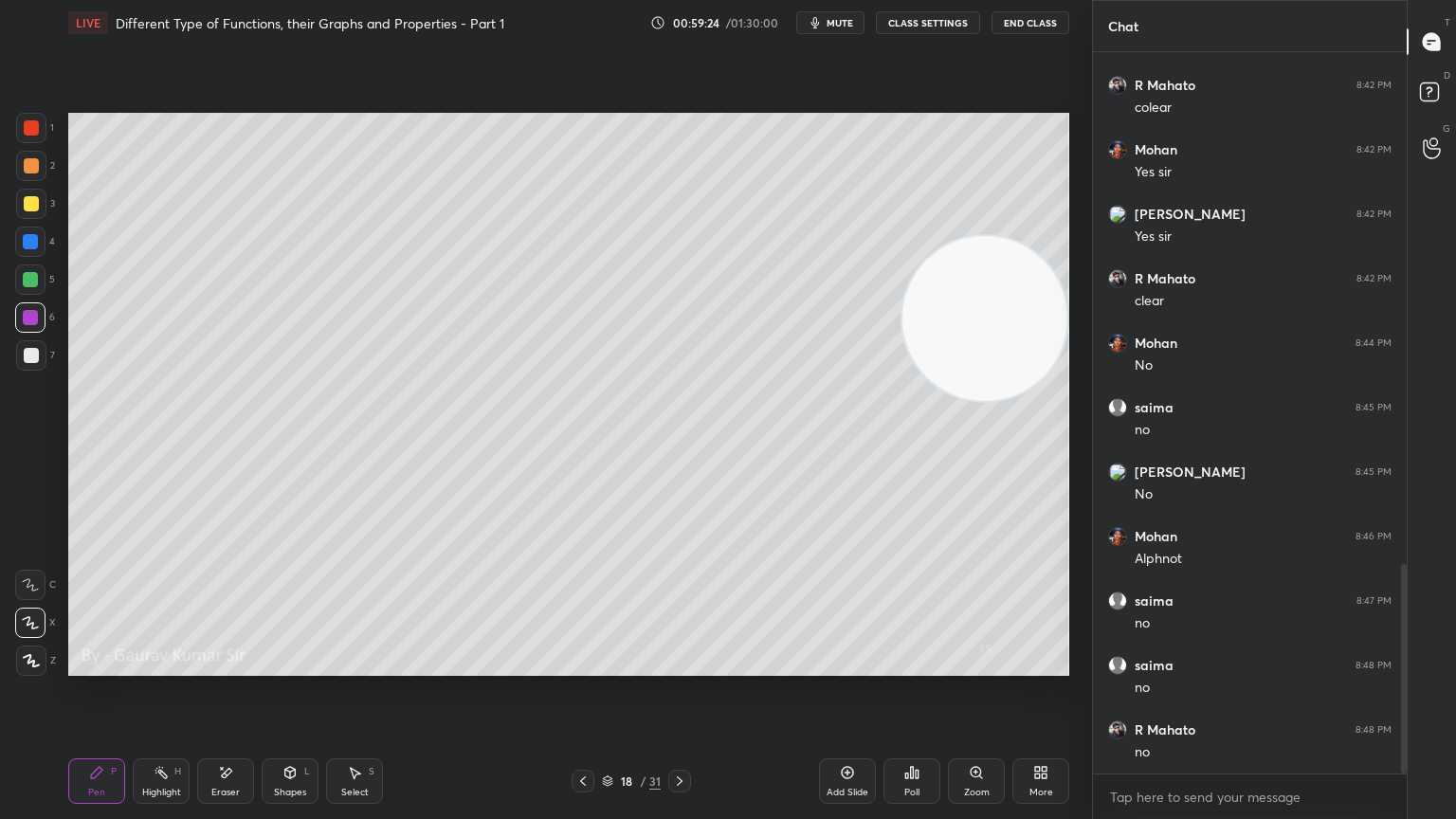
click at [683, 665] on icon at bounding box center [680, 781] width 16 height 16
click at [33, 205] on div at bounding box center [31, 204] width 16 height 16
click at [226, 665] on div "Eraser" at bounding box center [226, 781] width 56 height 46
click at [105, 665] on div "Pen P" at bounding box center [96, 781] width 56 height 46
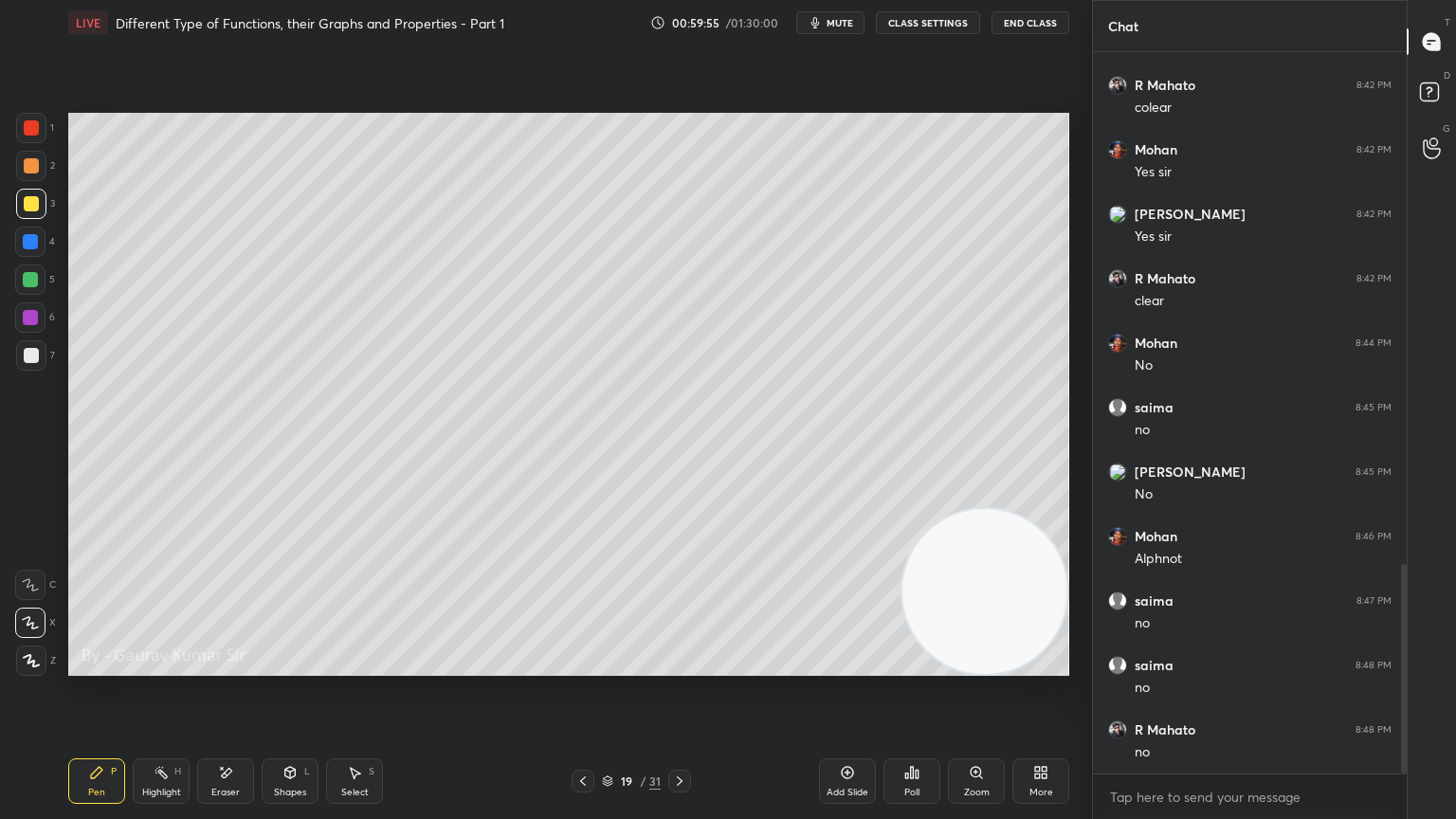
click at [37, 284] on div at bounding box center [30, 280] width 16 height 16
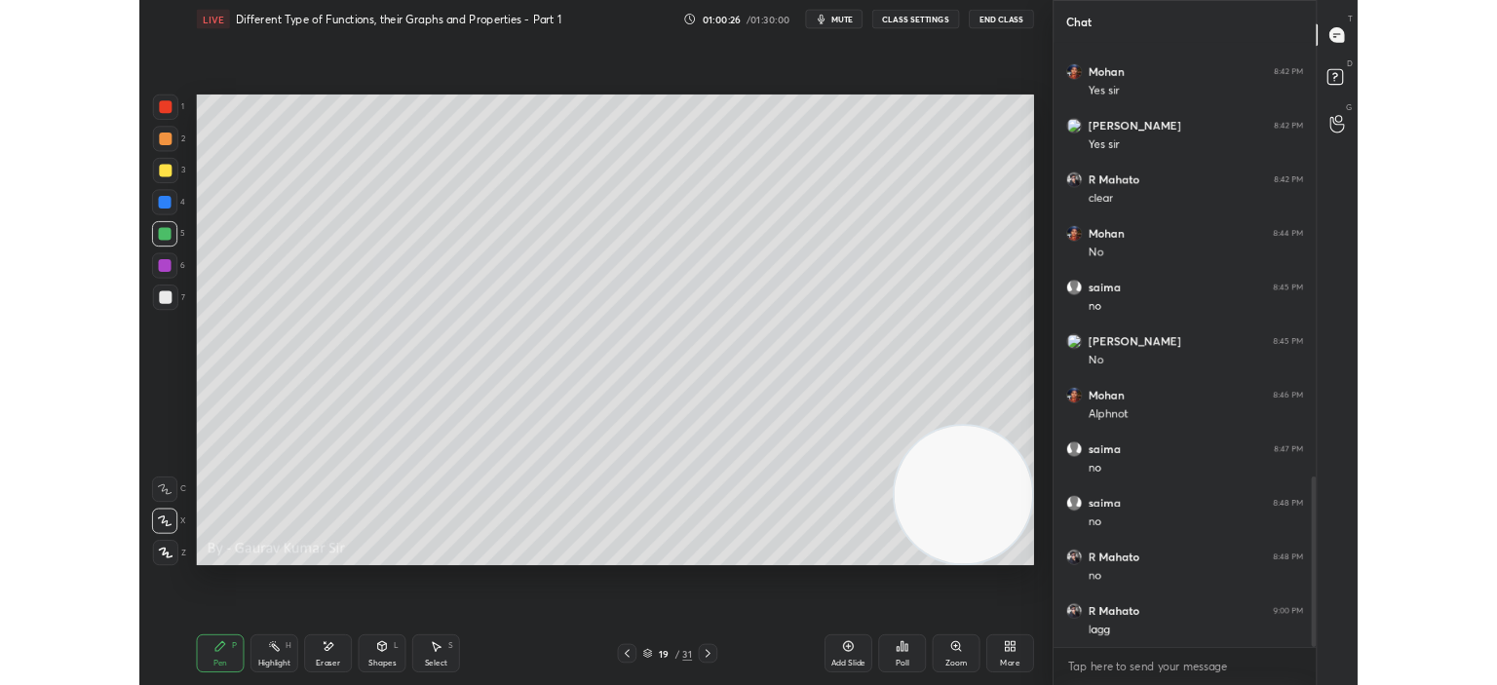
scroll to position [1901, 0]
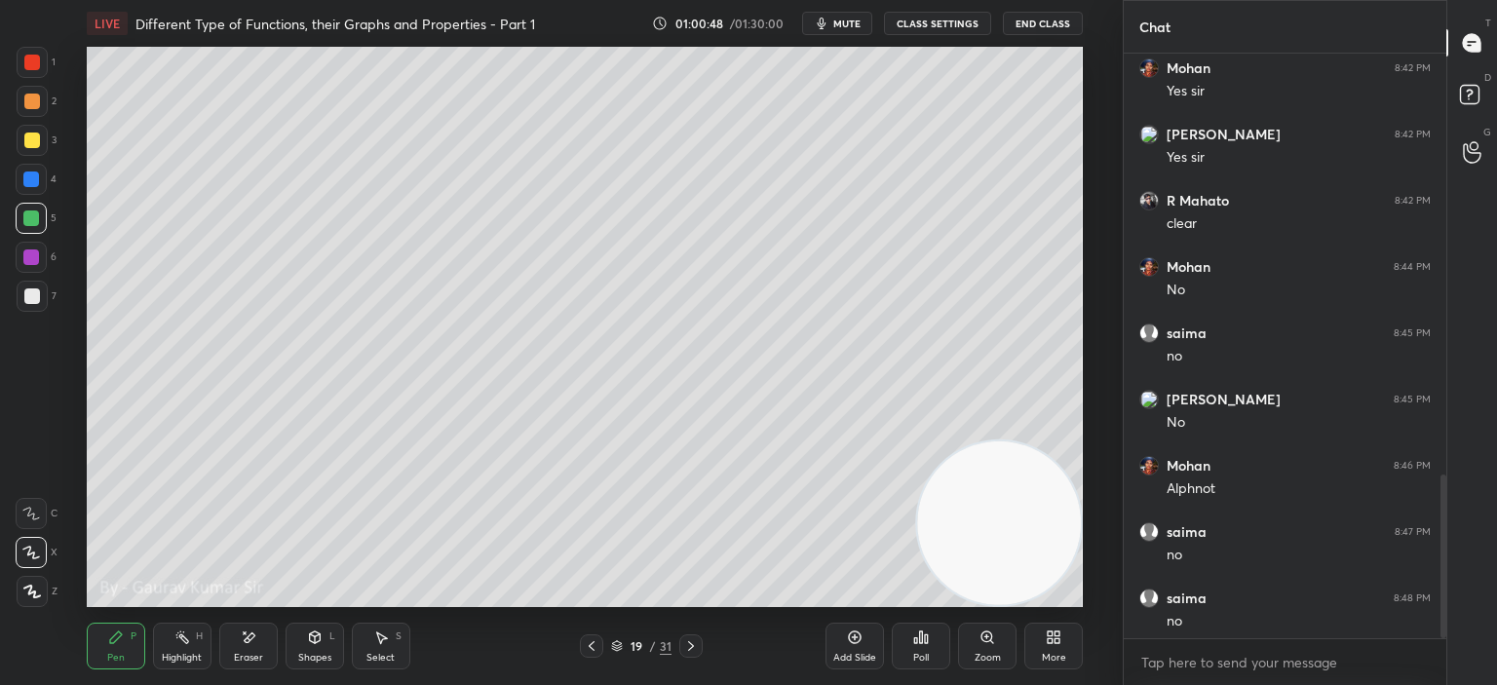
type textarea "x"
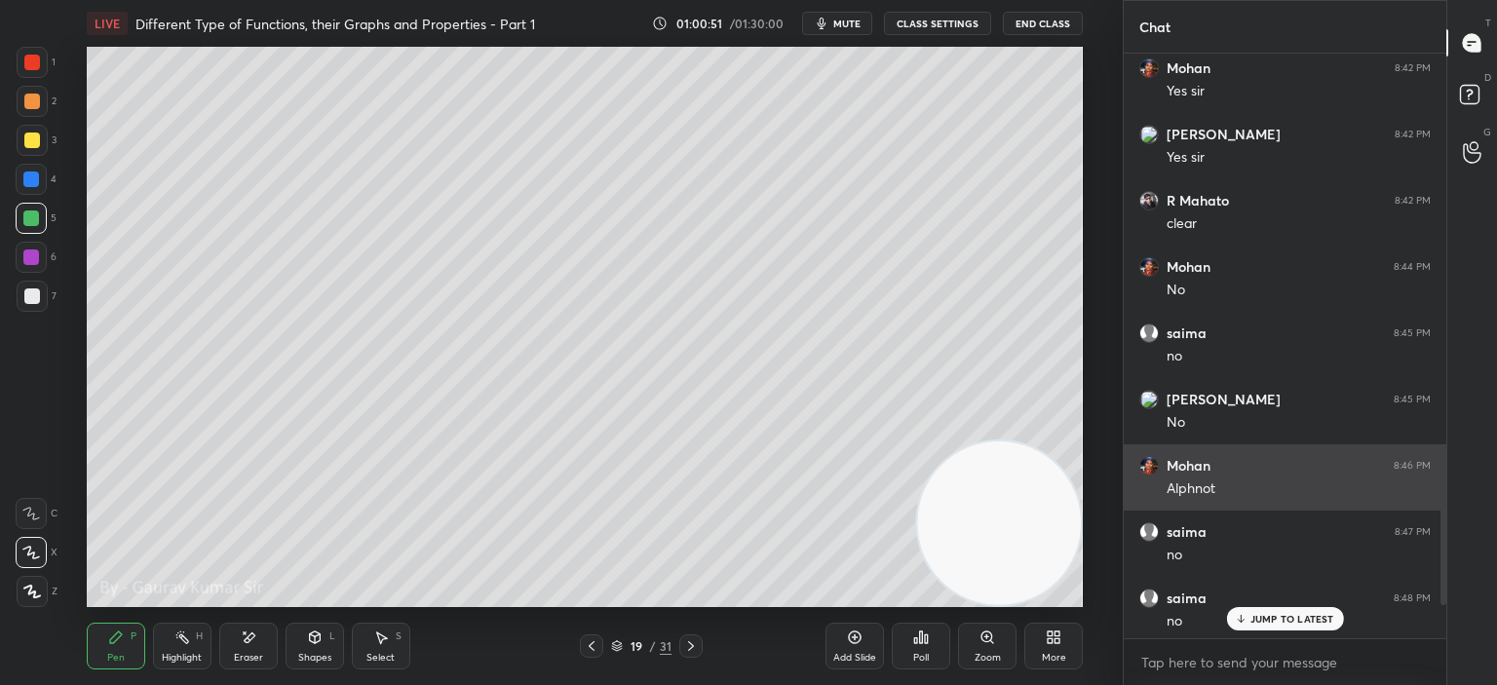
scroll to position [2058, 0]
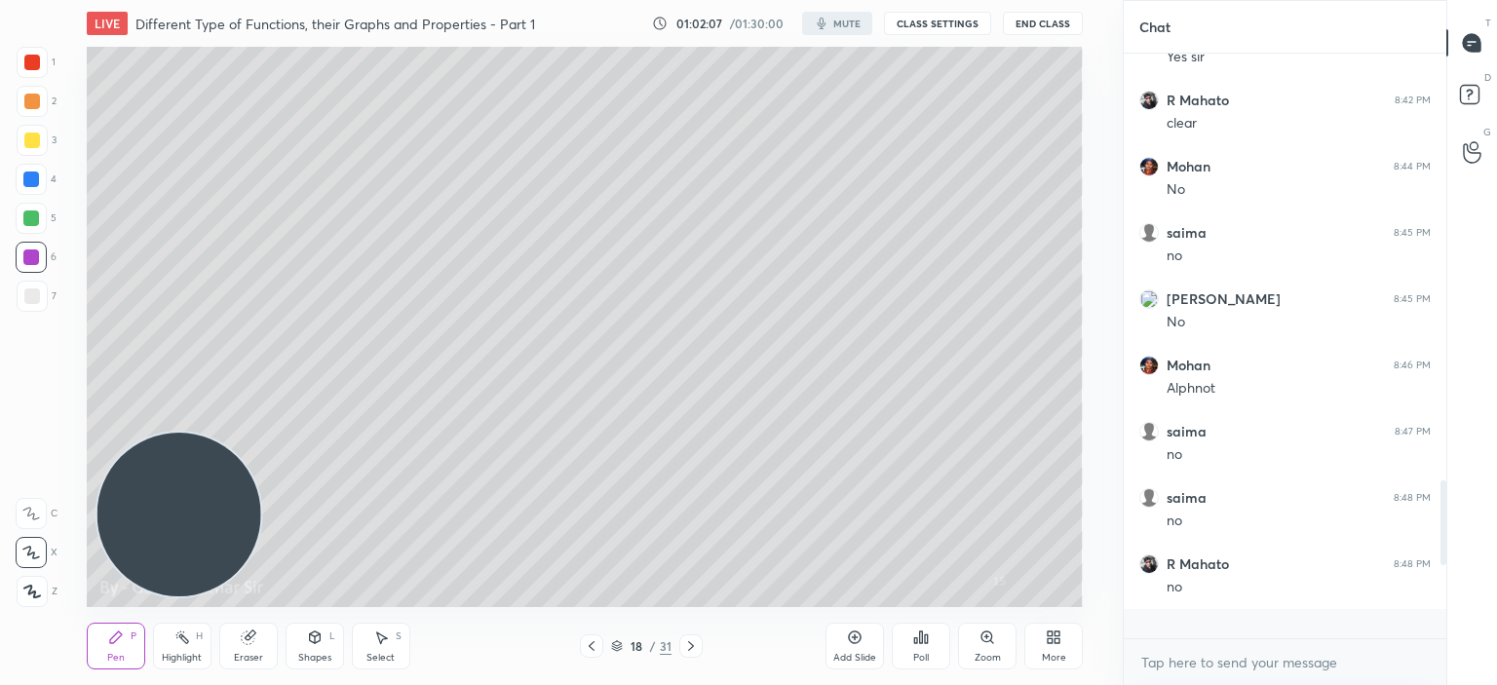
scroll to position [2013, 0]
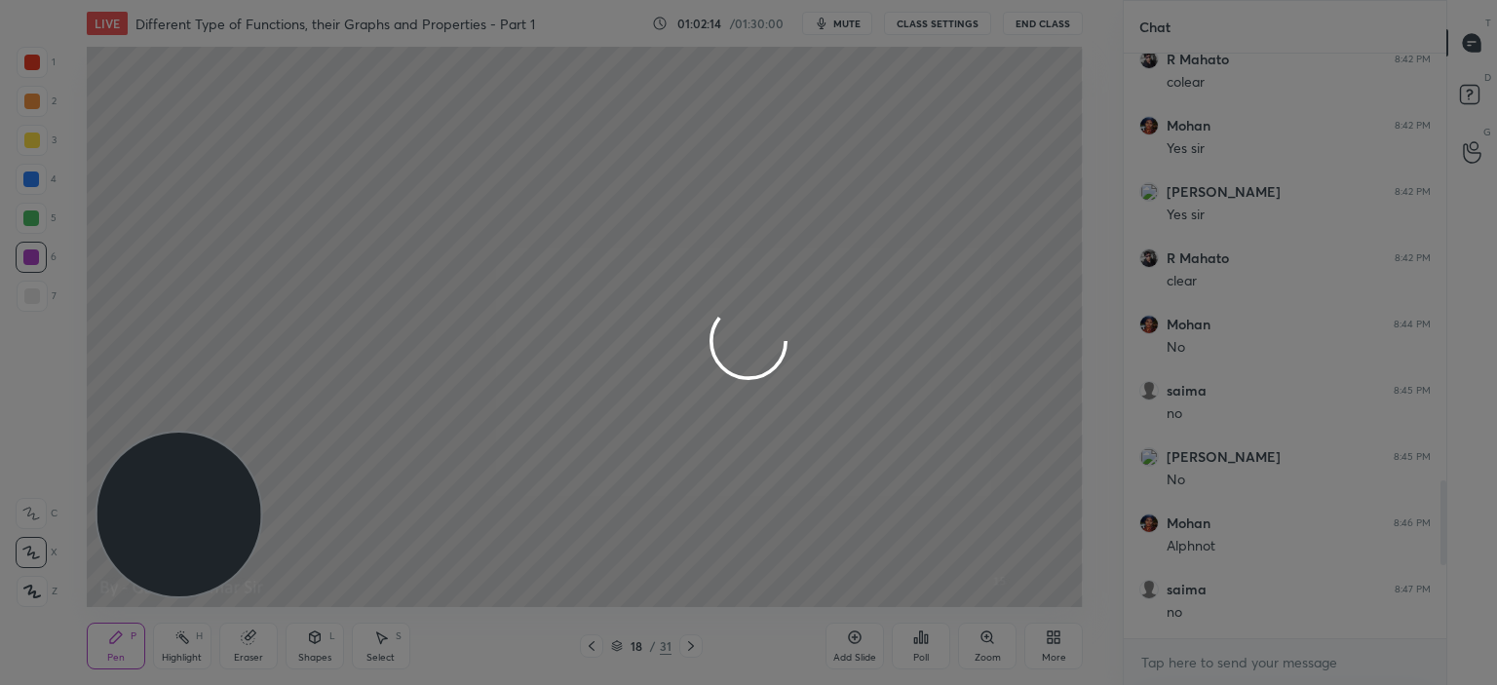
click at [695, 579] on div at bounding box center [748, 342] width 1497 height 685
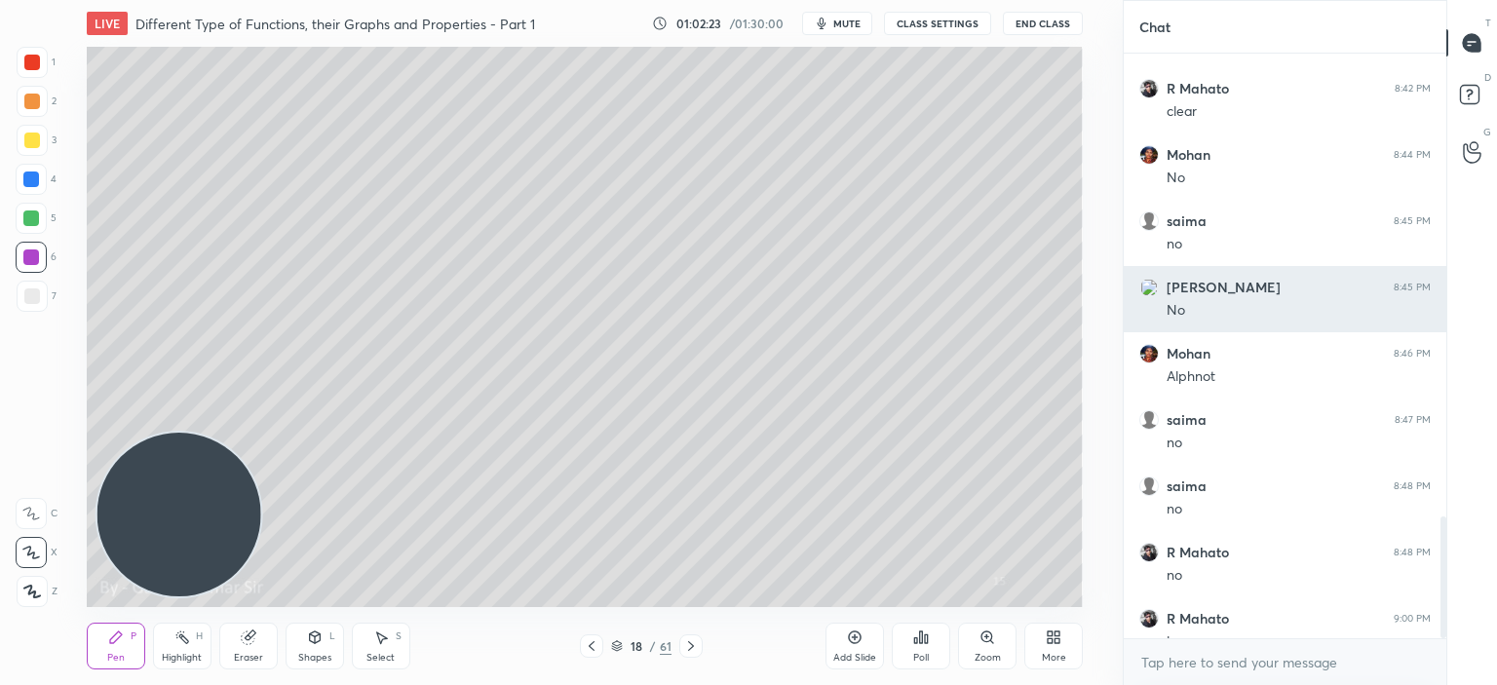
scroll to position [2228, 0]
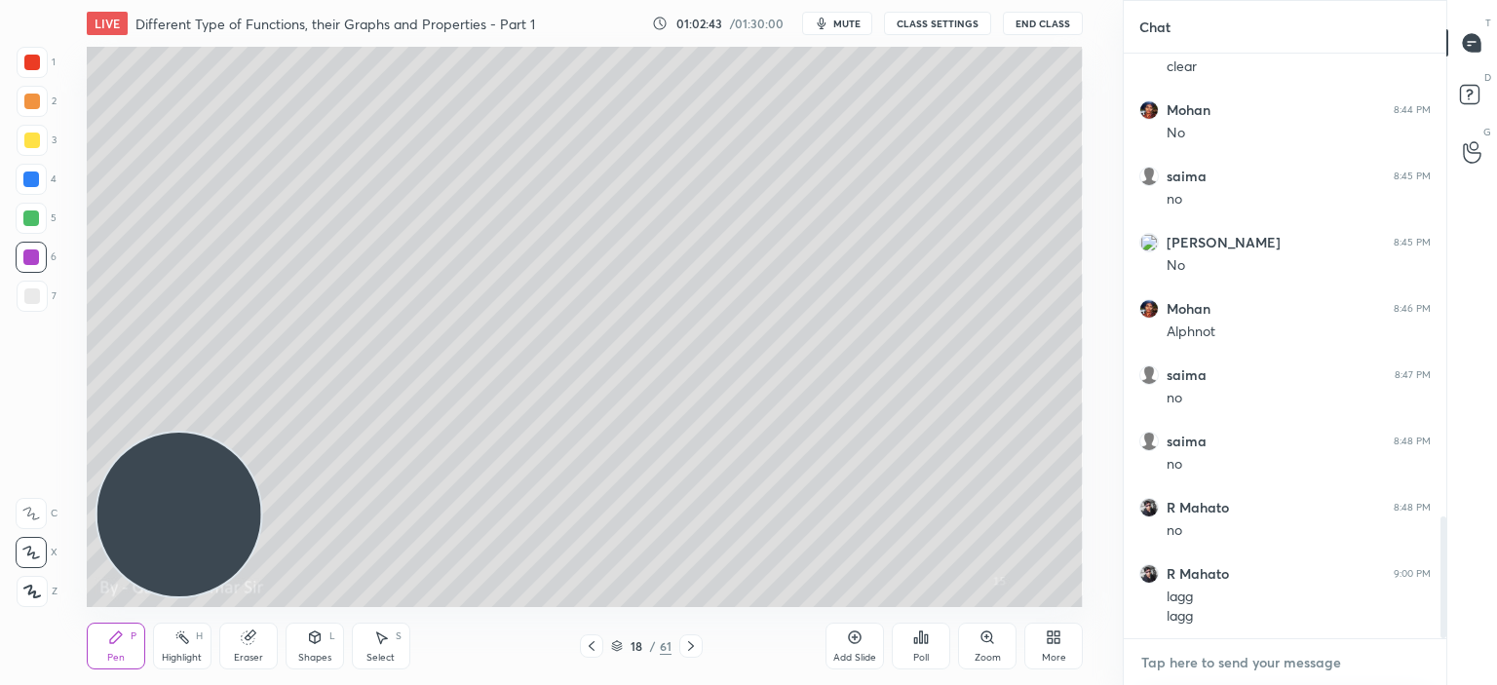
click at [1178, 659] on textarea at bounding box center [1284, 662] width 291 height 31
click at [1161, 658] on textarea at bounding box center [1284, 662] width 291 height 31
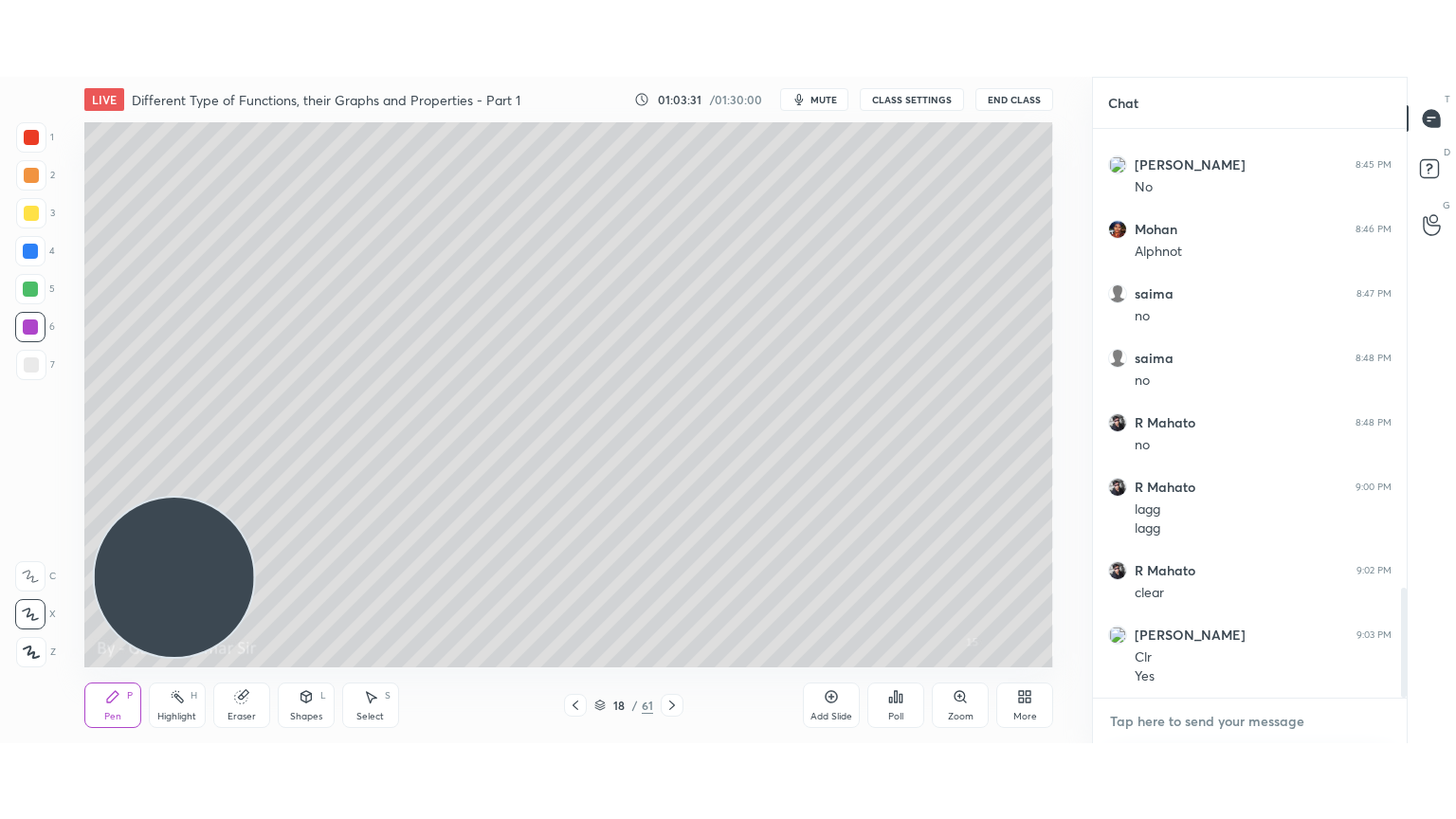
scroll to position [2379, 0]
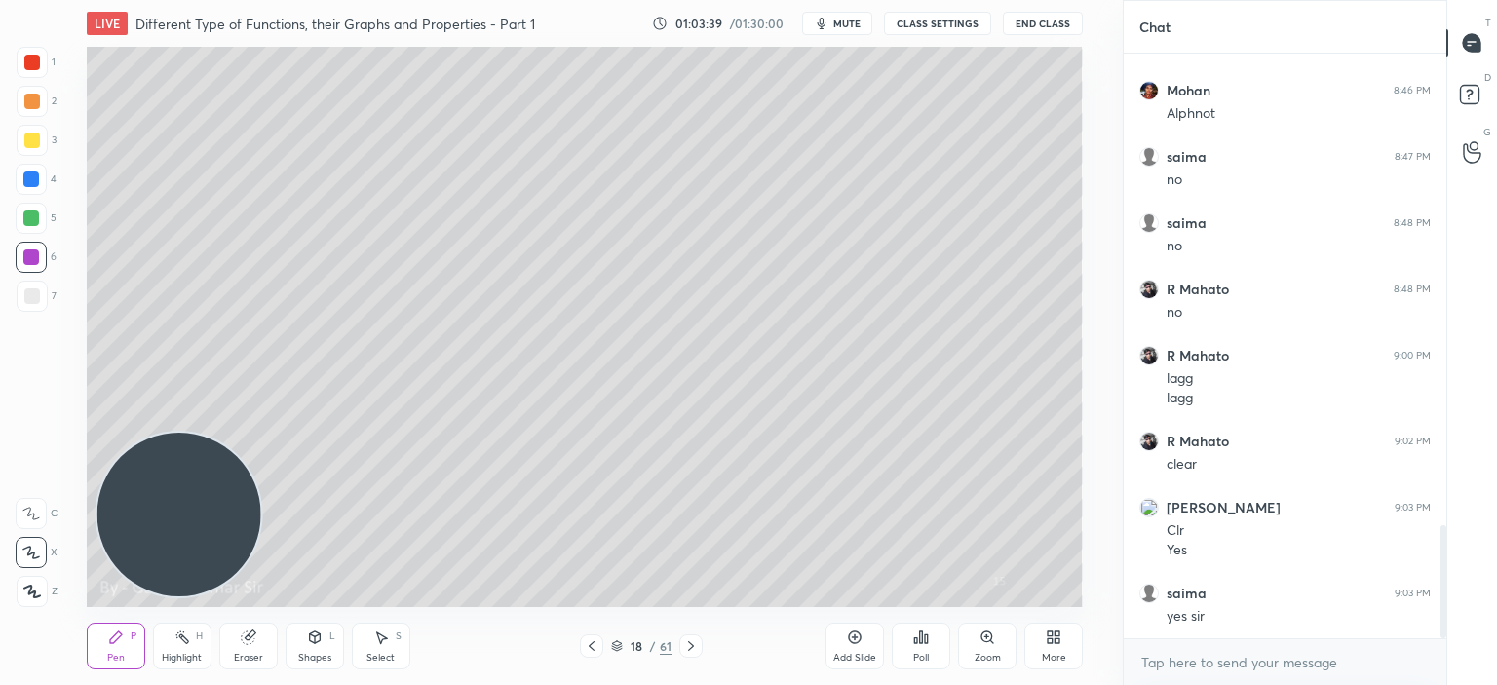
click at [1053, 634] on icon at bounding box center [1050, 634] width 5 height 5
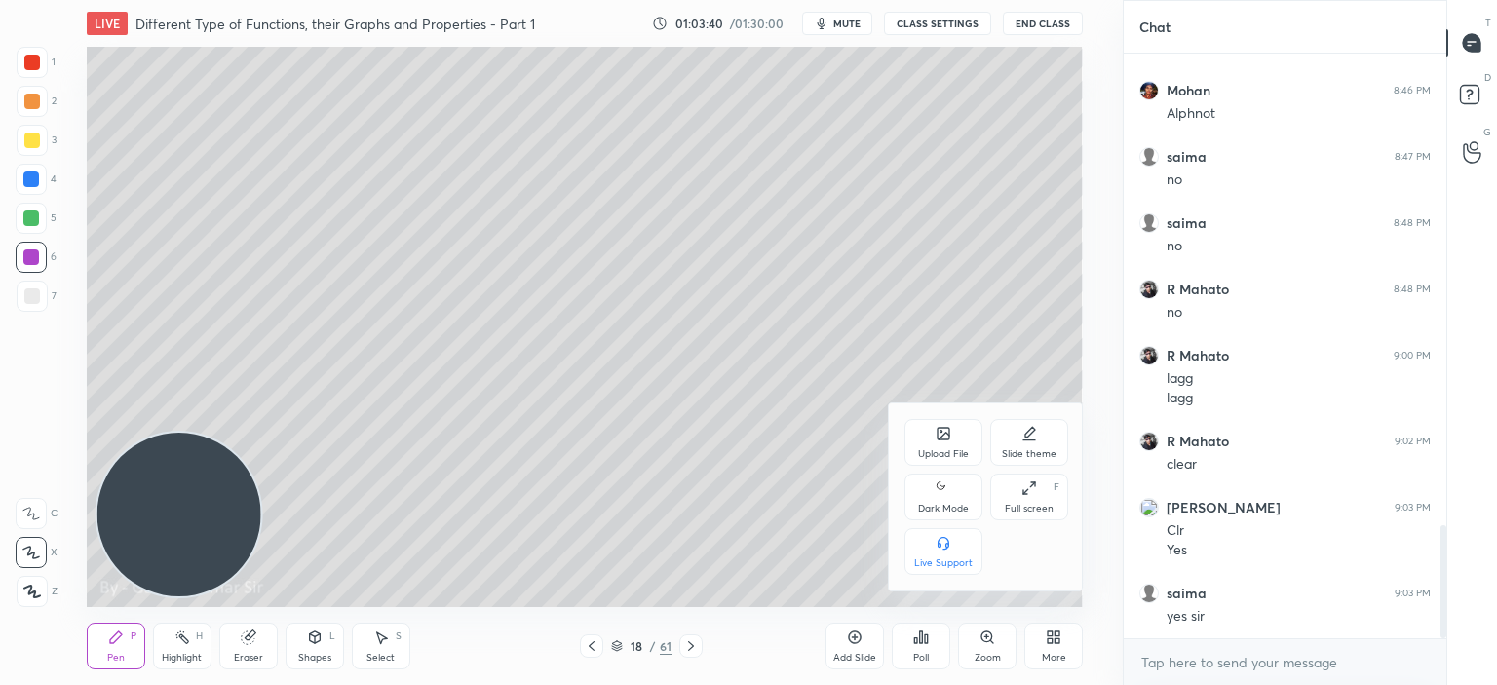
click at [932, 494] on div "Dark Mode" at bounding box center [943, 497] width 78 height 47
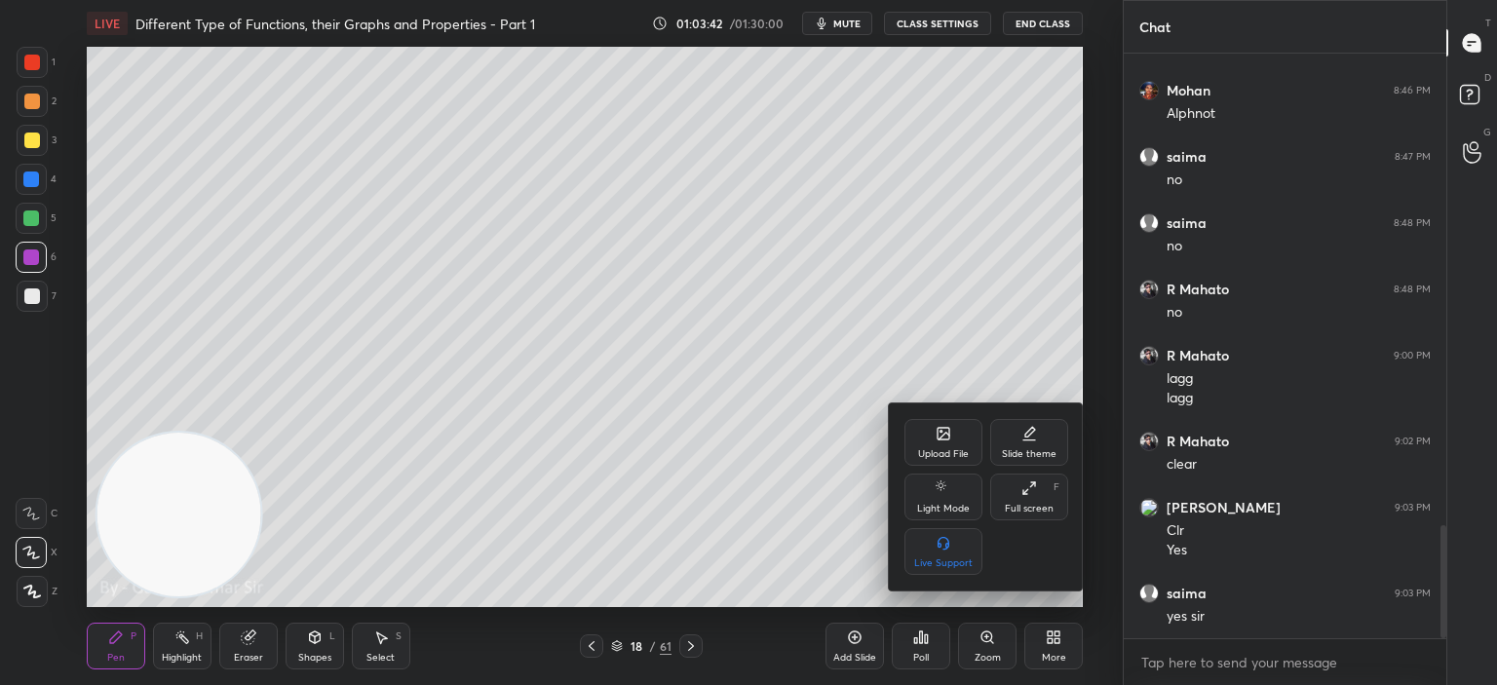
click at [951, 358] on div at bounding box center [748, 342] width 1497 height 685
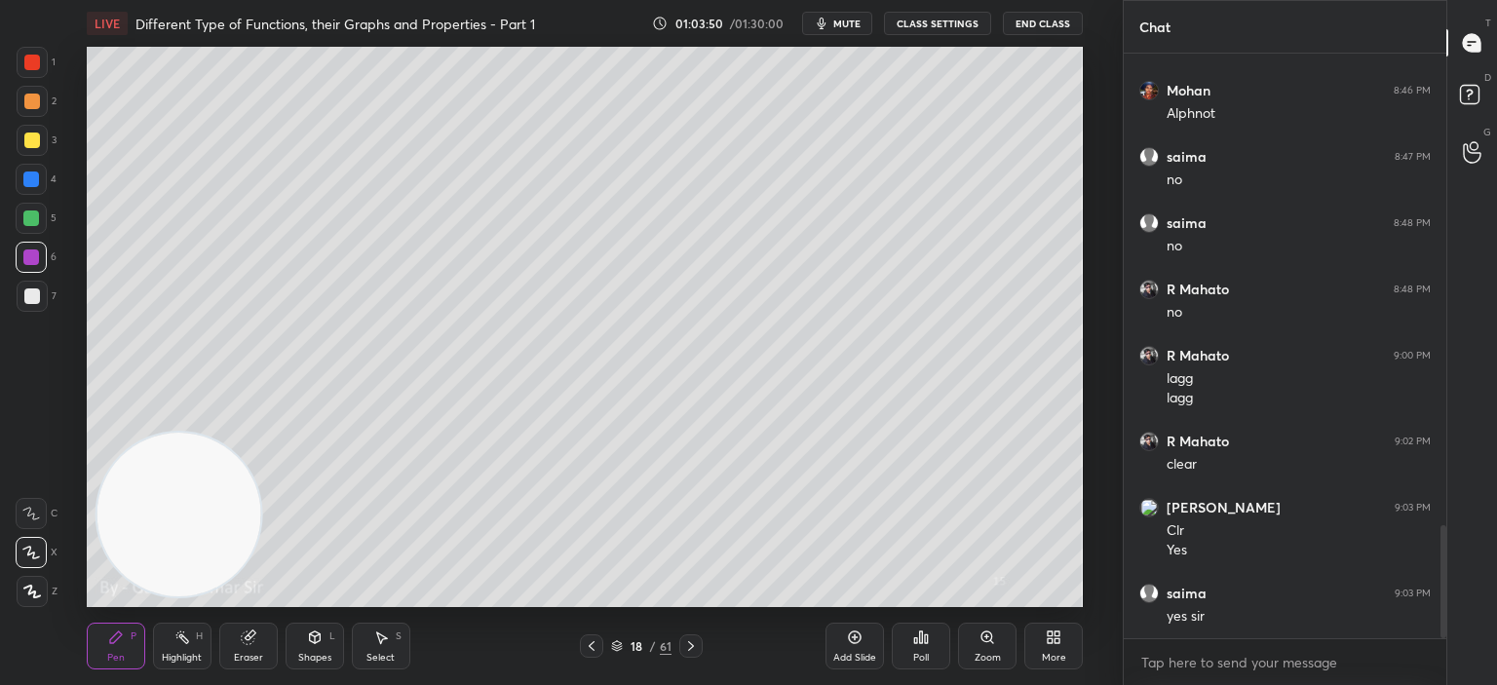
click at [1053, 650] on div "More" at bounding box center [1053, 646] width 58 height 47
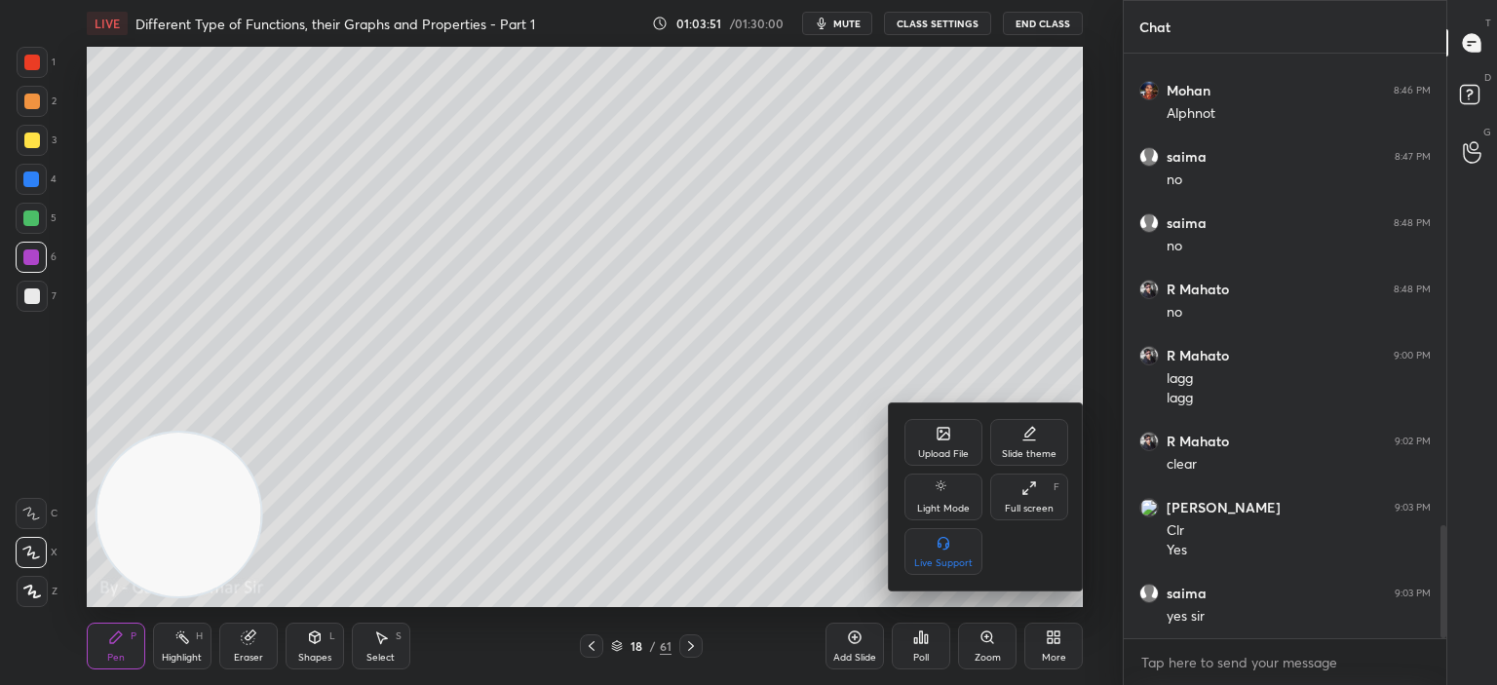
click at [1042, 501] on div "Full screen F" at bounding box center [1029, 497] width 78 height 47
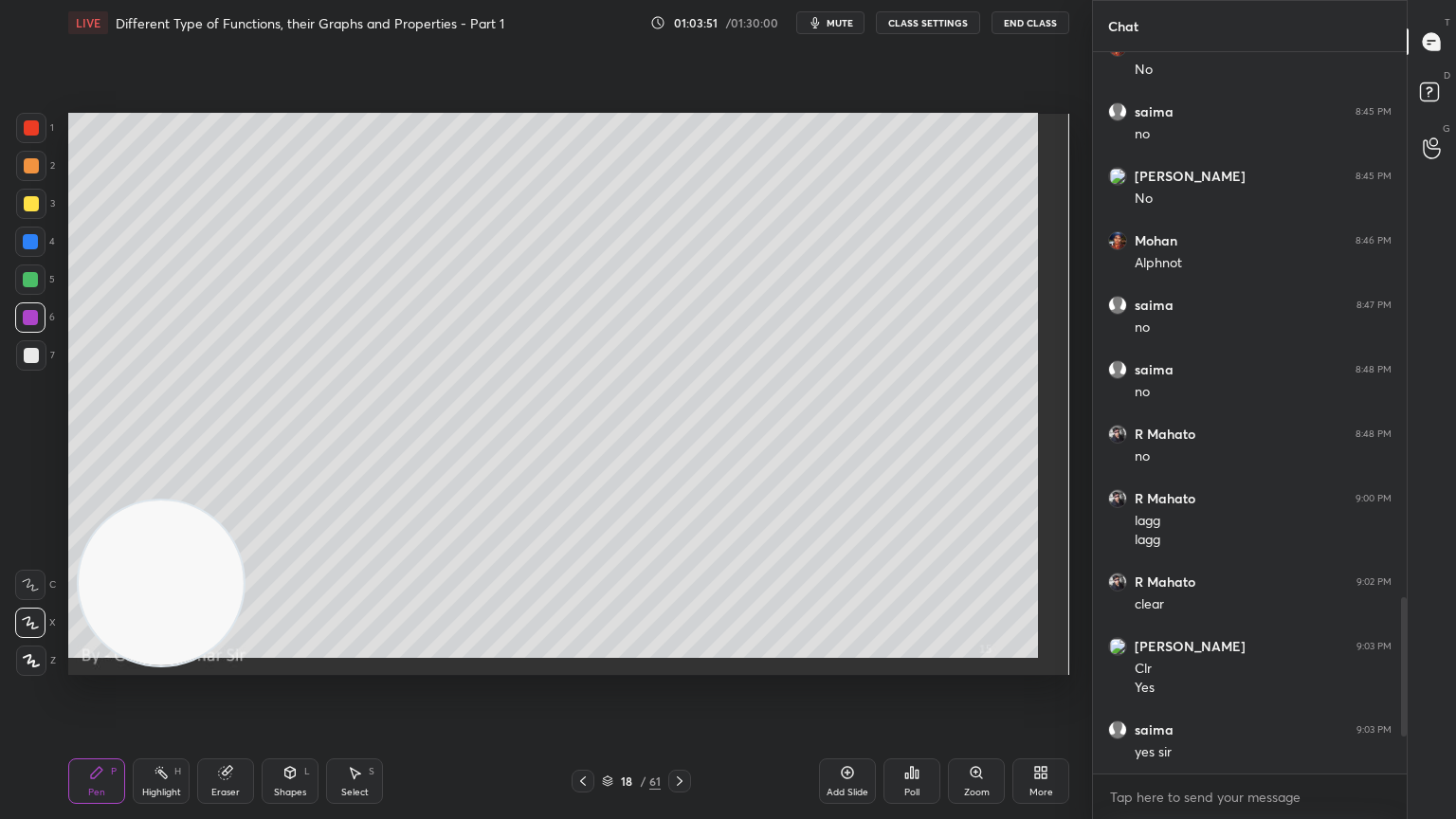
scroll to position [2226, 0]
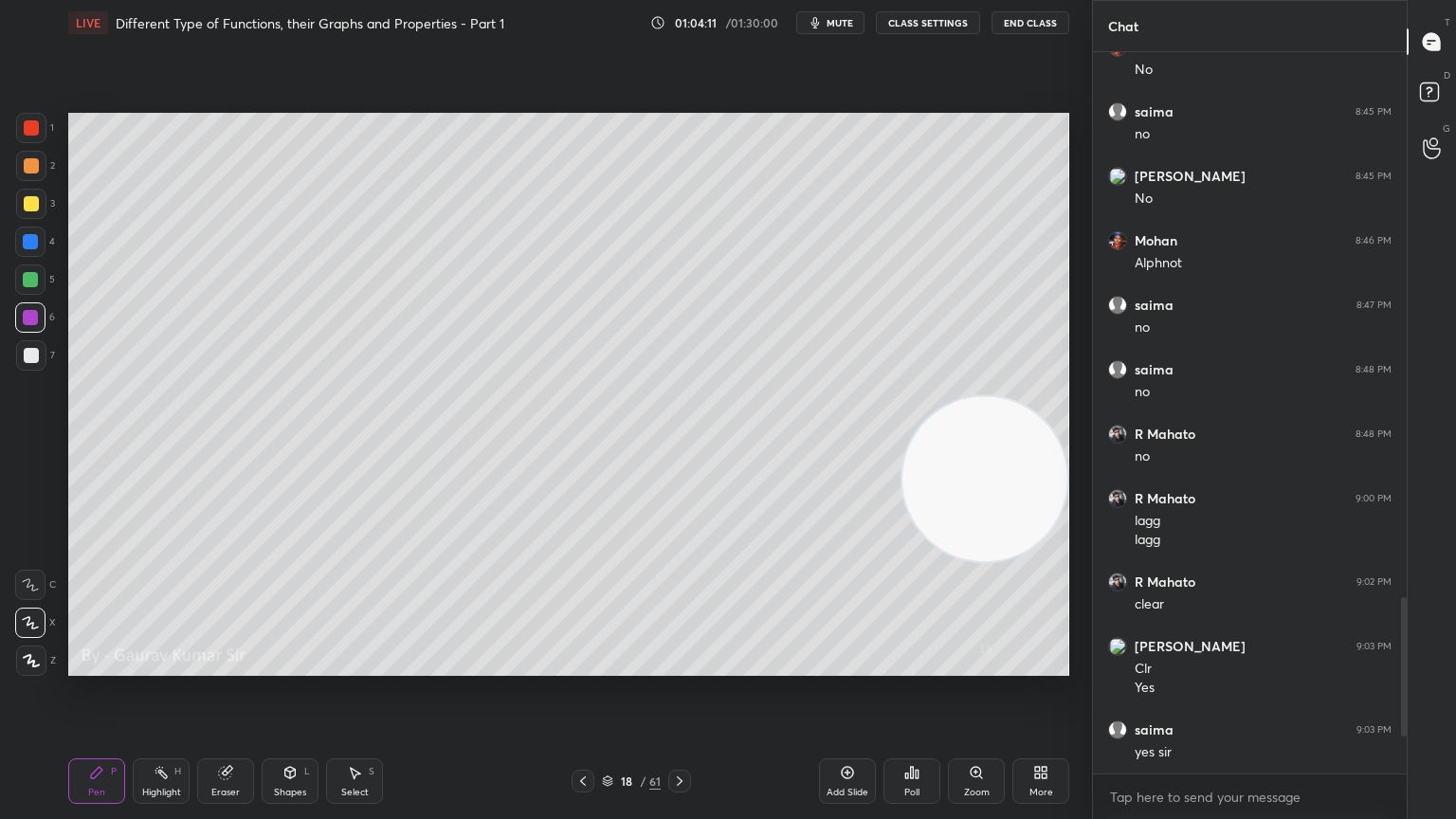
click at [229, 665] on div "Eraser" at bounding box center [226, 781] width 56 height 46
click at [92, 665] on div "Pen" at bounding box center [97, 793] width 18 height 10
click at [32, 279] on div at bounding box center [30, 280] width 16 height 16
click at [231, 665] on div "Eraser" at bounding box center [226, 781] width 56 height 46
click at [94, 665] on div "Pen" at bounding box center [97, 793] width 18 height 10
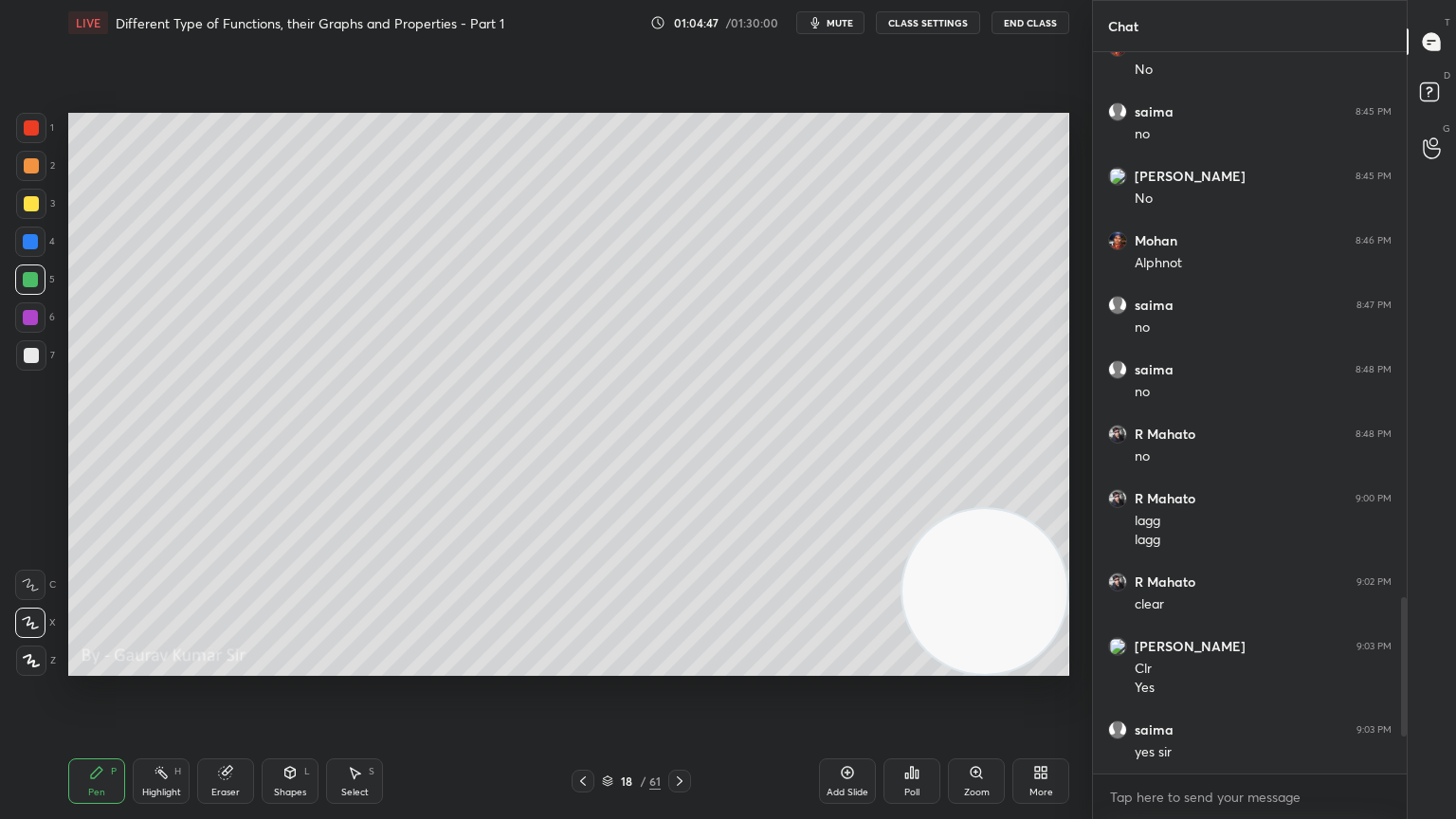
click at [231, 665] on div "Eraser" at bounding box center [225, 793] width 28 height 10
click at [33, 622] on icon at bounding box center [30, 623] width 16 height 17
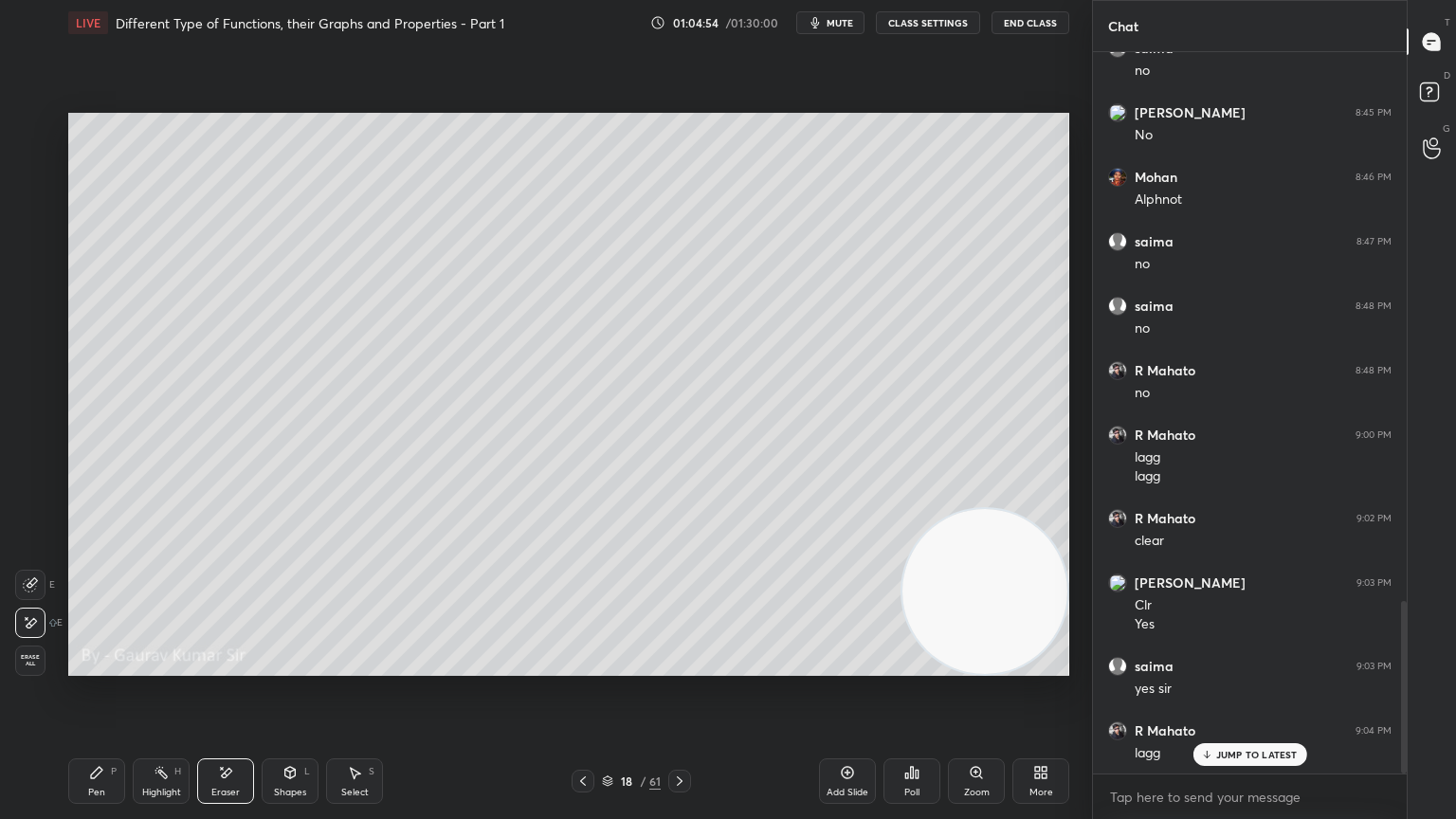
scroll to position [2292, 0]
click at [683, 665] on icon at bounding box center [680, 781] width 16 height 16
click at [582, 665] on icon at bounding box center [584, 781] width 16 height 16
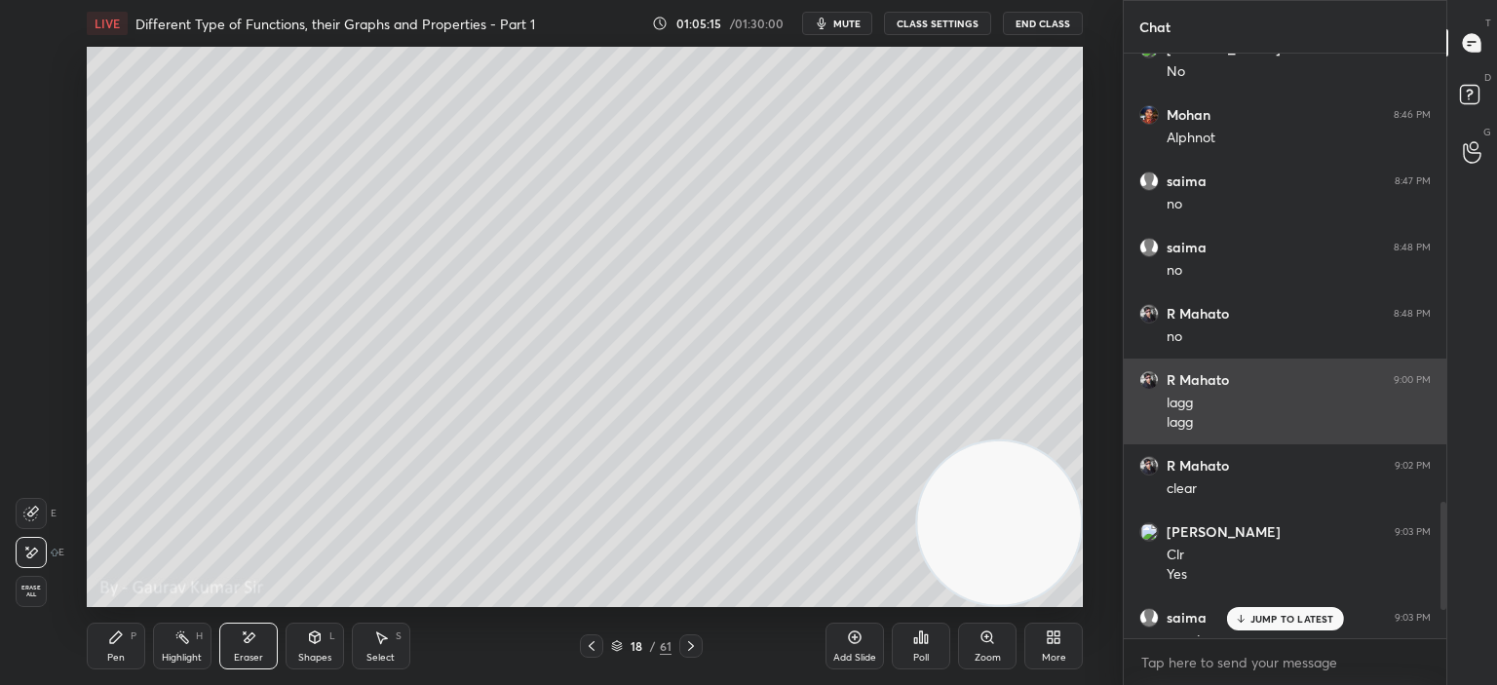
scroll to position [2579, 0]
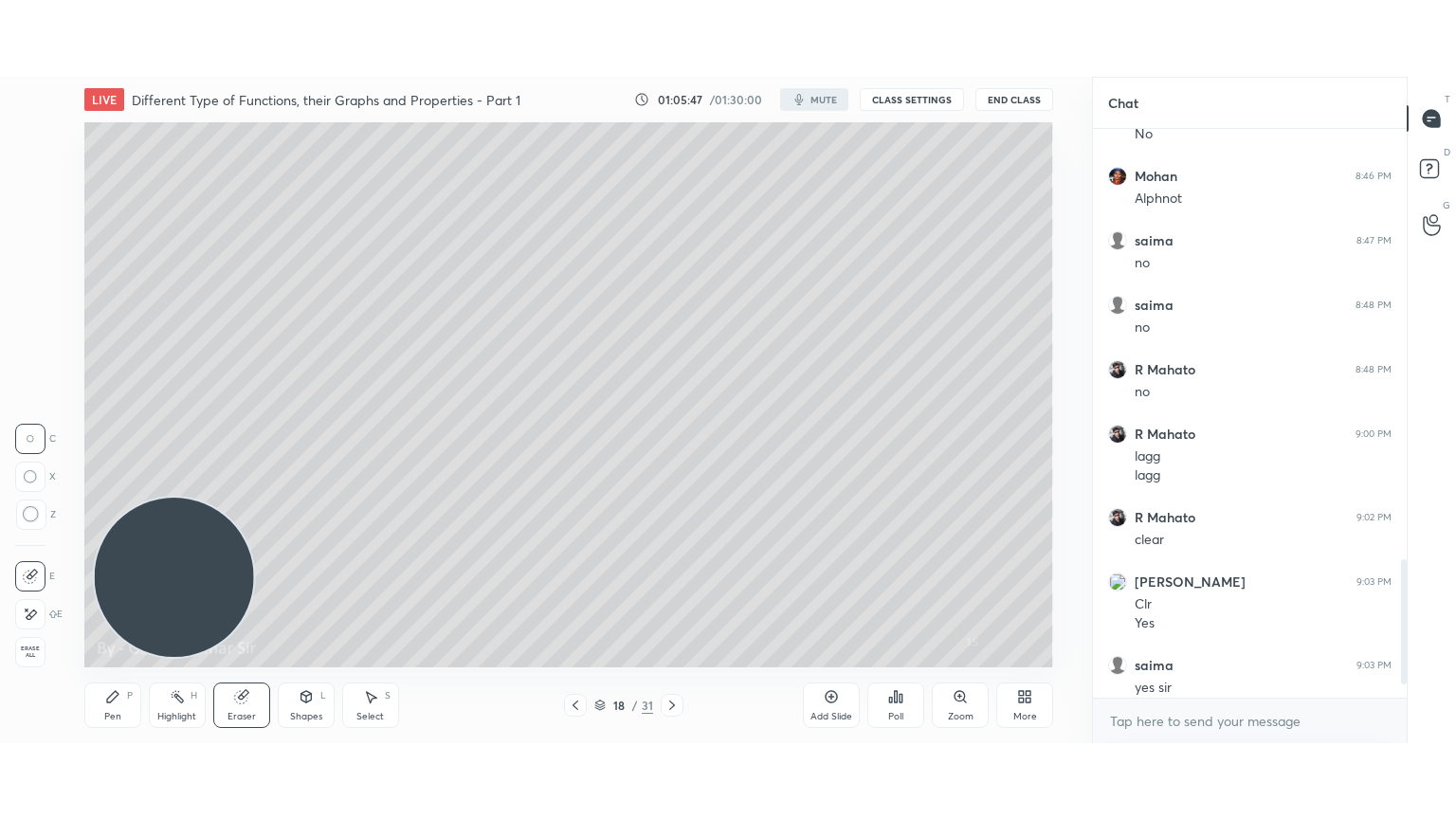
scroll to position [94248, 93770]
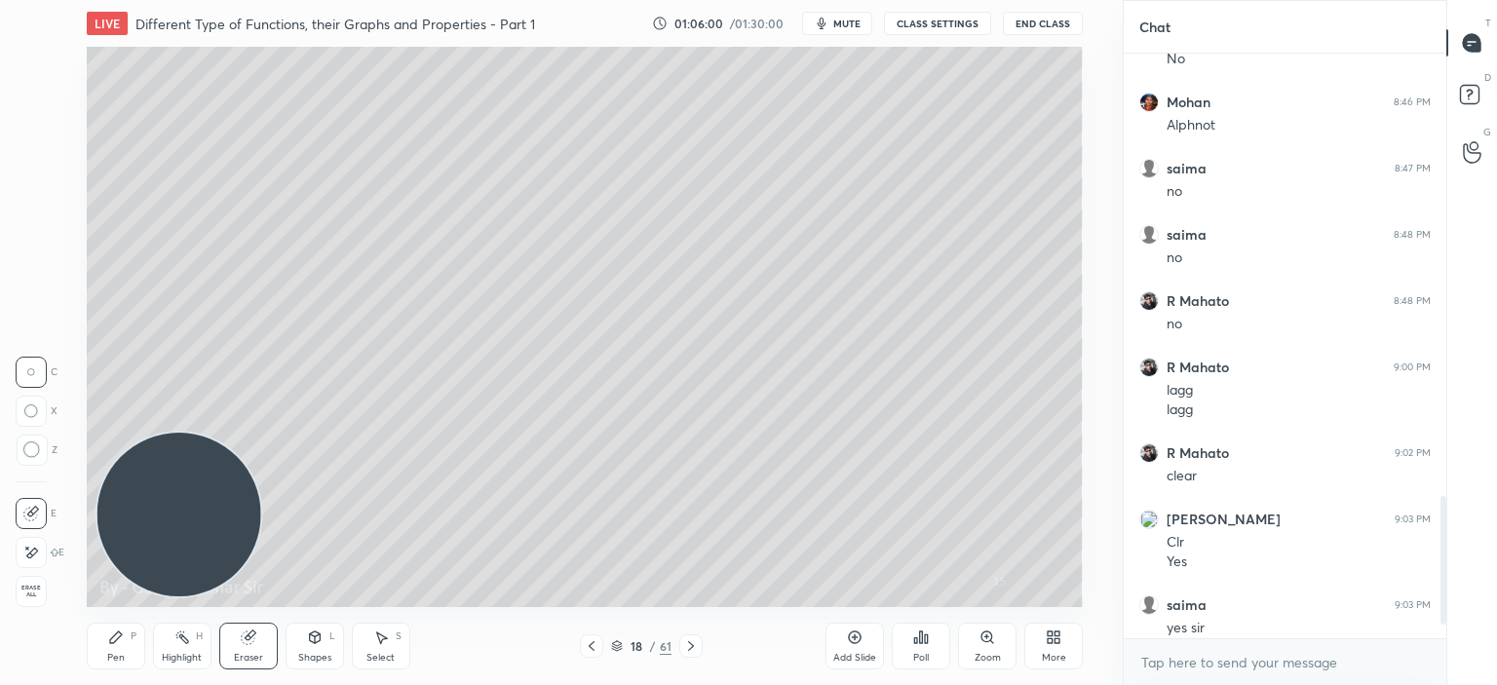
click at [1050, 644] on icon at bounding box center [1054, 638] width 16 height 16
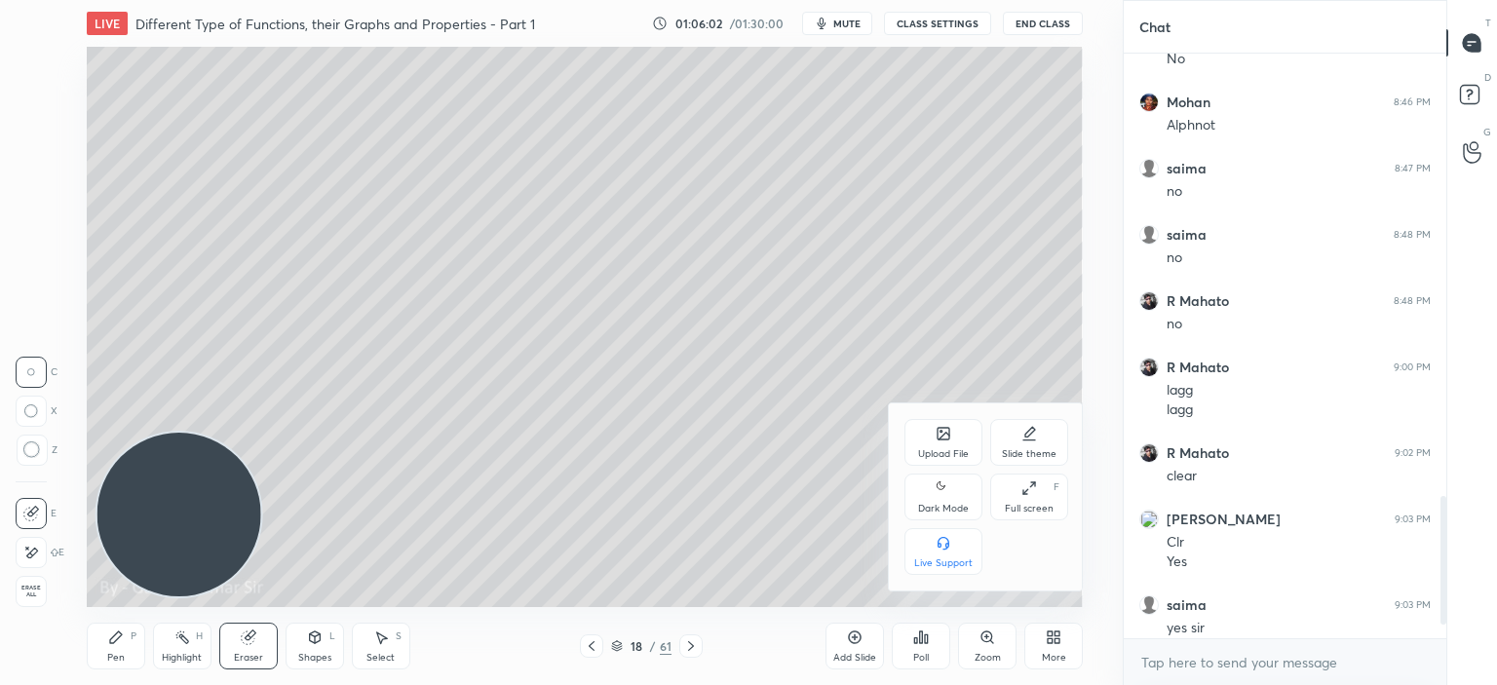
click at [1025, 499] on div "Full screen F" at bounding box center [1029, 497] width 78 height 47
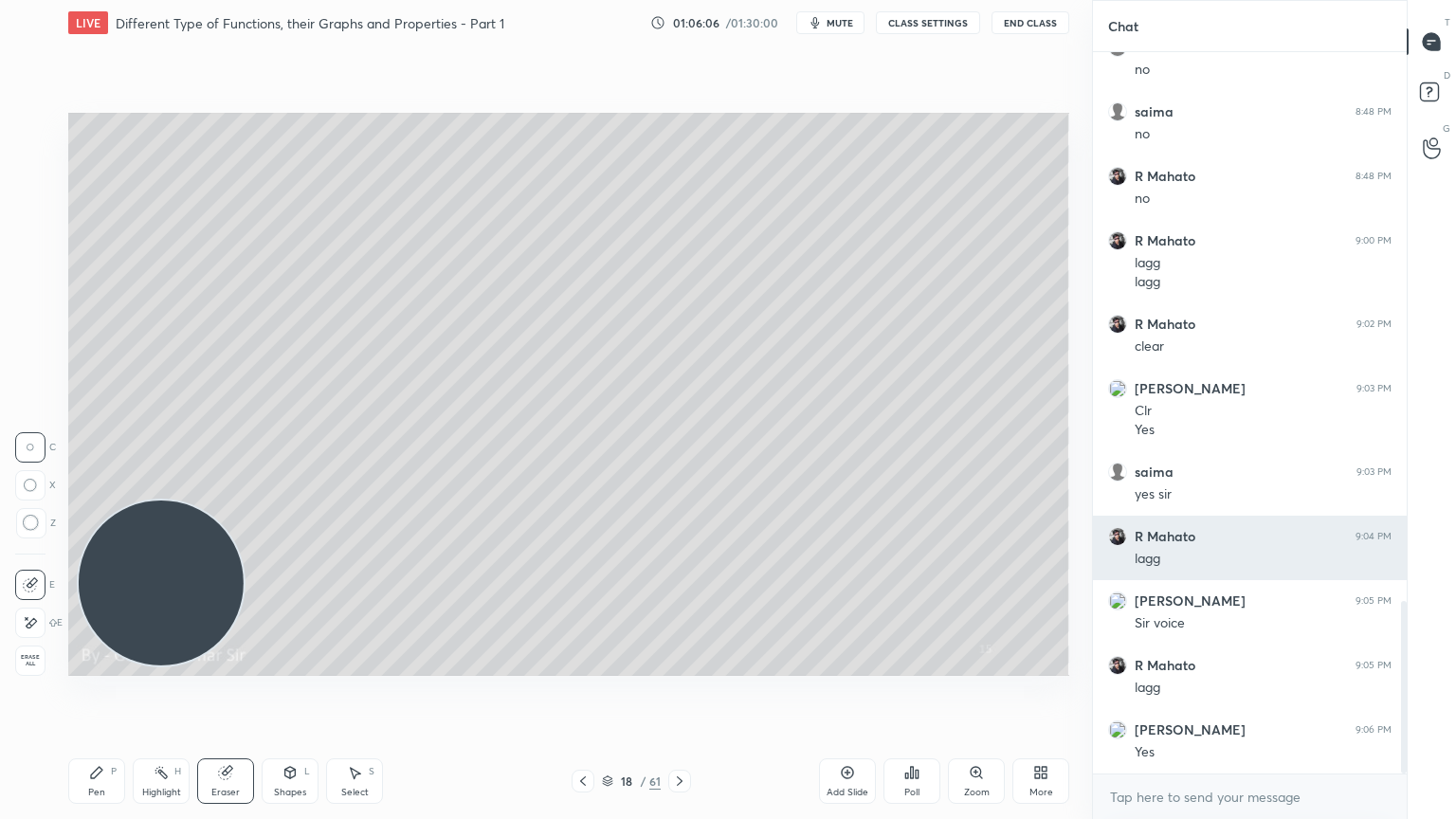
scroll to position [2362, 0]
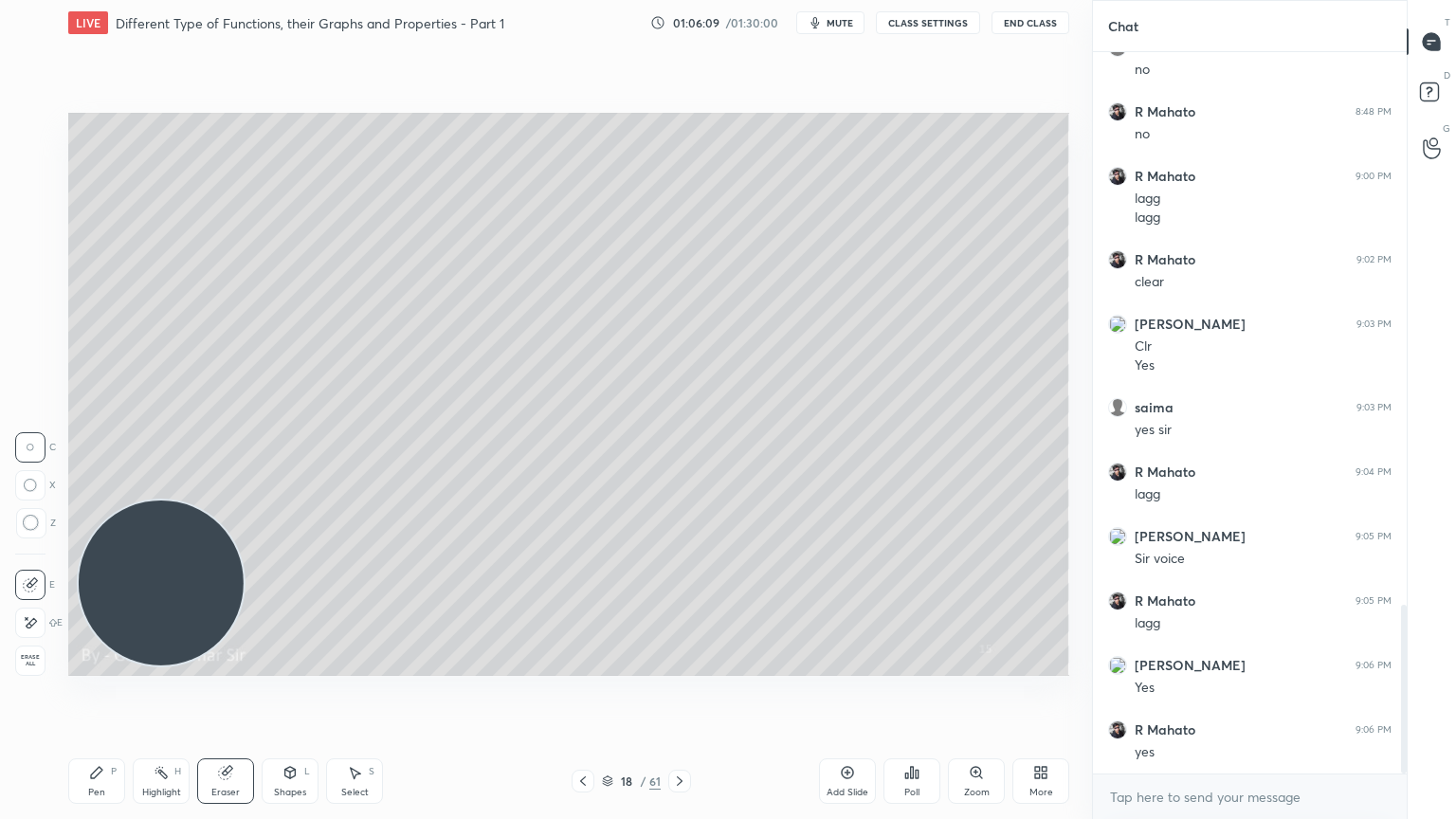
click at [1040, 665] on icon at bounding box center [1041, 772] width 16 height 16
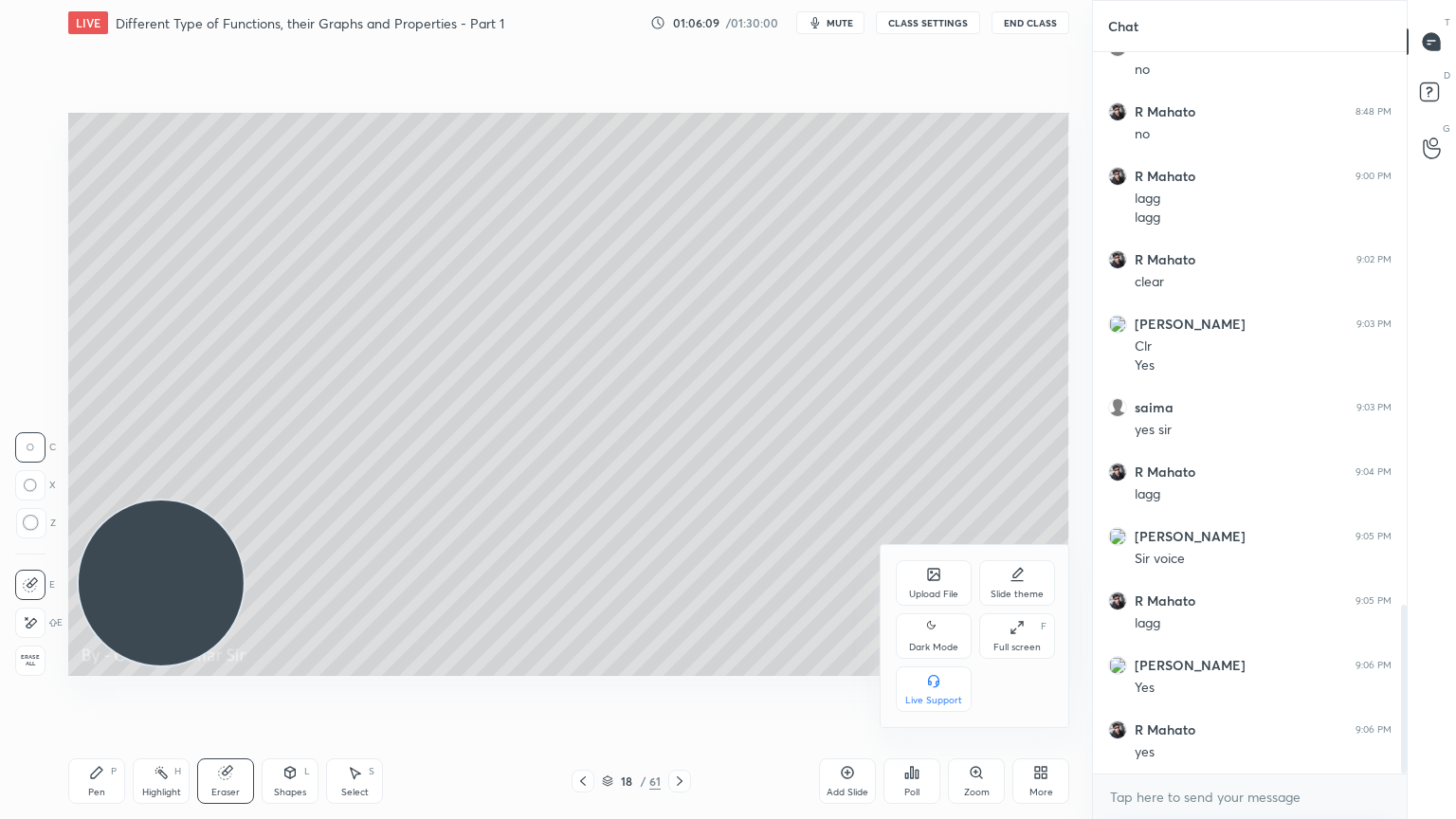
scroll to position [2426, 0]
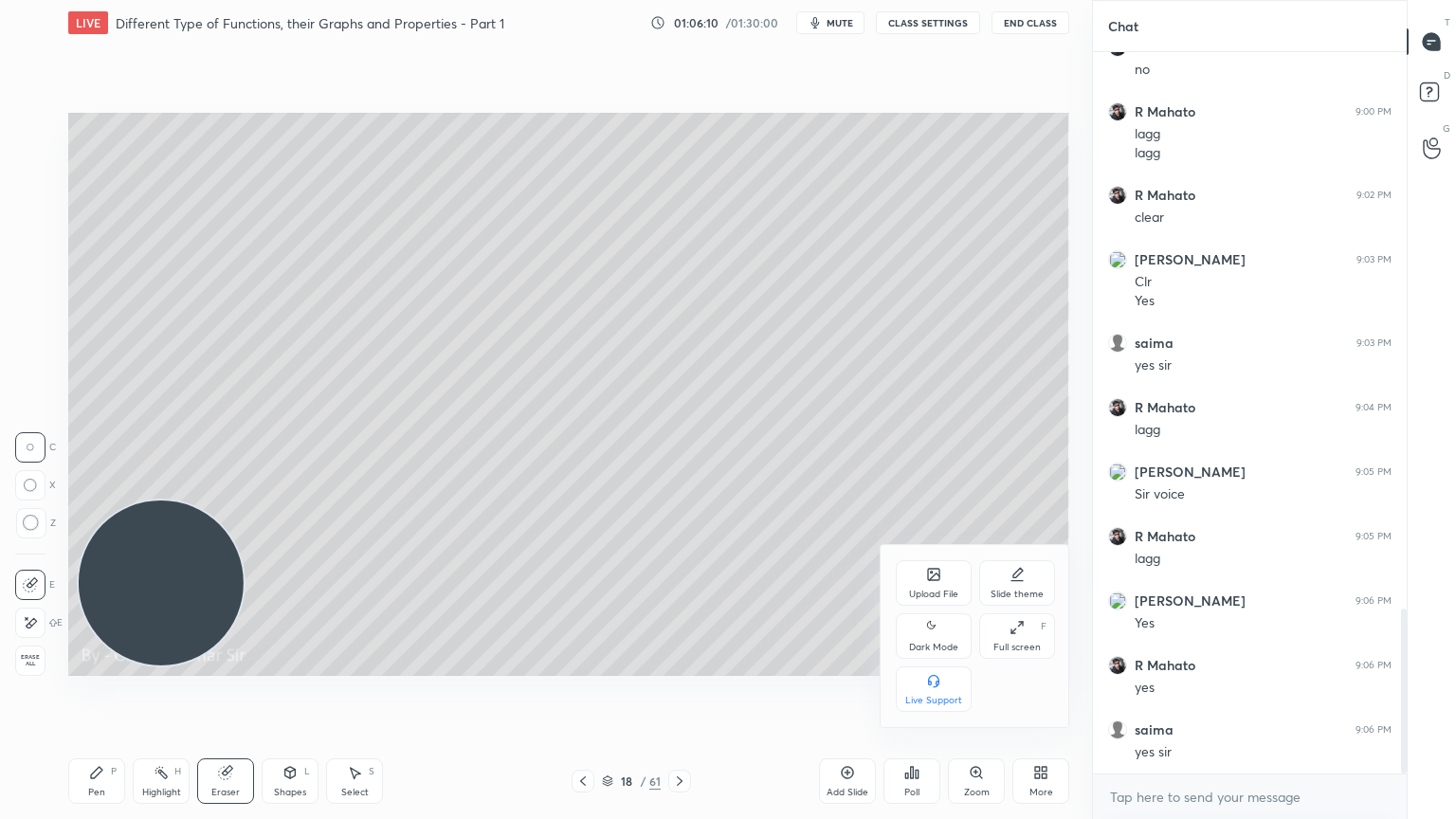
click at [929, 643] on div "Dark Mode" at bounding box center [934, 648] width 50 height 10
type textarea "x"
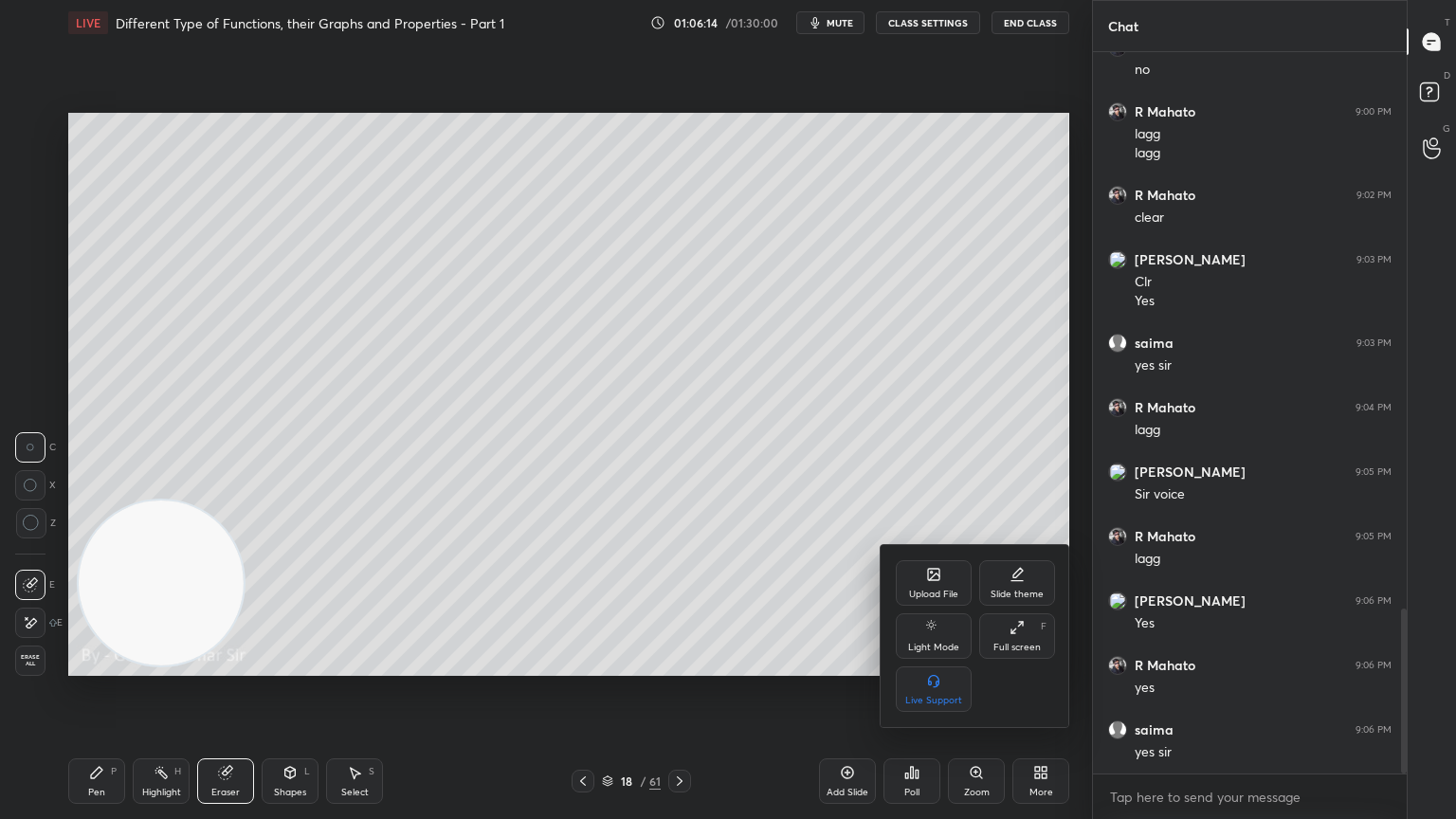
drag, startPoint x: 171, startPoint y: 569, endPoint x: 408, endPoint y: 494, distance: 248.6
click at [408, 494] on div at bounding box center [728, 410] width 1456 height 819
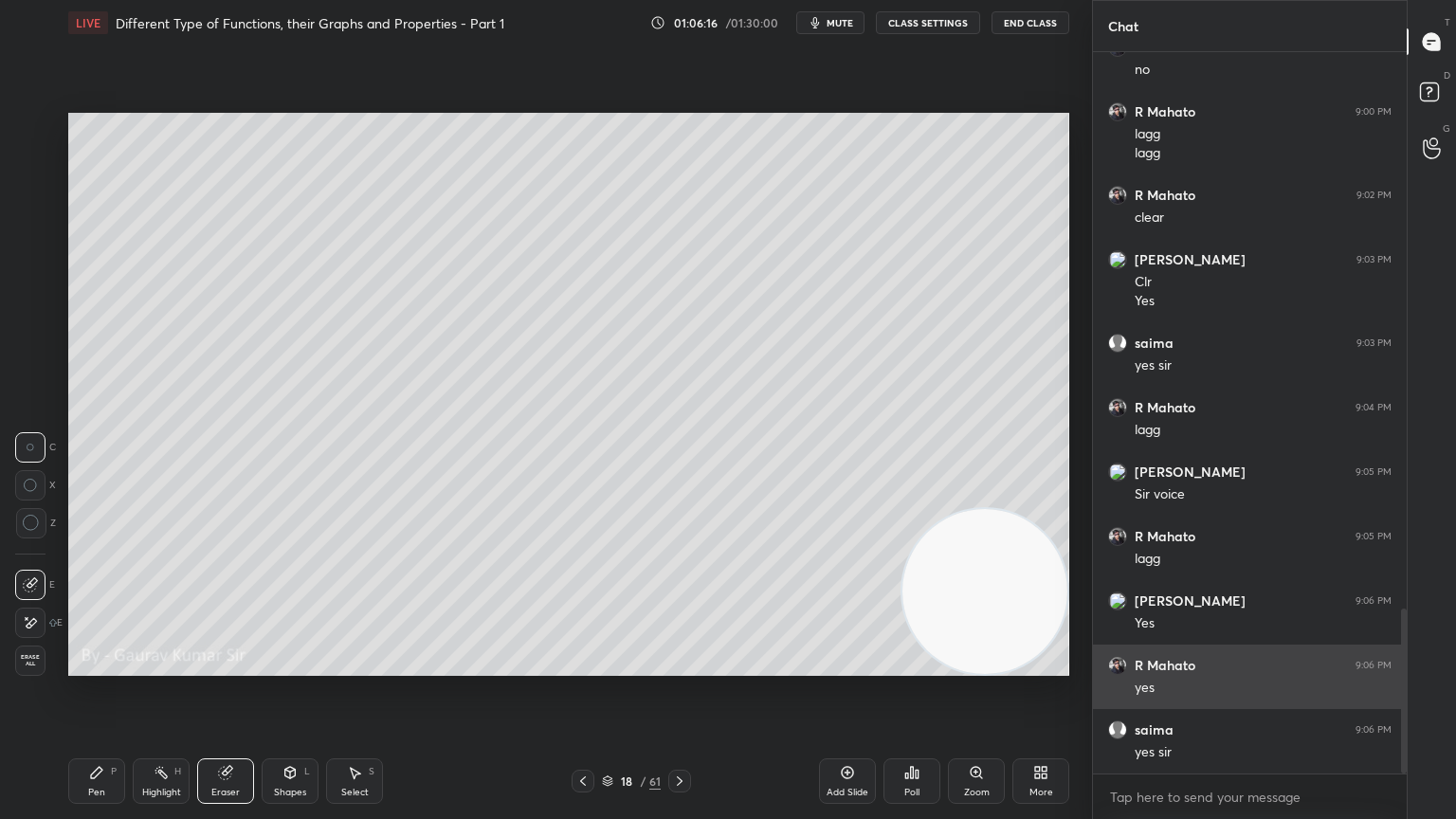
drag, startPoint x: 159, startPoint y: 588, endPoint x: 1331, endPoint y: 699, distance: 1177.2
click at [1331, 665] on div "1 2 3 4 5 6 7 C X Z C X Z E E Erase all H H LIVE Different Type of Functions, t…" at bounding box center [728, 410] width 1456 height 819
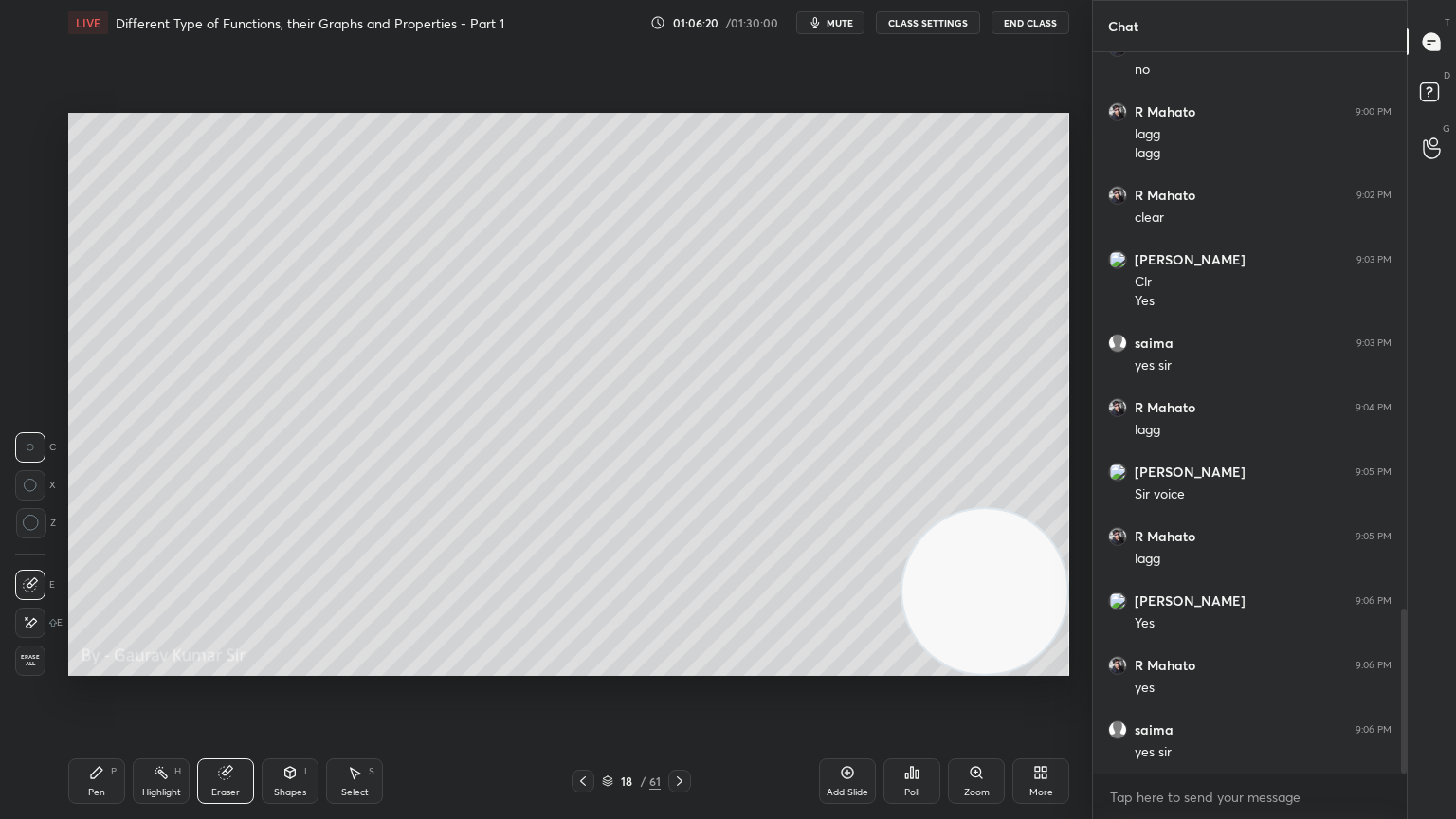
click at [223, 665] on div "Eraser" at bounding box center [226, 781] width 56 height 46
click at [30, 622] on icon at bounding box center [30, 623] width 16 height 17
click at [93, 665] on div "Pen P" at bounding box center [96, 781] width 56 height 46
click at [32, 276] on div at bounding box center [30, 280] width 16 height 16
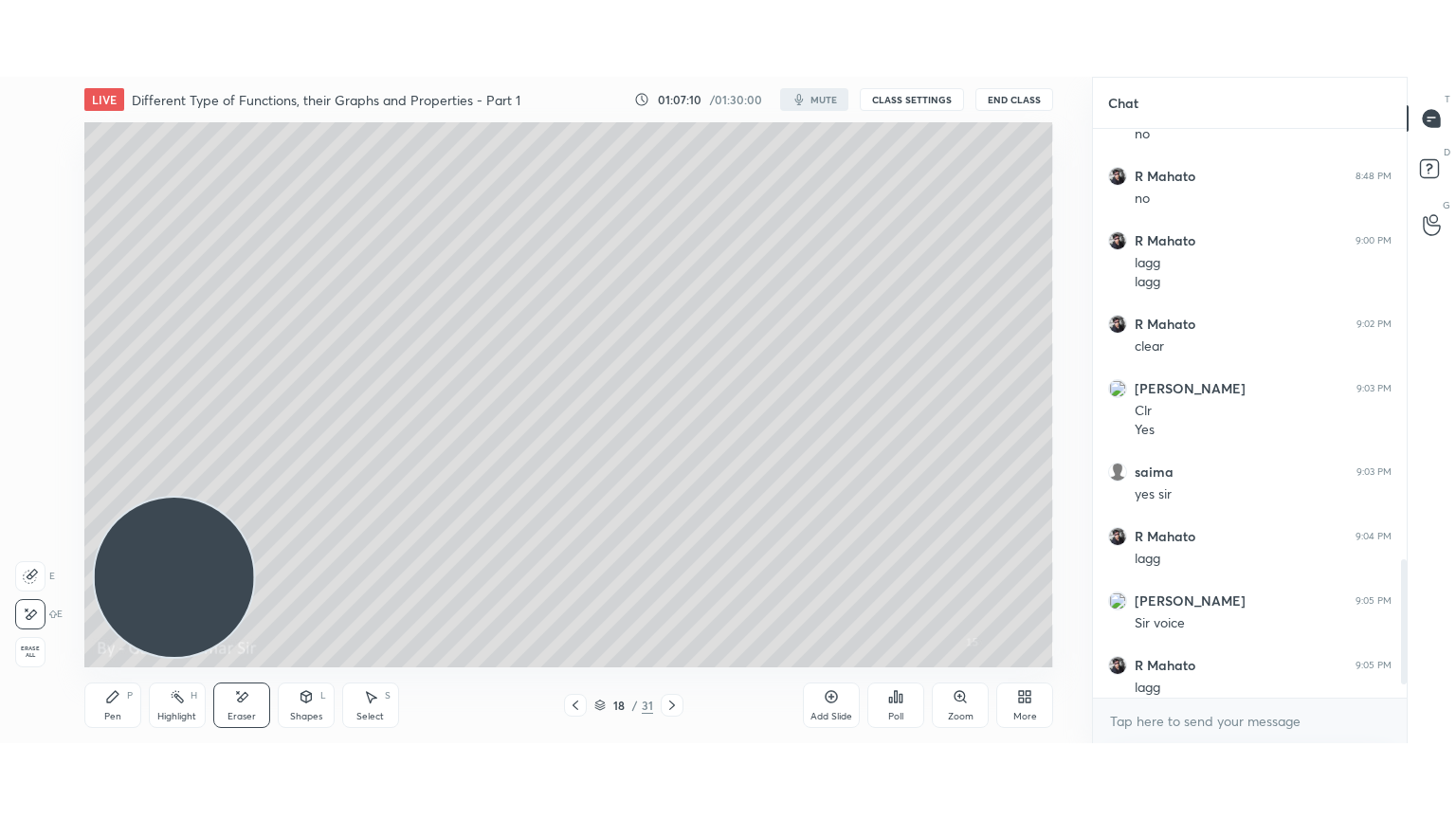
scroll to position [94248, 93770]
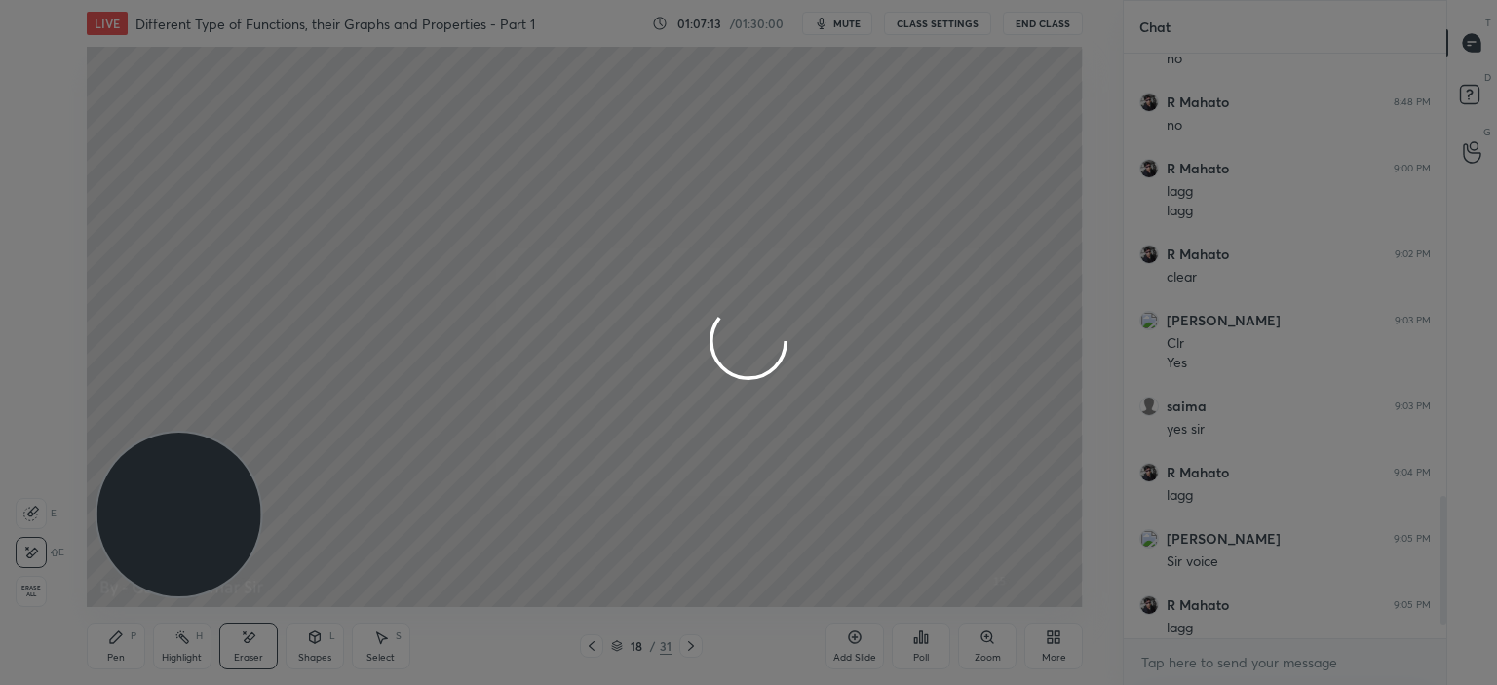
click at [1052, 650] on div at bounding box center [748, 342] width 1497 height 685
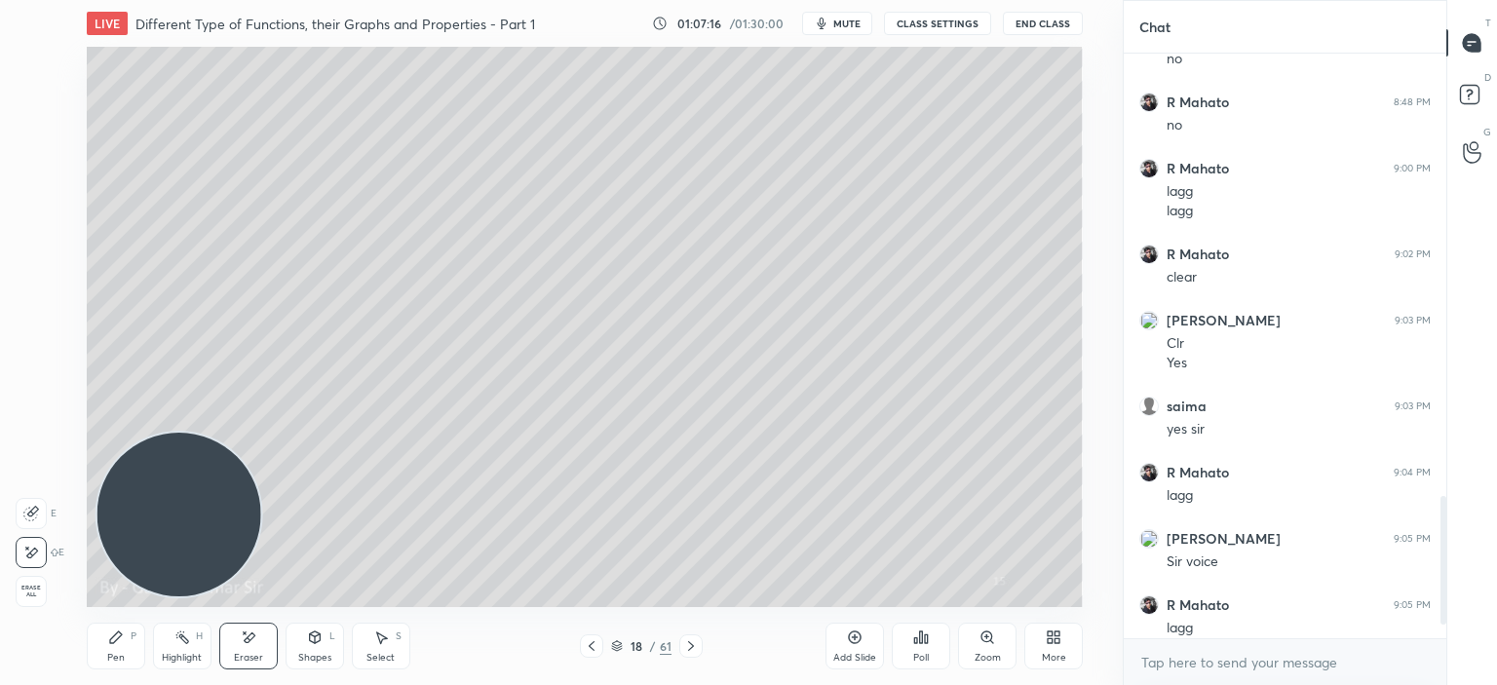
click at [1052, 639] on icon at bounding box center [1050, 640] width 5 height 5
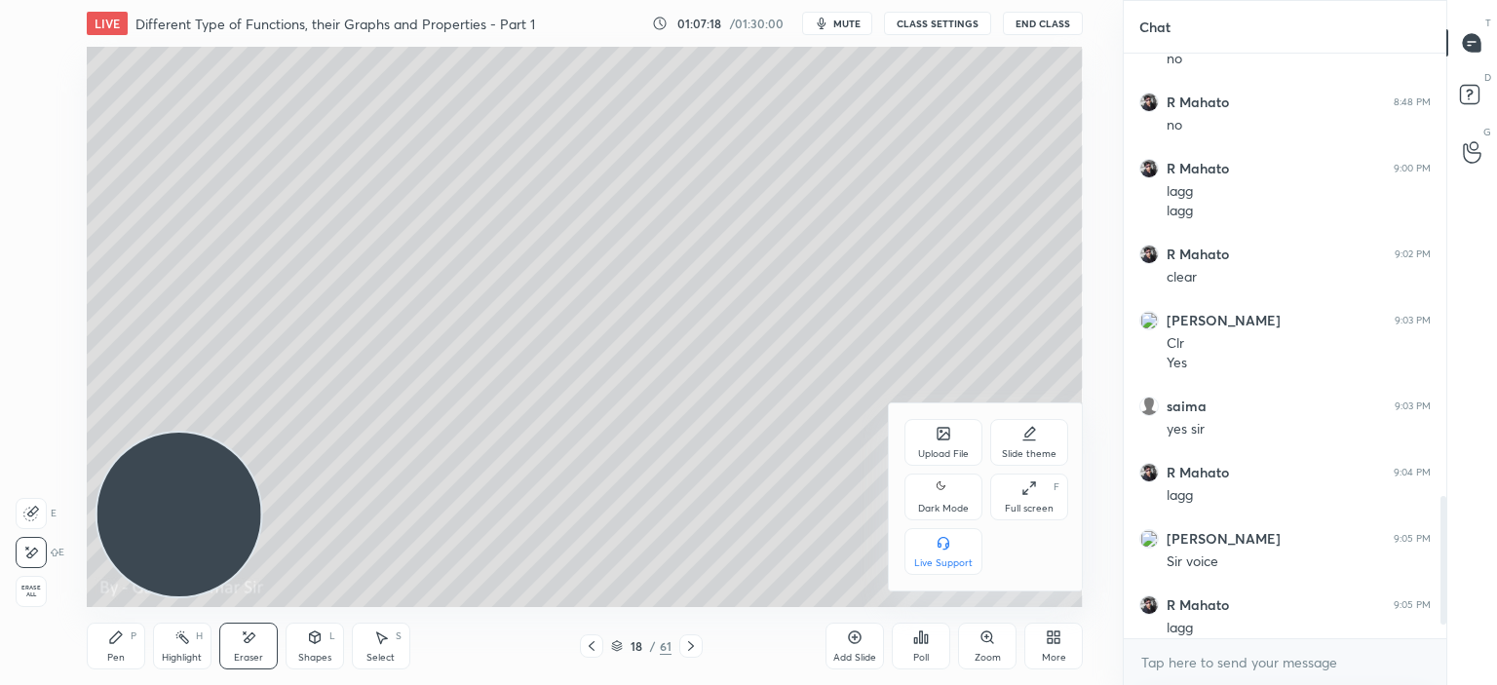
click at [1018, 493] on div "Full screen F" at bounding box center [1029, 497] width 78 height 47
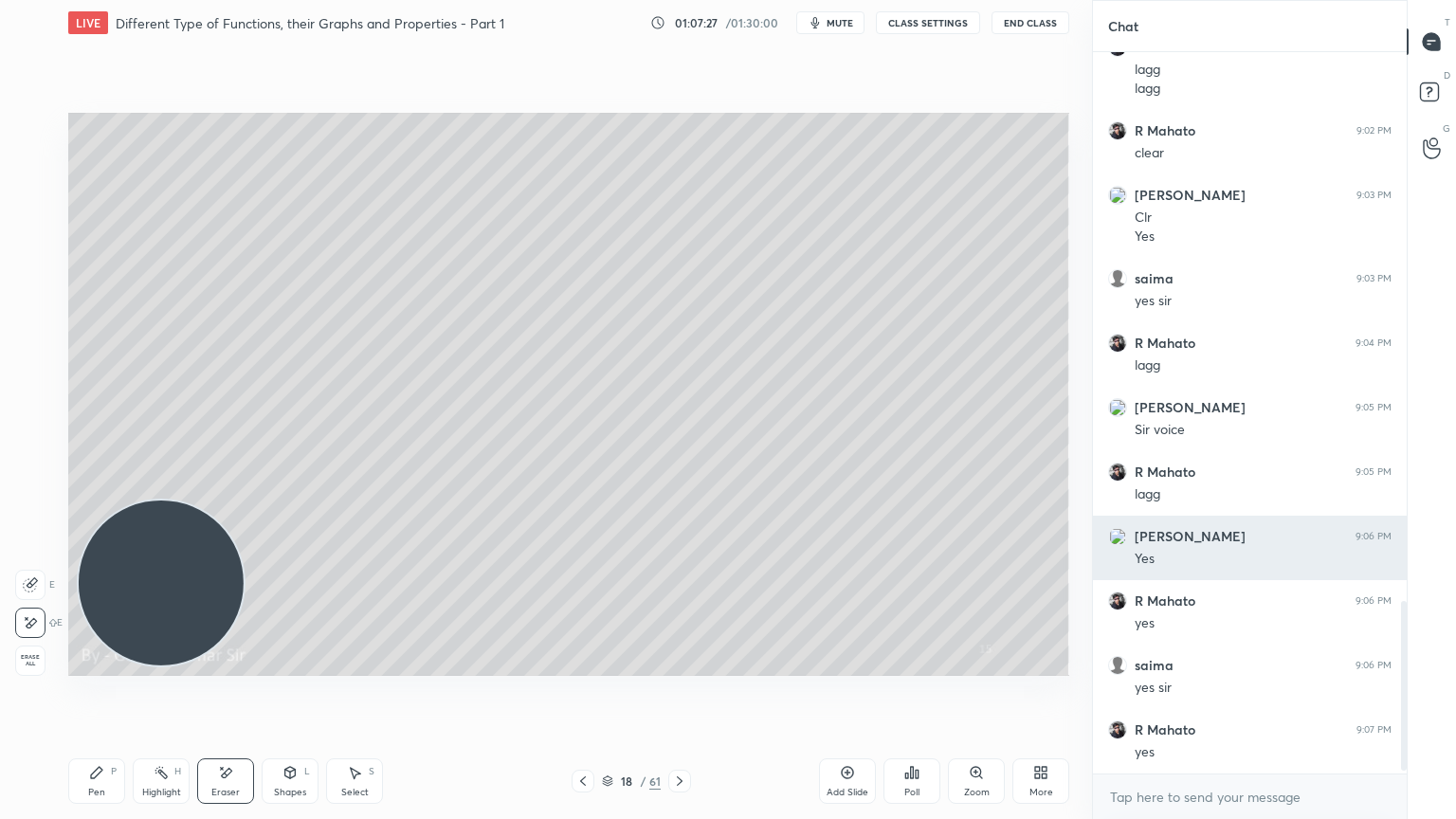
scroll to position [2354, 0]
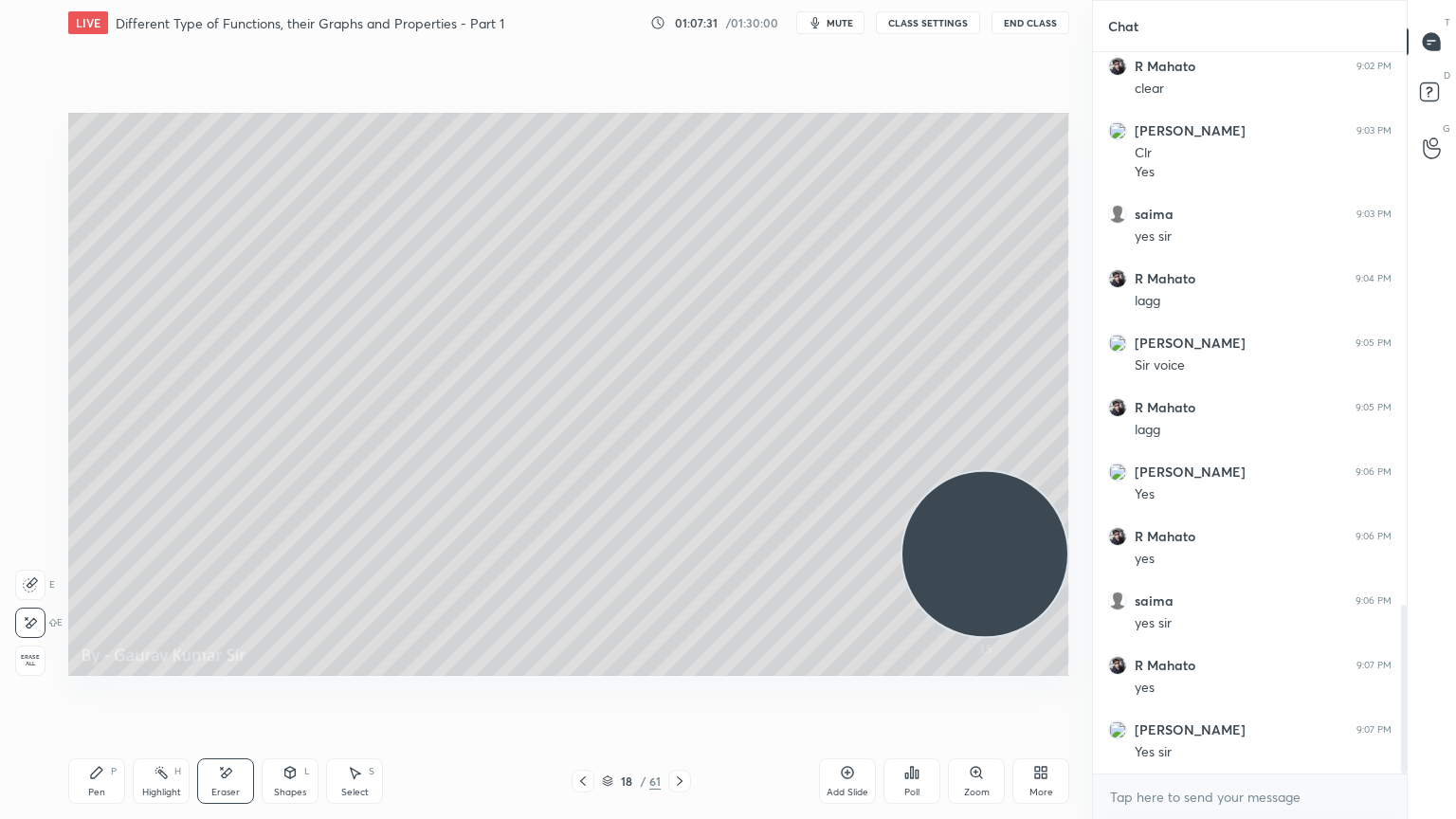
click at [164, 665] on div "Highlight" at bounding box center [161, 793] width 39 height 10
click at [228, 665] on div "Eraser" at bounding box center [226, 781] width 56 height 46
click at [124, 665] on div "Pen P" at bounding box center [96, 781] width 56 height 46
click at [33, 273] on div at bounding box center [30, 280] width 16 height 16
click at [682, 665] on icon at bounding box center [680, 781] width 16 height 16
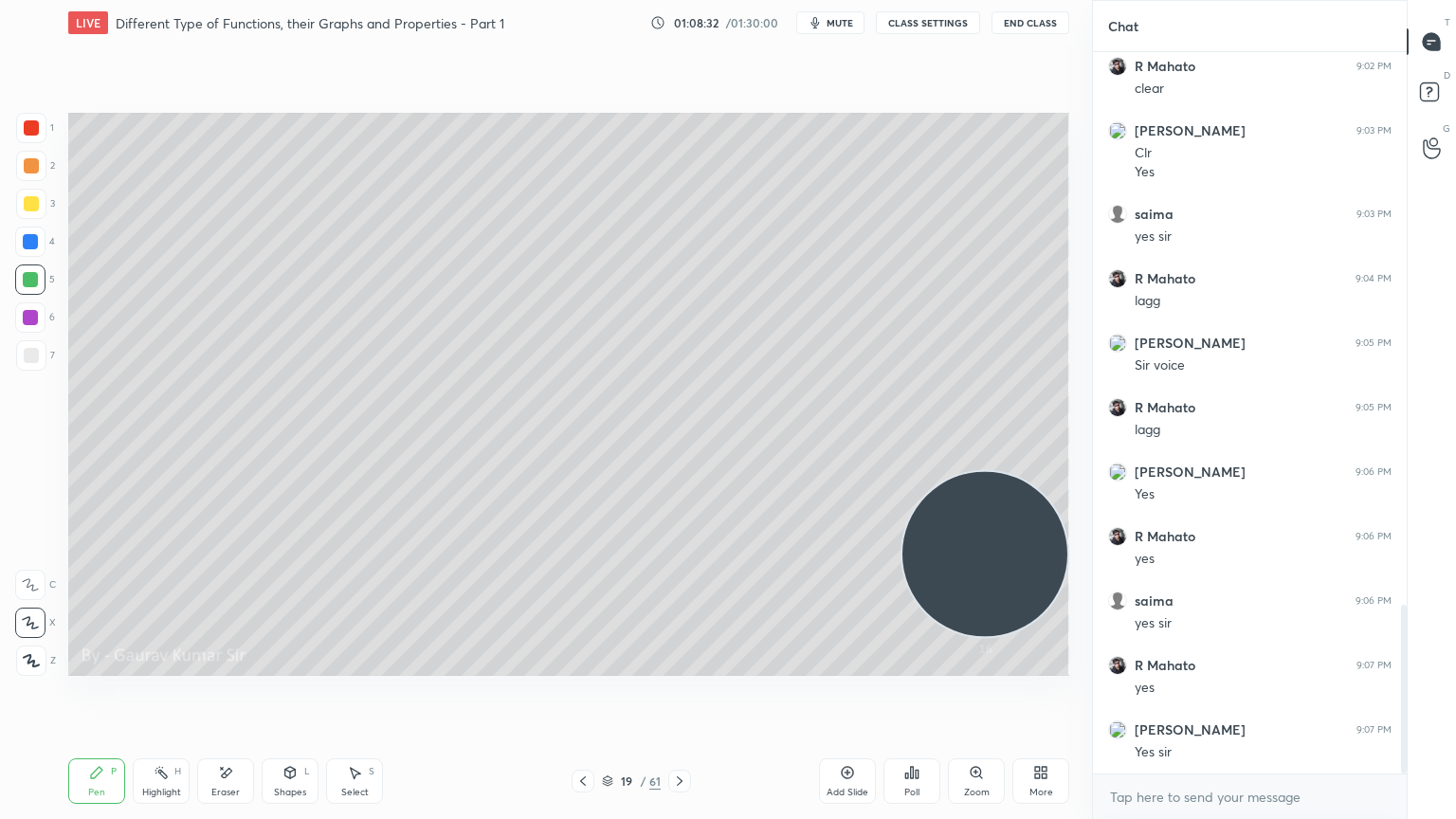
click at [37, 166] on div at bounding box center [31, 166] width 16 height 16
click at [290, 665] on icon at bounding box center [290, 774] width 0 height 7
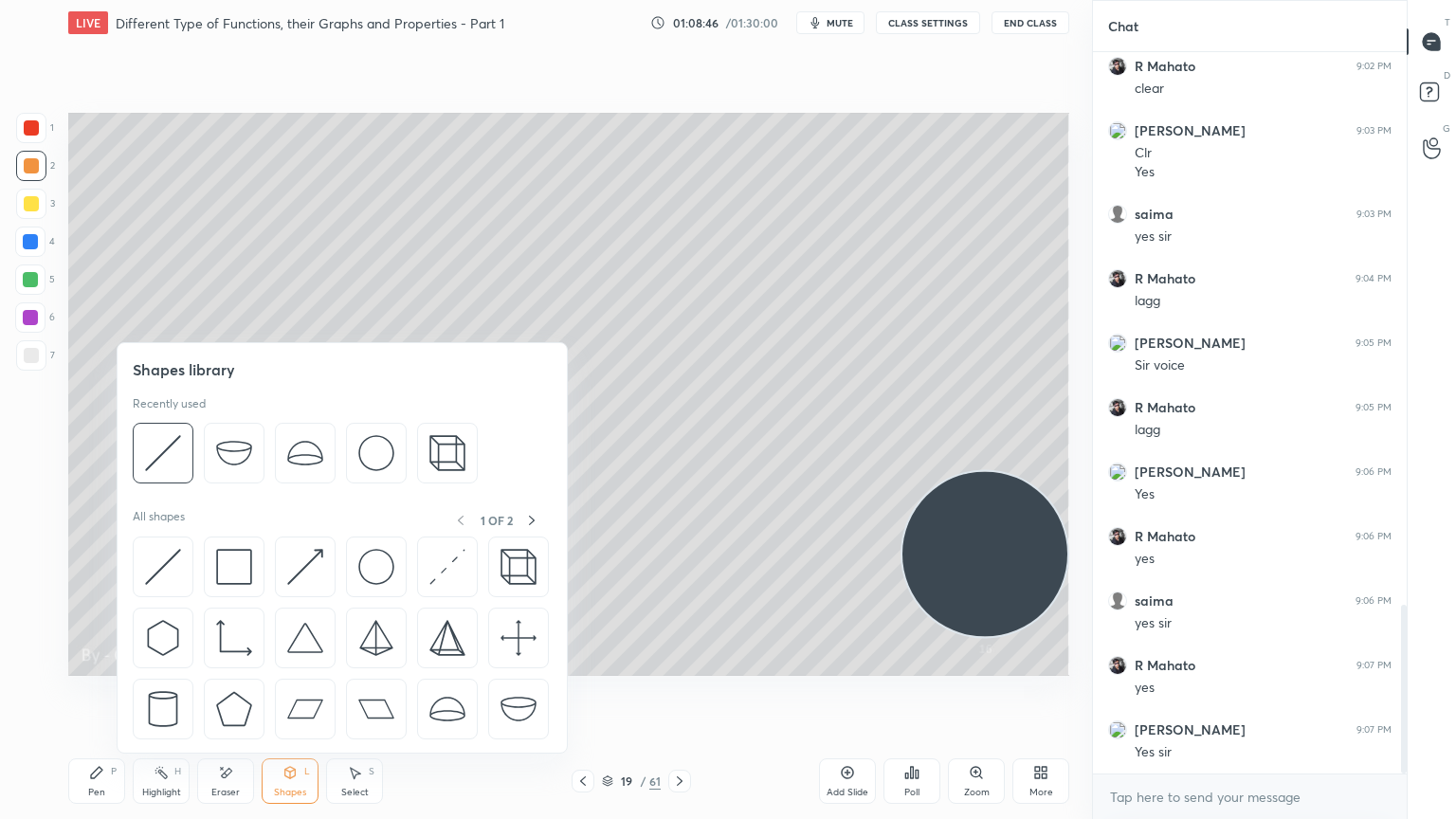
click at [229, 665] on div "Eraser" at bounding box center [225, 793] width 28 height 10
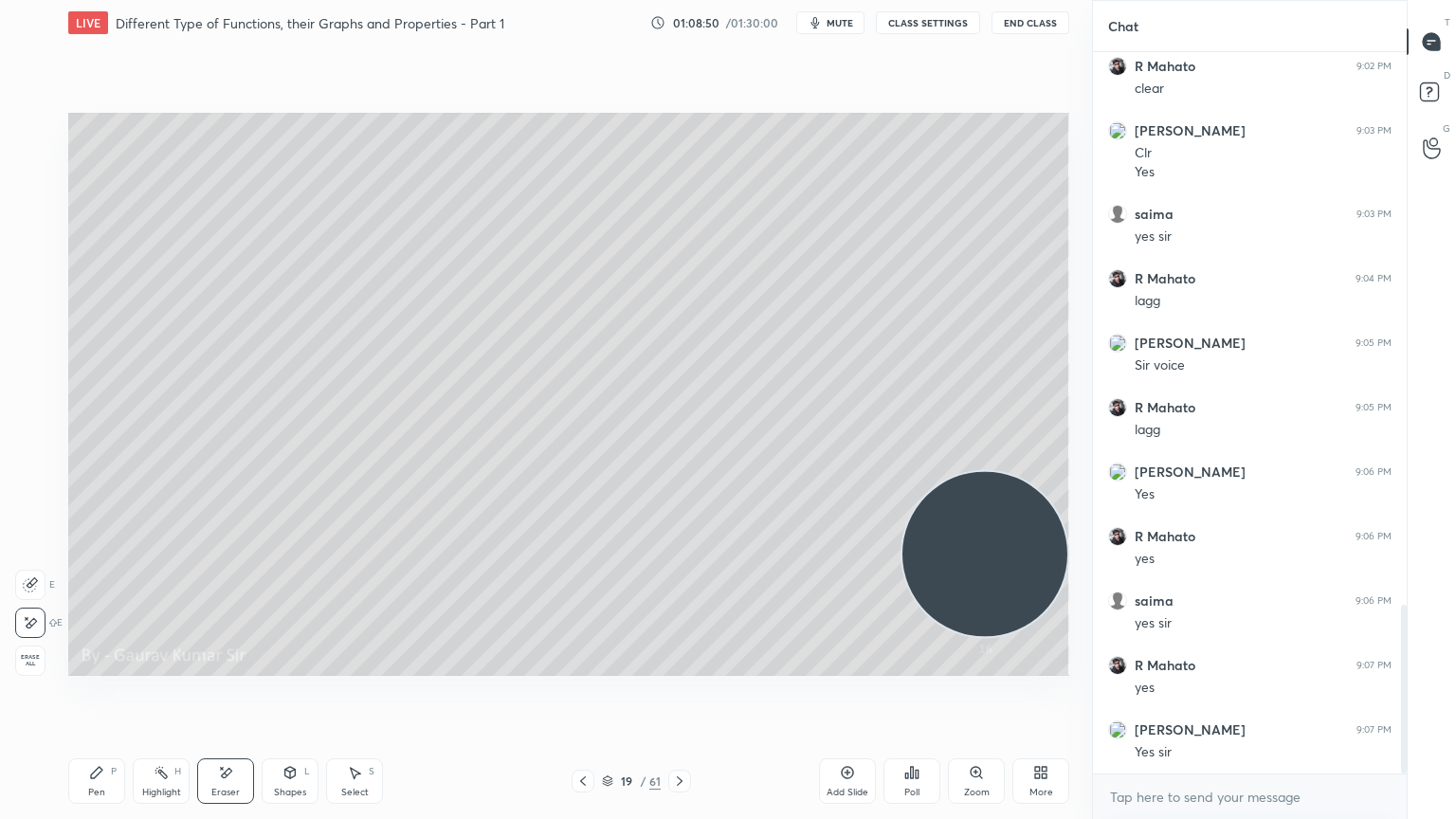
click at [93, 665] on icon at bounding box center [97, 772] width 12 height 12
click at [32, 273] on div at bounding box center [30, 280] width 16 height 16
click at [32, 318] on div at bounding box center [30, 318] width 16 height 16
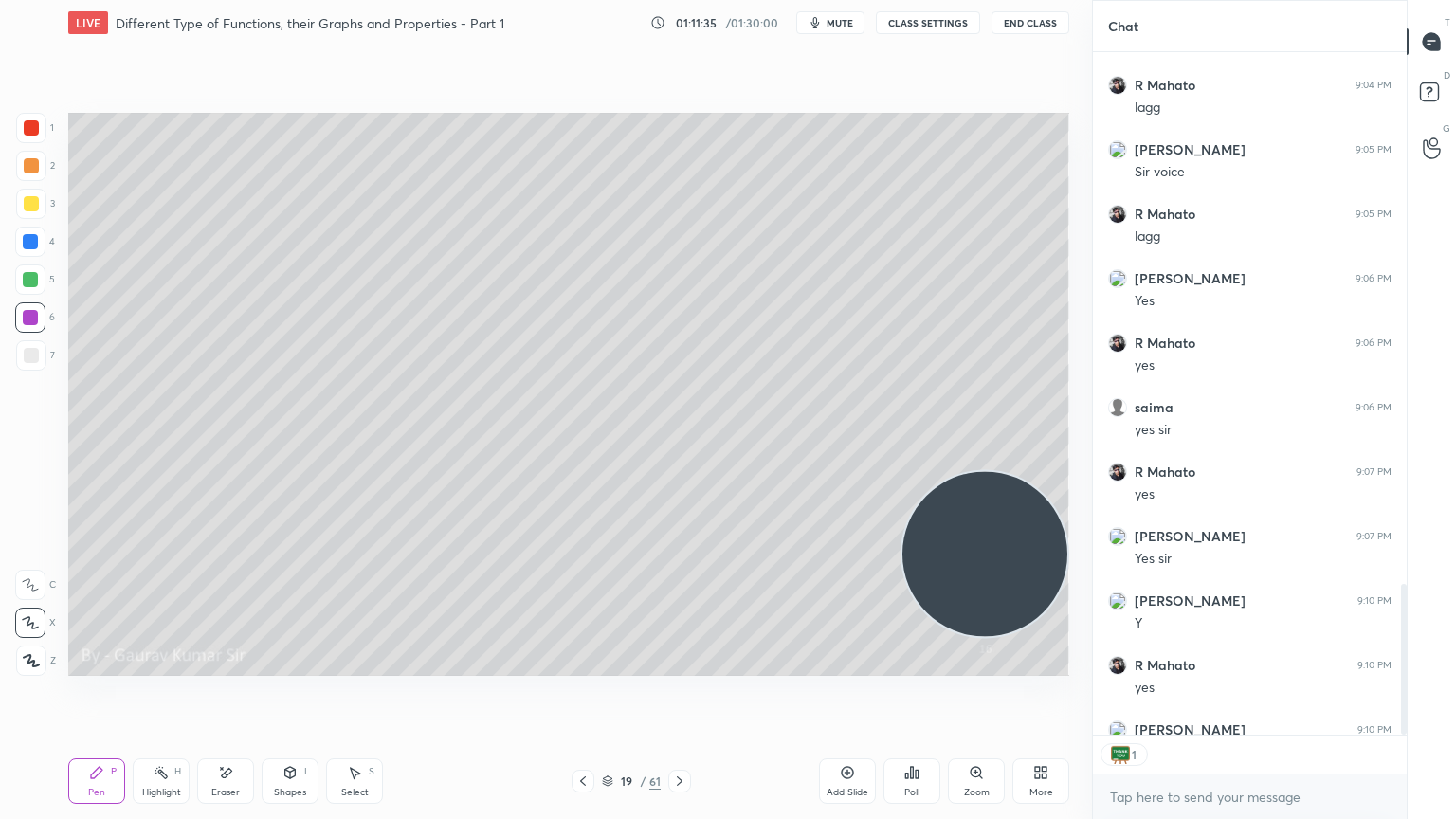
scroll to position [6, 6]
click at [1020, 18] on button "End Class" at bounding box center [1030, 22] width 78 height 22
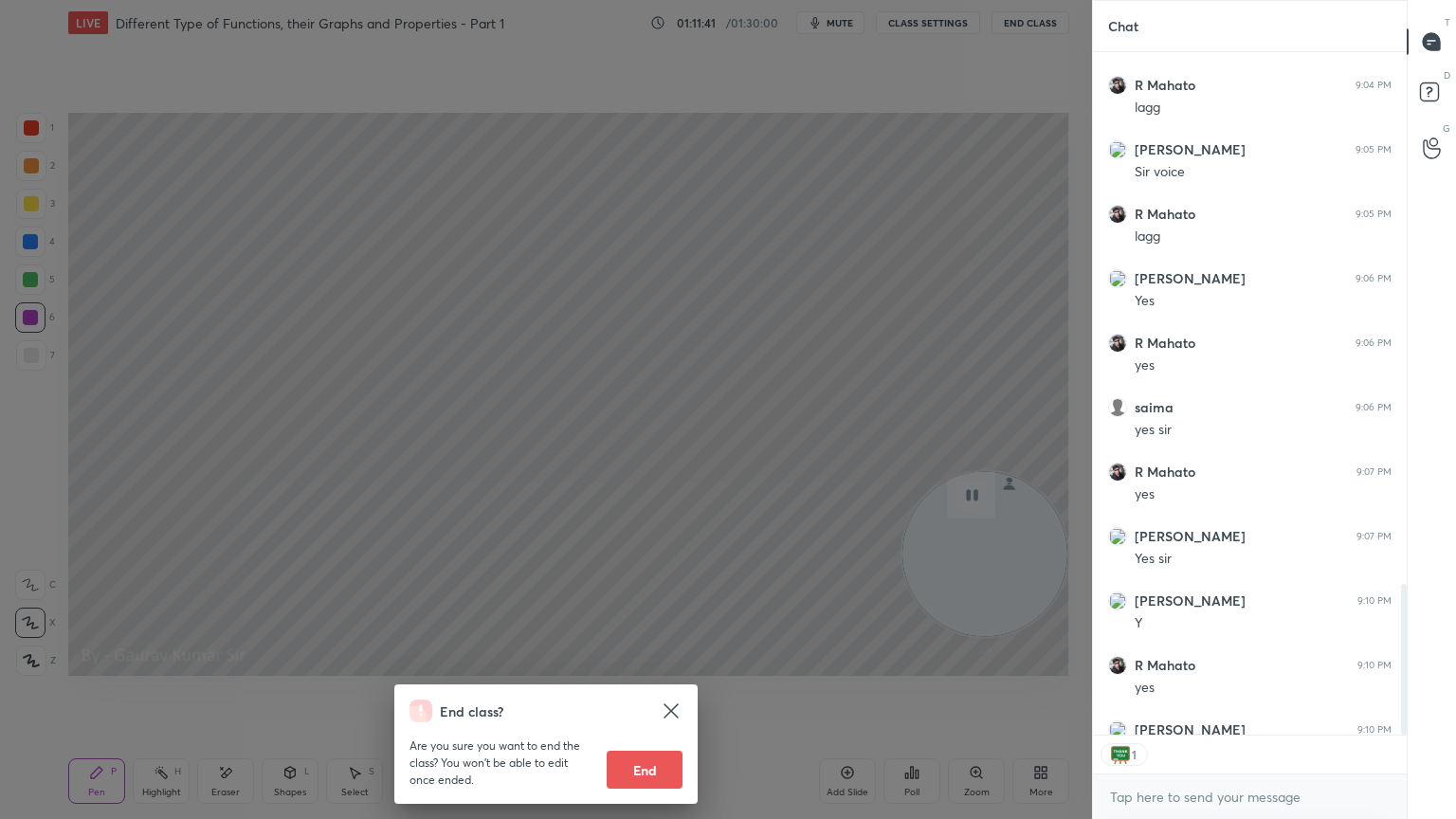
click at [652, 665] on button "End" at bounding box center [645, 769] width 76 height 38
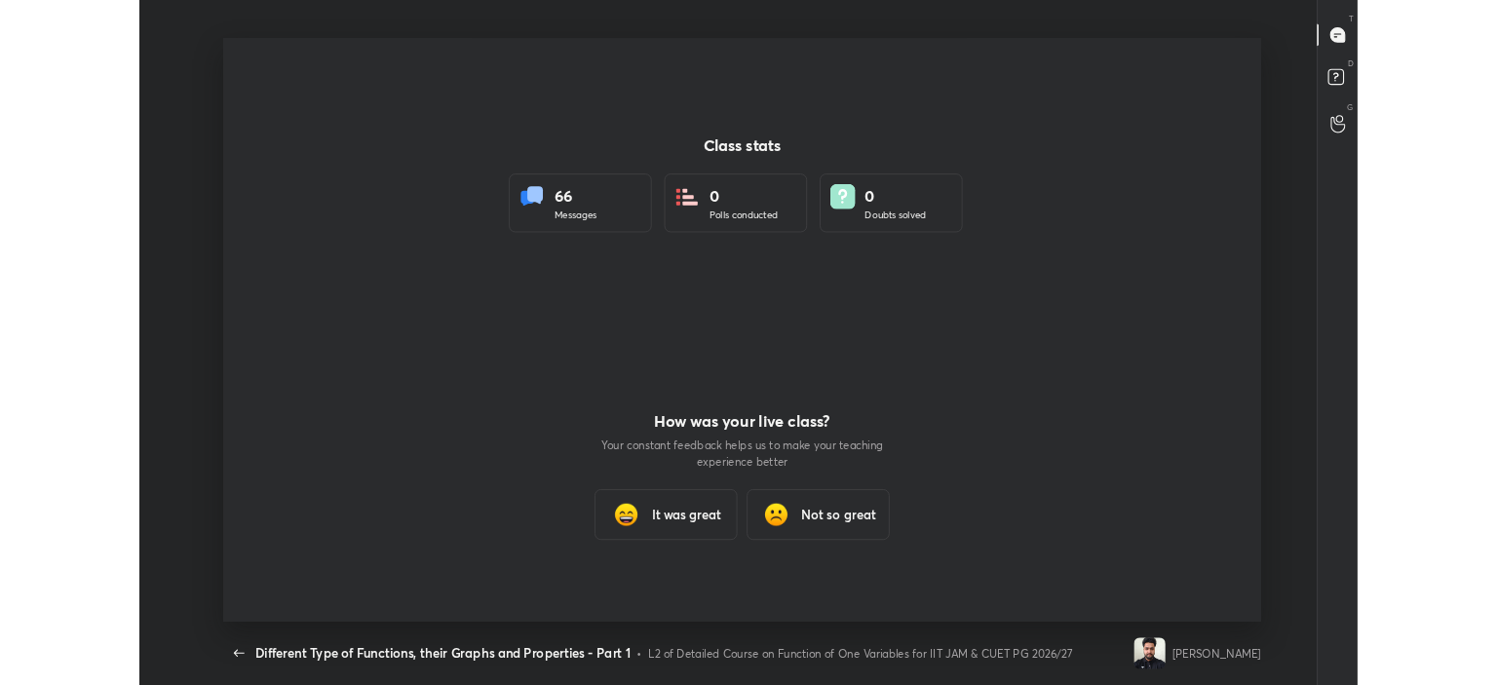
scroll to position [0, 0]
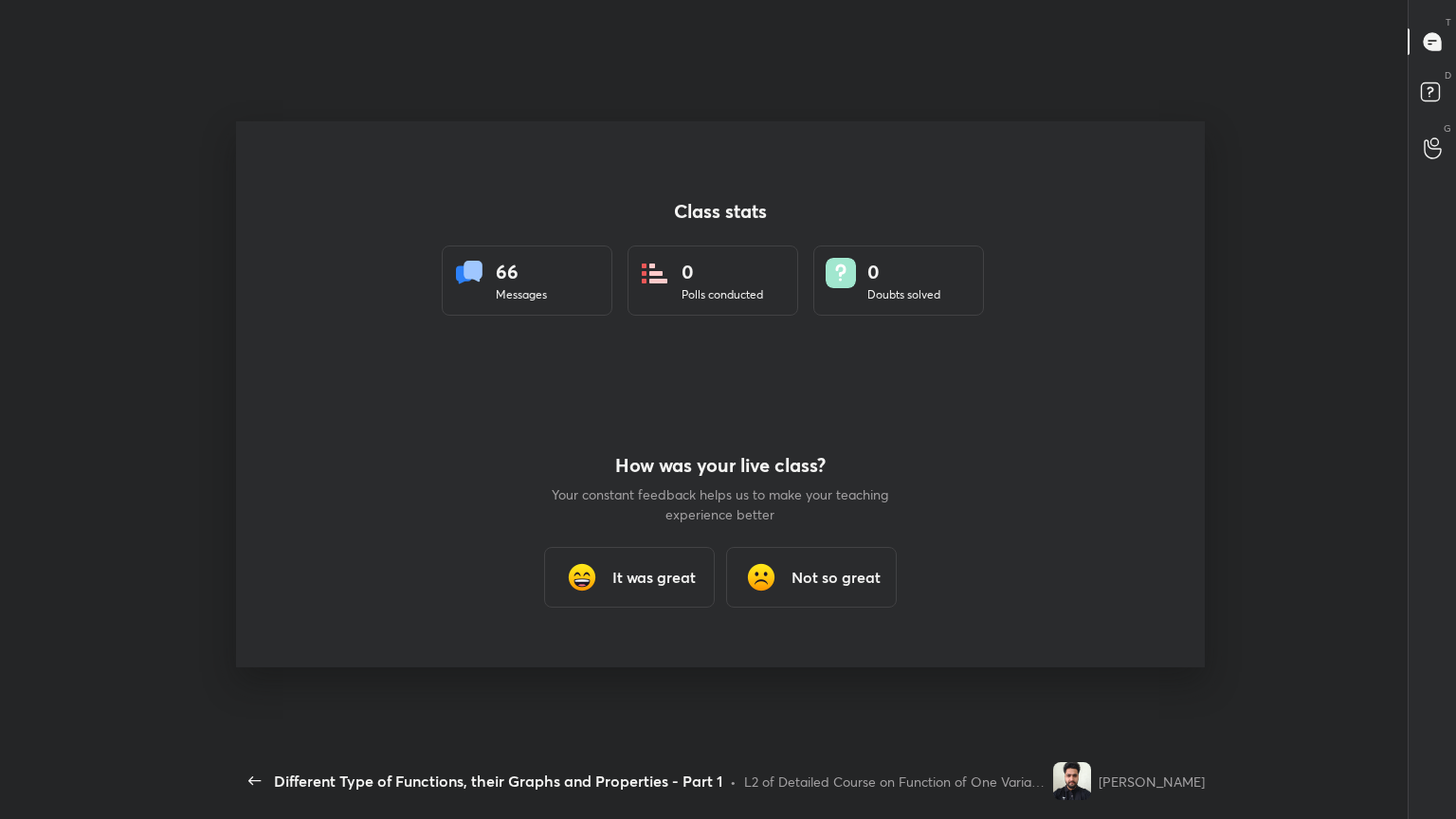
type textarea "x"
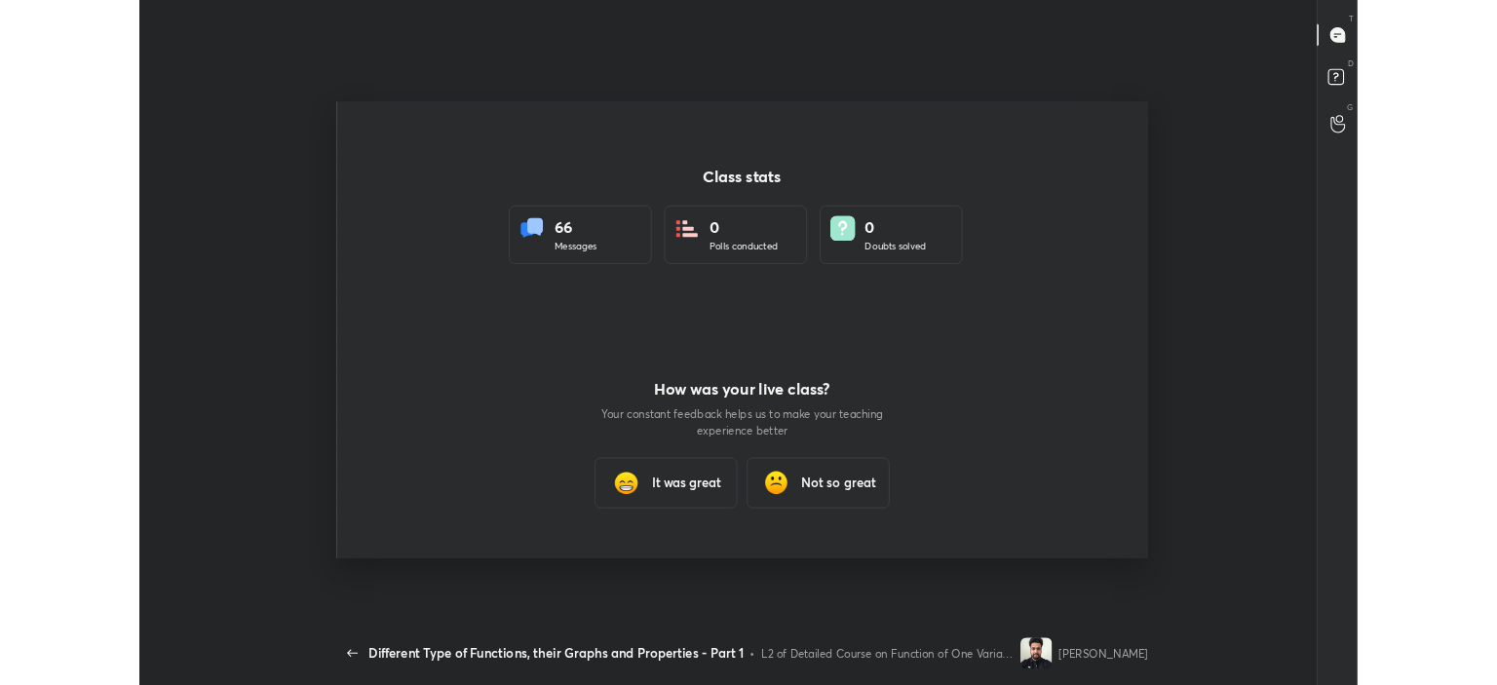
scroll to position [96895, 95975]
